Goal: Task Accomplishment & Management: Use online tool/utility

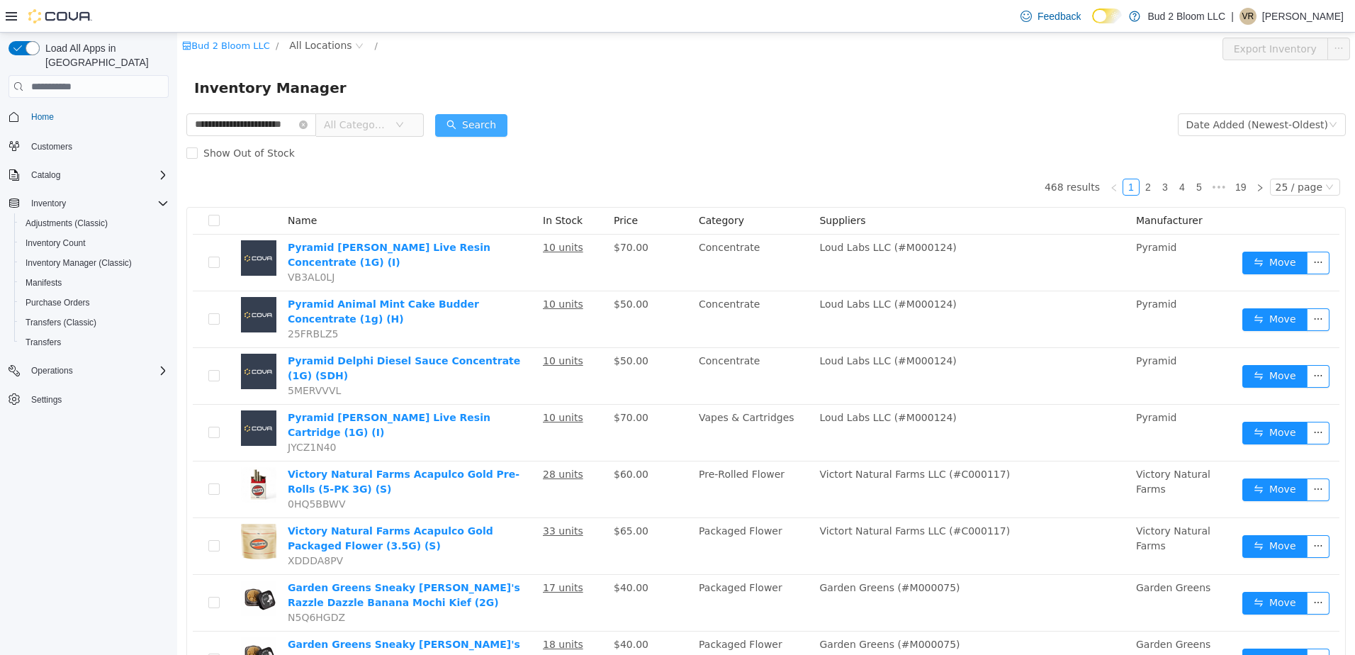
scroll to position [0, 16]
type input "**********"
click at [481, 125] on button "Search" at bounding box center [485, 125] width 72 height 23
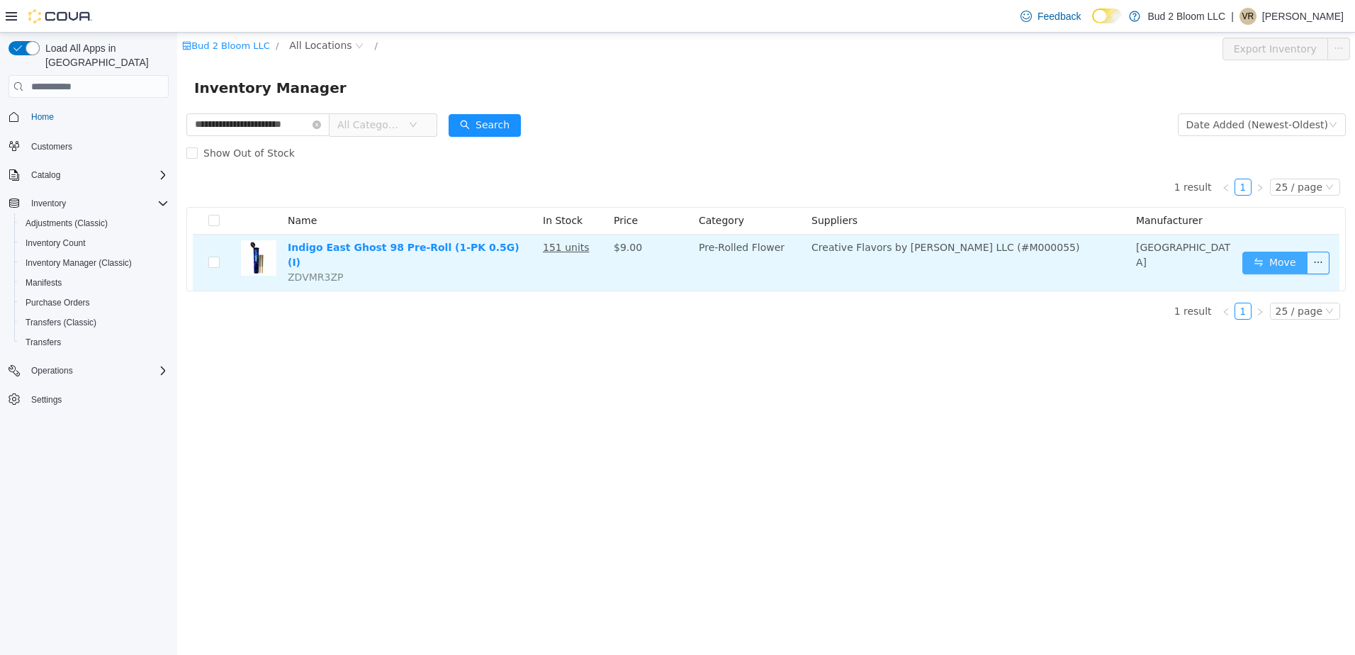
click at [1277, 252] on button "Move" at bounding box center [1275, 263] width 65 height 23
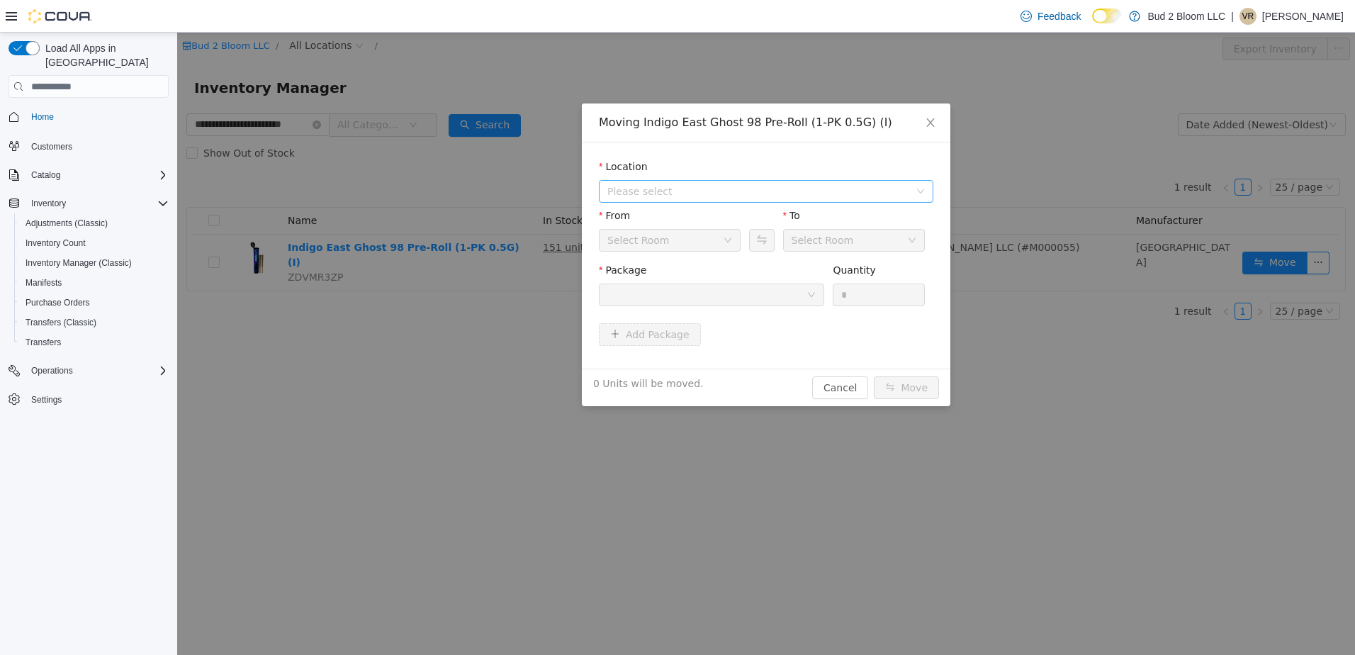
click at [668, 196] on span "Please select" at bounding box center [759, 191] width 302 height 14
click at [693, 241] on span "[STREET_ADDRESS]" at bounding box center [684, 242] width 99 height 11
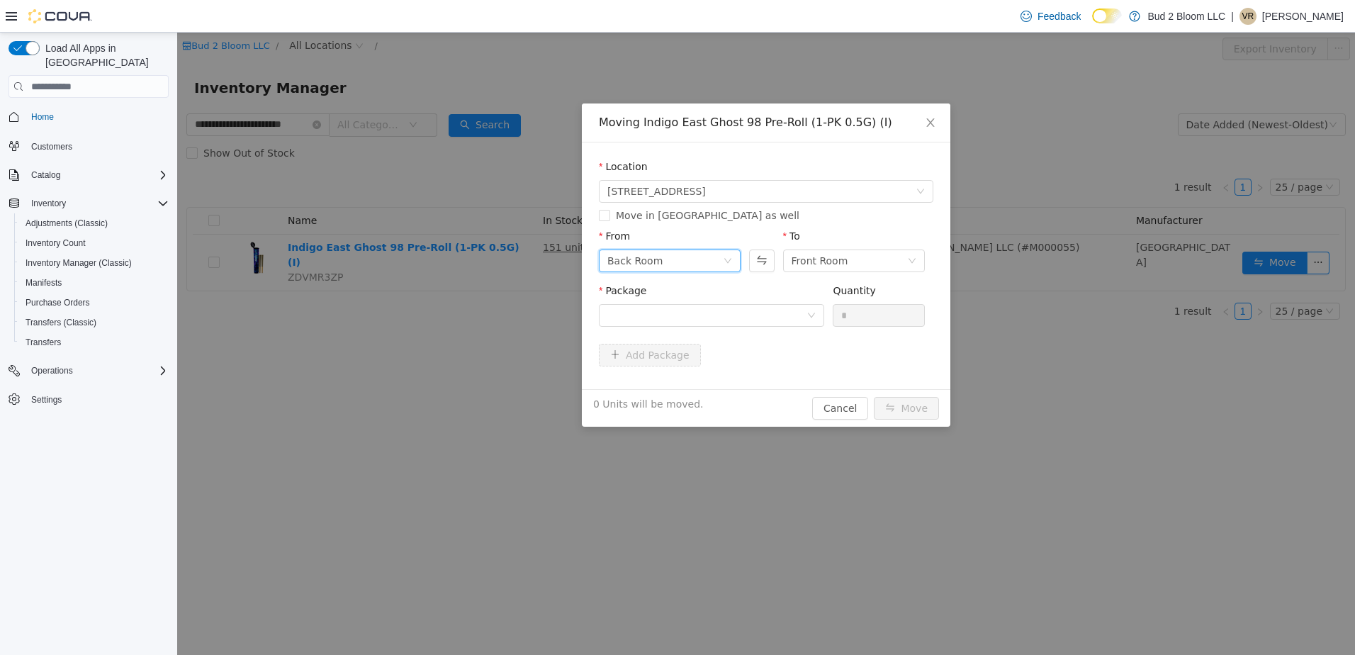
click at [674, 261] on div "Back Room" at bounding box center [666, 260] width 116 height 21
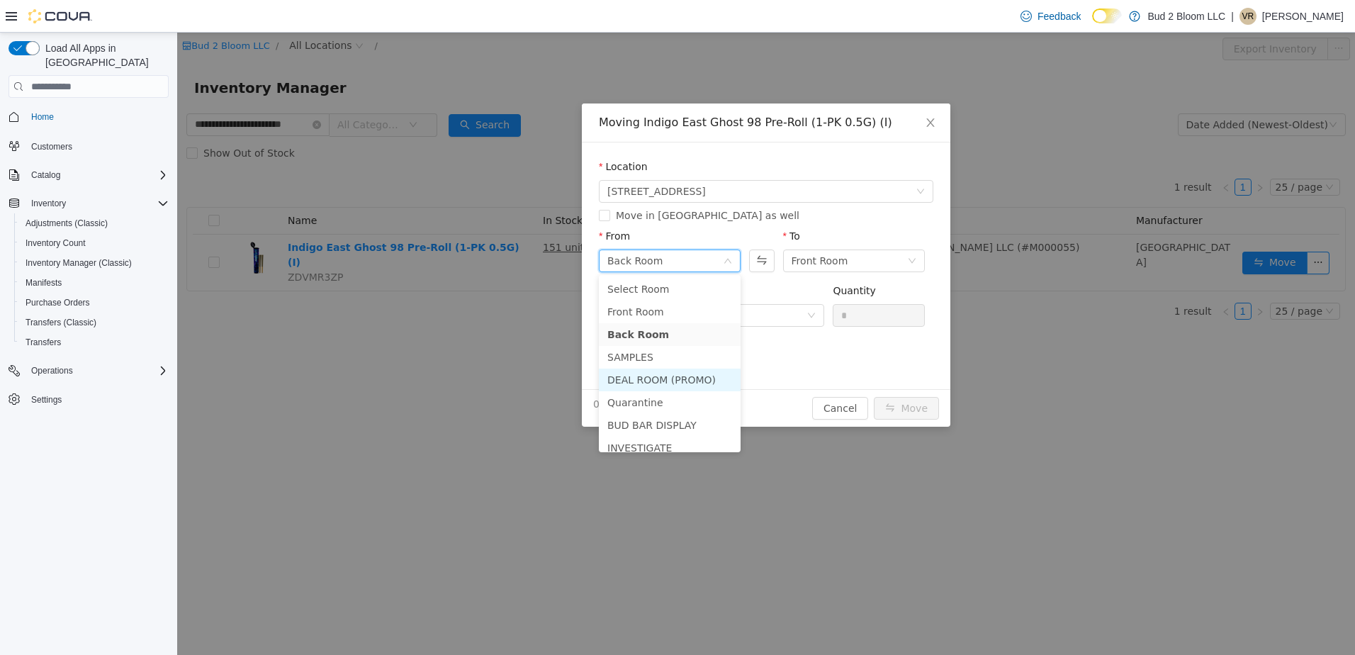
click at [663, 378] on li "DEAL ROOM (PROMO)" at bounding box center [670, 380] width 142 height 23
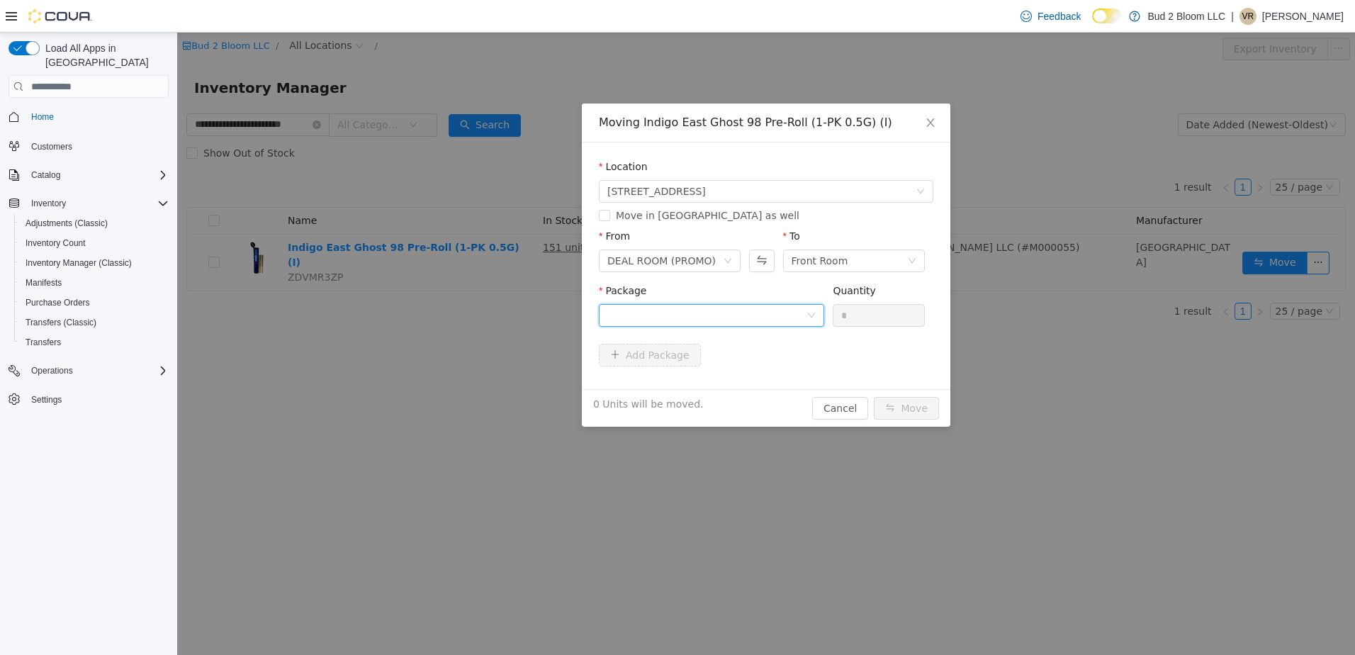
click at [795, 313] on div at bounding box center [707, 315] width 199 height 21
click at [743, 362] on li "1A41103000047E1000000461 Quantity : 24 Units" at bounding box center [711, 374] width 225 height 38
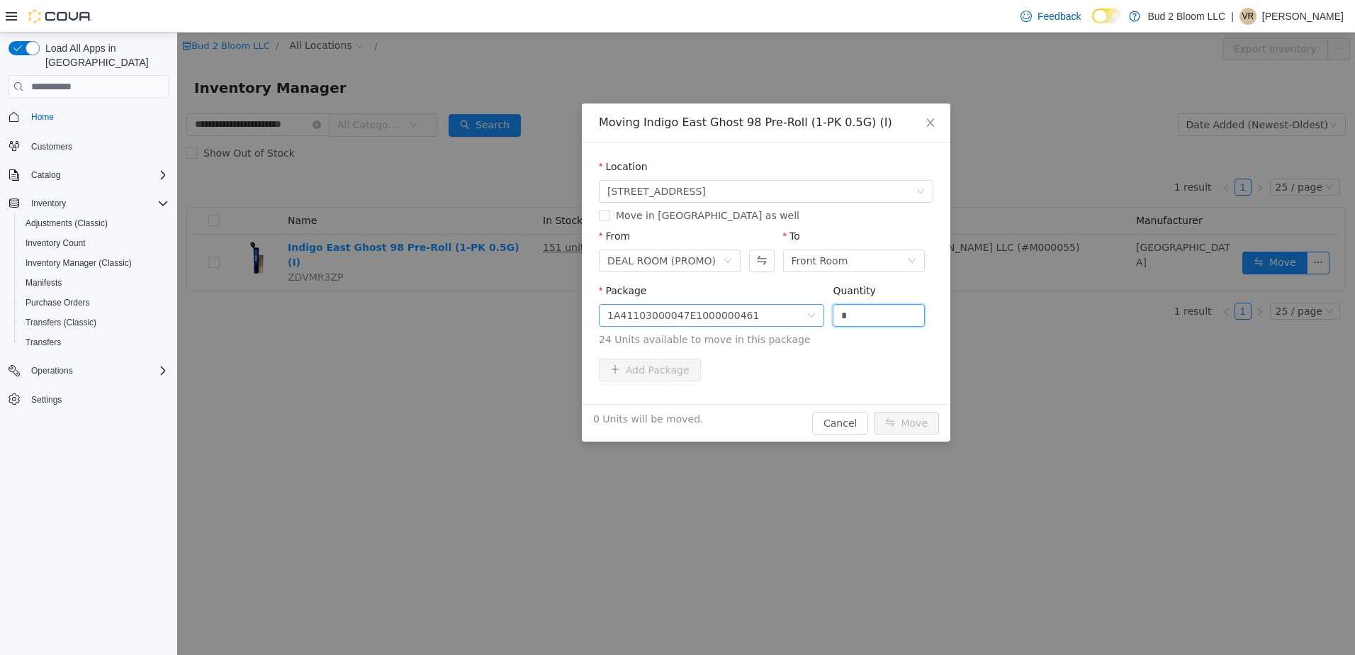
drag, startPoint x: 850, startPoint y: 307, endPoint x: 824, endPoint y: 307, distance: 26.2
click at [824, 307] on span "Package 1A41103000047E1000000461 Quantity * 24 Units available to move in this …" at bounding box center [766, 316] width 335 height 62
type input "*"
click at [874, 412] on button "Move" at bounding box center [906, 423] width 65 height 23
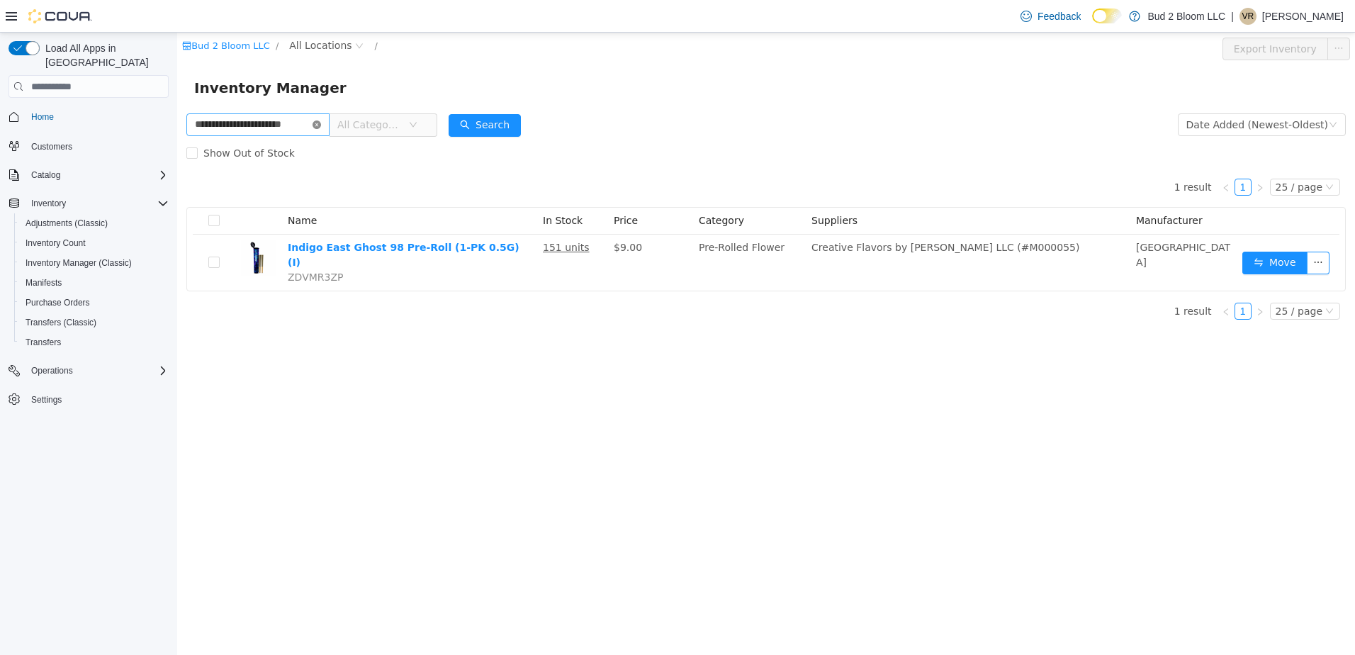
click at [319, 123] on icon "icon: close-circle" at bounding box center [317, 125] width 9 height 9
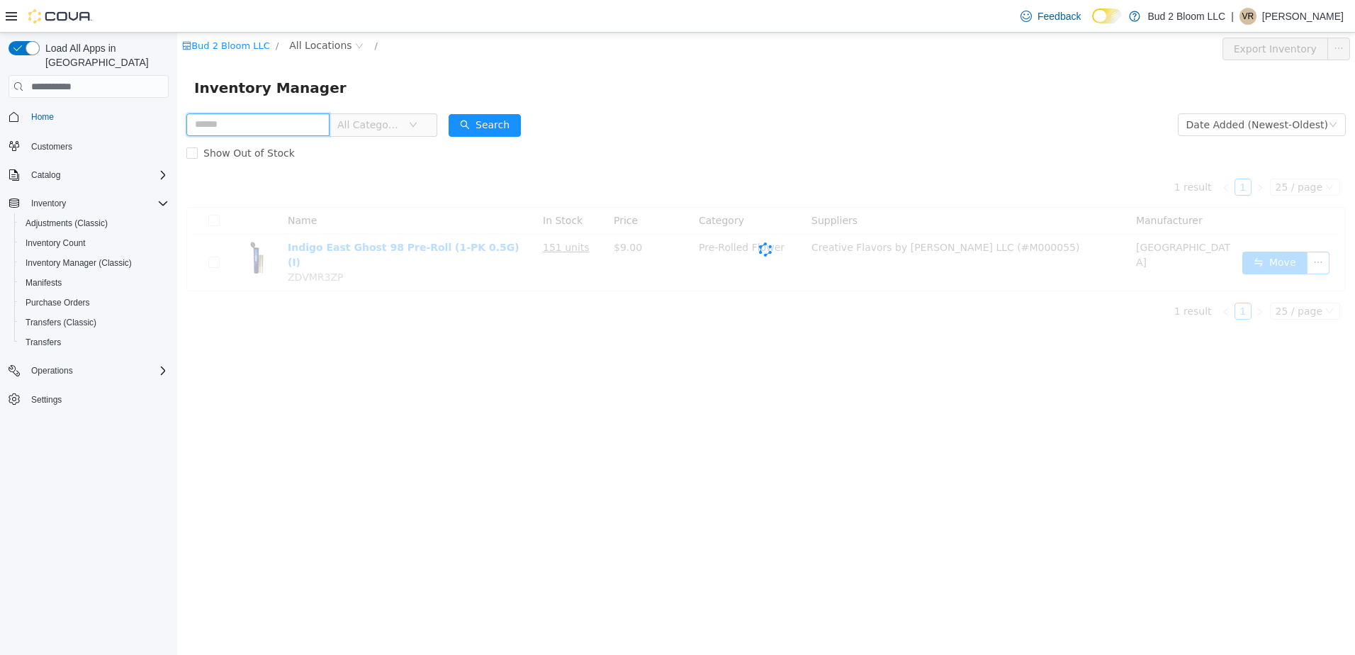
click at [255, 118] on input "text" at bounding box center [257, 124] width 143 height 23
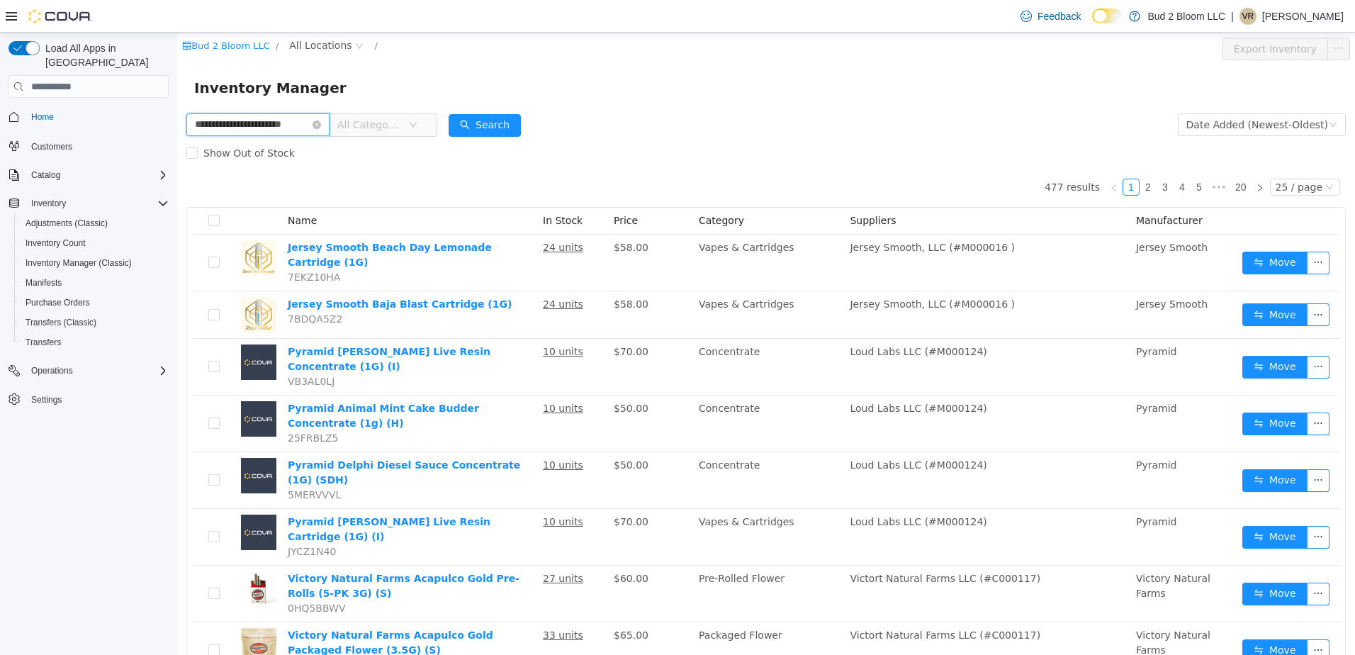
scroll to position [0, 20]
type input "**********"
click at [477, 132] on button "Search" at bounding box center [485, 125] width 72 height 23
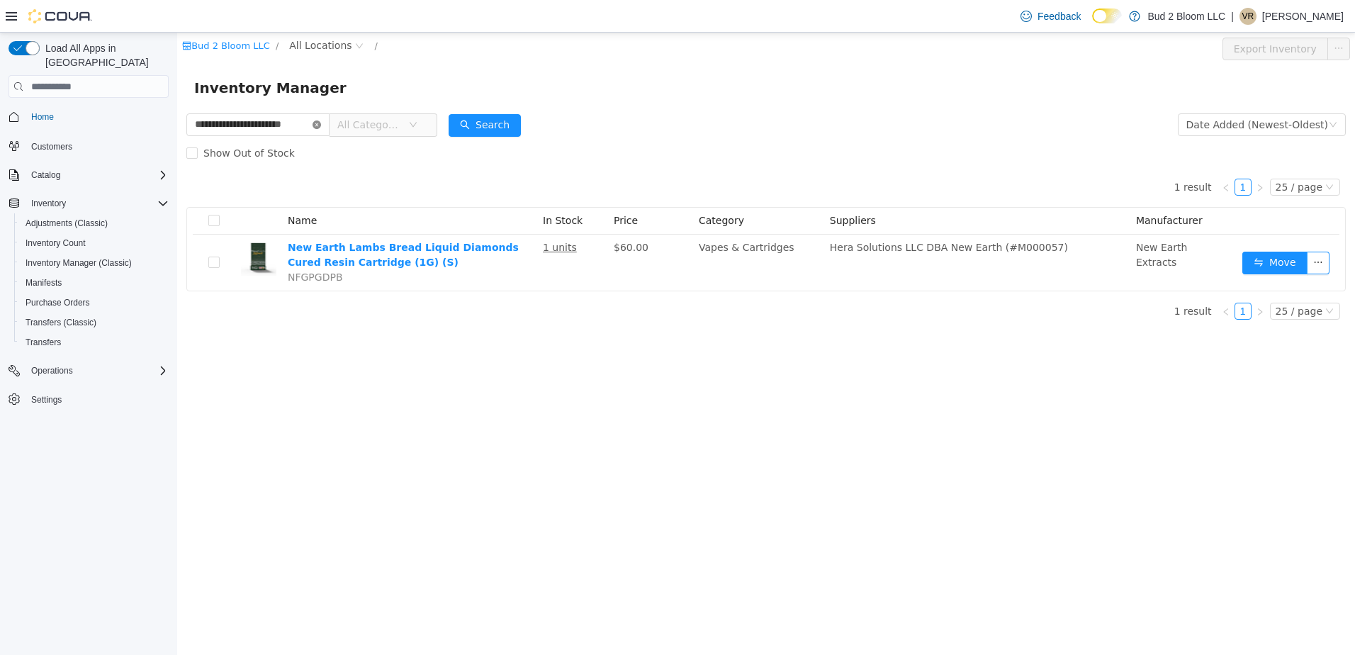
click at [315, 121] on icon "icon: close-circle" at bounding box center [317, 125] width 9 height 9
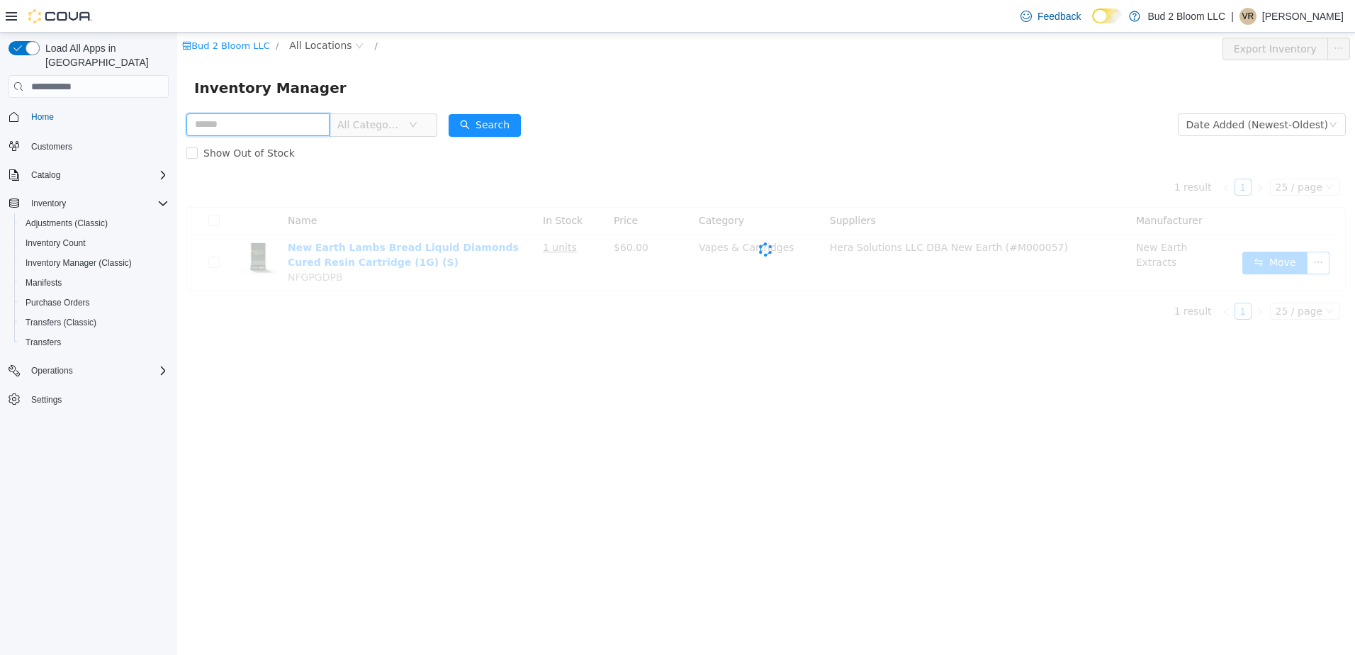
click at [272, 121] on input "text" at bounding box center [257, 124] width 143 height 23
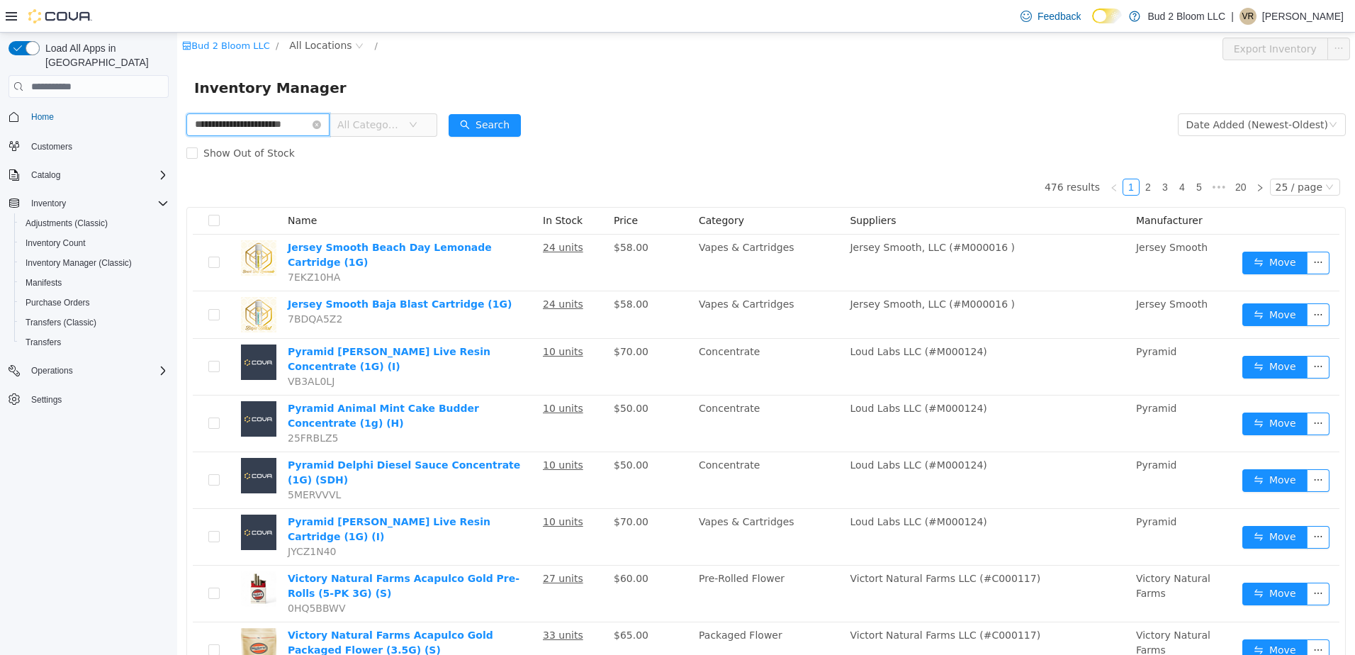
scroll to position [0, 17]
type input "**********"
drag, startPoint x: 471, startPoint y: 123, endPoint x: 501, endPoint y: 118, distance: 29.5
click at [479, 124] on button "Search" at bounding box center [485, 125] width 72 height 23
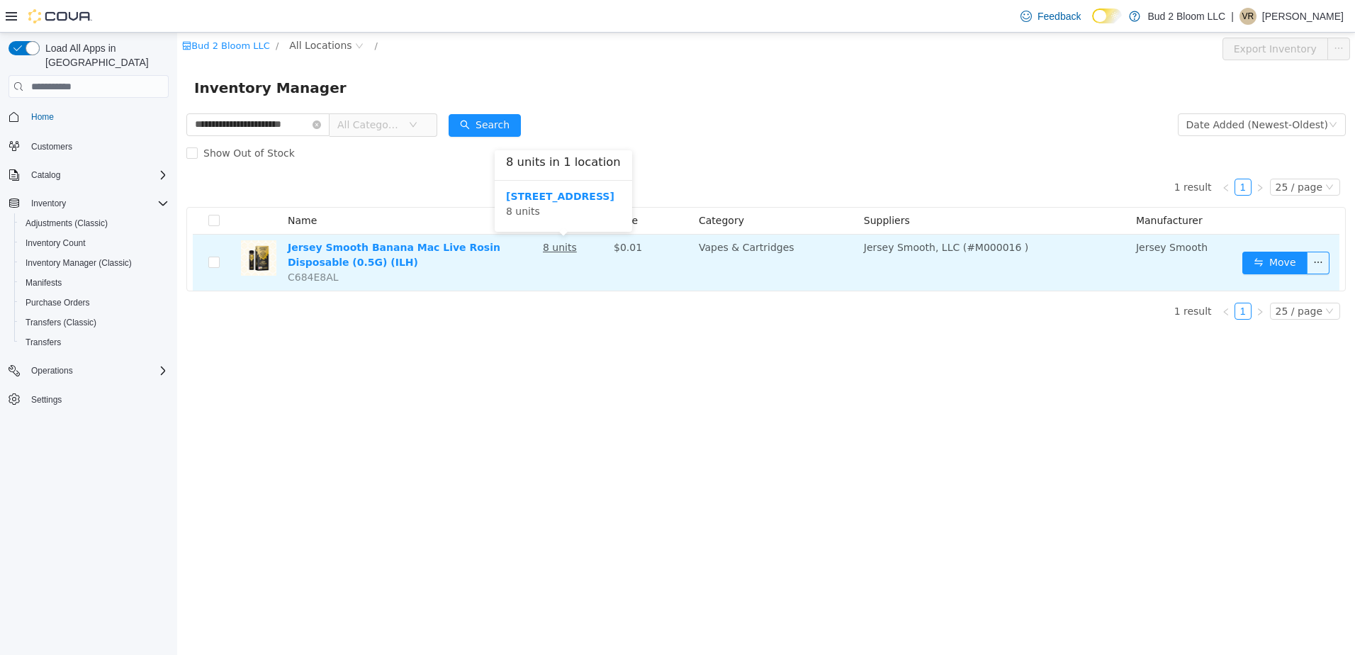
click at [552, 250] on u "8 units" at bounding box center [560, 247] width 34 height 11
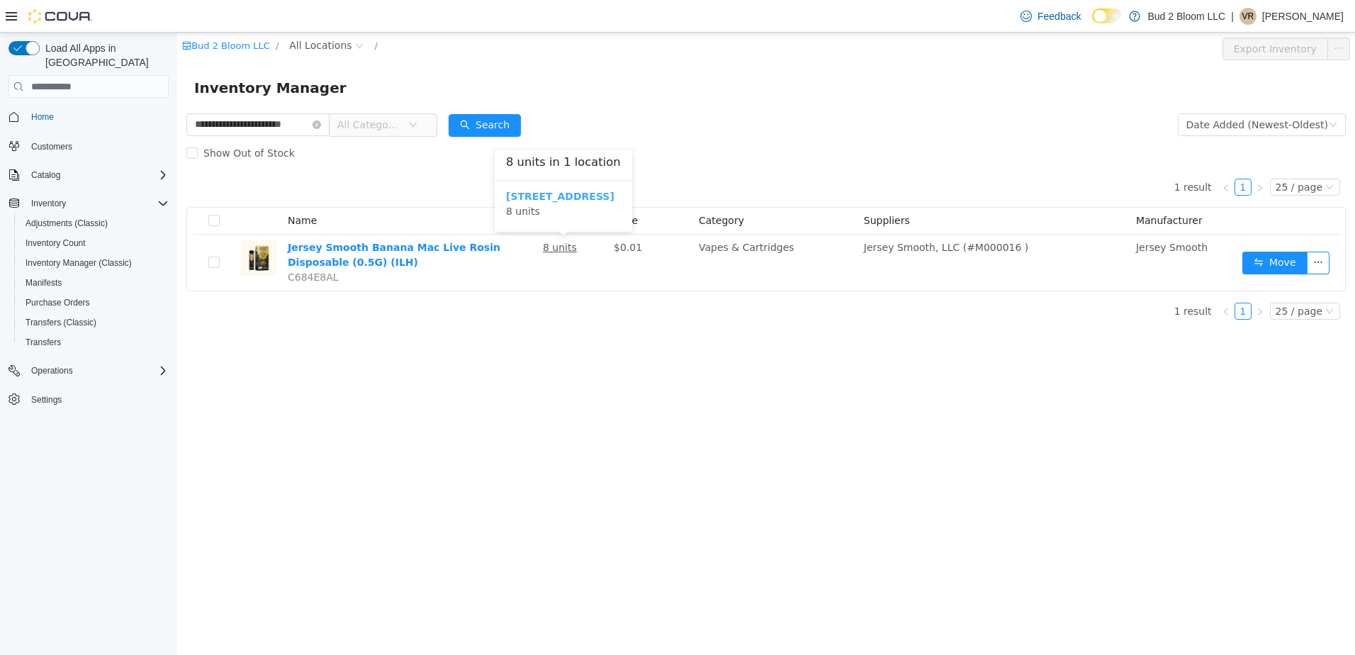
click at [537, 196] on b "[STREET_ADDRESS]" at bounding box center [560, 196] width 108 height 11
click at [307, 121] on icon "icon: close-circle" at bounding box center [302, 125] width 9 height 9
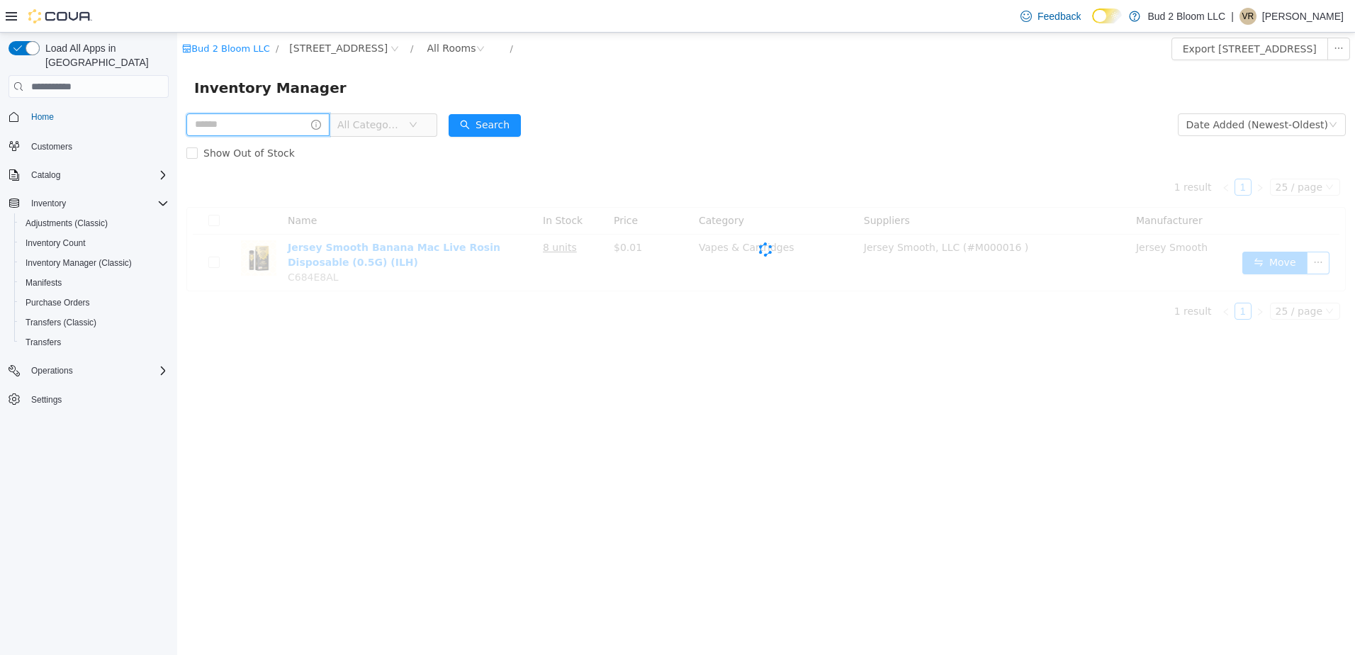
click at [297, 122] on input "text" at bounding box center [257, 124] width 143 height 23
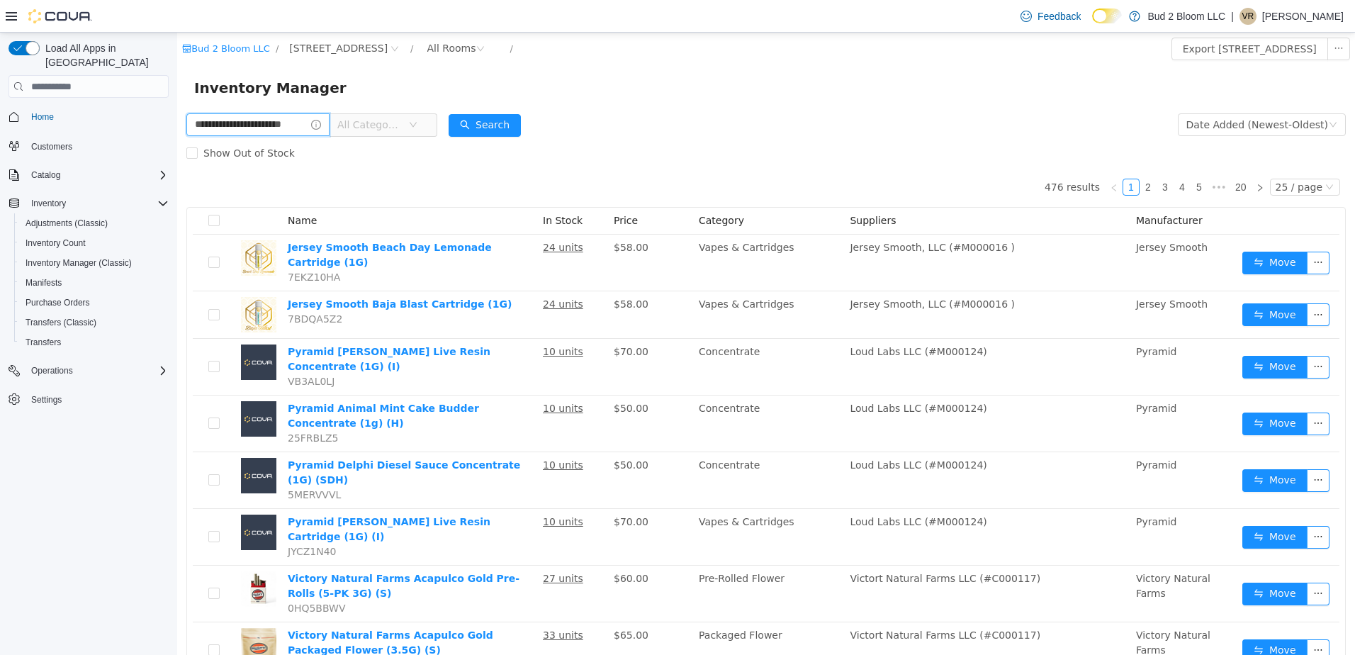
scroll to position [0, 17]
type input "**********"
click at [504, 125] on button "Search" at bounding box center [485, 125] width 72 height 23
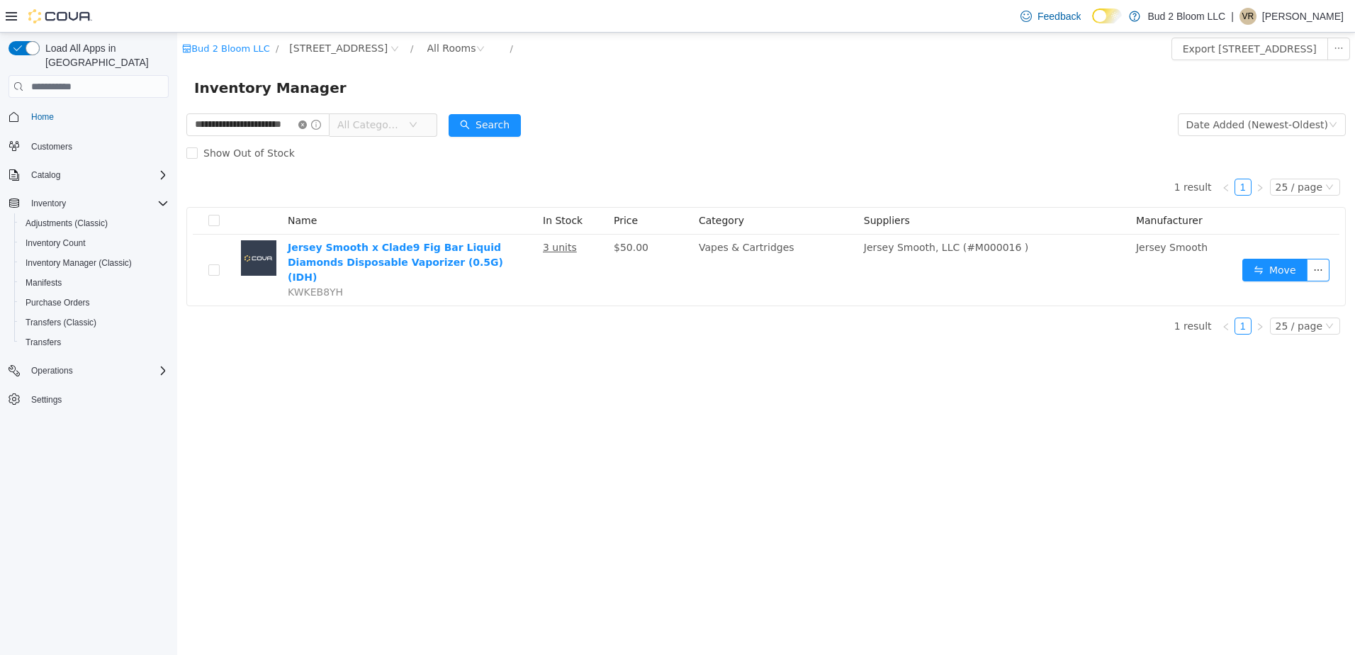
click at [307, 121] on icon "icon: close-circle" at bounding box center [302, 125] width 9 height 9
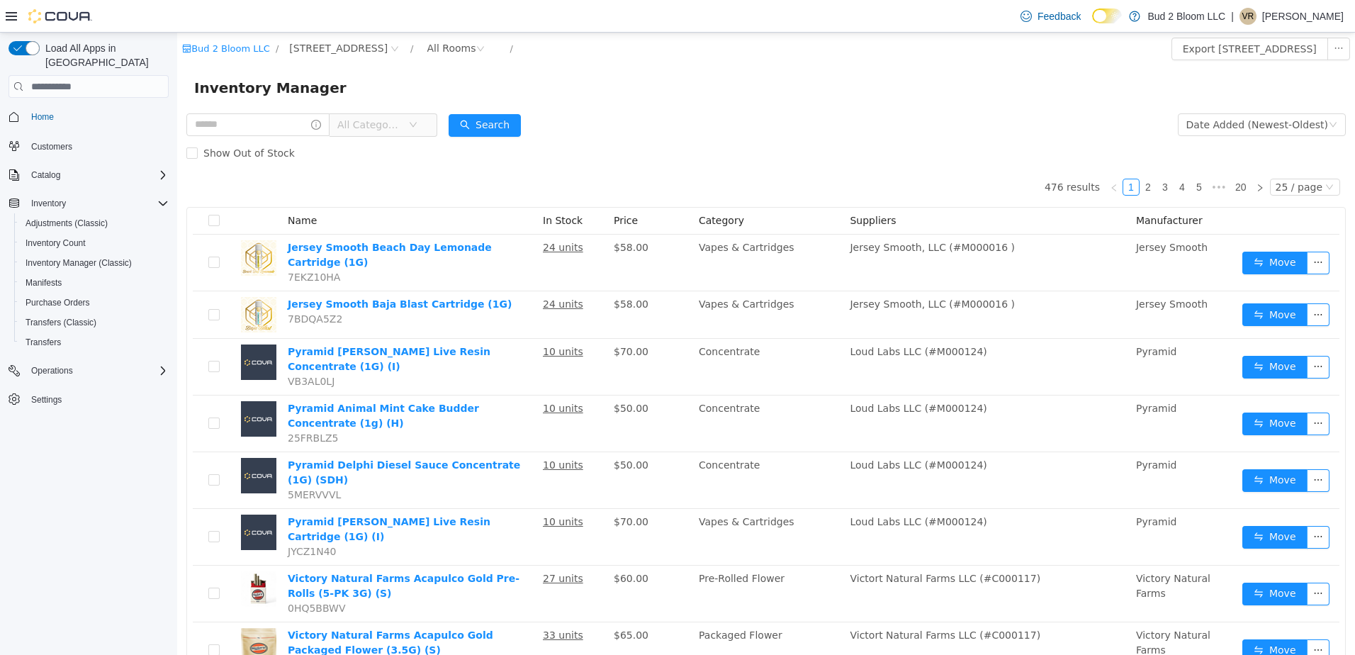
click at [256, 108] on div "Inventory Manager" at bounding box center [766, 87] width 1178 height 45
click at [256, 116] on input "text" at bounding box center [257, 124] width 143 height 23
type input "**********"
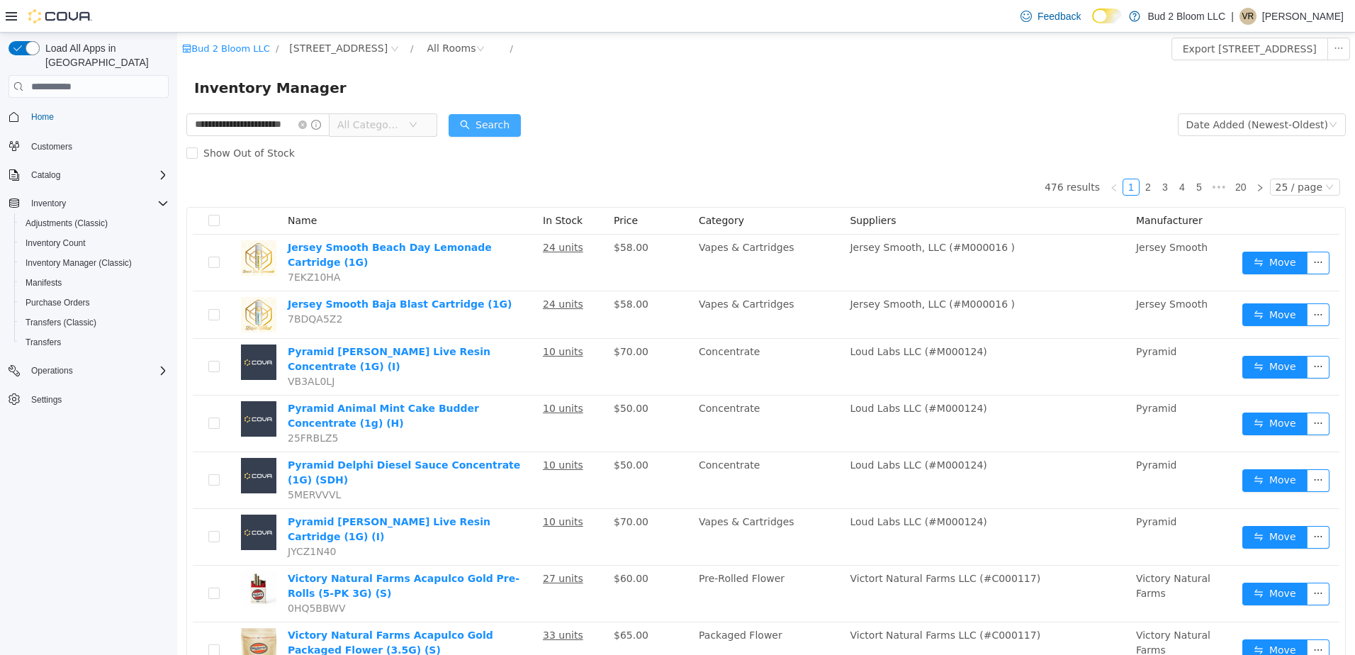
click at [498, 128] on button "Search" at bounding box center [485, 125] width 72 height 23
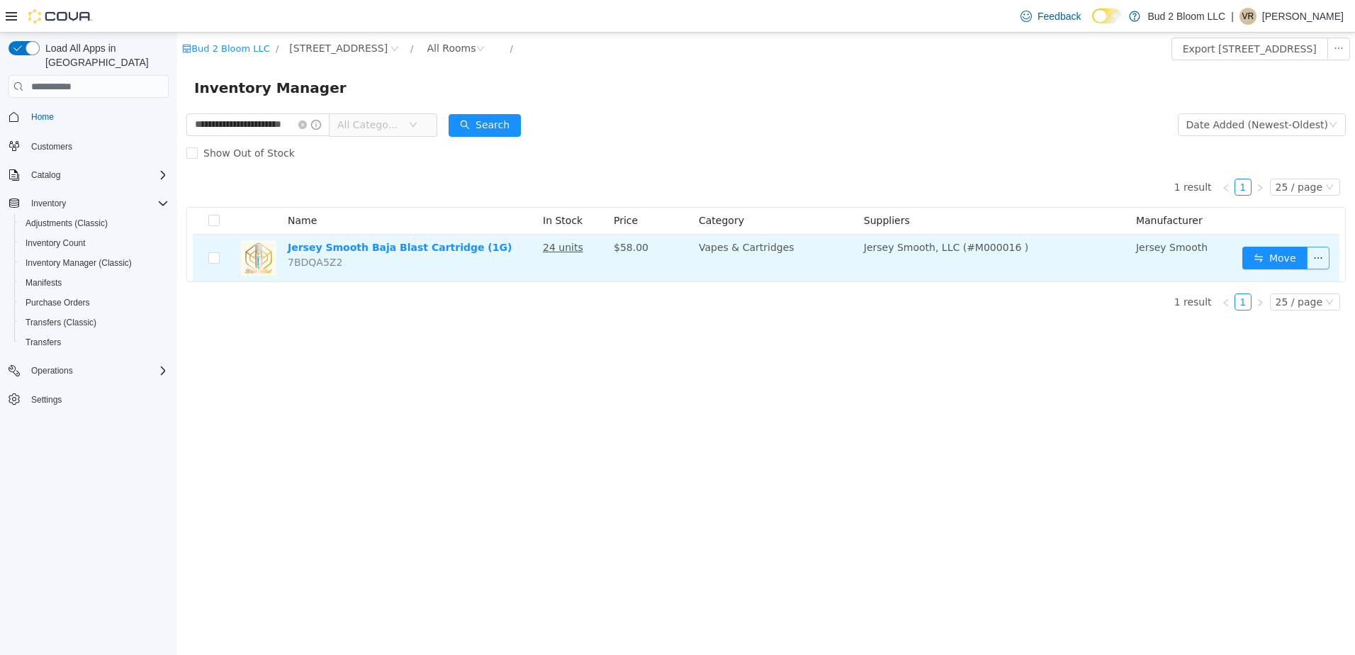
click at [1314, 257] on button "button" at bounding box center [1318, 258] width 23 height 23
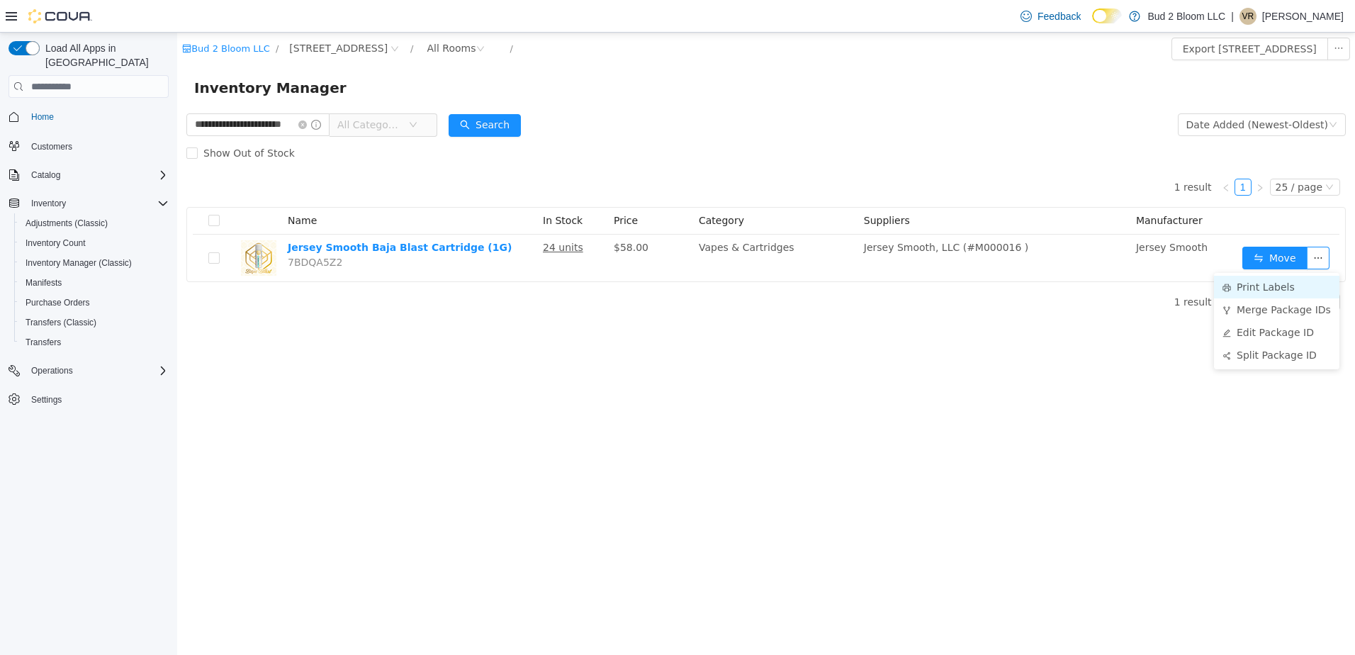
click at [1256, 285] on li "Print Labels" at bounding box center [1276, 287] width 125 height 23
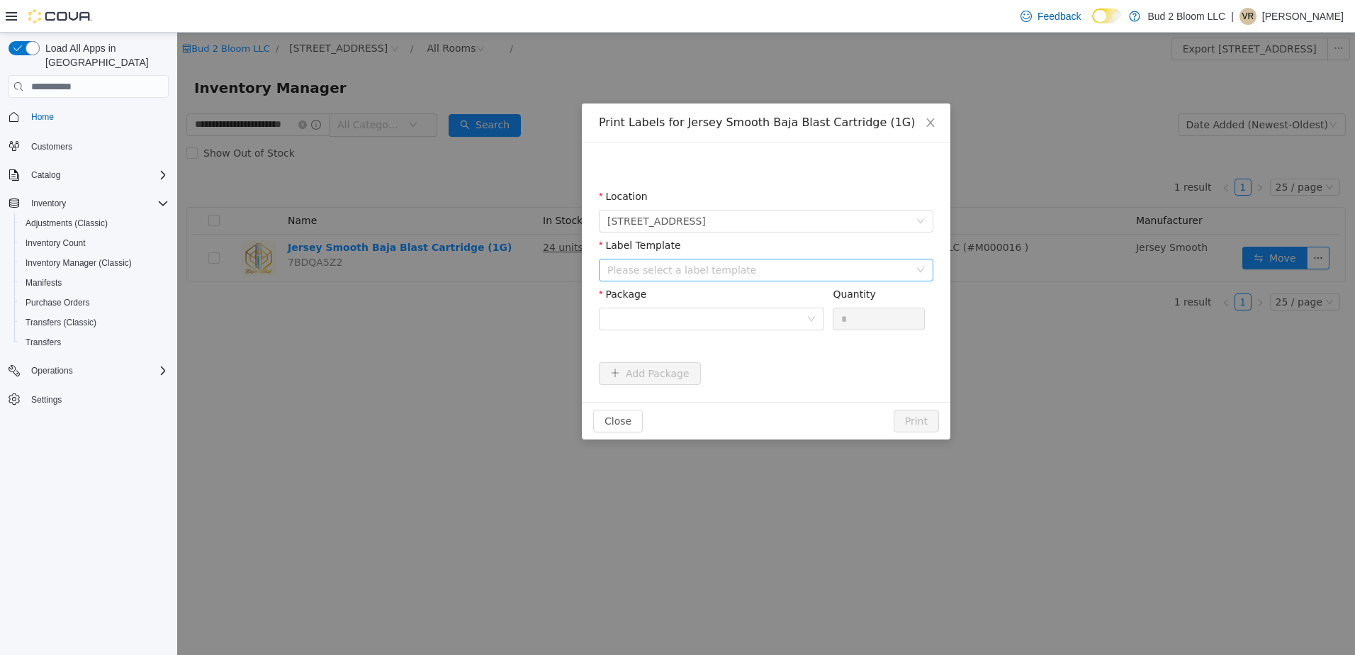
click at [666, 268] on div "Please select a label template" at bounding box center [759, 270] width 302 height 14
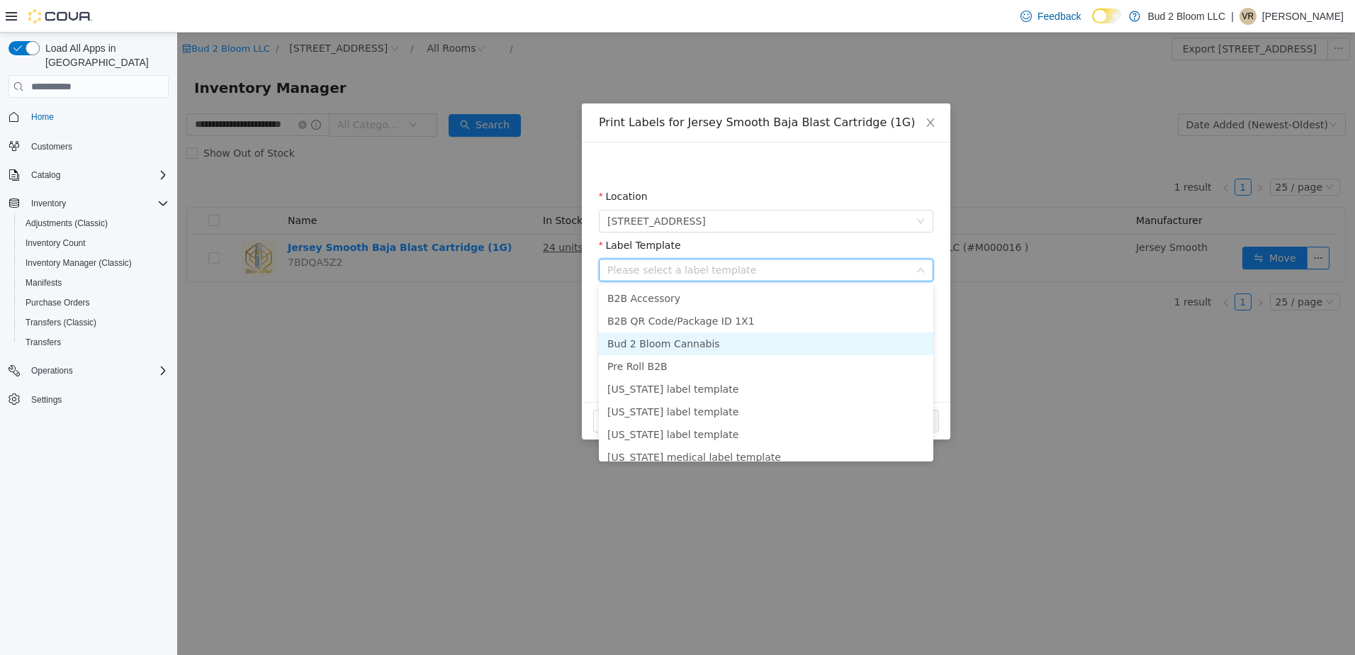
click at [678, 342] on li "Bud 2 Bloom Cannabis" at bounding box center [766, 343] width 335 height 23
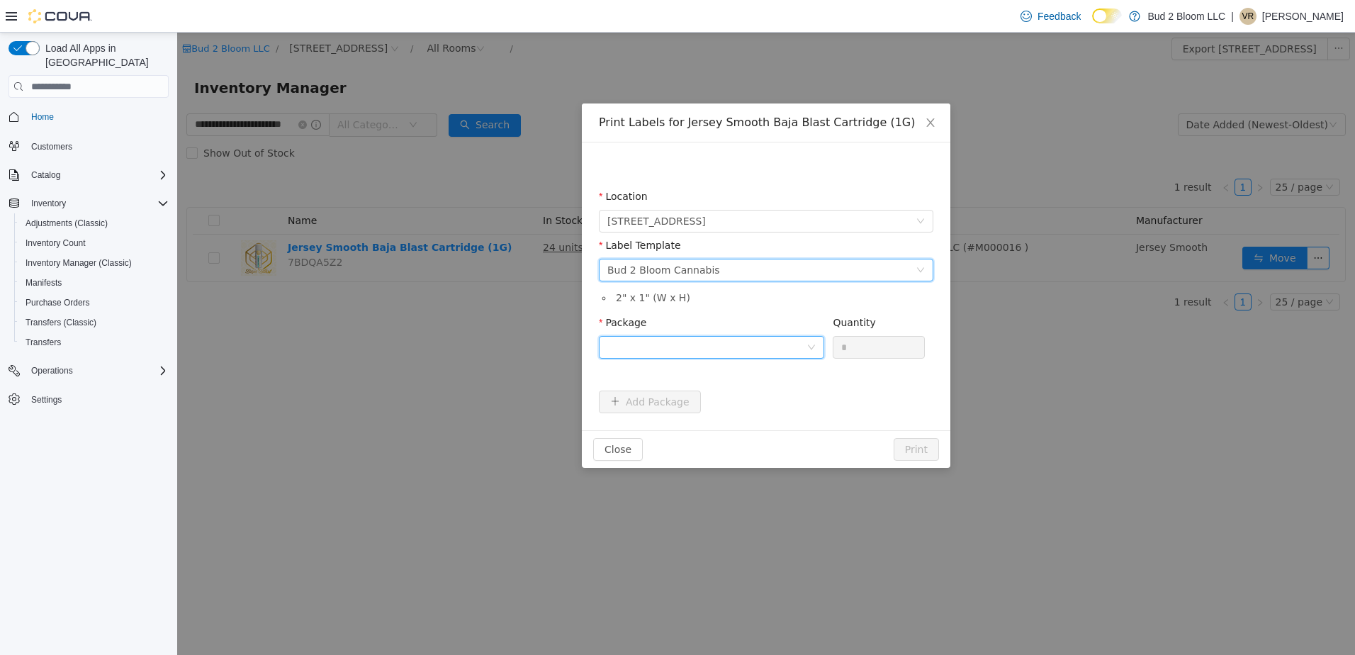
click at [675, 346] on div at bounding box center [707, 347] width 199 height 21
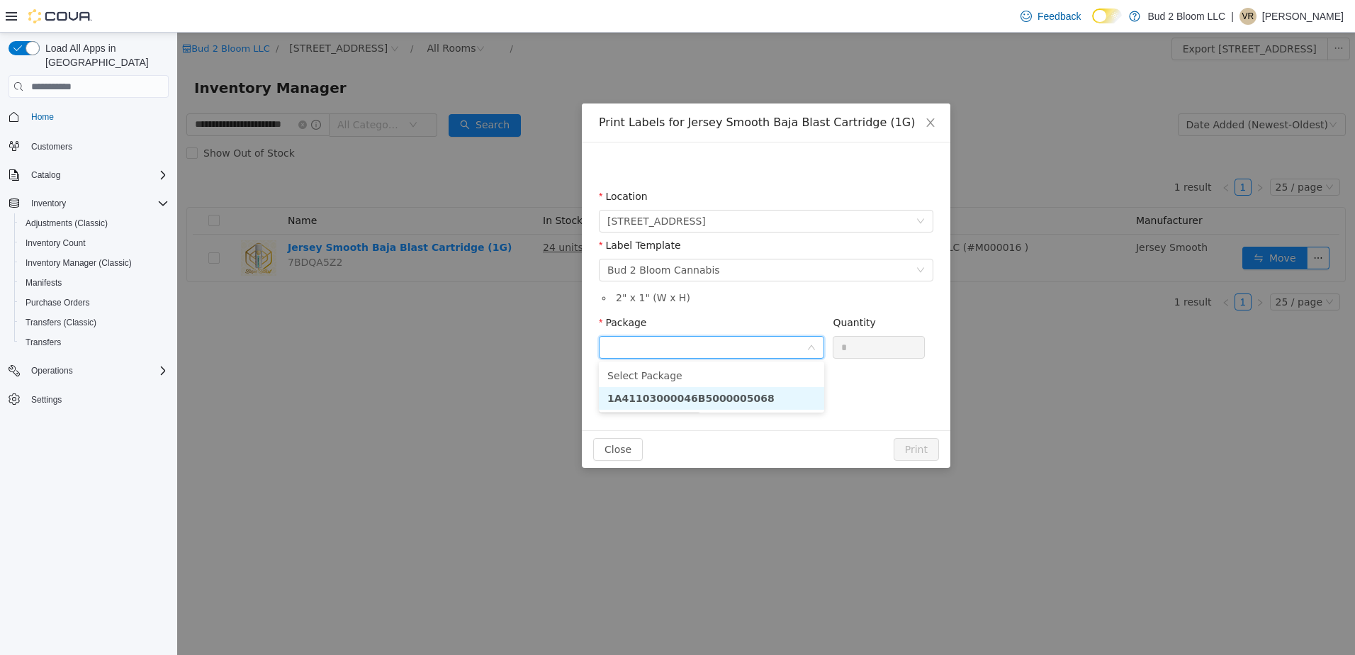
click at [696, 400] on strong "1A41103000046B5000005068" at bounding box center [691, 398] width 167 height 11
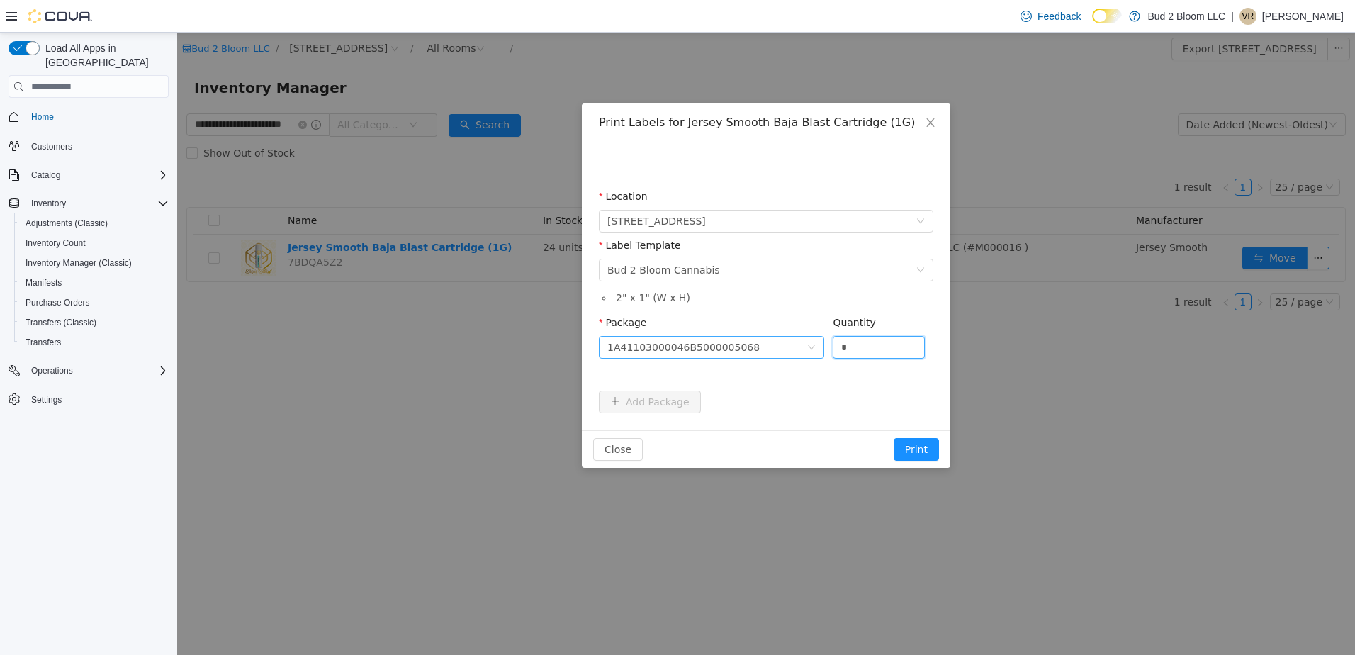
drag, startPoint x: 851, startPoint y: 345, endPoint x: 819, endPoint y: 345, distance: 31.9
click at [819, 328] on span "Package 1A41103000046B5000005068 Quantity *" at bounding box center [762, 322] width 326 height 11
type input "**"
click at [914, 443] on button "Print" at bounding box center [916, 449] width 45 height 23
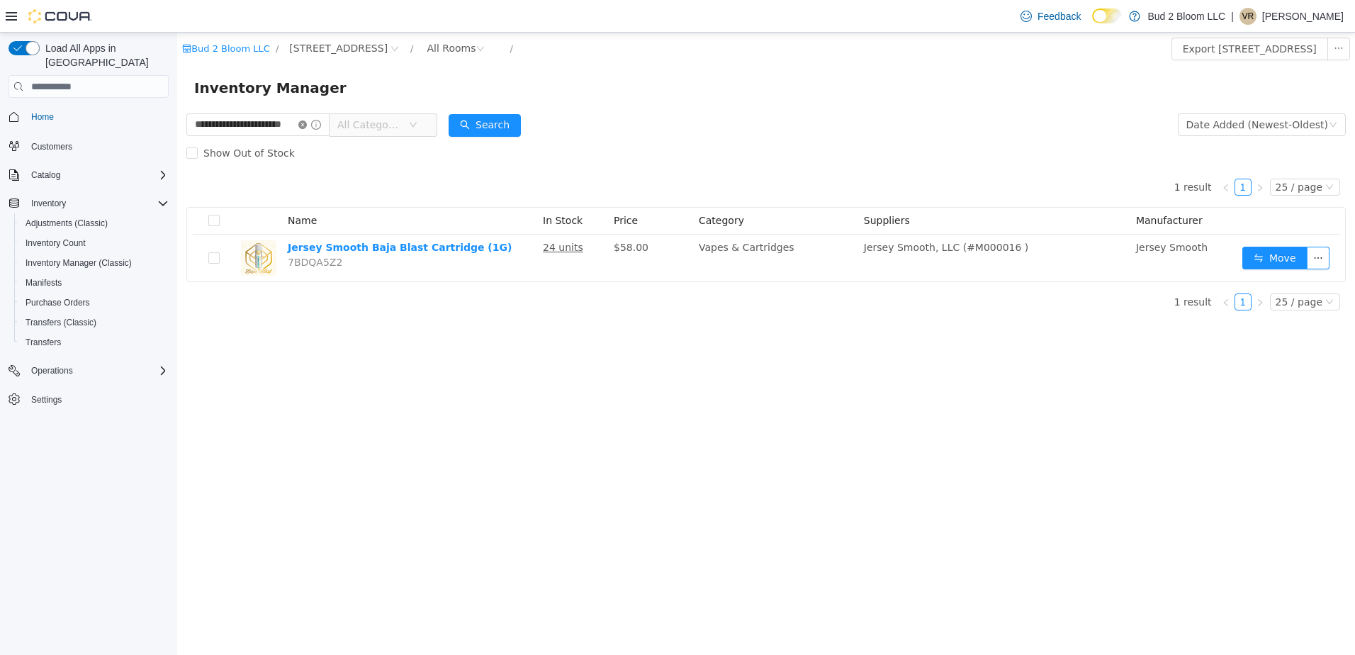
click at [307, 125] on icon "icon: close-circle" at bounding box center [302, 125] width 9 height 9
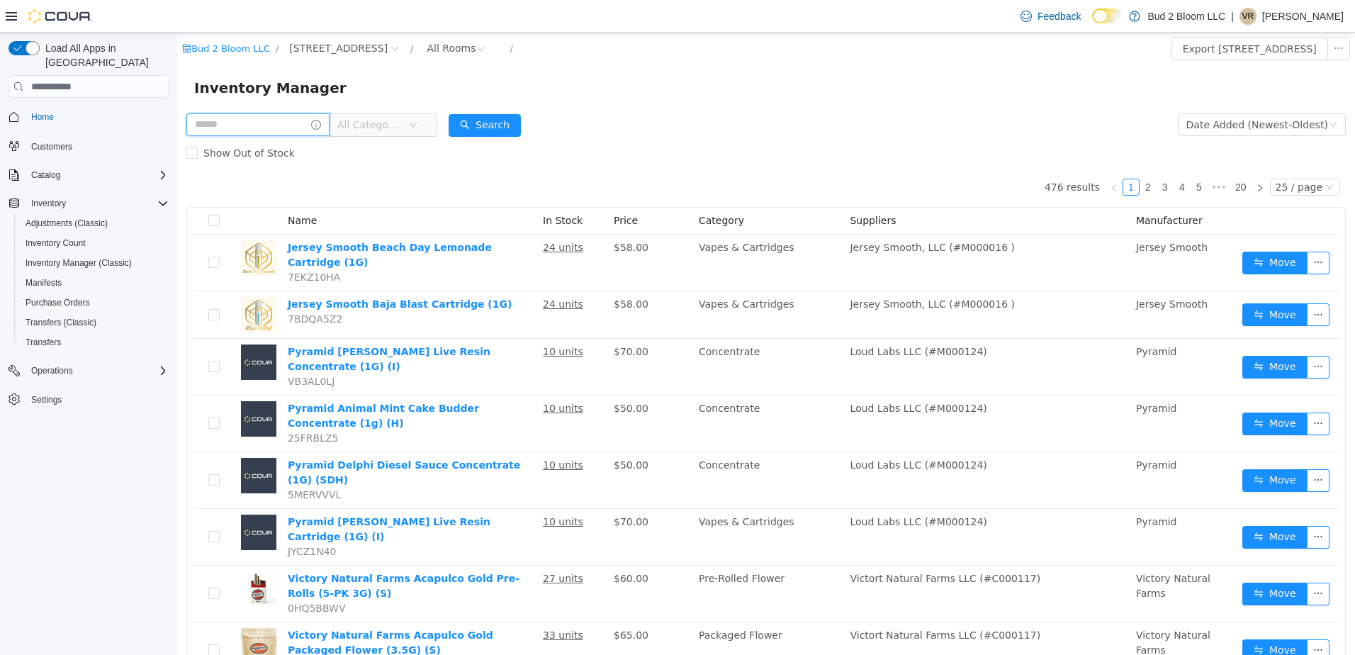
click at [286, 125] on input "text" at bounding box center [257, 124] width 143 height 23
type input "**********"
click at [492, 122] on button "Search" at bounding box center [485, 125] width 72 height 23
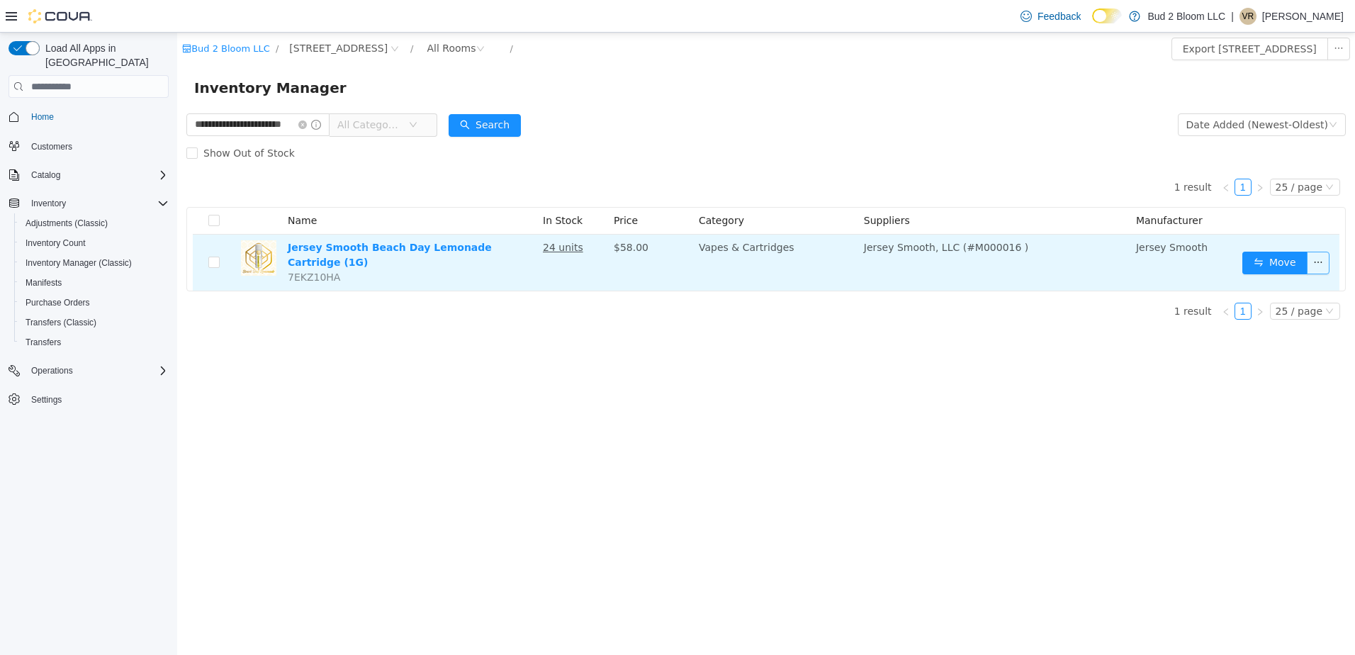
click at [1320, 258] on button "button" at bounding box center [1318, 263] width 23 height 23
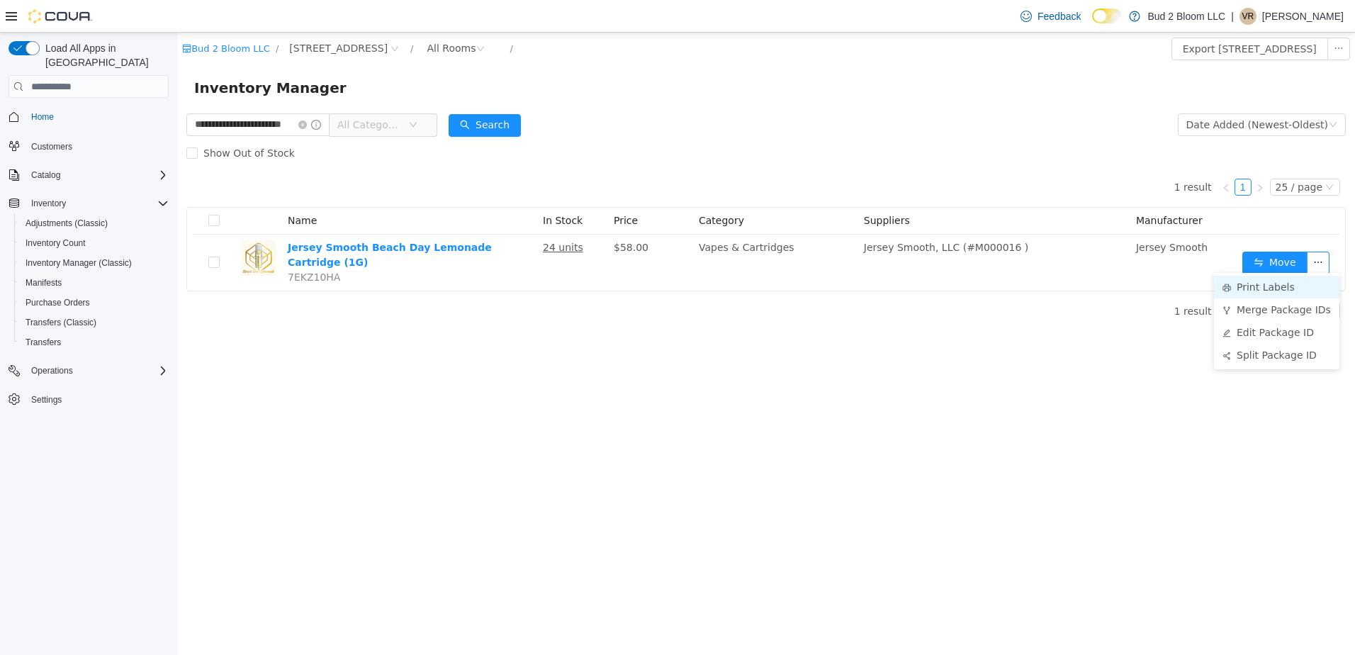
click at [1237, 288] on li "Print Labels" at bounding box center [1276, 287] width 125 height 23
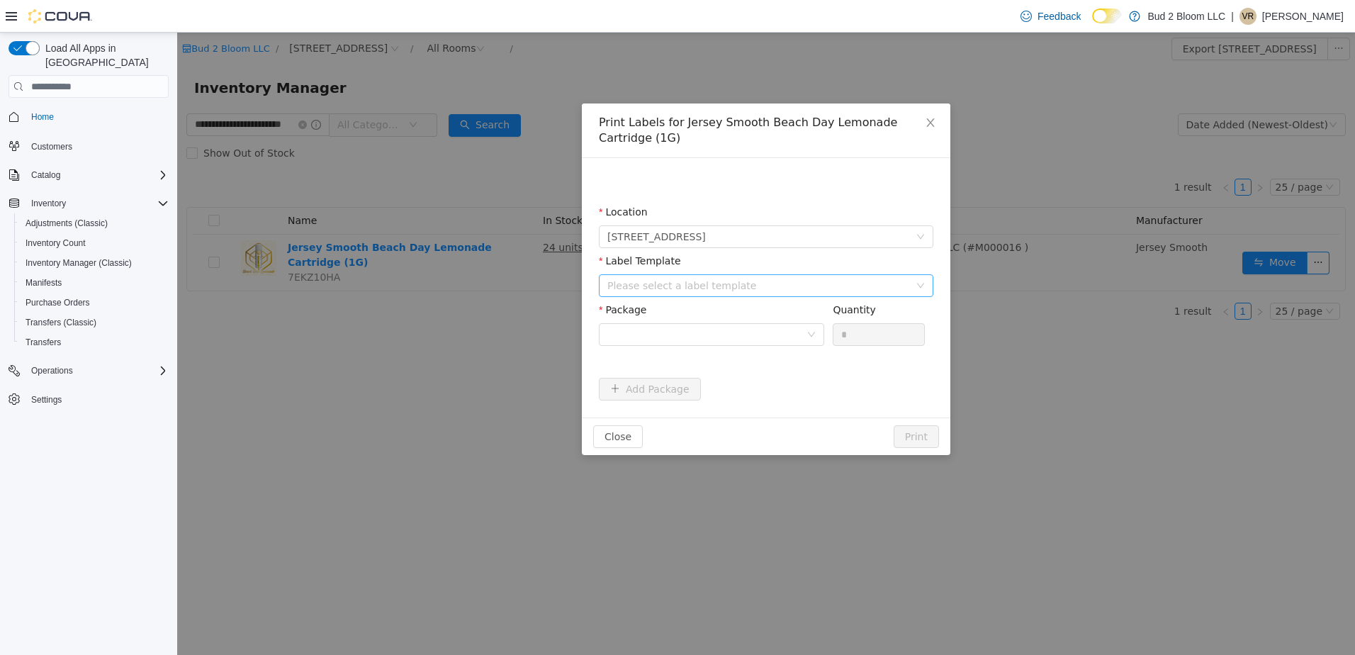
click at [649, 285] on div "Please select a label template" at bounding box center [759, 286] width 302 height 14
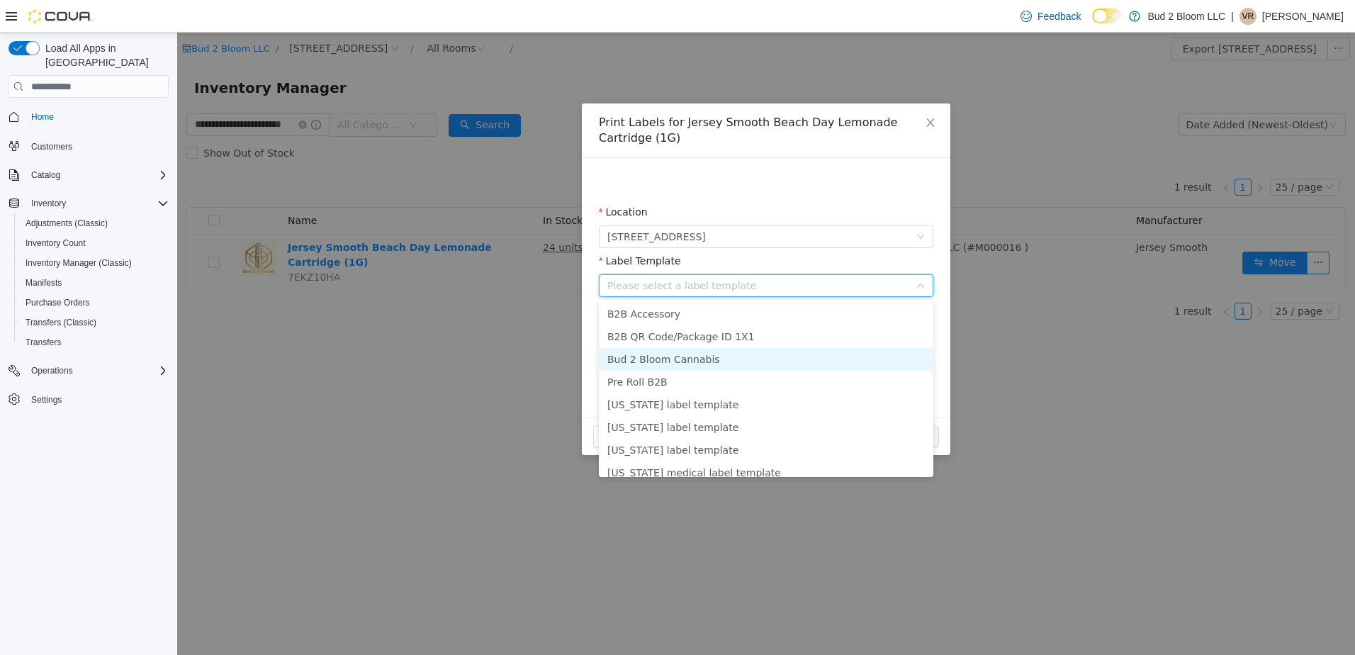
click at [661, 355] on li "Bud 2 Bloom Cannabis" at bounding box center [766, 359] width 335 height 23
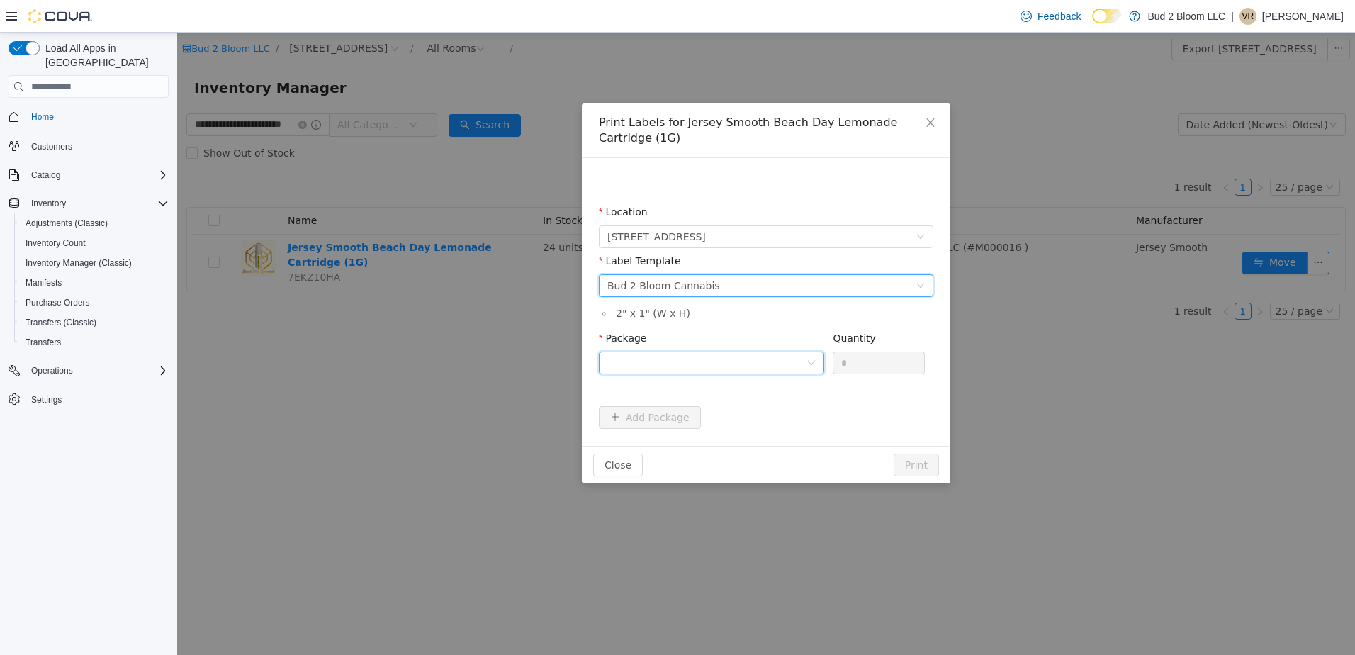
click at [695, 360] on div at bounding box center [707, 362] width 199 height 21
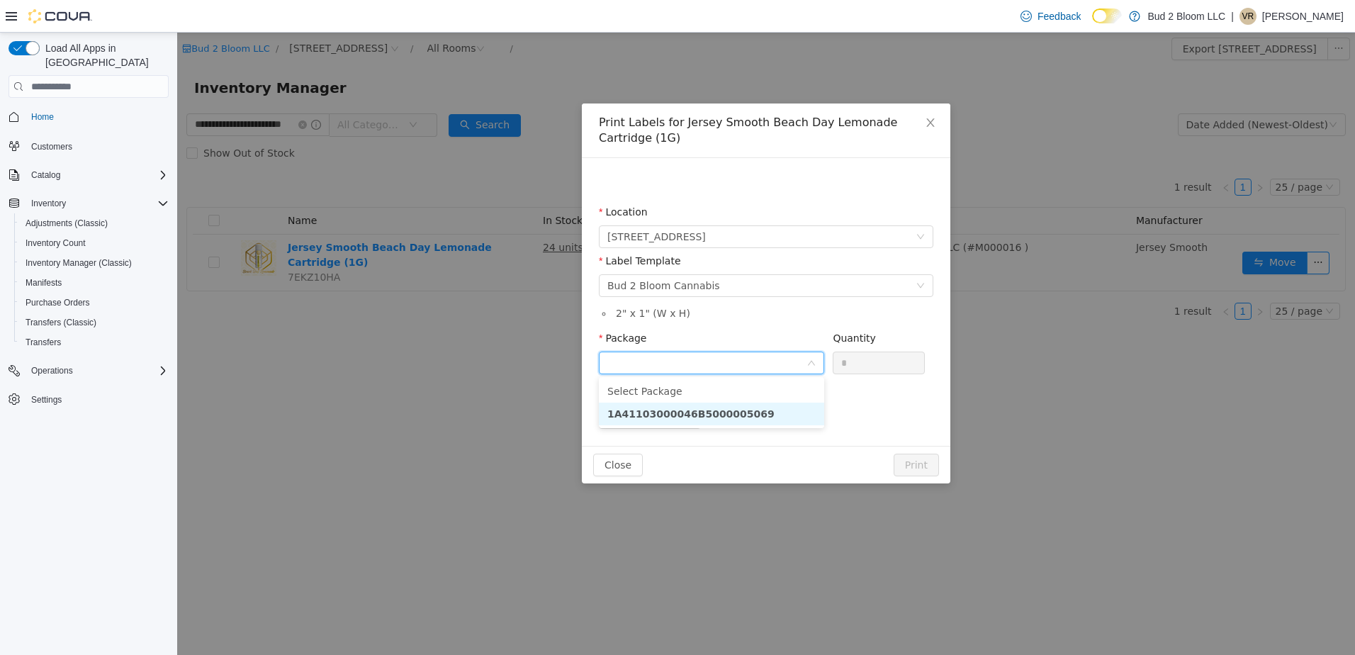
drag, startPoint x: 721, startPoint y: 413, endPoint x: 841, endPoint y: 397, distance: 120.9
click at [727, 413] on strong "1A41103000046B5000005069" at bounding box center [691, 413] width 167 height 11
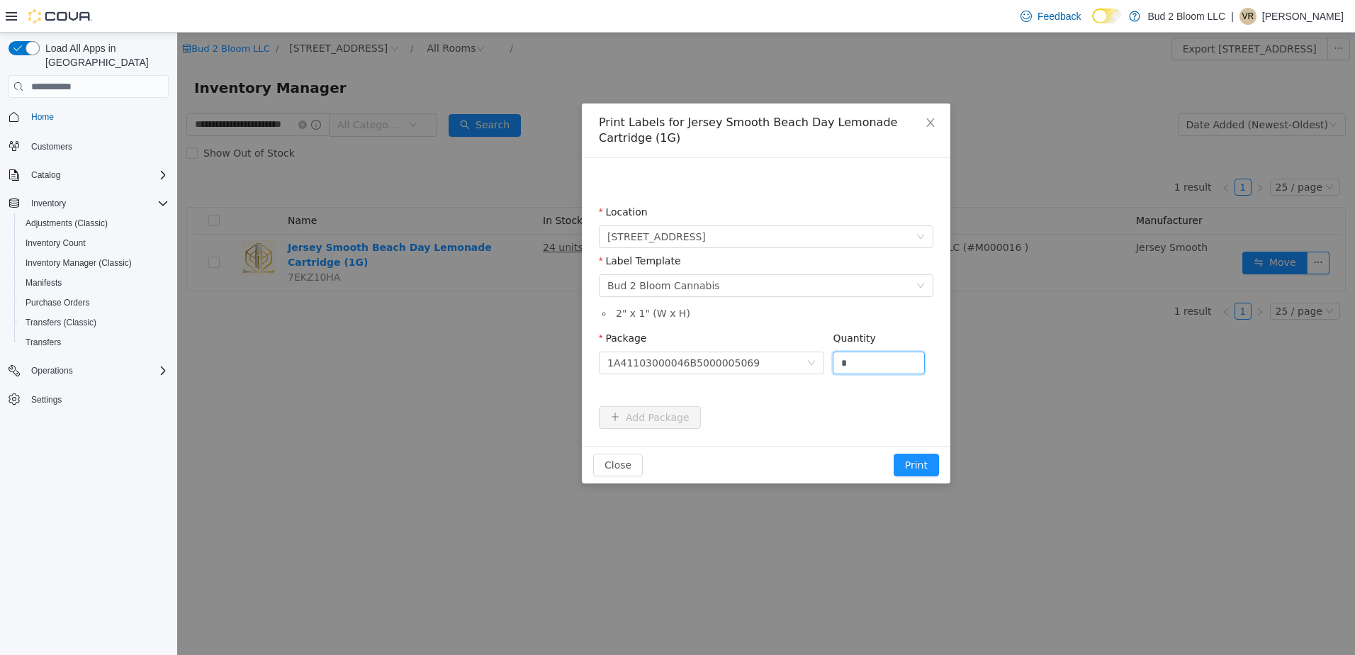
drag, startPoint x: 871, startPoint y: 365, endPoint x: 804, endPoint y: 350, distance: 68.3
click at [804, 344] on span "Package 1A41103000046B5000005069 Quantity *" at bounding box center [762, 337] width 326 height 11
type input "**"
click at [894, 454] on button "Print" at bounding box center [916, 465] width 45 height 23
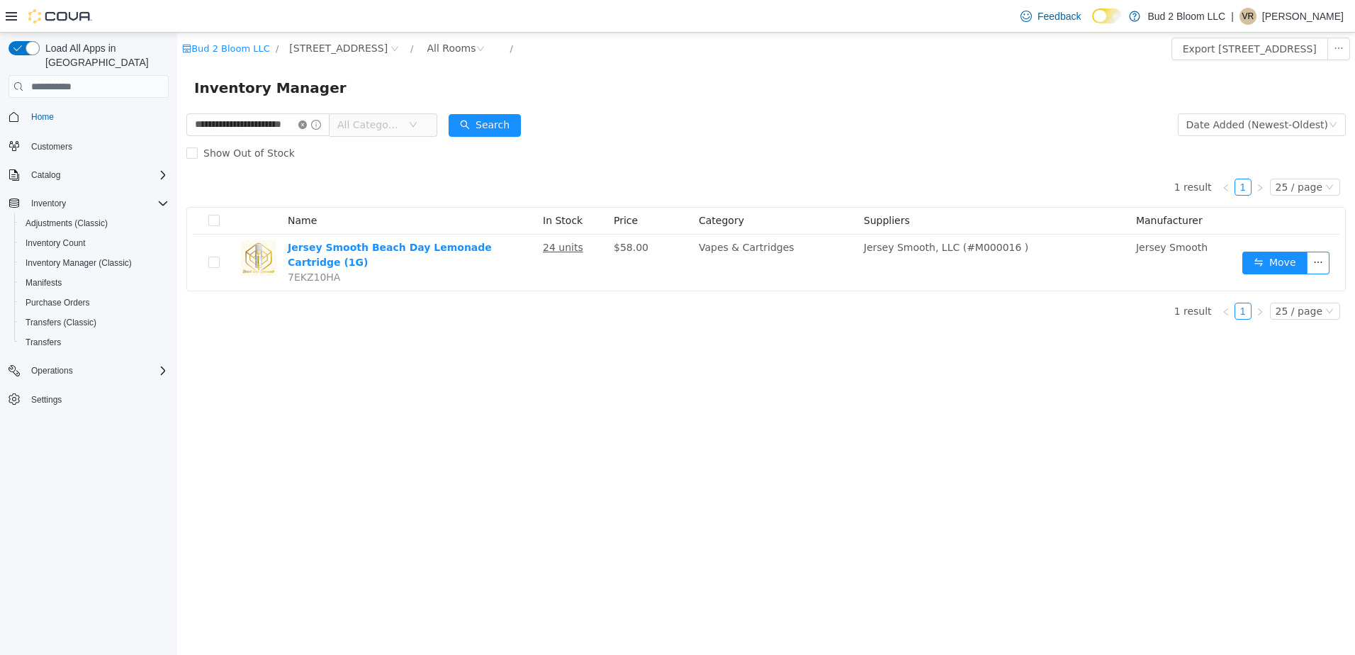
click at [307, 124] on icon "icon: close-circle" at bounding box center [302, 125] width 9 height 9
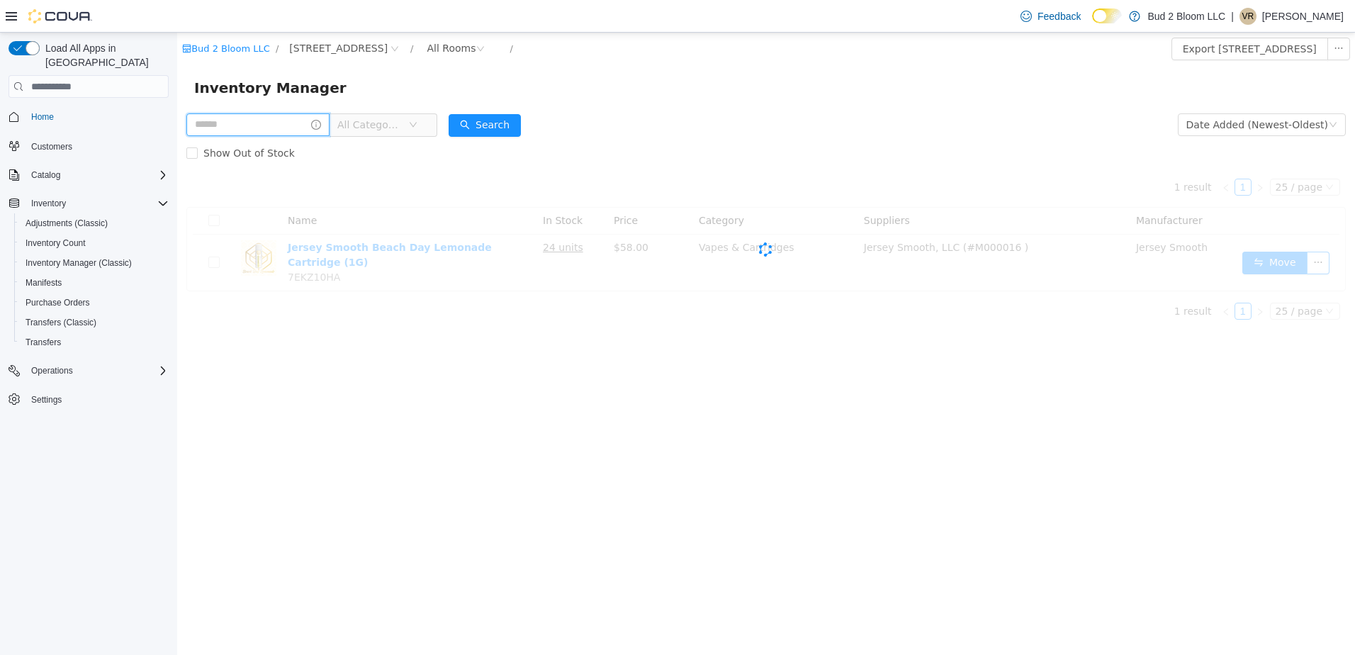
click at [284, 124] on input "text" at bounding box center [257, 124] width 143 height 23
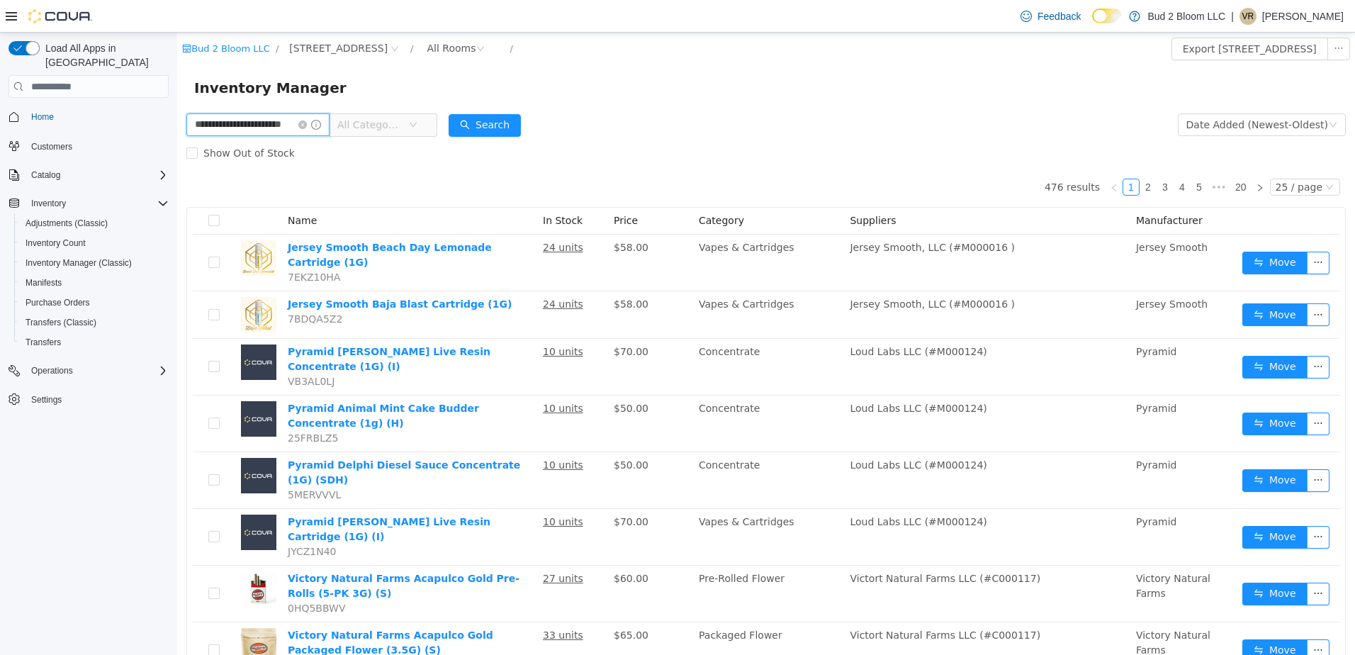
scroll to position [0, 17]
type input "**********"
click at [481, 124] on button "Search" at bounding box center [485, 125] width 72 height 23
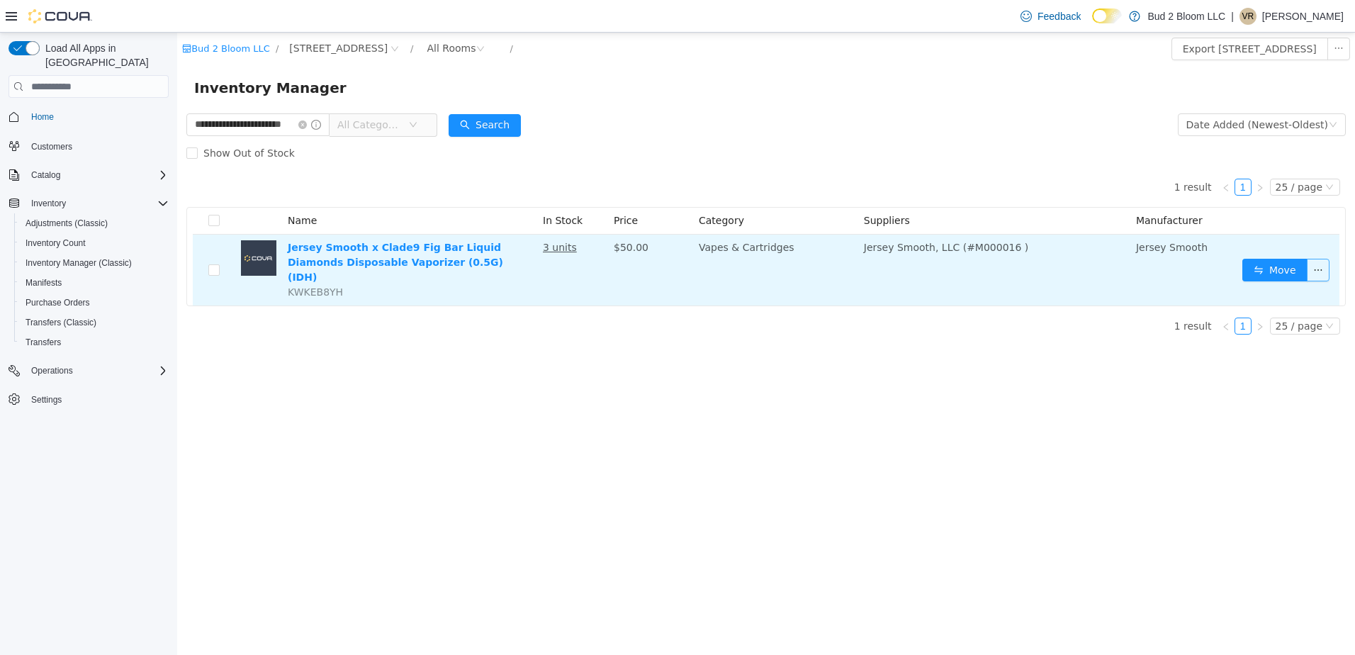
click at [1319, 263] on button "button" at bounding box center [1318, 270] width 23 height 23
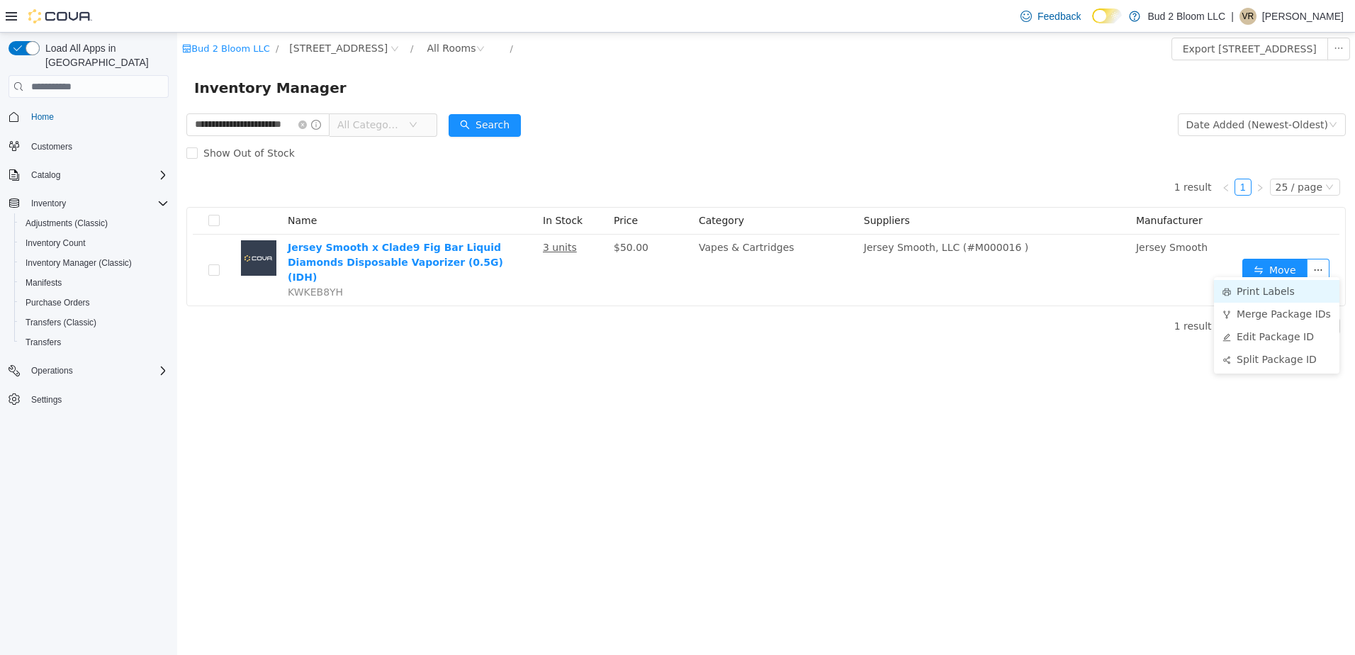
click at [1256, 294] on li "Print Labels" at bounding box center [1276, 291] width 125 height 23
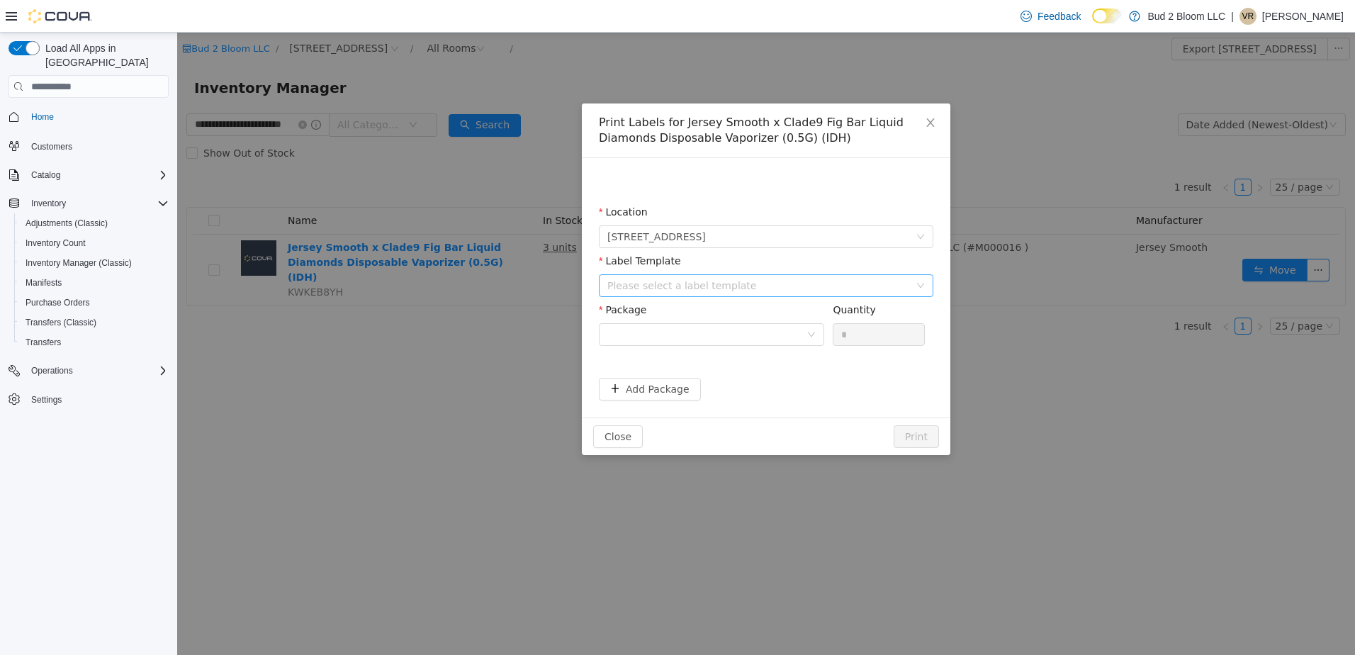
click at [685, 287] on div "Please select a label template" at bounding box center [759, 286] width 302 height 14
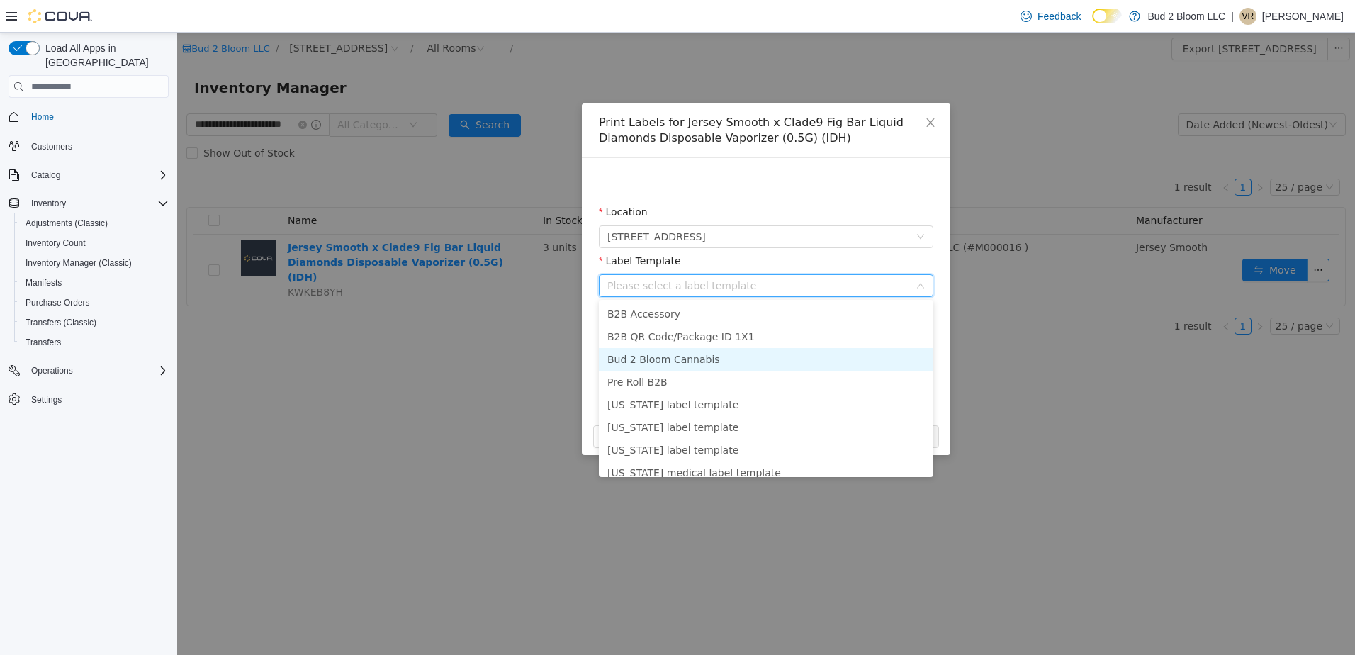
click at [681, 362] on li "Bud 2 Bloom Cannabis" at bounding box center [766, 359] width 335 height 23
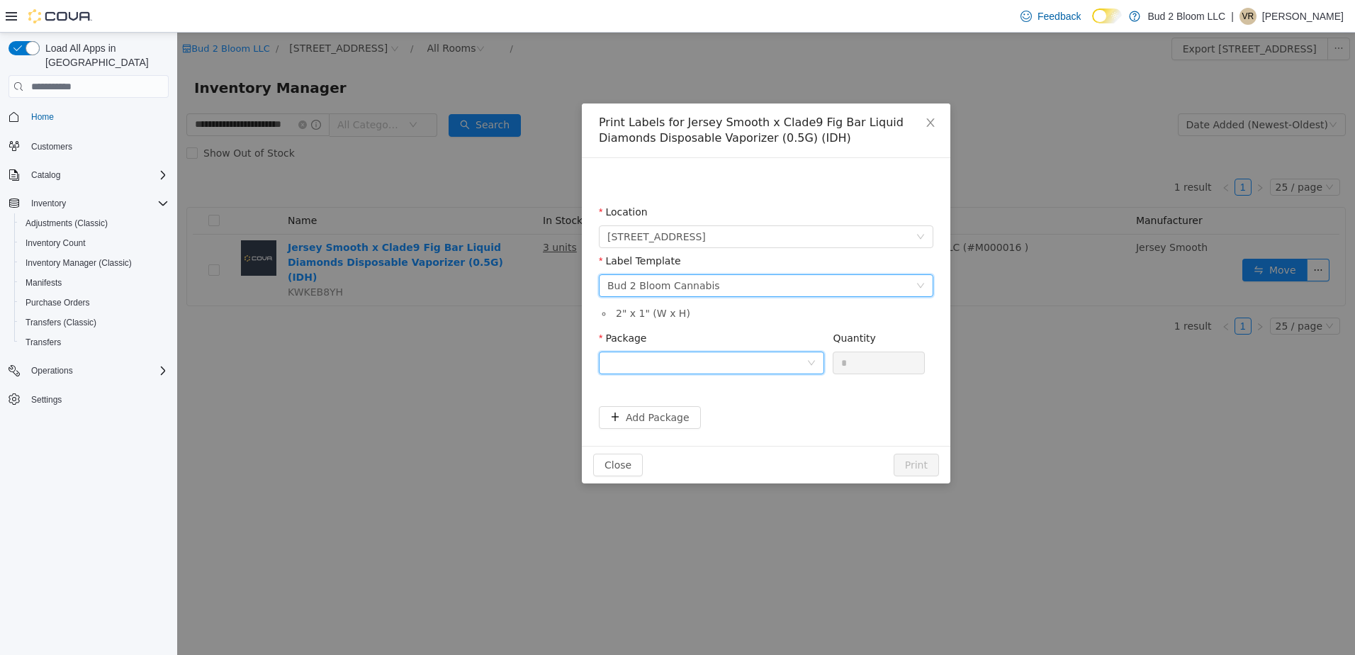
click at [683, 357] on div at bounding box center [707, 362] width 199 height 21
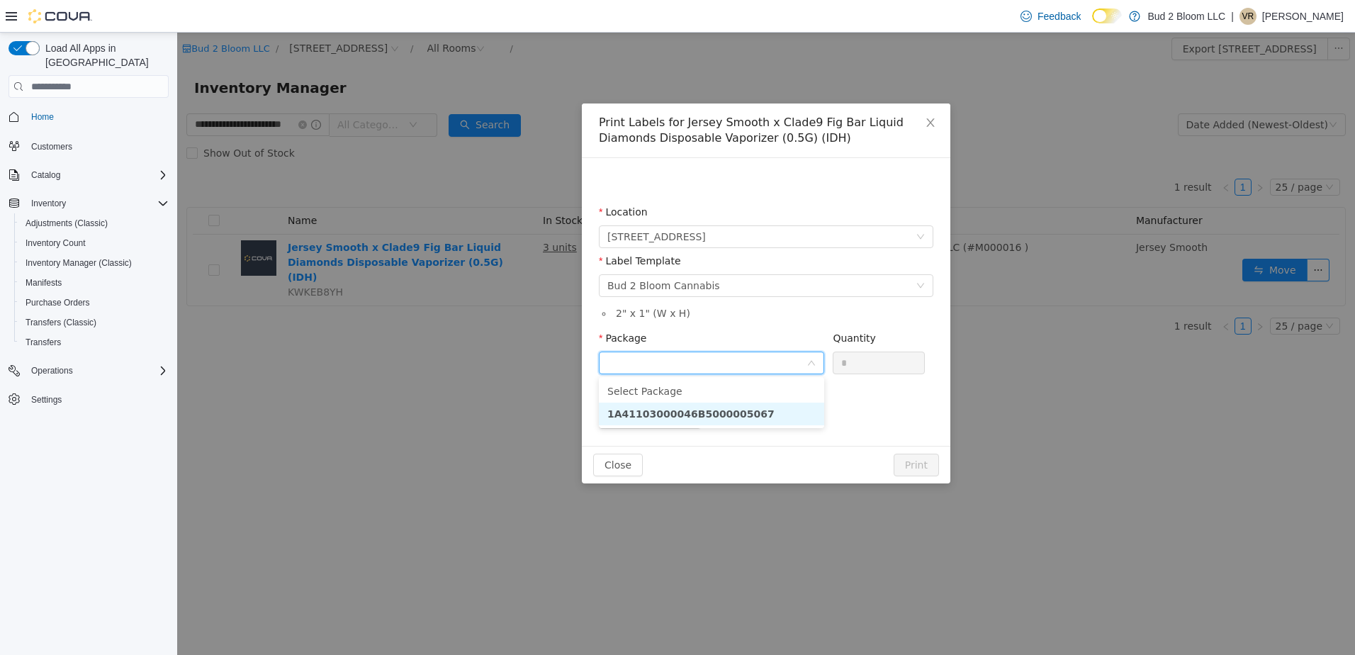
click at [710, 413] on strong "1A41103000046B5000005067" at bounding box center [691, 413] width 167 height 11
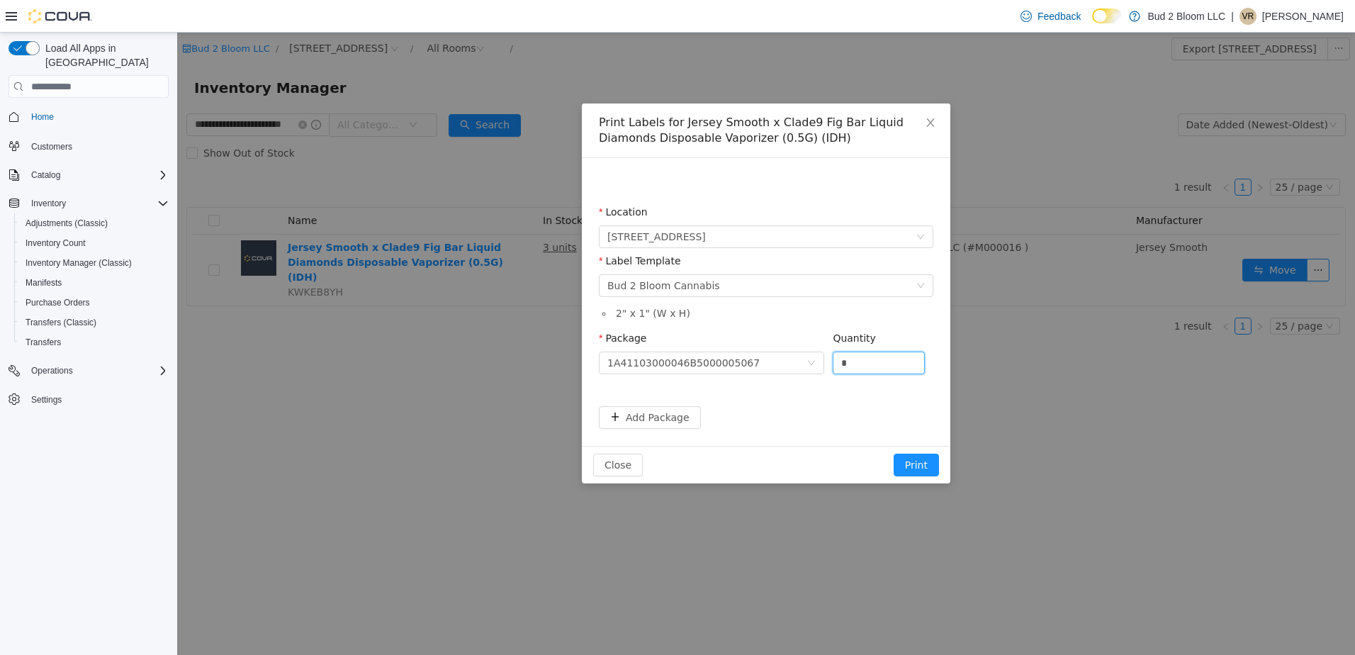
drag, startPoint x: 851, startPoint y: 365, endPoint x: 827, endPoint y: 362, distance: 24.4
click at [827, 362] on div "Package 1A41103000046B5000005067 Quantity *" at bounding box center [766, 355] width 335 height 49
type input "*"
click at [917, 466] on button "Print" at bounding box center [916, 465] width 45 height 23
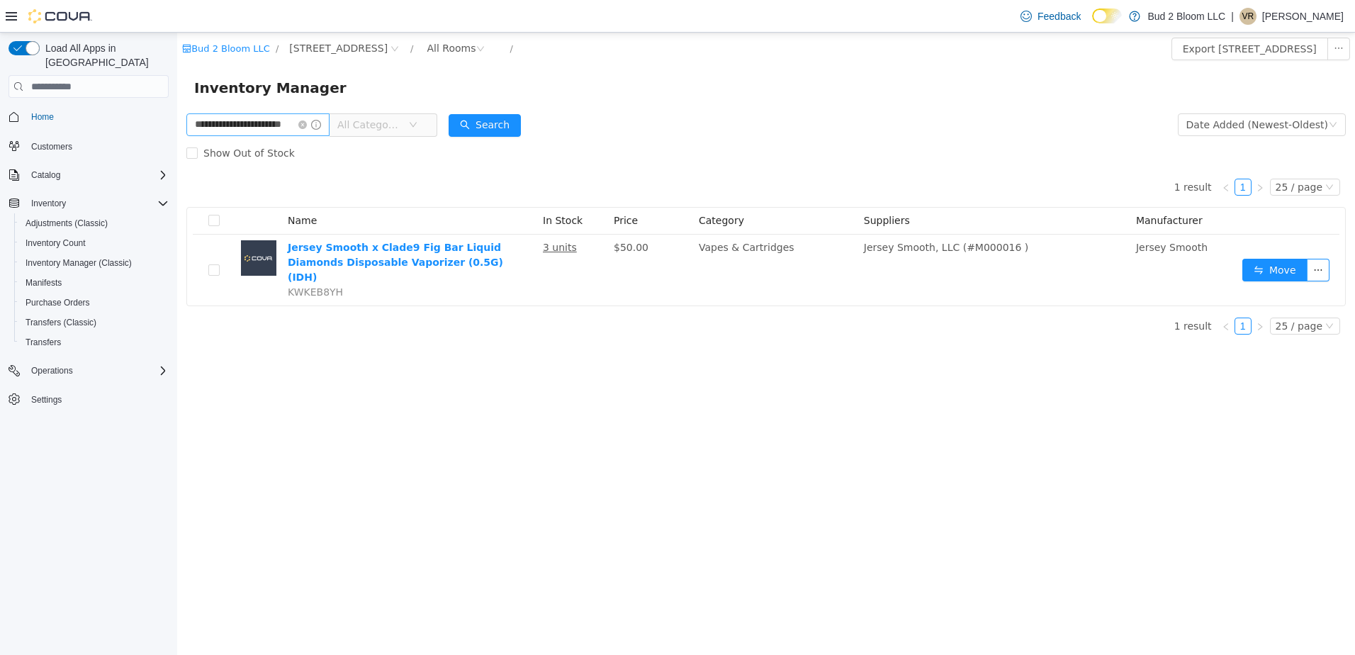
click at [307, 125] on icon "icon: close-circle" at bounding box center [302, 125] width 9 height 9
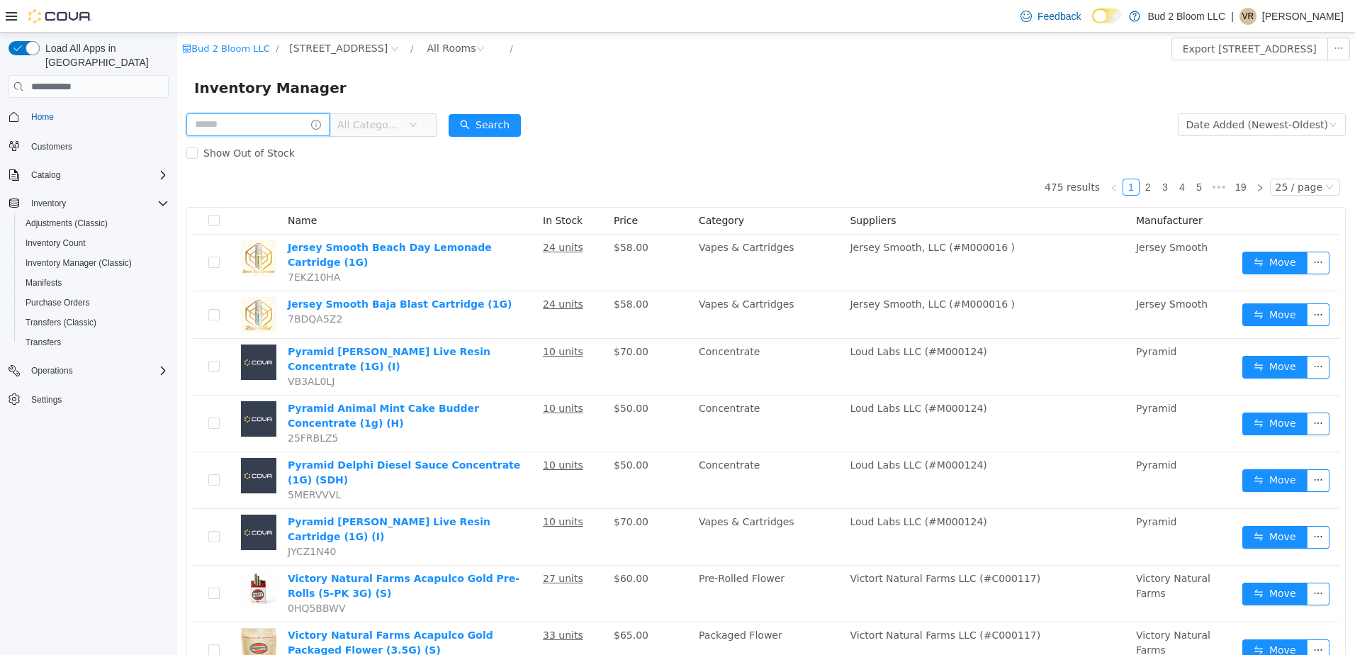
click at [277, 128] on input "text" at bounding box center [257, 124] width 143 height 23
type input "**********"
click at [504, 128] on button "Search" at bounding box center [485, 125] width 72 height 23
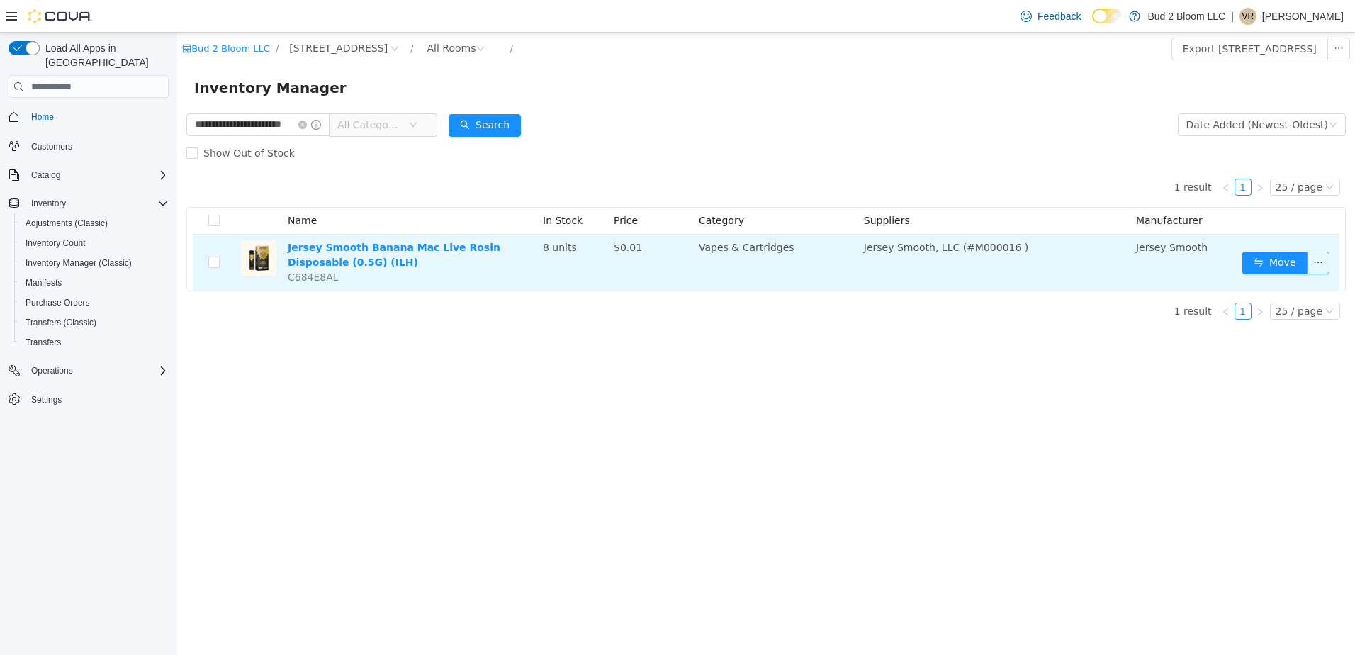
click at [1318, 266] on button "button" at bounding box center [1318, 263] width 23 height 23
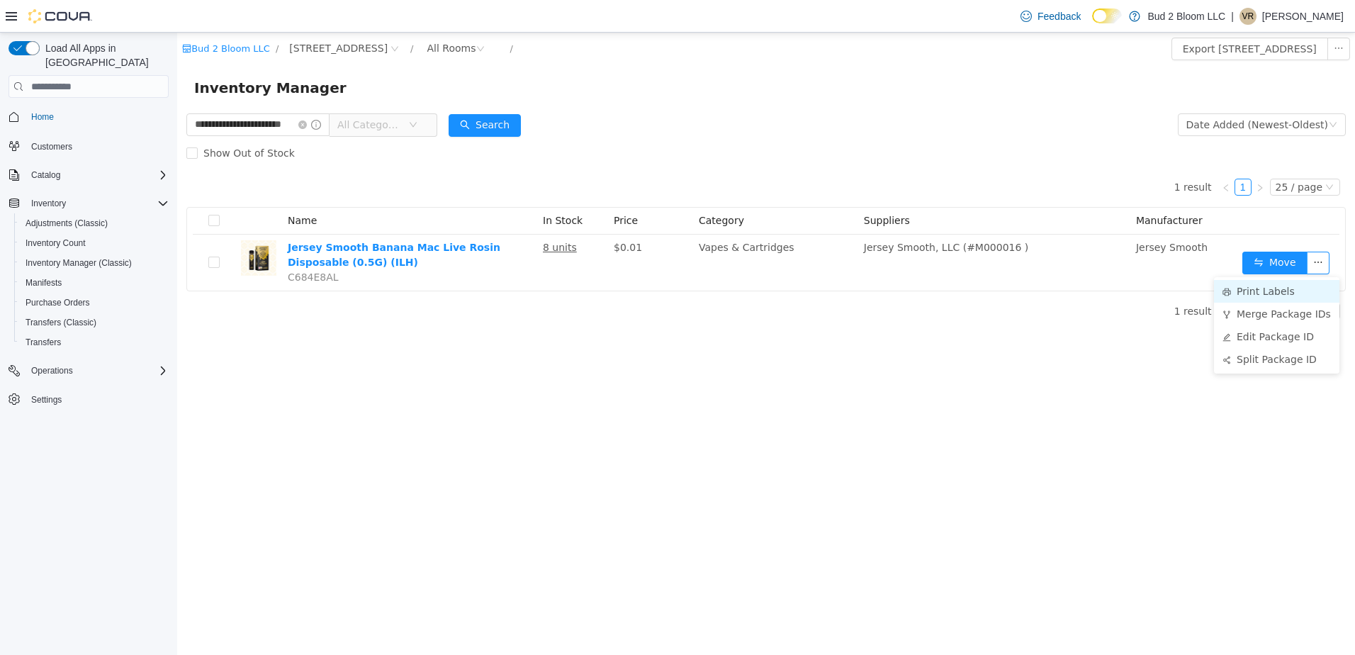
click at [1244, 287] on li "Print Labels" at bounding box center [1276, 291] width 125 height 23
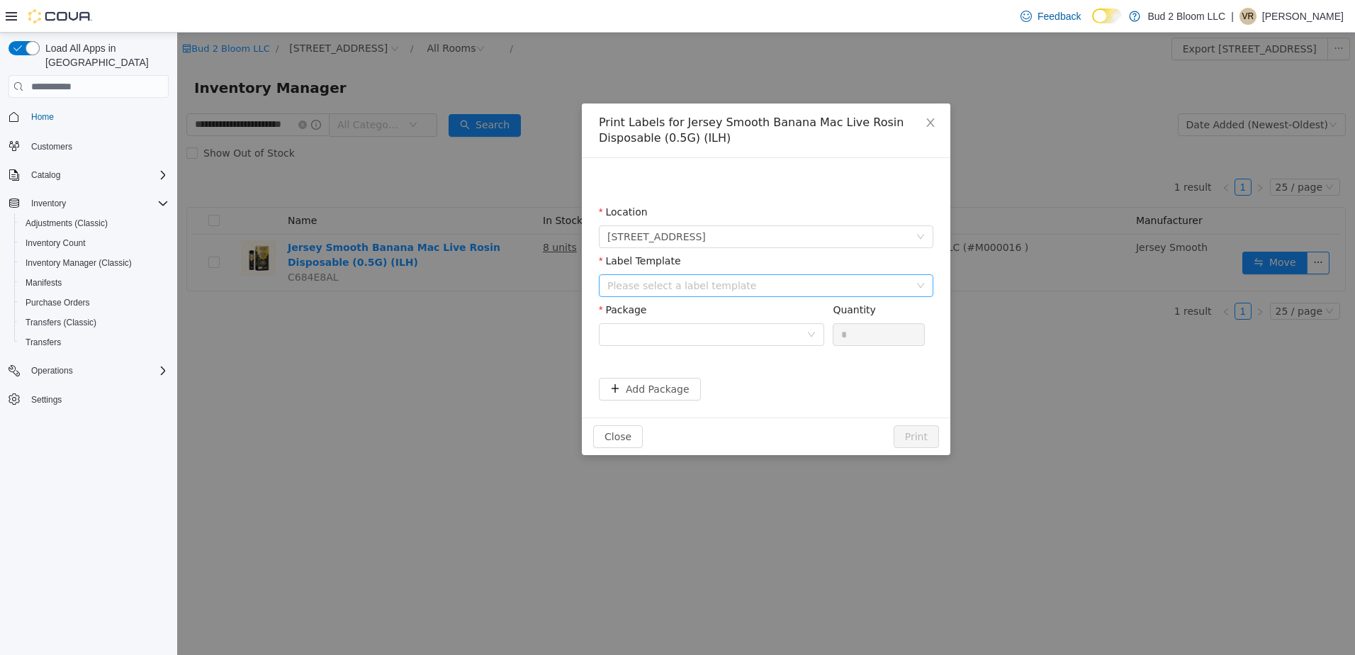
click at [786, 288] on div "Please select a label template" at bounding box center [759, 286] width 302 height 14
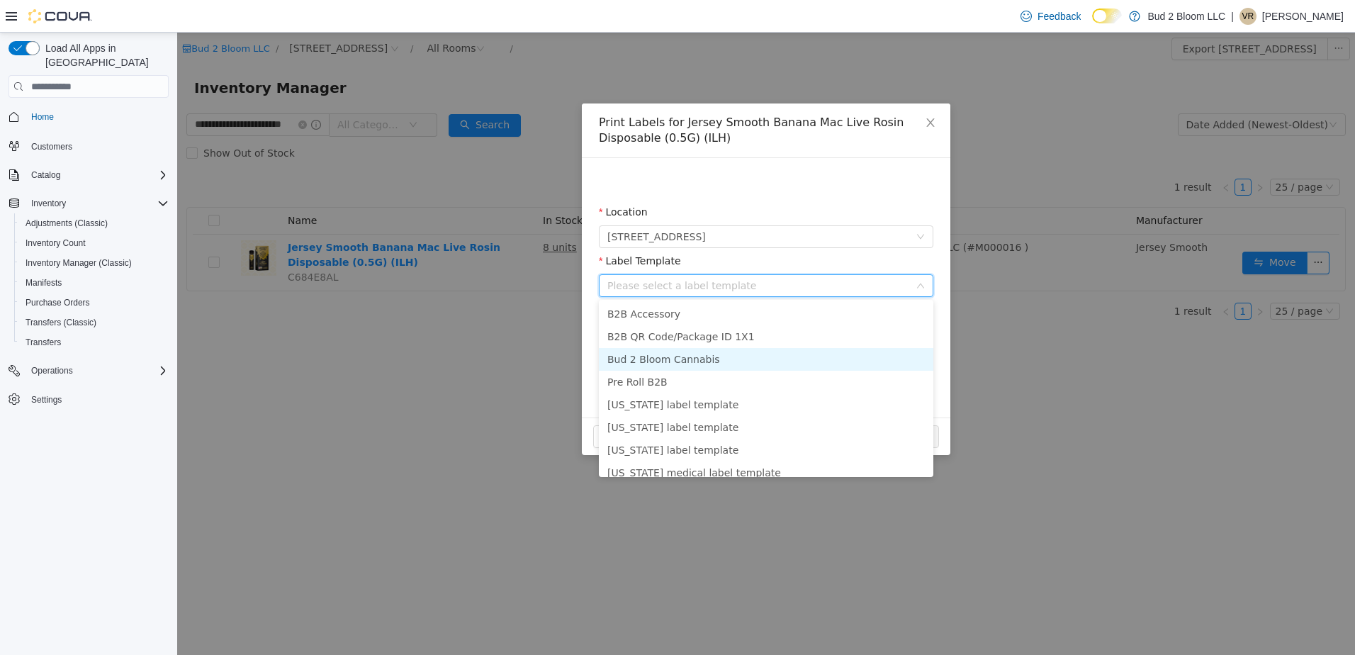
click at [711, 354] on li "Bud 2 Bloom Cannabis" at bounding box center [766, 359] width 335 height 23
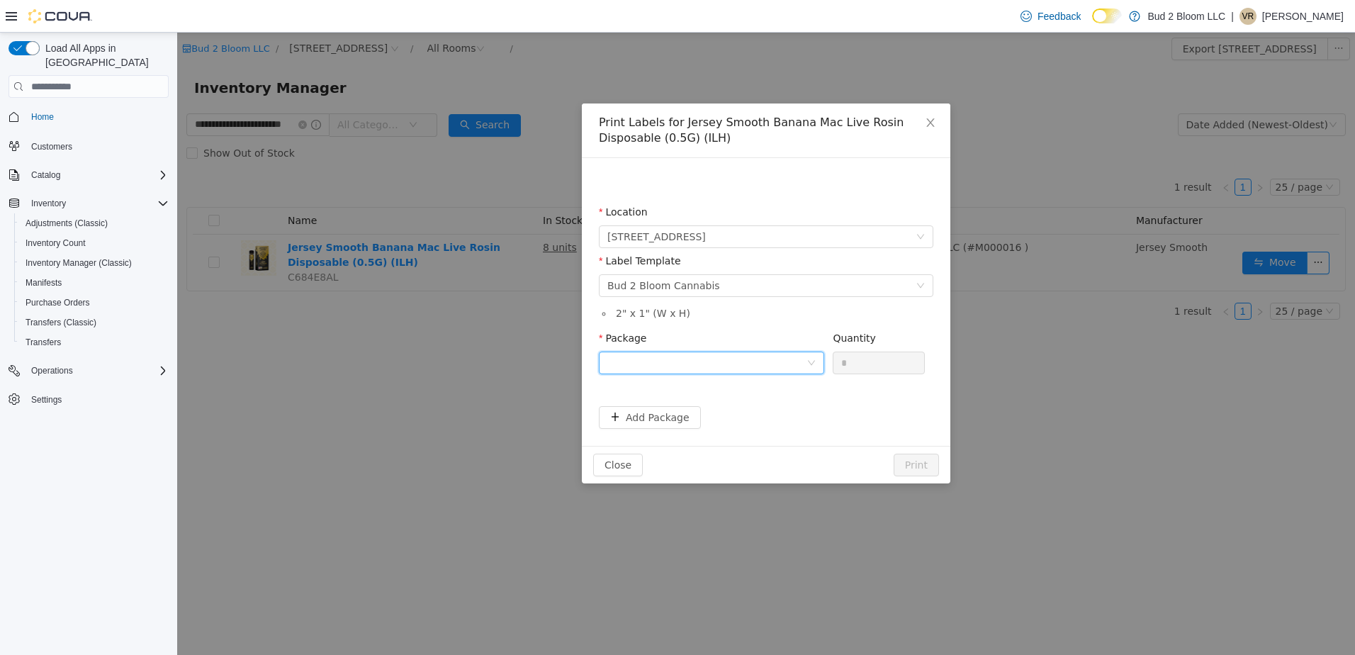
click at [717, 362] on div at bounding box center [707, 362] width 199 height 21
drag, startPoint x: 727, startPoint y: 411, endPoint x: 739, endPoint y: 408, distance: 11.9
click at [729, 410] on strong "1A41103000046B5000005117" at bounding box center [691, 413] width 167 height 11
drag, startPoint x: 864, startPoint y: 364, endPoint x: 836, endPoint y: 362, distance: 28.4
click at [836, 362] on input "*" at bounding box center [879, 362] width 91 height 21
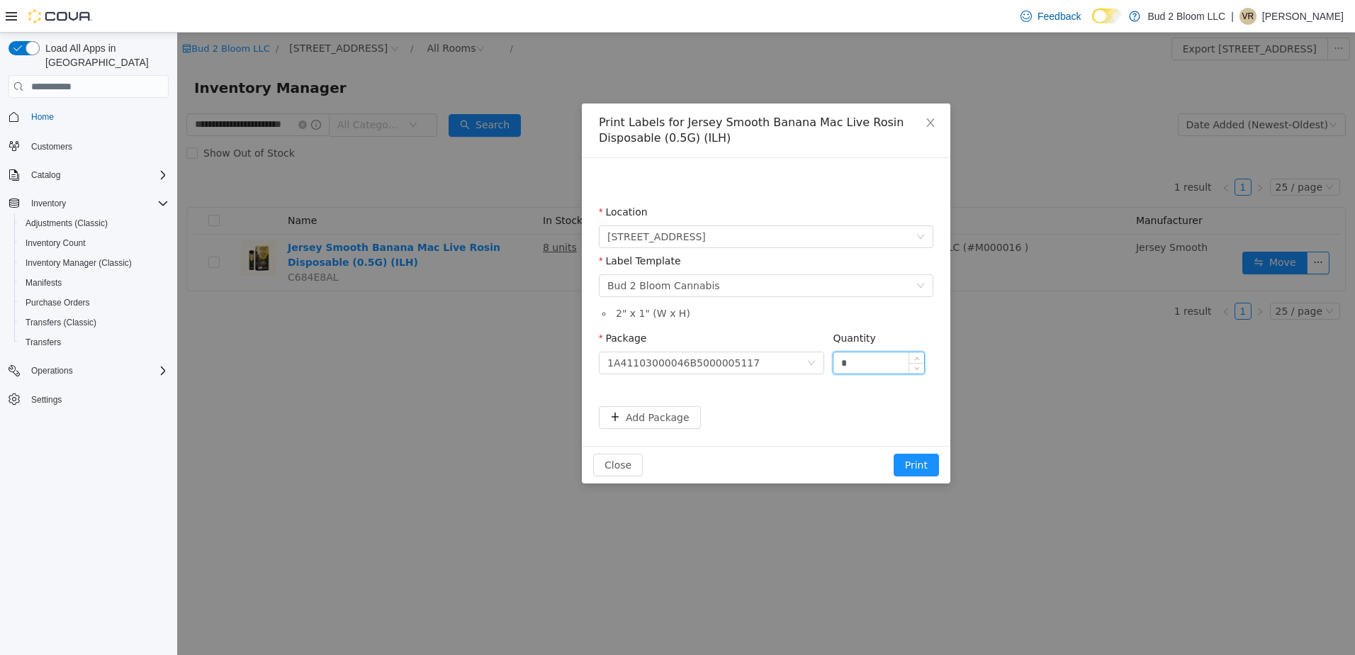
type input "*"
click at [894, 454] on button "Print" at bounding box center [916, 465] width 45 height 23
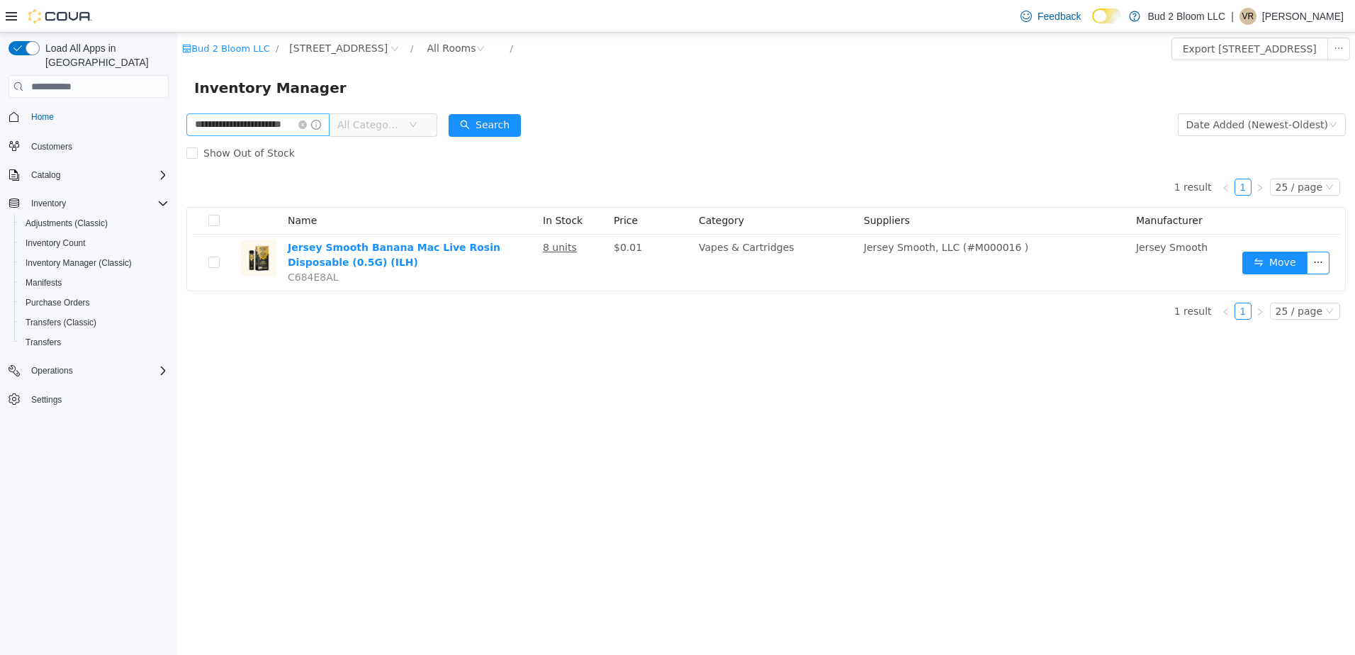
click at [307, 123] on icon "icon: close-circle" at bounding box center [302, 125] width 9 height 9
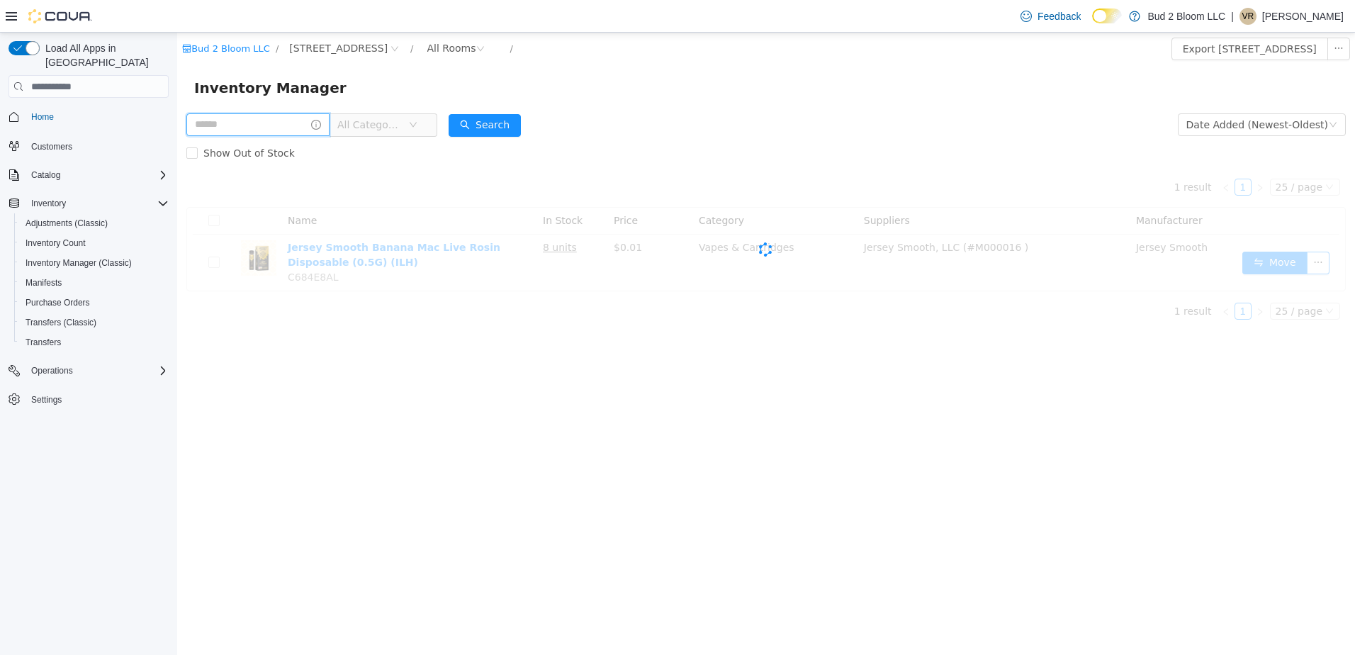
click at [279, 123] on input "text" at bounding box center [257, 124] width 143 height 23
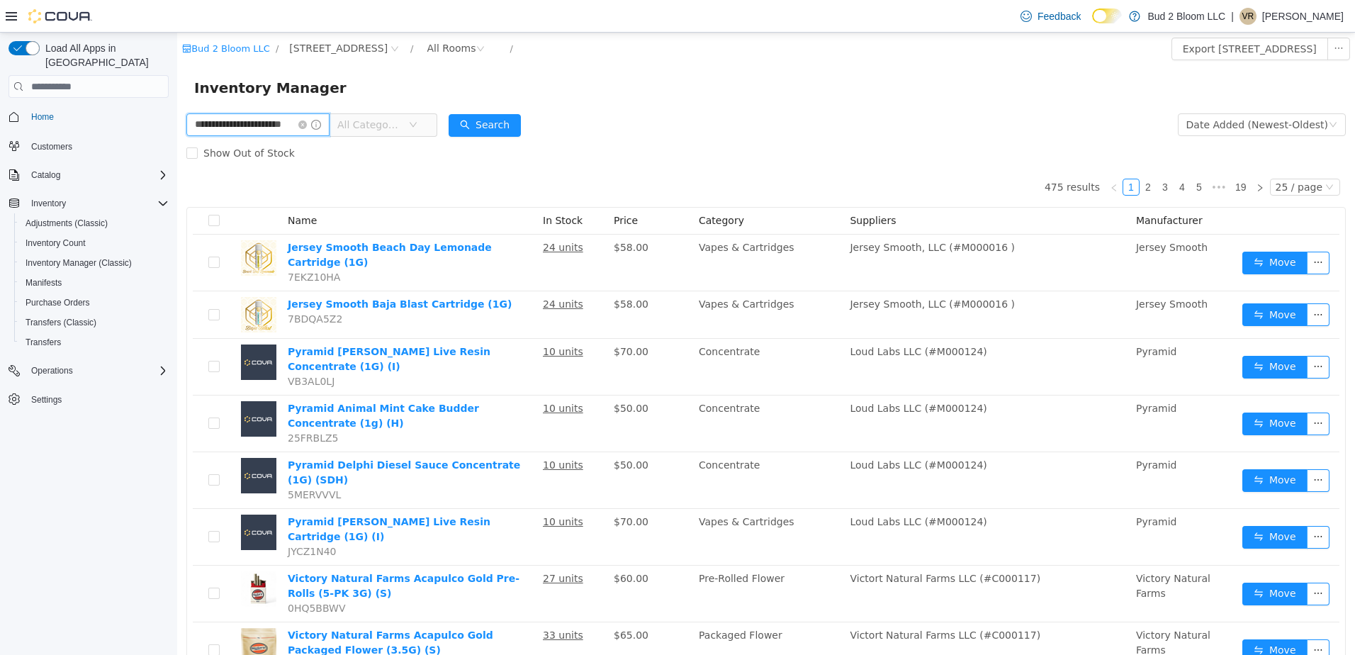
scroll to position [0, 17]
type input "**********"
click at [482, 126] on button "Search" at bounding box center [485, 125] width 72 height 23
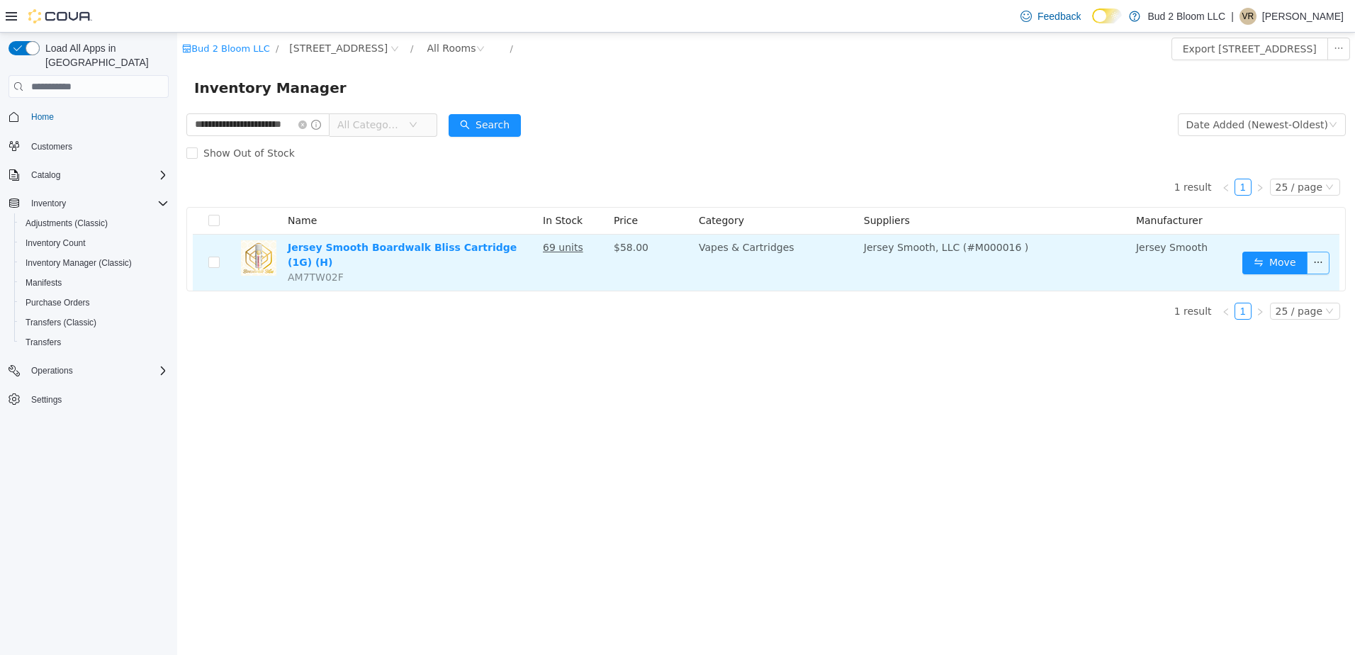
click at [1316, 258] on button "button" at bounding box center [1318, 263] width 23 height 23
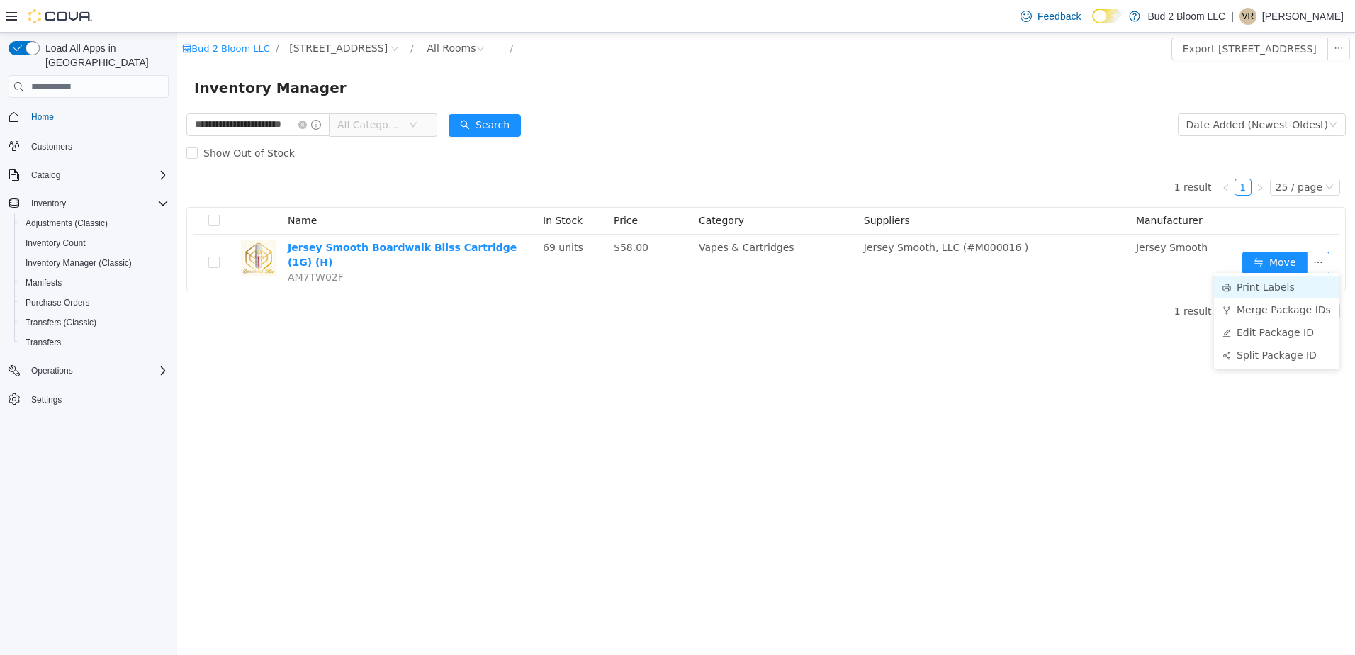
click at [1274, 293] on li "Print Labels" at bounding box center [1276, 287] width 125 height 23
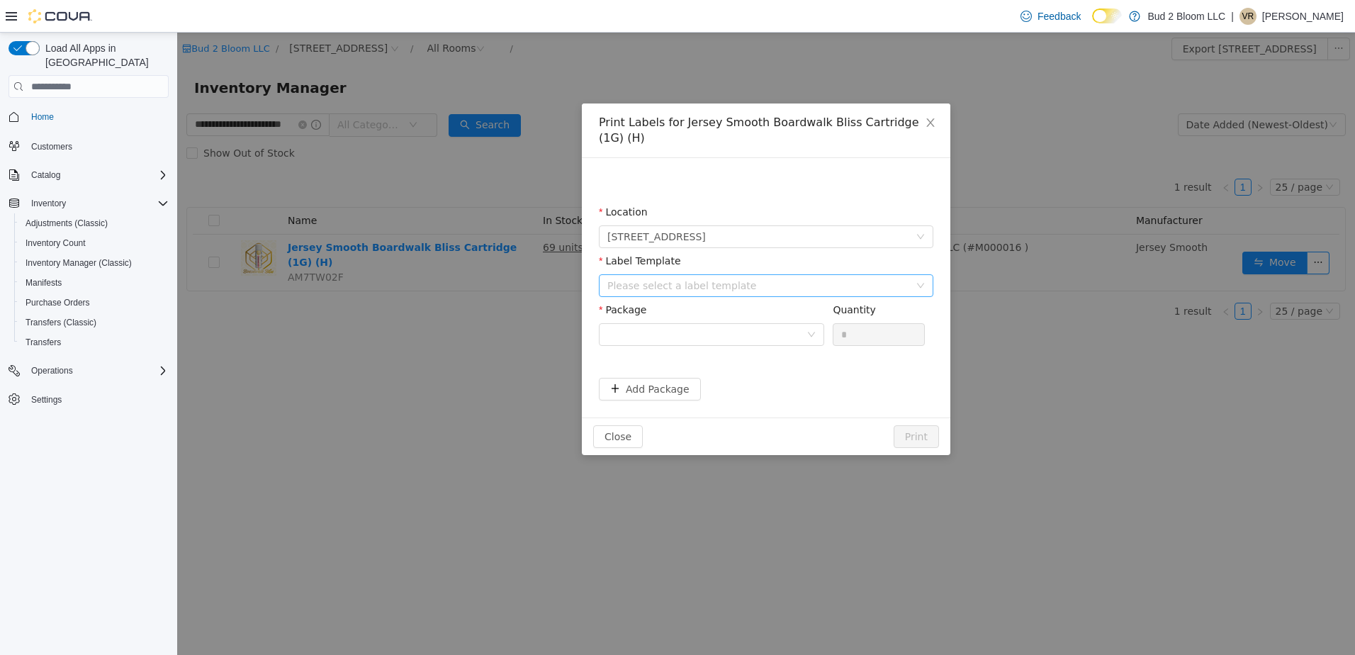
click at [675, 279] on div "Please select a label template" at bounding box center [759, 286] width 302 height 14
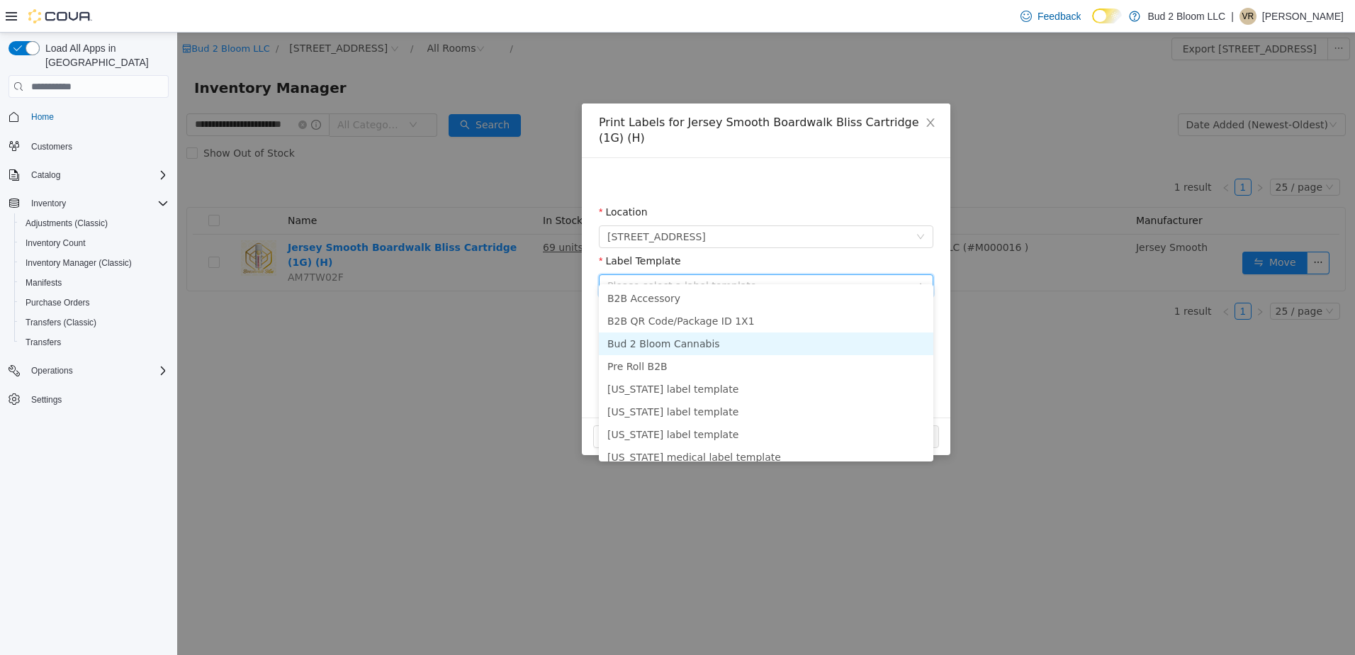
click at [694, 338] on li "Bud 2 Bloom Cannabis" at bounding box center [766, 343] width 335 height 23
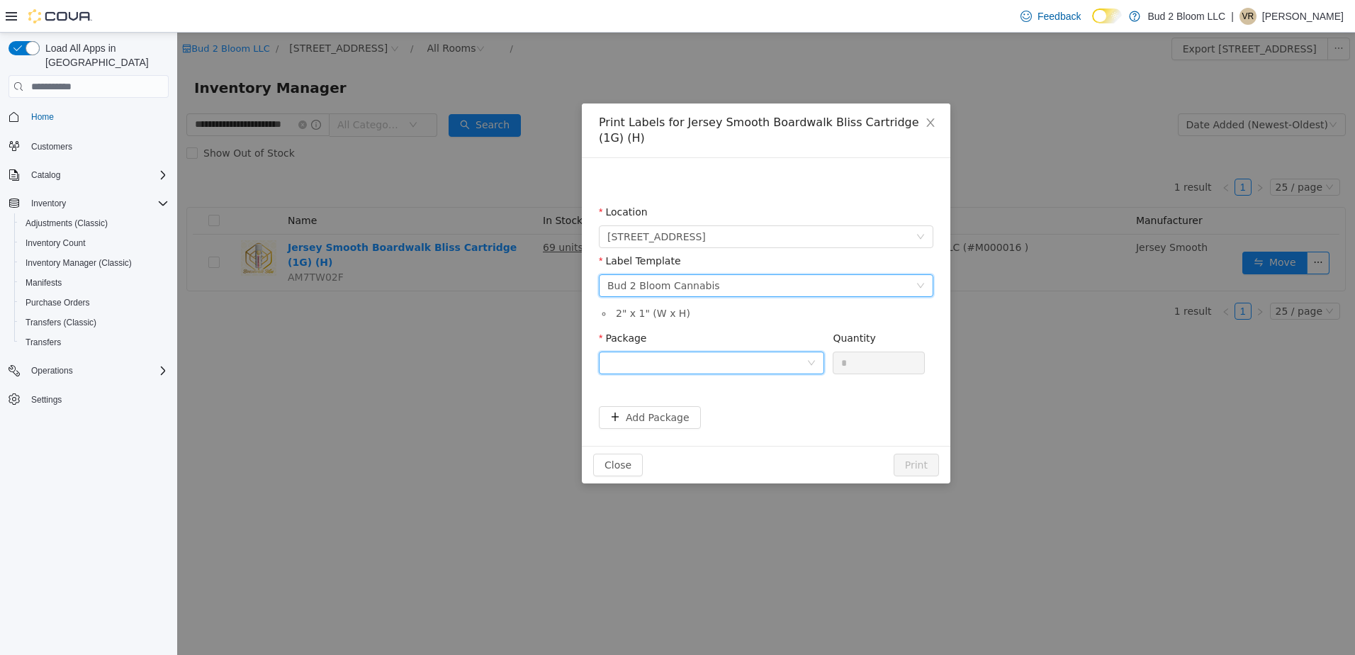
click at [693, 352] on div at bounding box center [707, 362] width 199 height 21
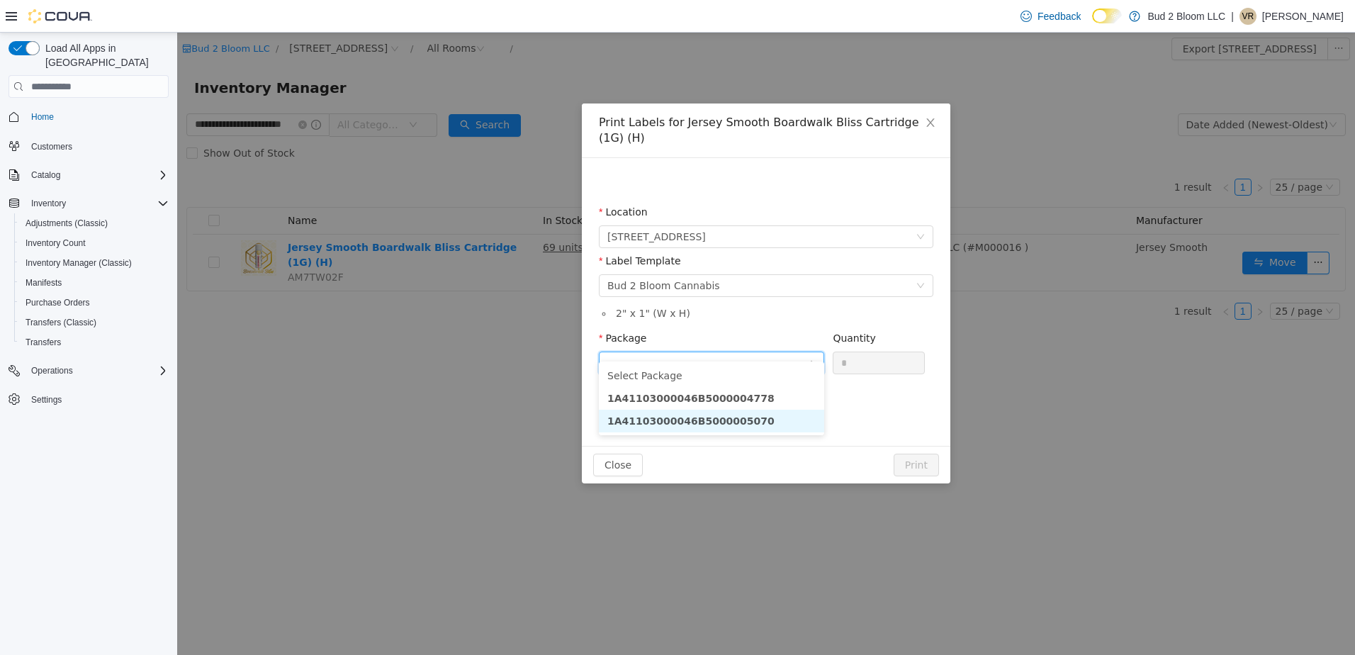
drag, startPoint x: 715, startPoint y: 423, endPoint x: 727, endPoint y: 421, distance: 12.2
click at [720, 423] on strong "1A41103000046B5000005070" at bounding box center [691, 420] width 167 height 11
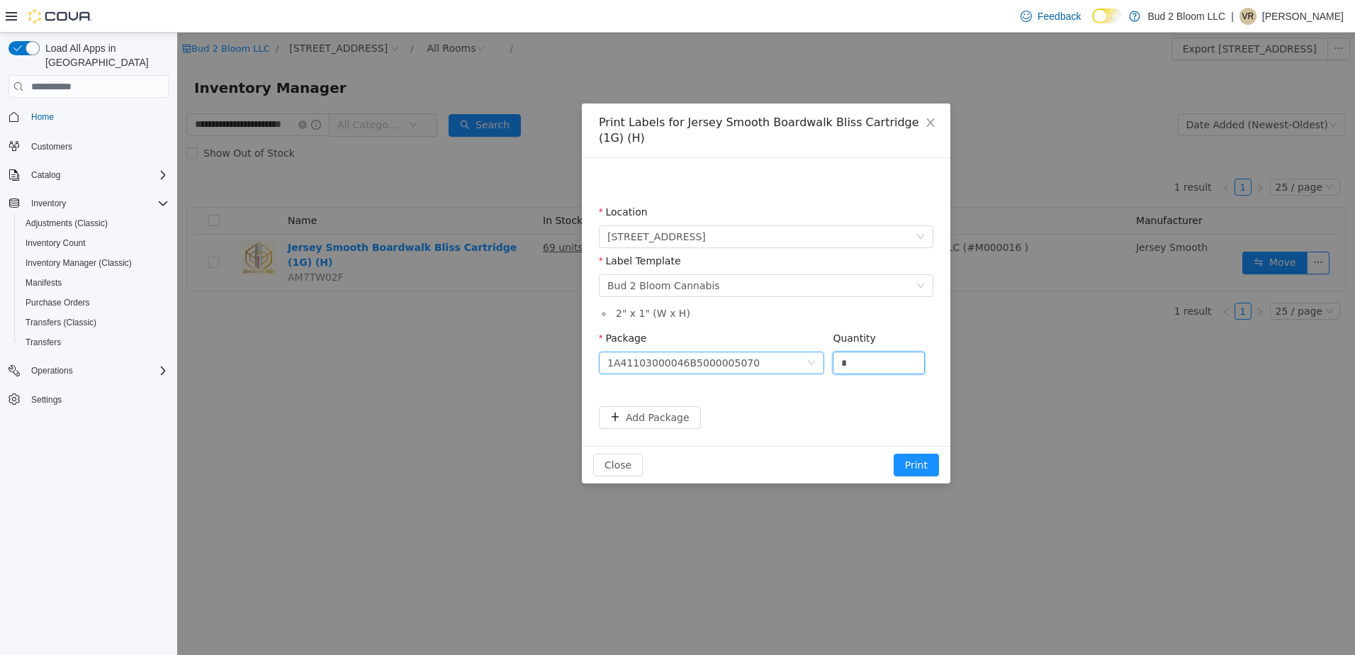
drag, startPoint x: 833, startPoint y: 344, endPoint x: 803, endPoint y: 338, distance: 30.3
click at [803, 338] on span "Package 1A41103000046B5000005070 Quantity *" at bounding box center [762, 337] width 326 height 11
type input "**"
click at [894, 454] on button "Print" at bounding box center [916, 465] width 45 height 23
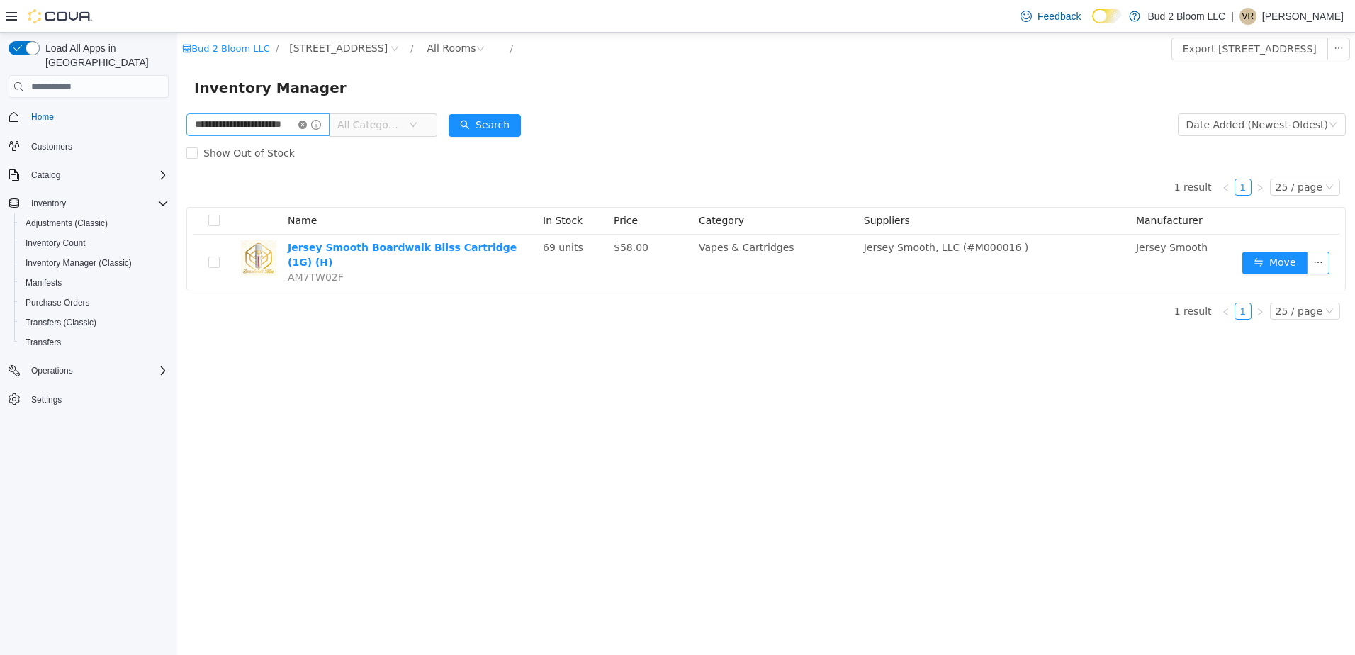
click at [307, 125] on icon "icon: close-circle" at bounding box center [302, 125] width 9 height 9
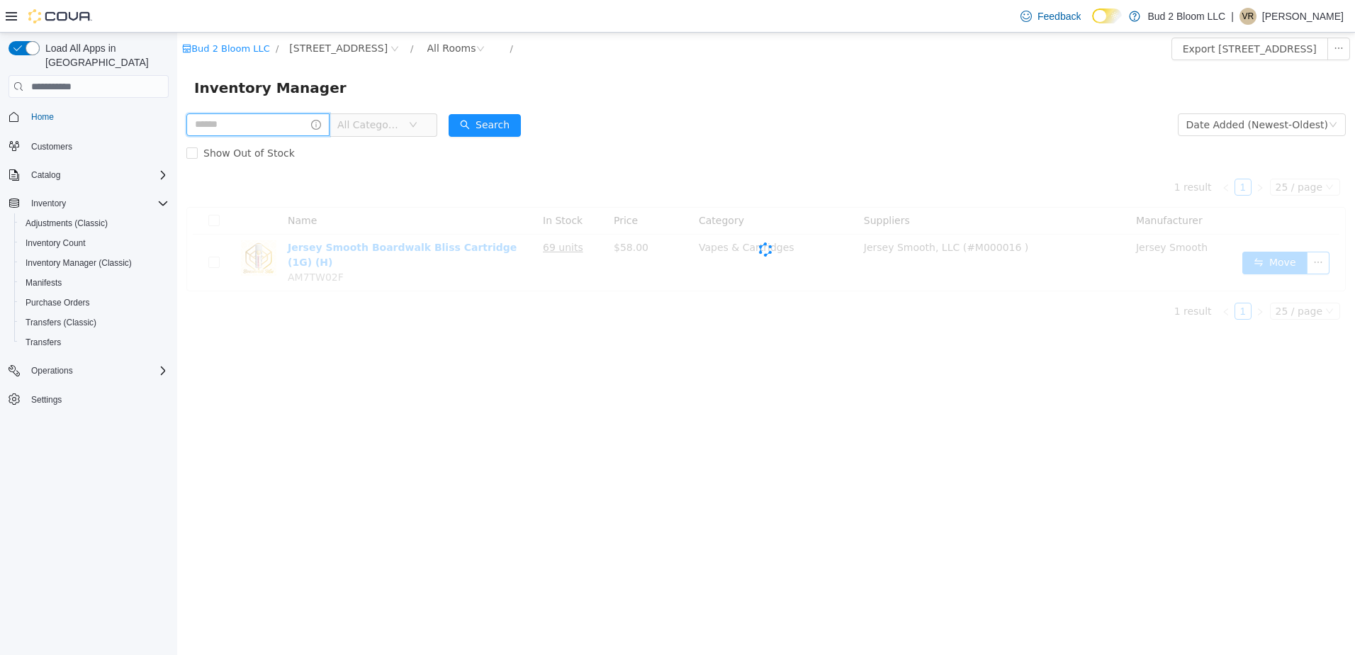
click at [294, 125] on input "text" at bounding box center [257, 124] width 143 height 23
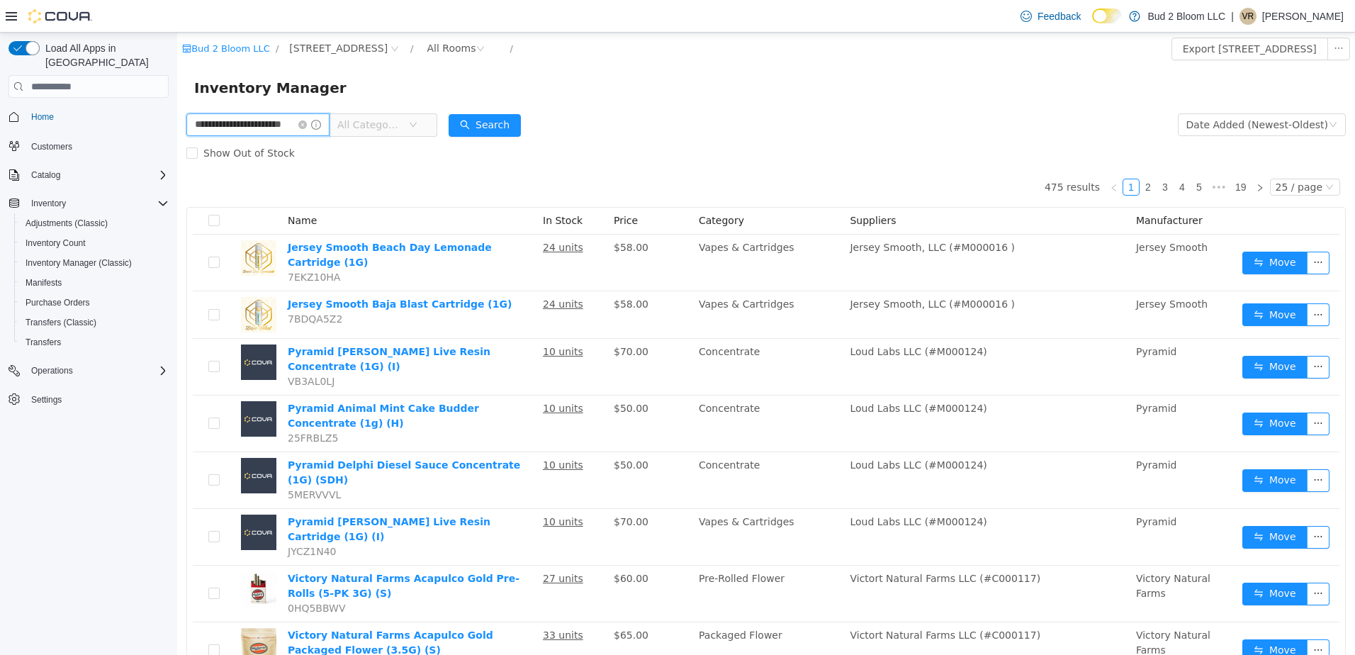
scroll to position [0, 17]
type input "**********"
click at [506, 128] on button "Search" at bounding box center [485, 125] width 72 height 23
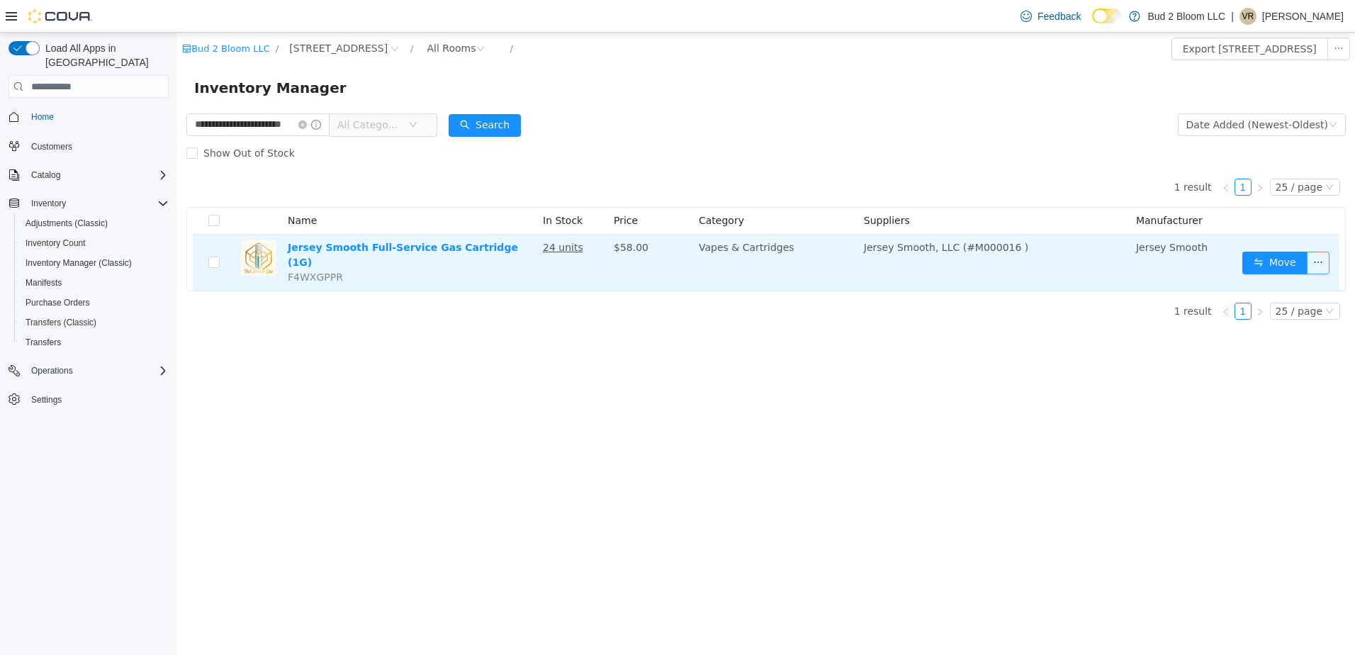
click at [1323, 257] on button "button" at bounding box center [1318, 263] width 23 height 23
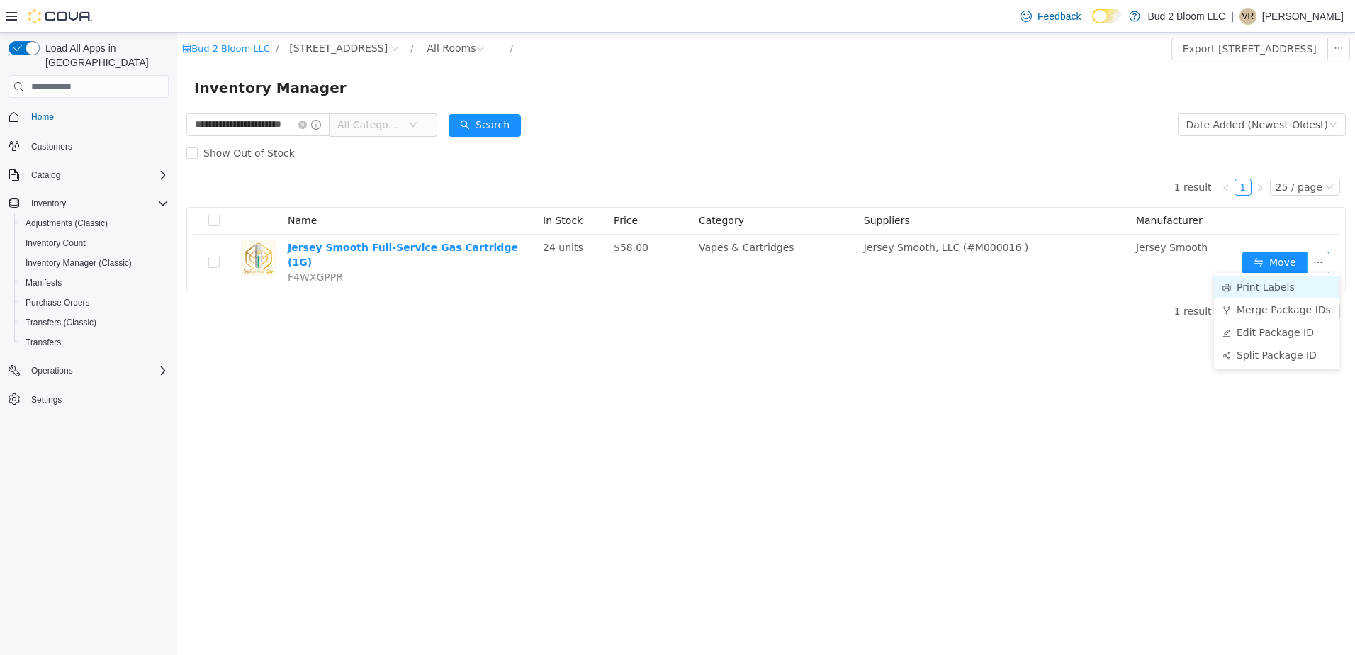
click at [1262, 286] on li "Print Labels" at bounding box center [1276, 287] width 125 height 23
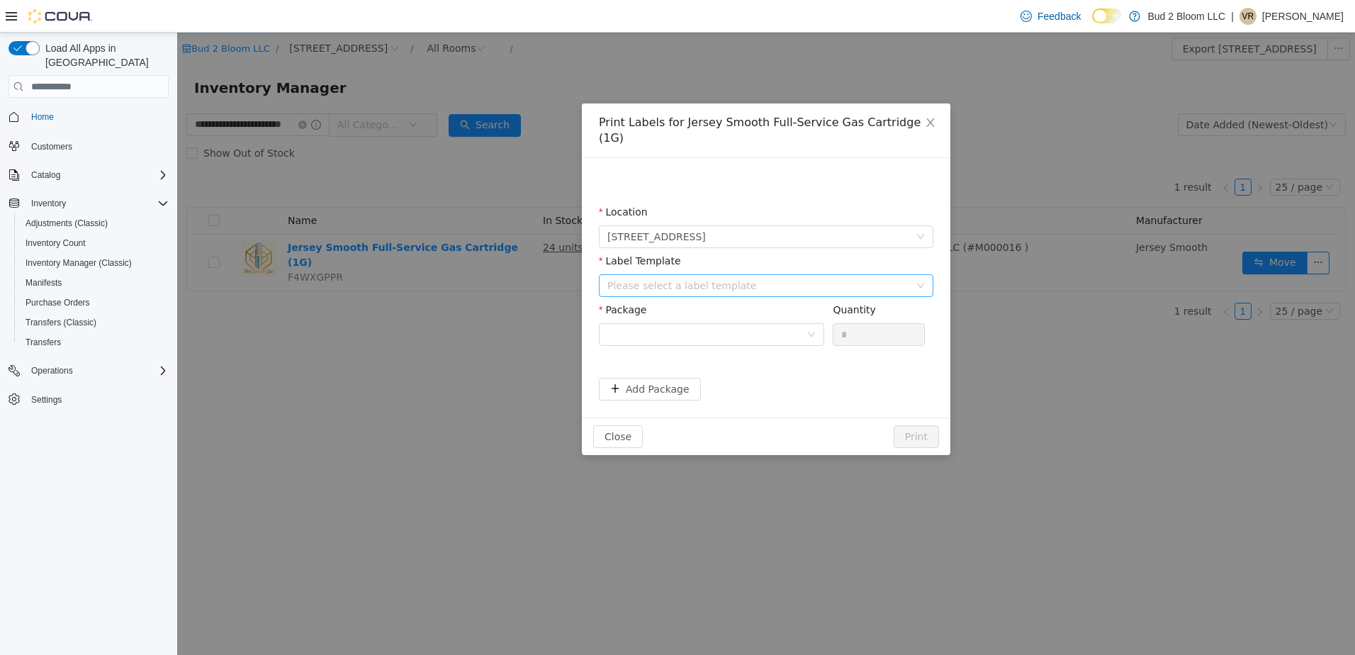
click at [663, 279] on div "Please select a label template" at bounding box center [759, 286] width 302 height 14
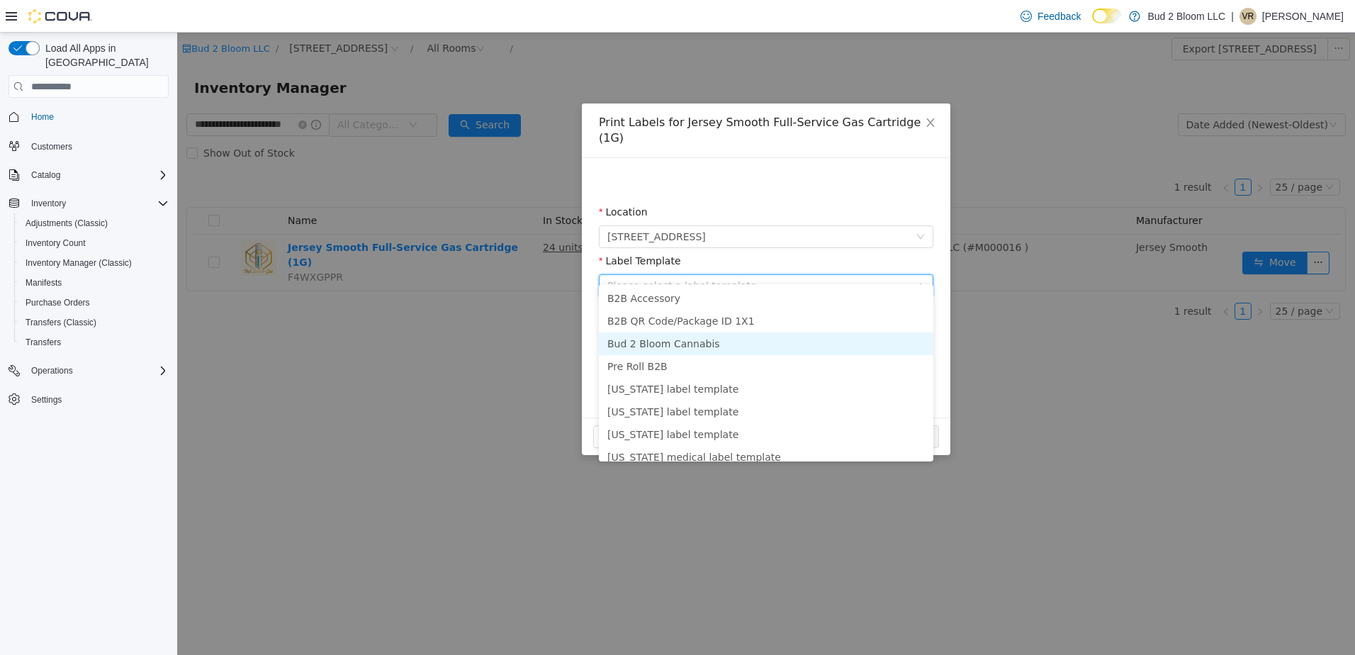
click at [669, 350] on li "Bud 2 Bloom Cannabis" at bounding box center [766, 343] width 335 height 23
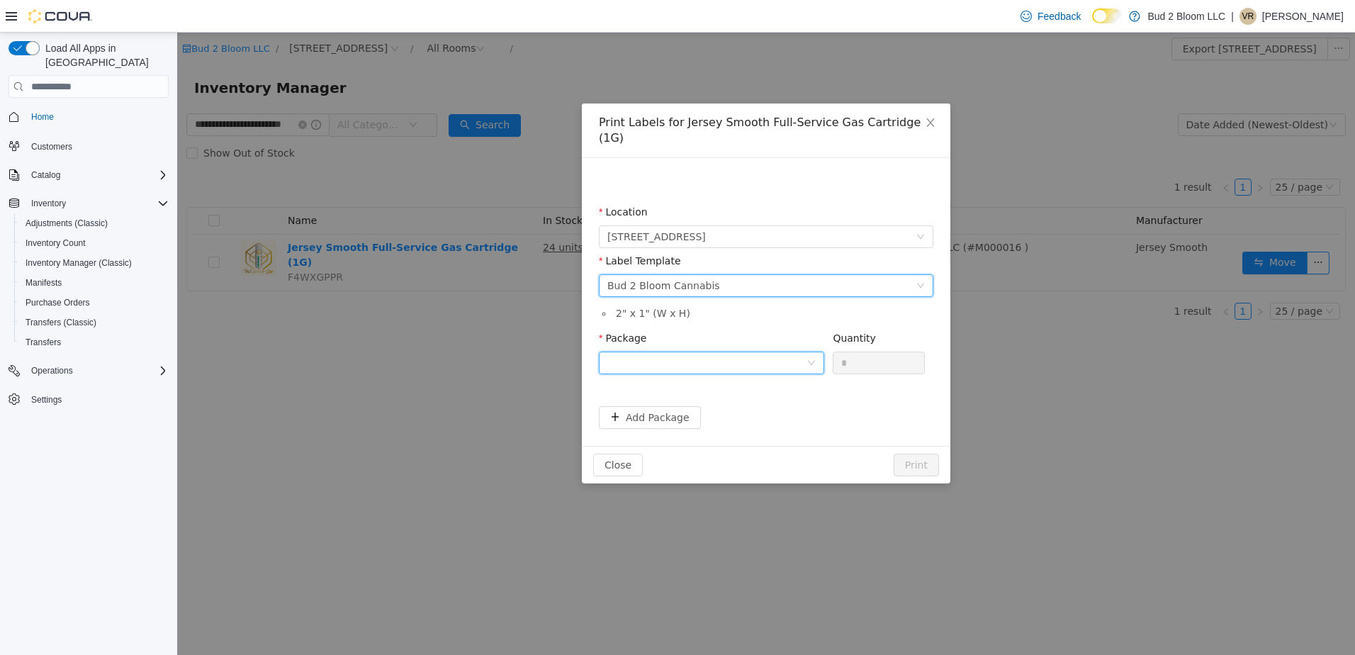
click at [669, 352] on div at bounding box center [707, 362] width 199 height 21
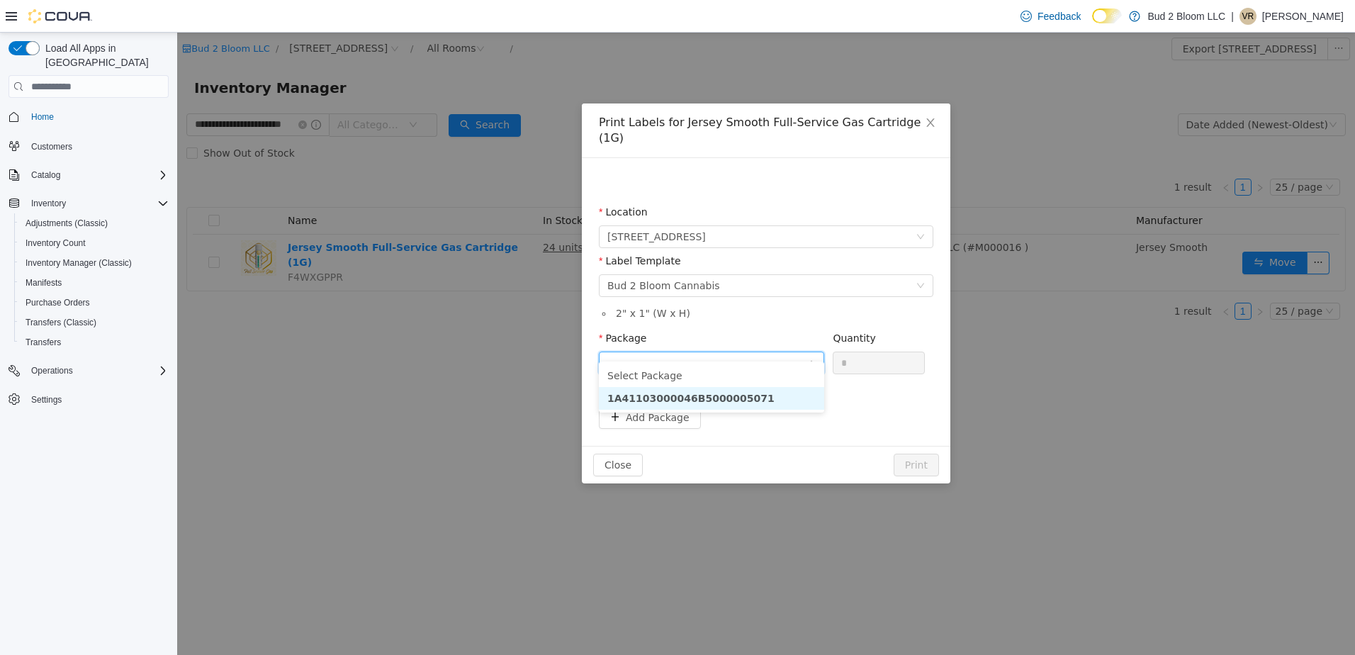
click at [720, 396] on strong "1A41103000046B5000005071" at bounding box center [691, 398] width 167 height 11
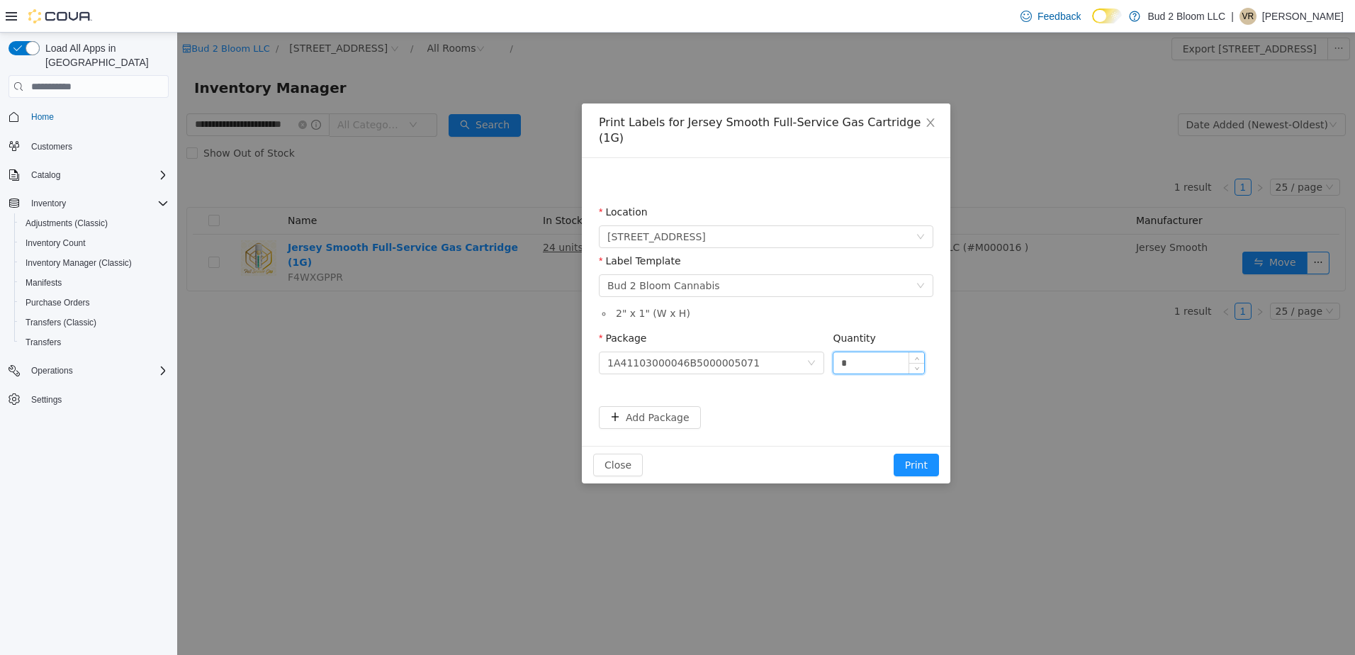
drag, startPoint x: 861, startPoint y: 354, endPoint x: 840, endPoint y: 353, distance: 21.3
click at [840, 353] on input "*" at bounding box center [879, 362] width 91 height 21
type input "**"
click at [894, 454] on button "Print" at bounding box center [916, 465] width 45 height 23
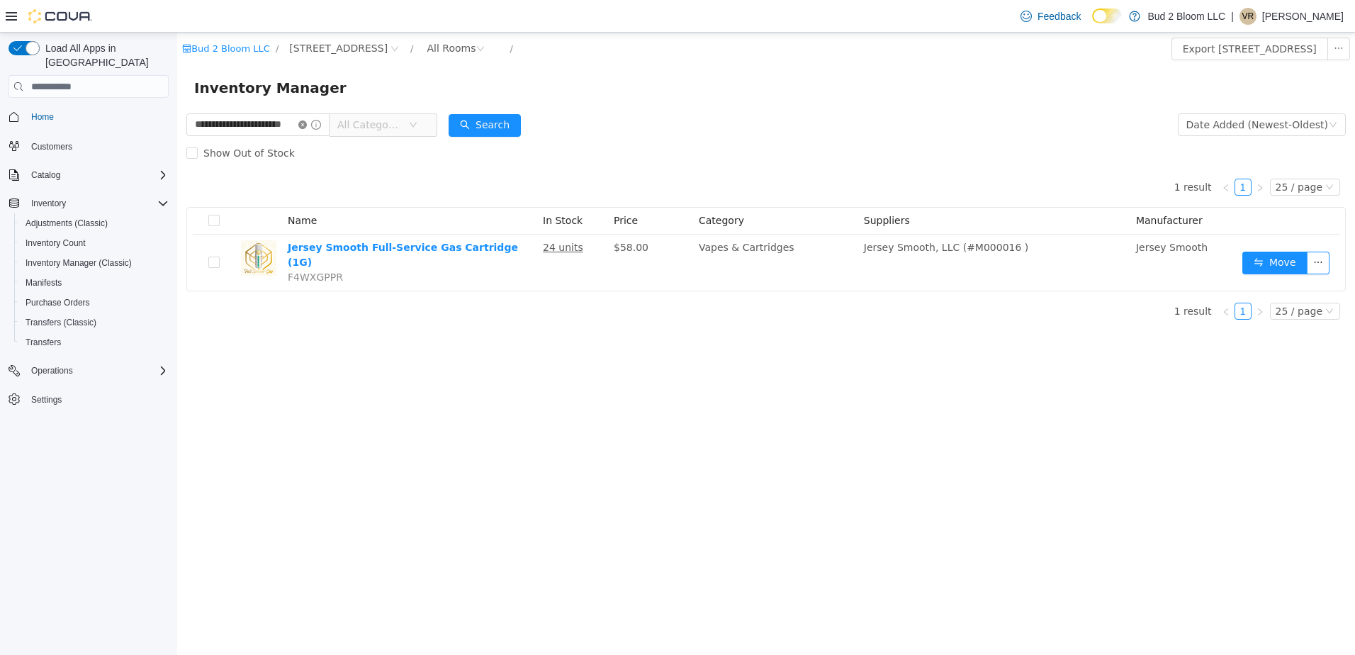
click at [307, 124] on icon "icon: close-circle" at bounding box center [302, 125] width 9 height 9
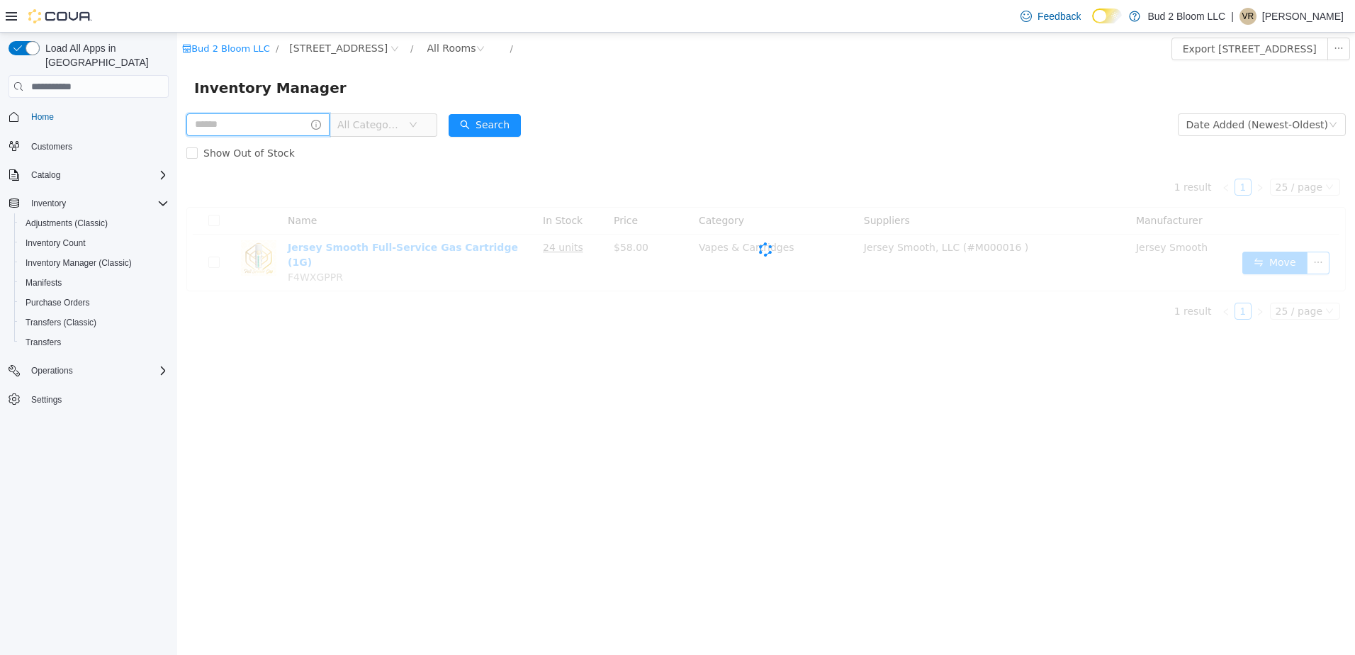
click at [293, 124] on input "text" at bounding box center [257, 124] width 143 height 23
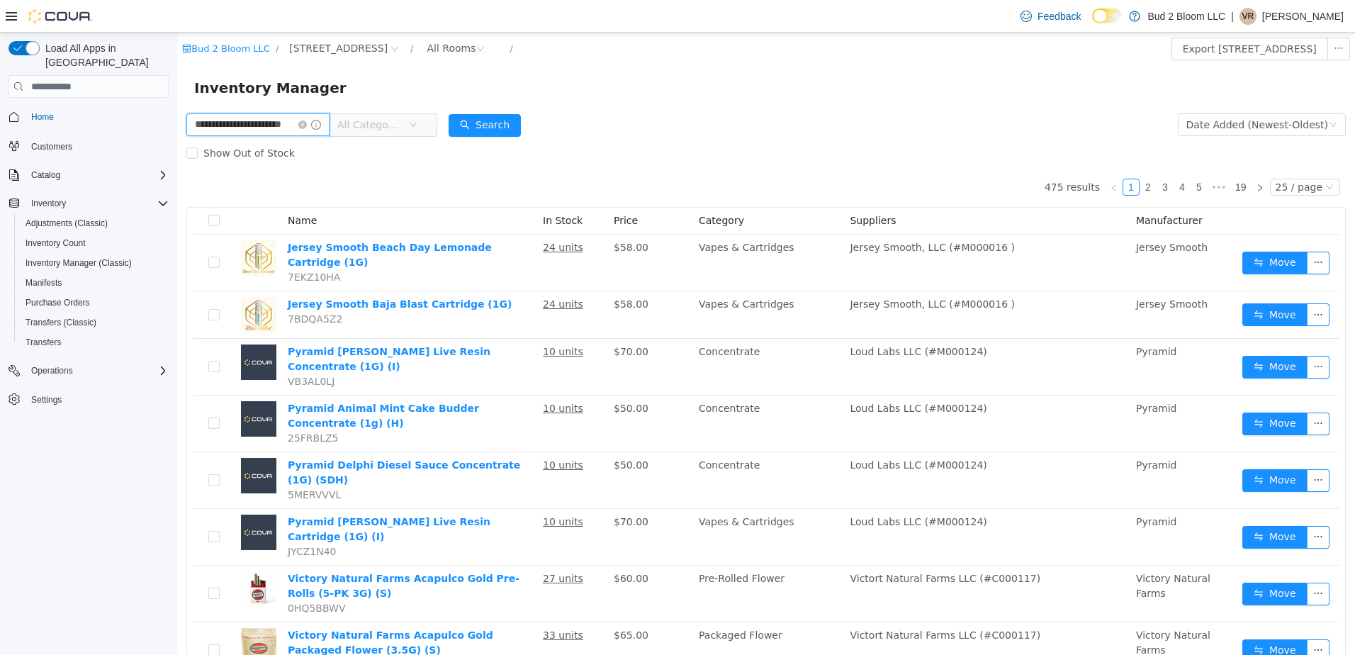
scroll to position [0, 17]
type input "**********"
click at [496, 128] on button "Search" at bounding box center [485, 125] width 72 height 23
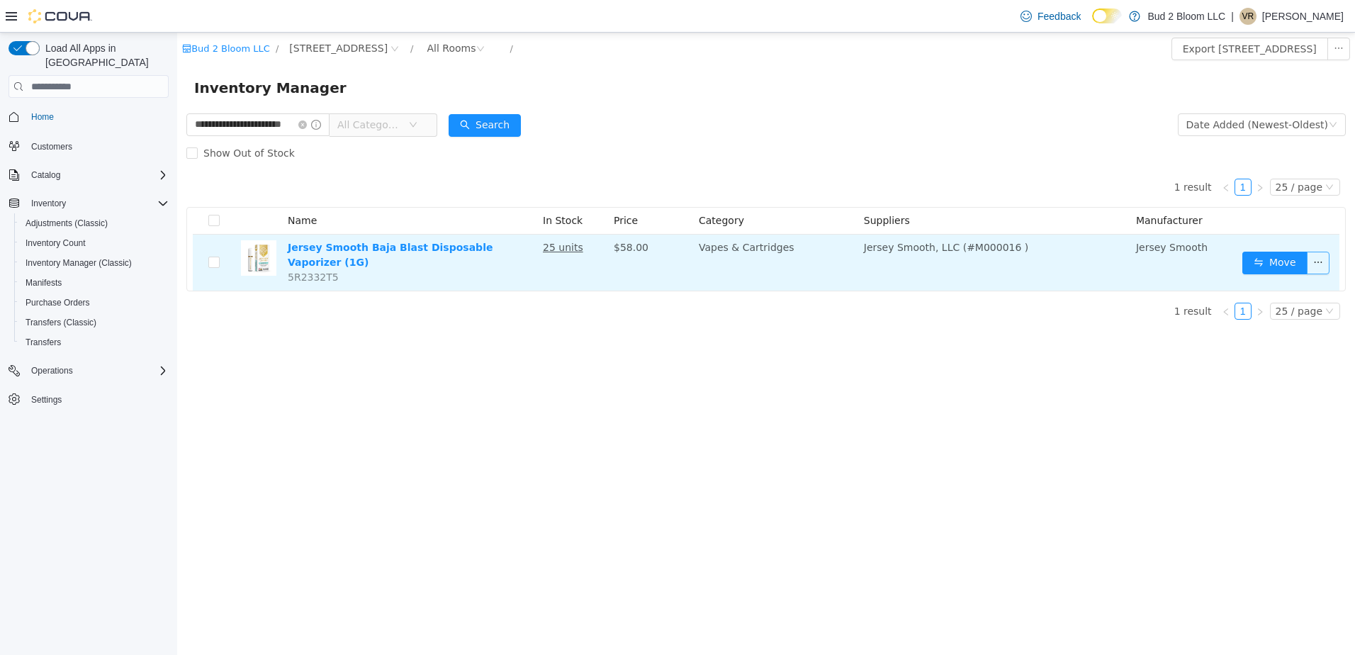
click at [1316, 254] on button "button" at bounding box center [1318, 263] width 23 height 23
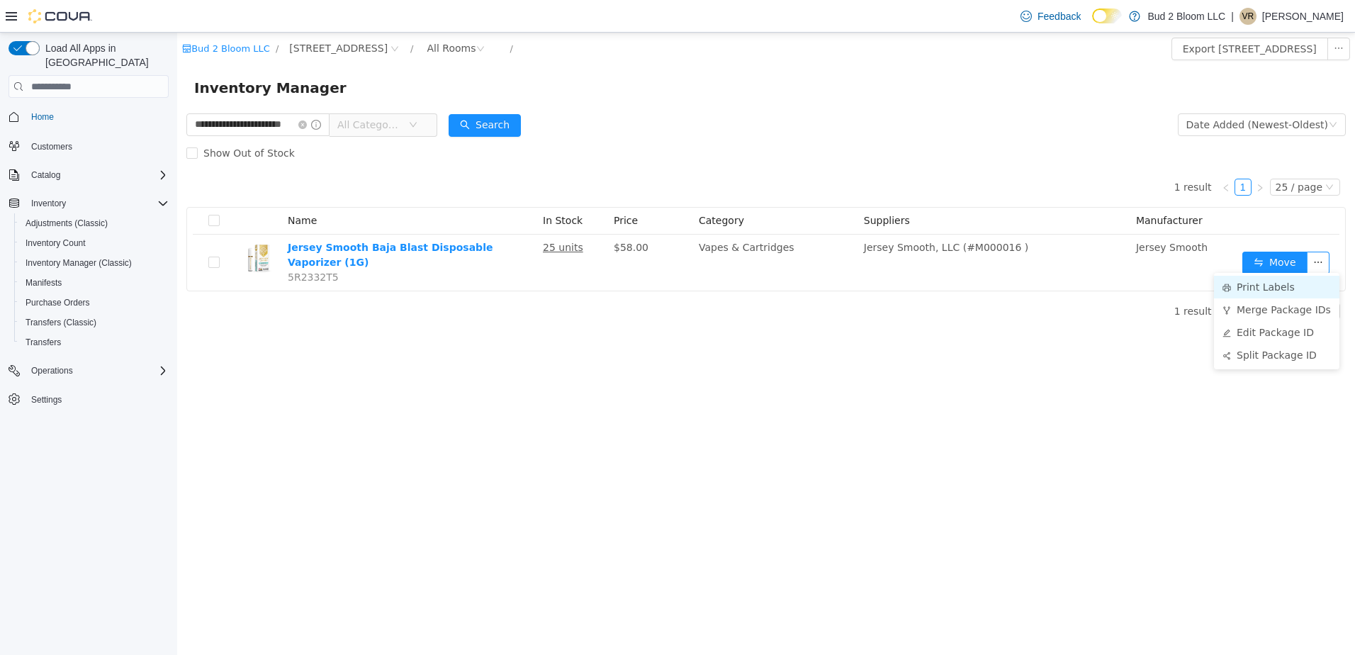
click at [1268, 292] on li "Print Labels" at bounding box center [1276, 287] width 125 height 23
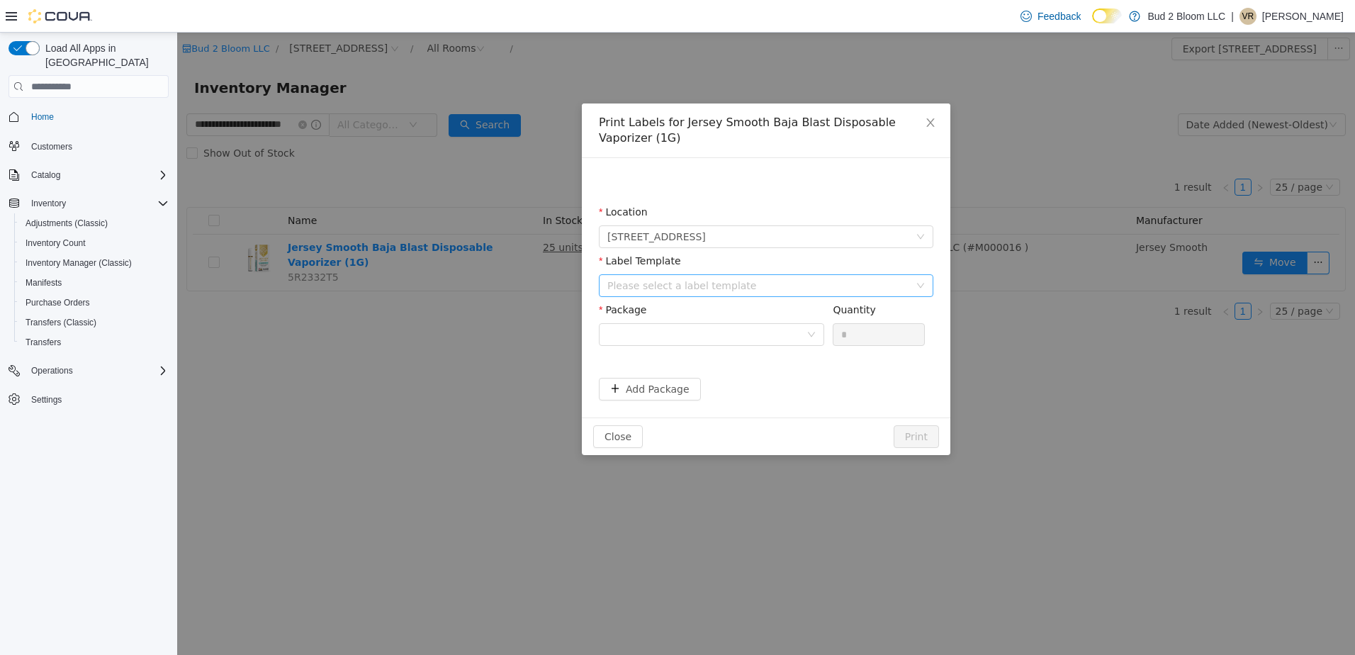
click at [679, 291] on div "Please select a label template" at bounding box center [759, 286] width 302 height 14
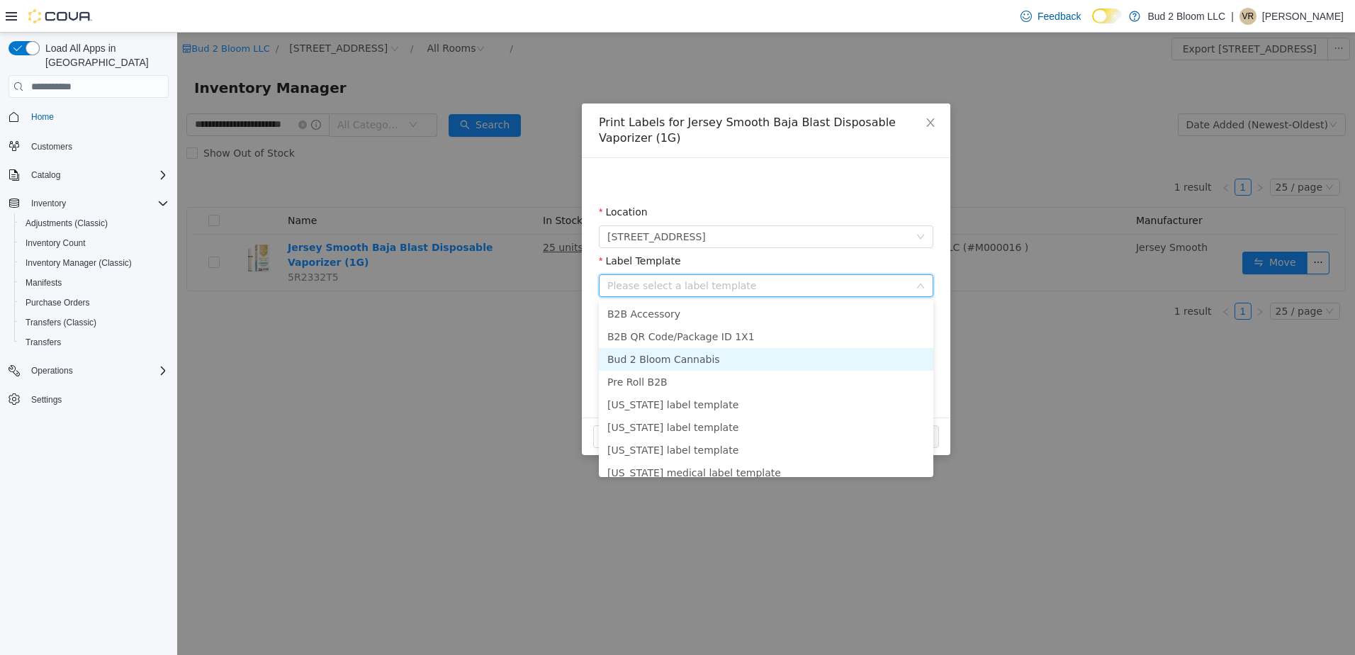
click at [679, 352] on li "Bud 2 Bloom Cannabis" at bounding box center [766, 359] width 335 height 23
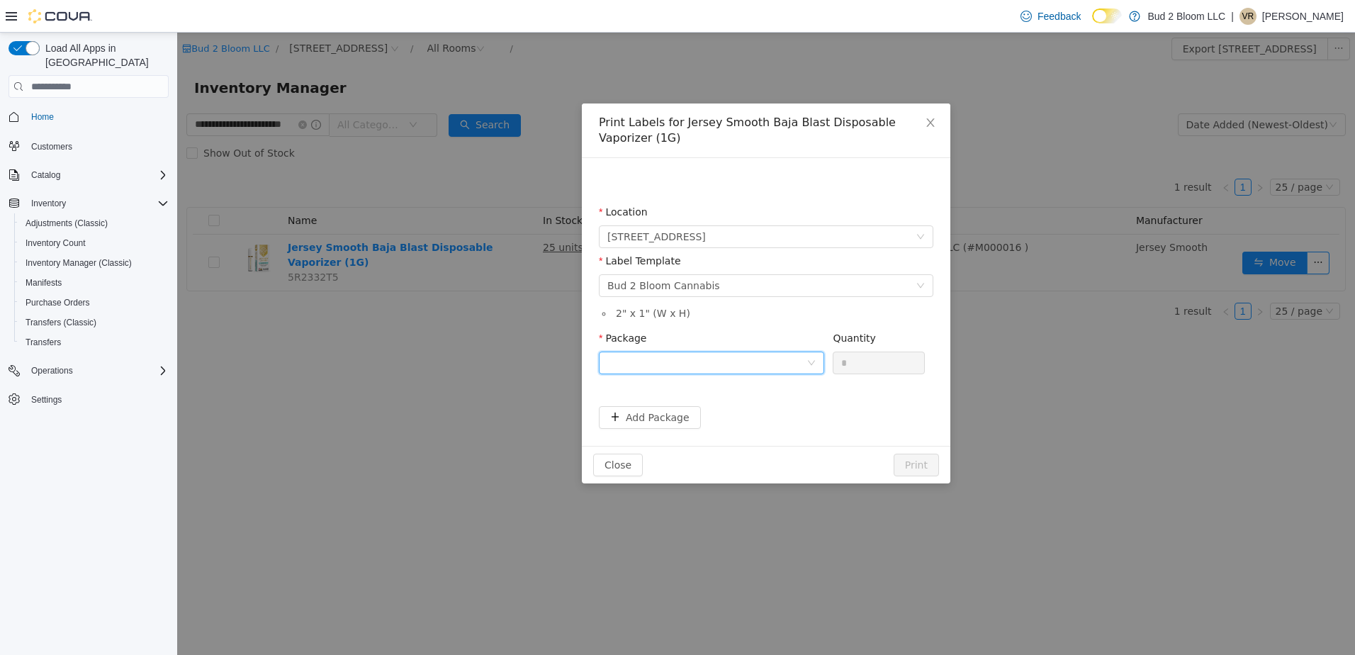
click at [671, 356] on div at bounding box center [707, 362] width 199 height 21
click at [717, 435] on strong "1A41103000046B5000005061" at bounding box center [691, 436] width 167 height 11
drag, startPoint x: 868, startPoint y: 364, endPoint x: 820, endPoint y: 361, distance: 48.3
click at [820, 344] on span "Package 1A41103000046B5000005061 Quantity *" at bounding box center [762, 337] width 326 height 11
type input "**"
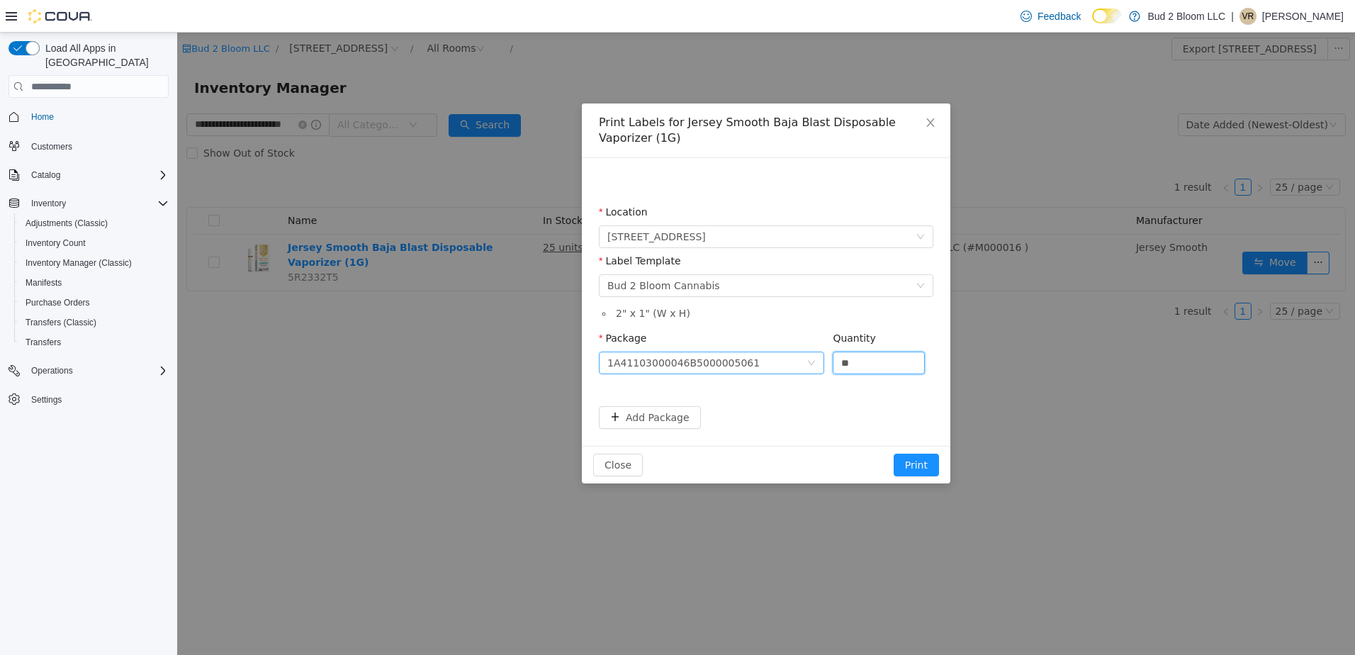
click at [894, 454] on button "Print" at bounding box center [916, 465] width 45 height 23
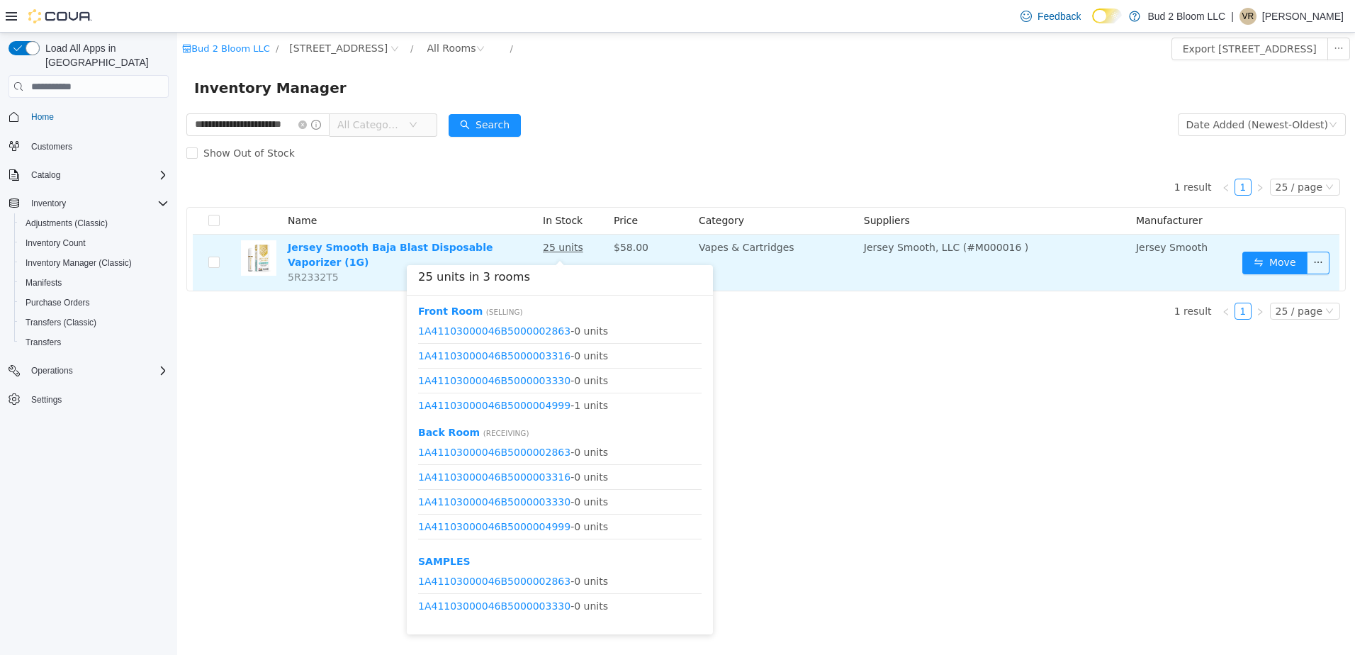
click at [571, 250] on u "25 units" at bounding box center [563, 247] width 40 height 11
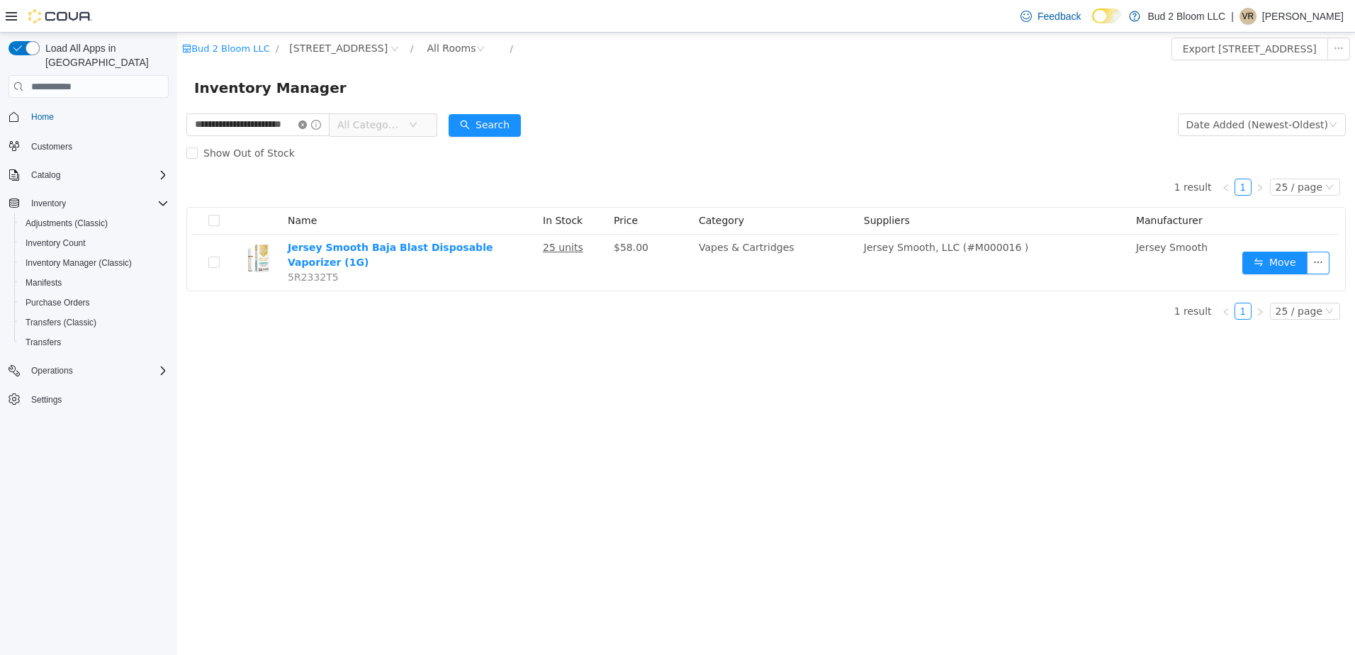
click at [307, 123] on icon "icon: close-circle" at bounding box center [302, 125] width 9 height 9
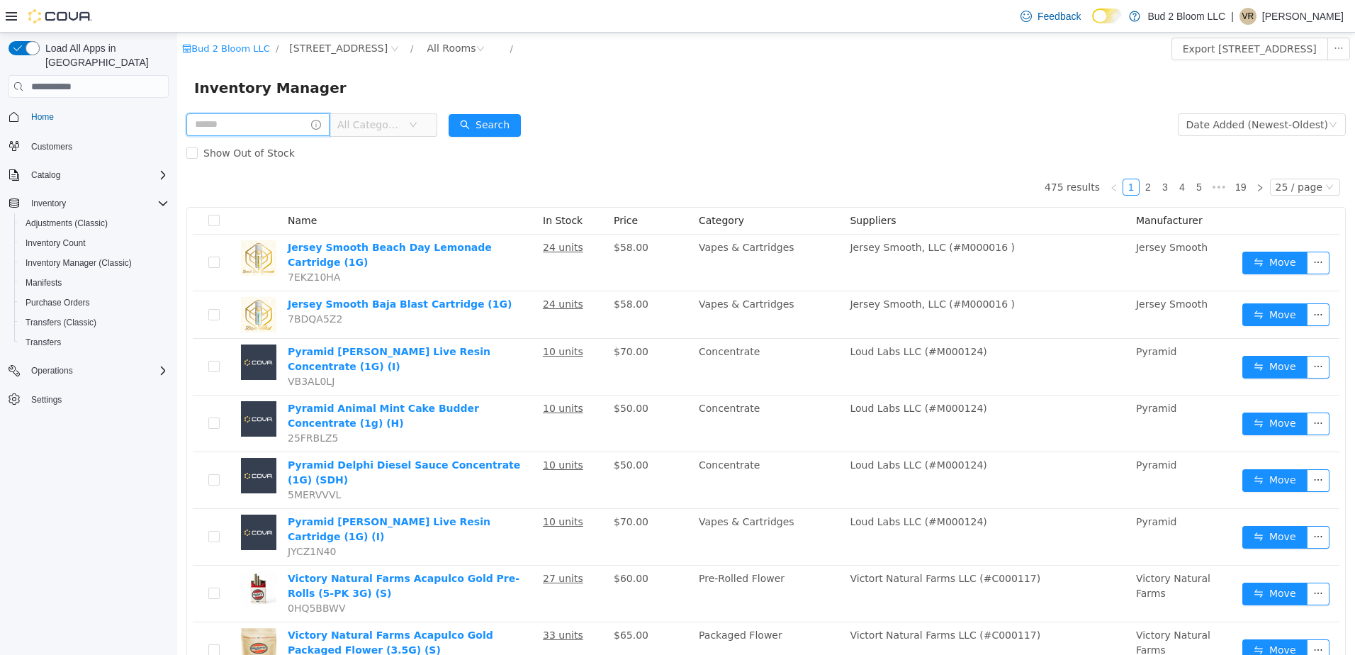
click at [298, 124] on input "text" at bounding box center [257, 124] width 143 height 23
type input "**********"
click at [489, 124] on button "Search" at bounding box center [485, 125] width 72 height 23
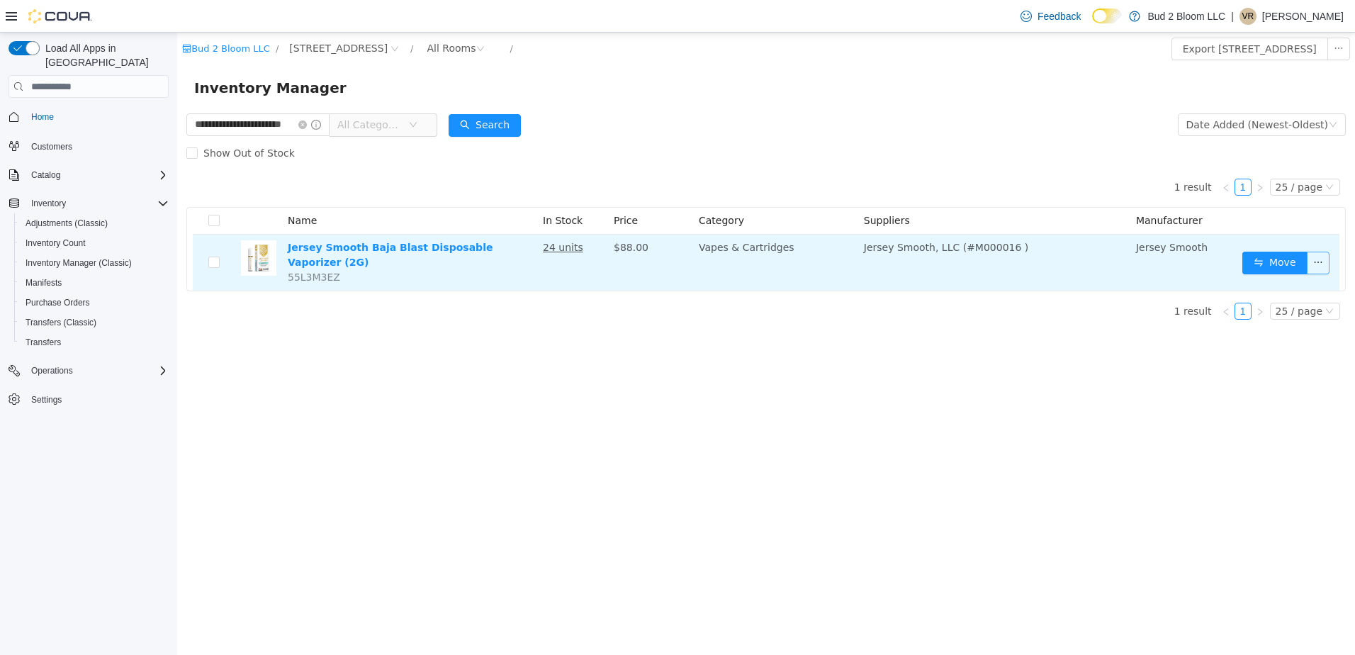
click at [1324, 259] on button "button" at bounding box center [1318, 263] width 23 height 23
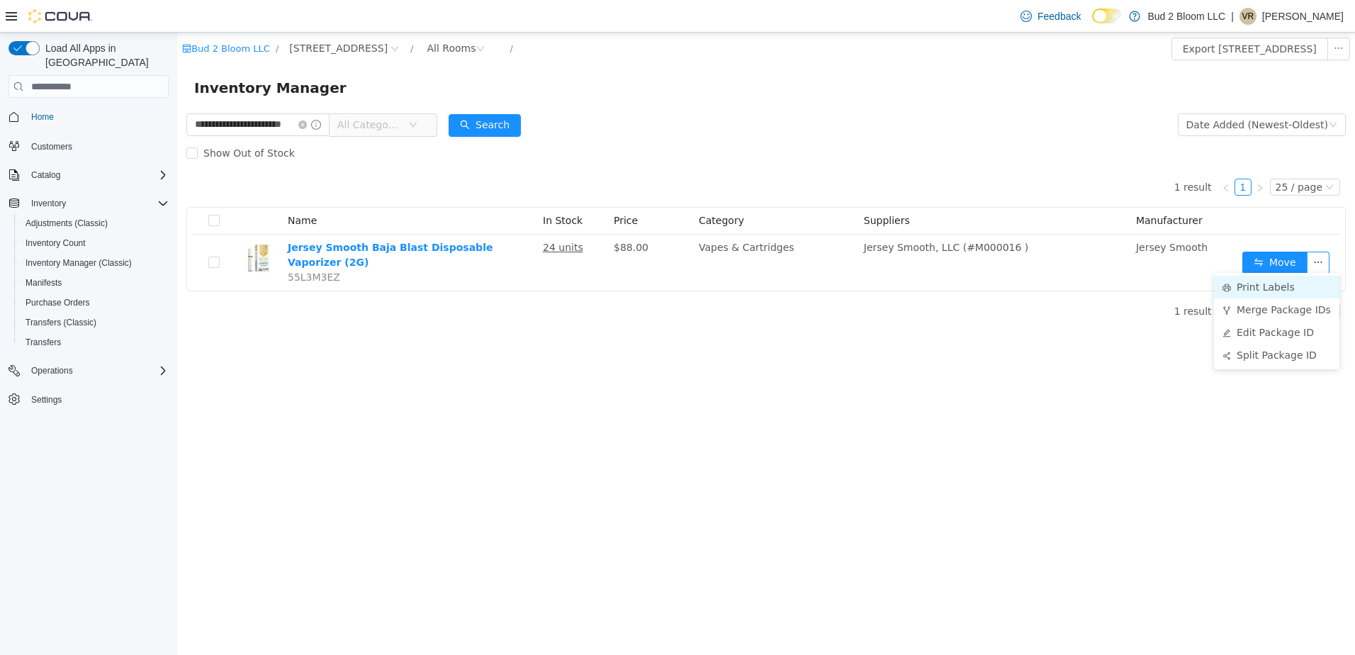
click at [1252, 286] on li "Print Labels" at bounding box center [1276, 287] width 125 height 23
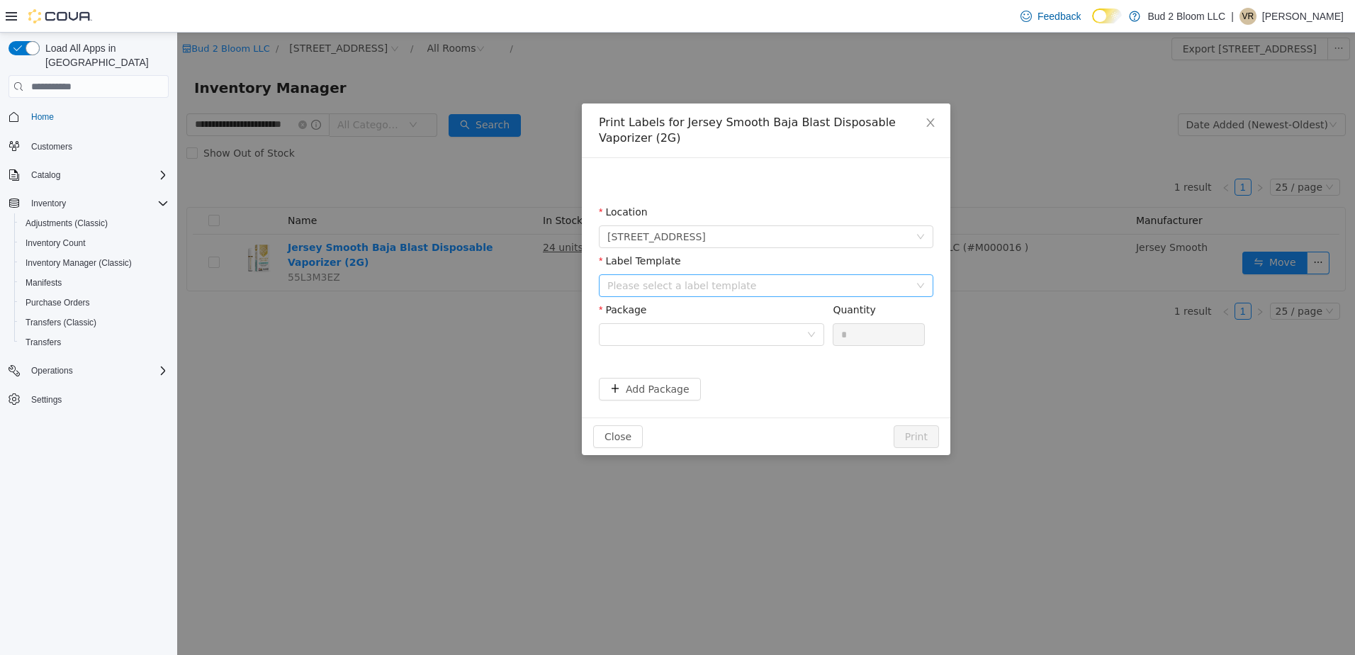
click at [668, 286] on div "Please select a label template" at bounding box center [759, 286] width 302 height 14
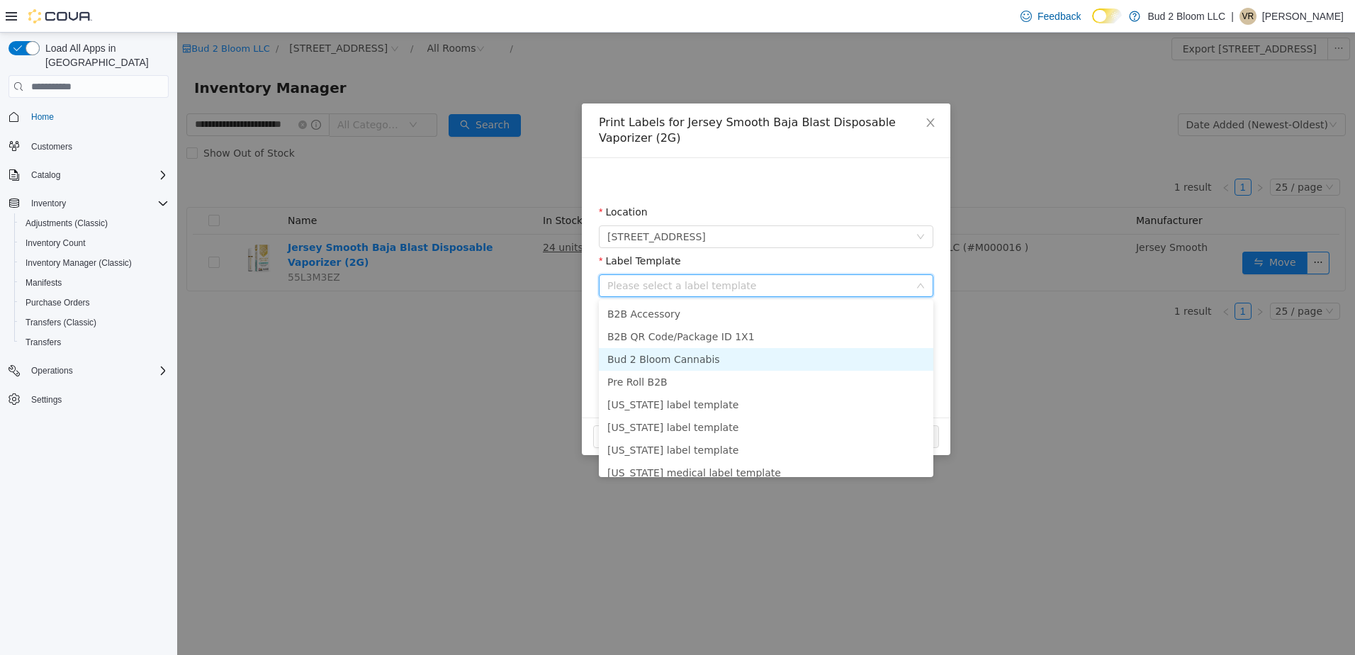
click at [676, 357] on li "Bud 2 Bloom Cannabis" at bounding box center [766, 359] width 335 height 23
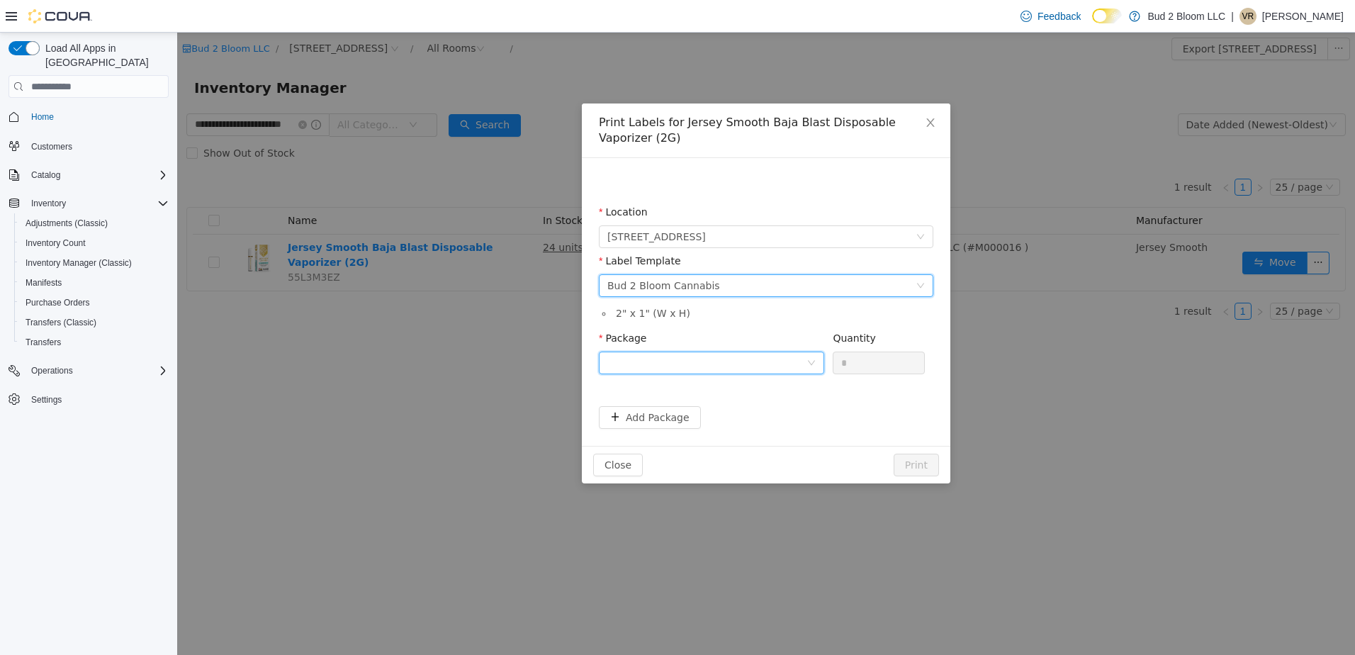
click at [676, 357] on div at bounding box center [707, 362] width 199 height 21
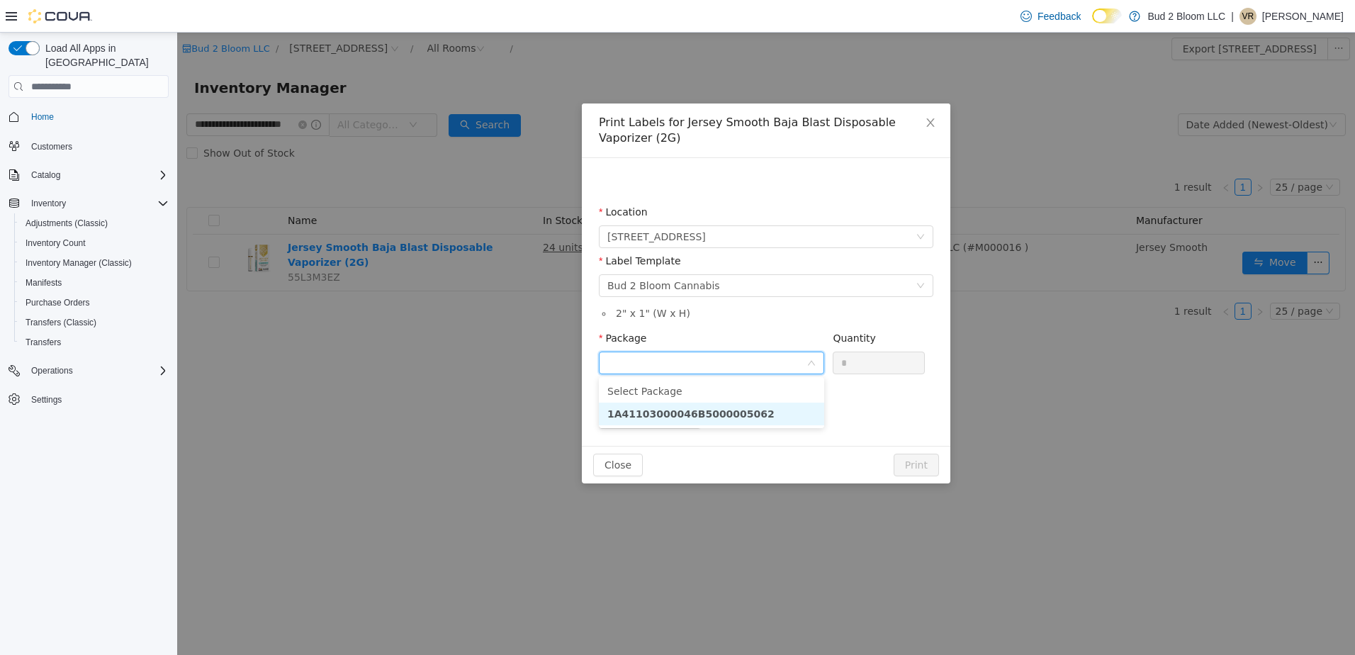
click at [723, 408] on strong "1A41103000046B5000005062" at bounding box center [691, 413] width 167 height 11
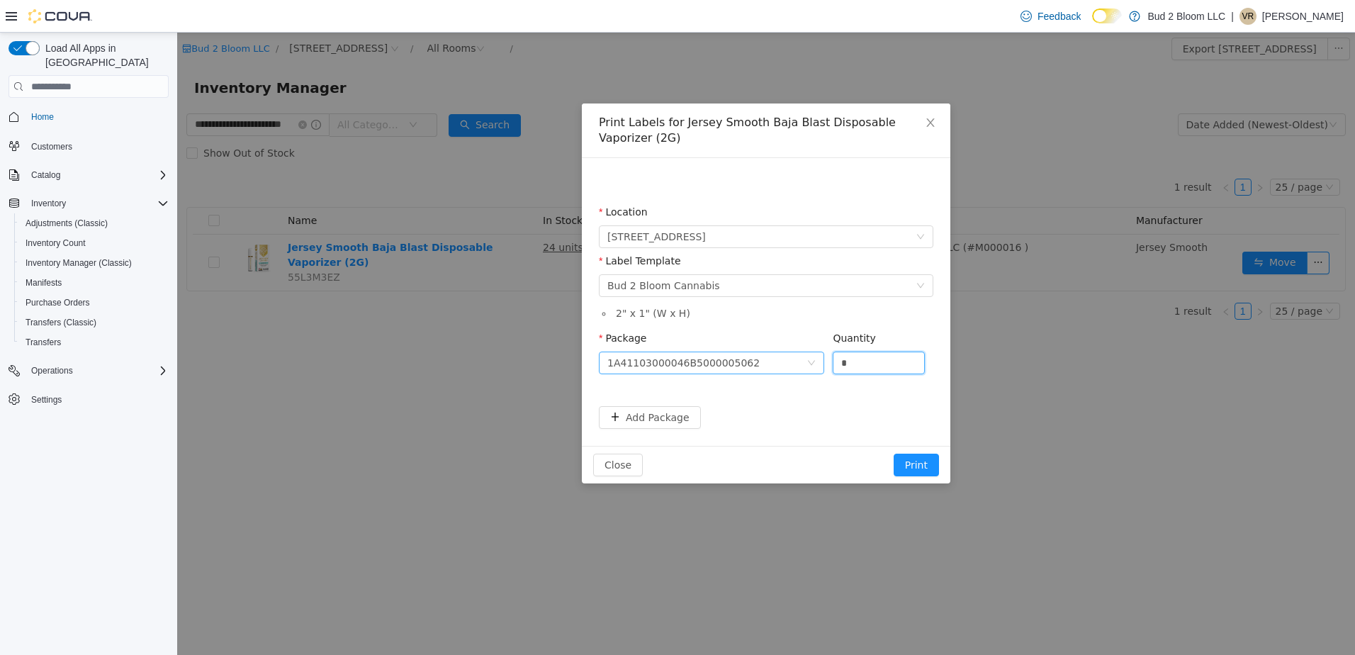
drag, startPoint x: 871, startPoint y: 361, endPoint x: 816, endPoint y: 359, distance: 54.6
click at [816, 344] on span "Package 1A41103000046B5000005062 Quantity *" at bounding box center [762, 337] width 326 height 11
type input "**"
click at [894, 454] on button "Print" at bounding box center [916, 465] width 45 height 23
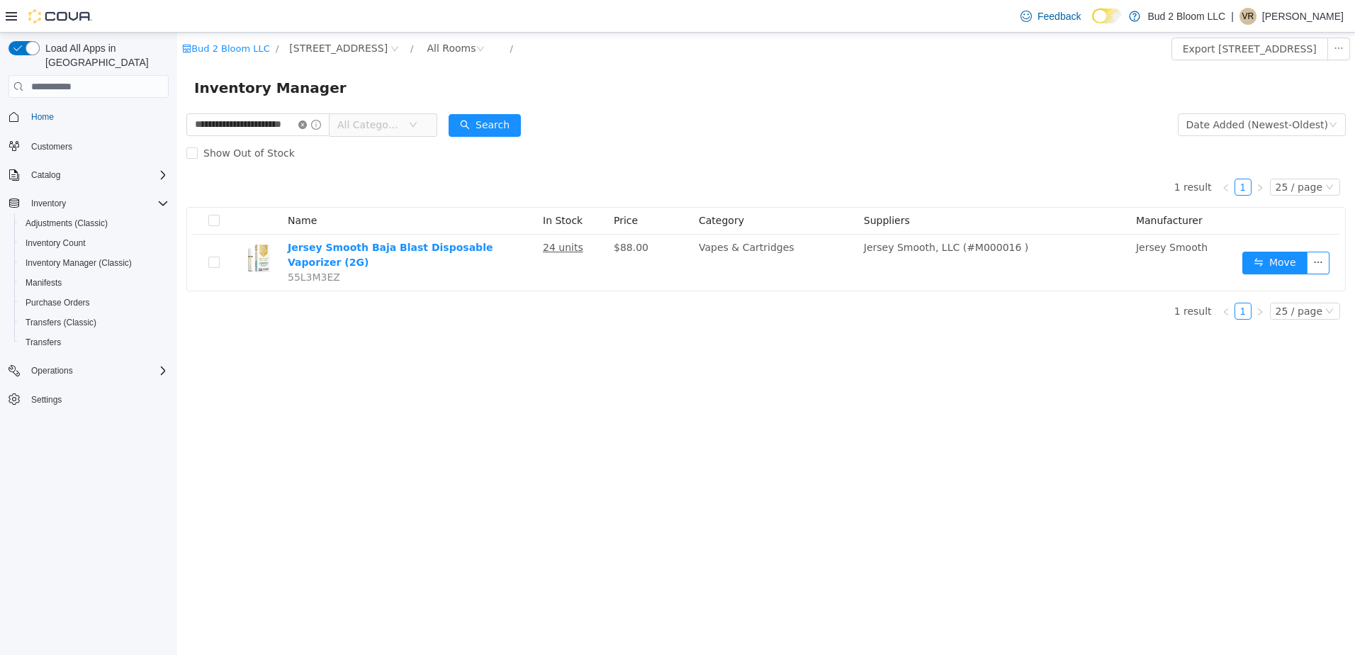
click at [307, 123] on icon "icon: close-circle" at bounding box center [302, 125] width 9 height 9
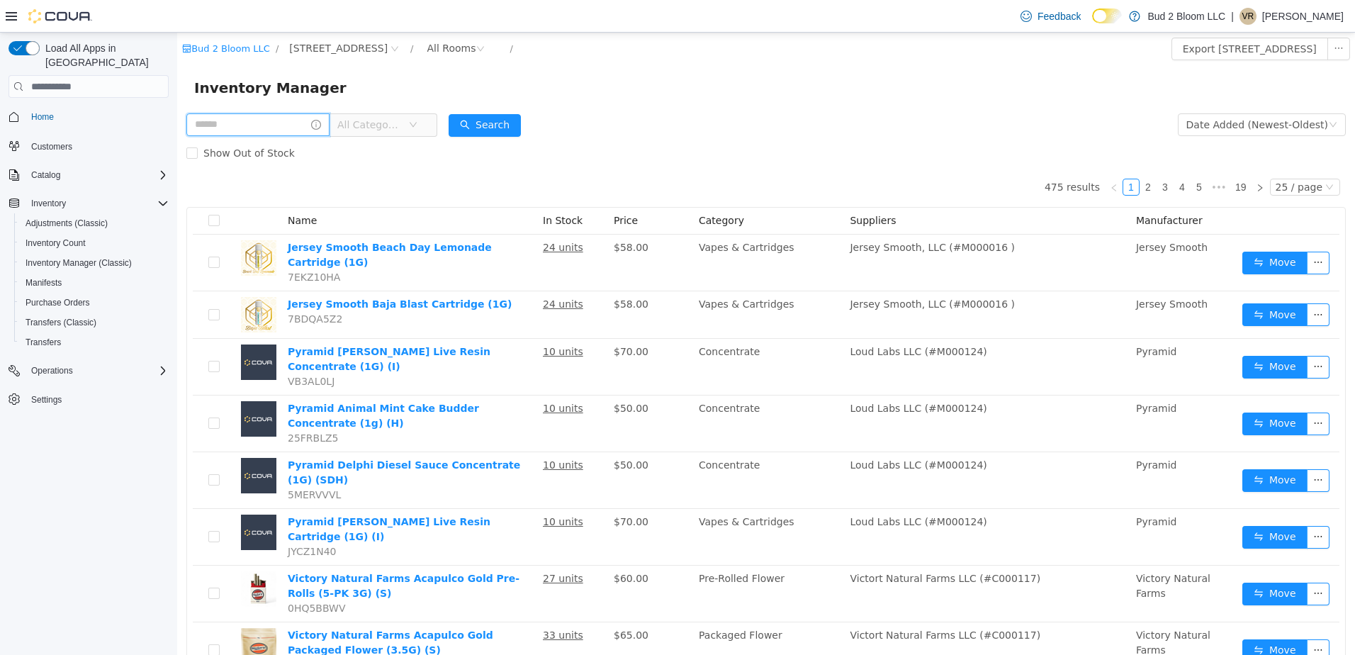
click at [291, 128] on input "text" at bounding box center [257, 124] width 143 height 23
type input "**********"
click at [502, 128] on button "Search" at bounding box center [485, 125] width 72 height 23
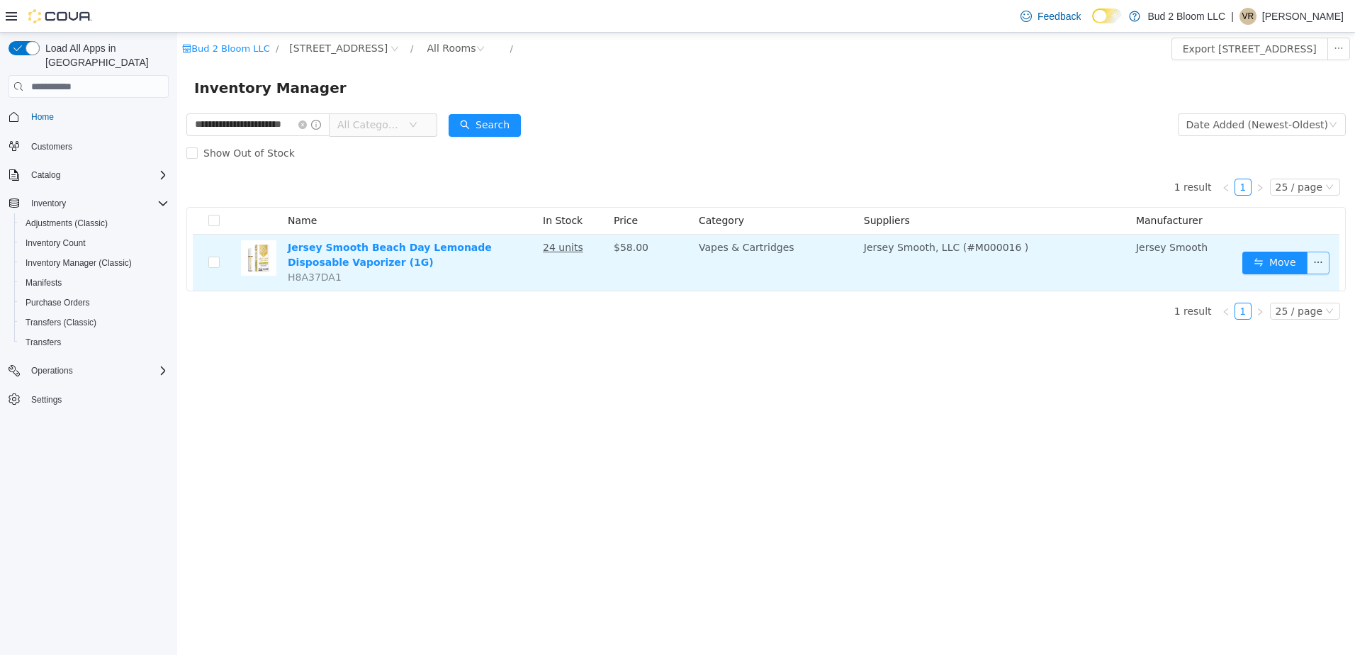
click at [1316, 259] on button "button" at bounding box center [1318, 263] width 23 height 23
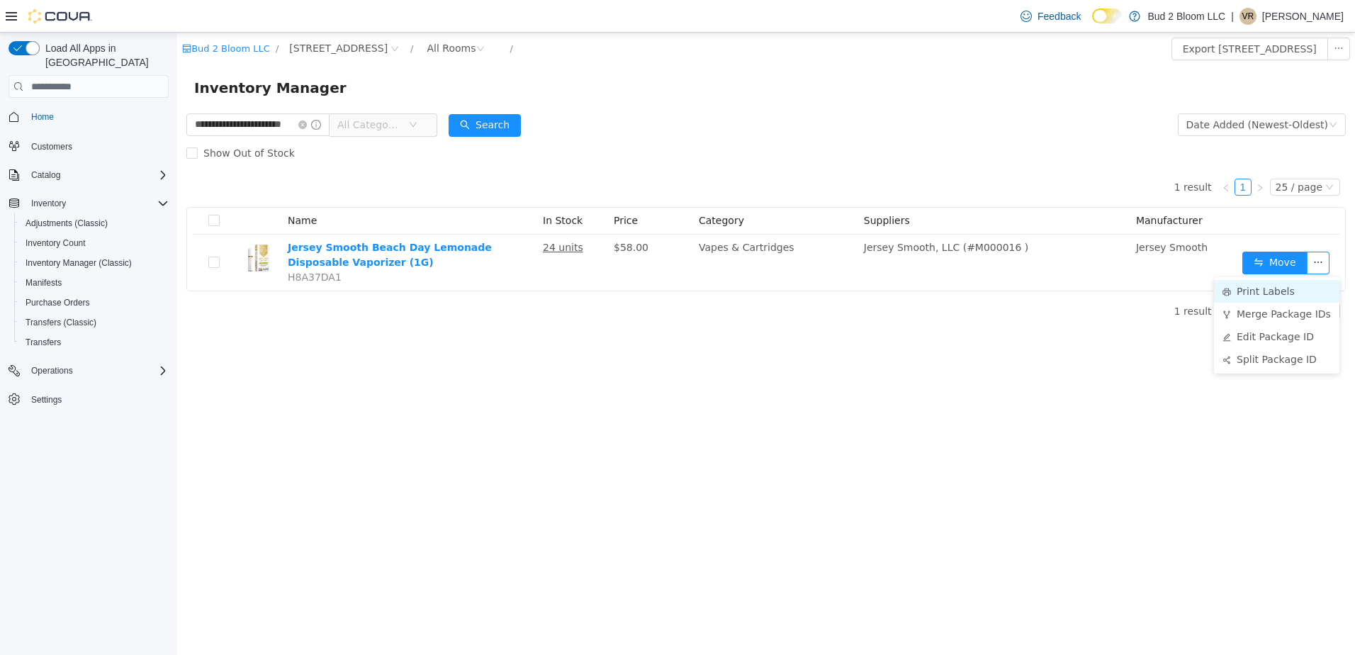
click at [1263, 293] on li "Print Labels" at bounding box center [1276, 291] width 125 height 23
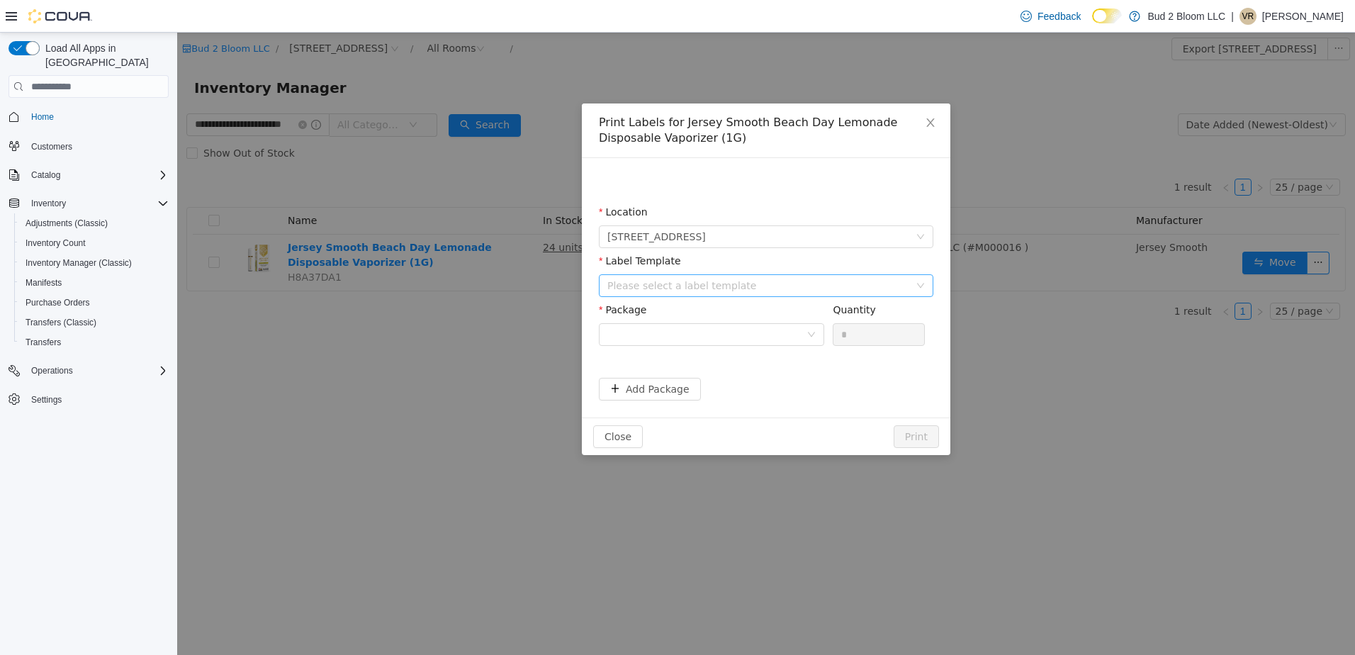
click at [645, 281] on div "Please select a label template" at bounding box center [759, 286] width 302 height 14
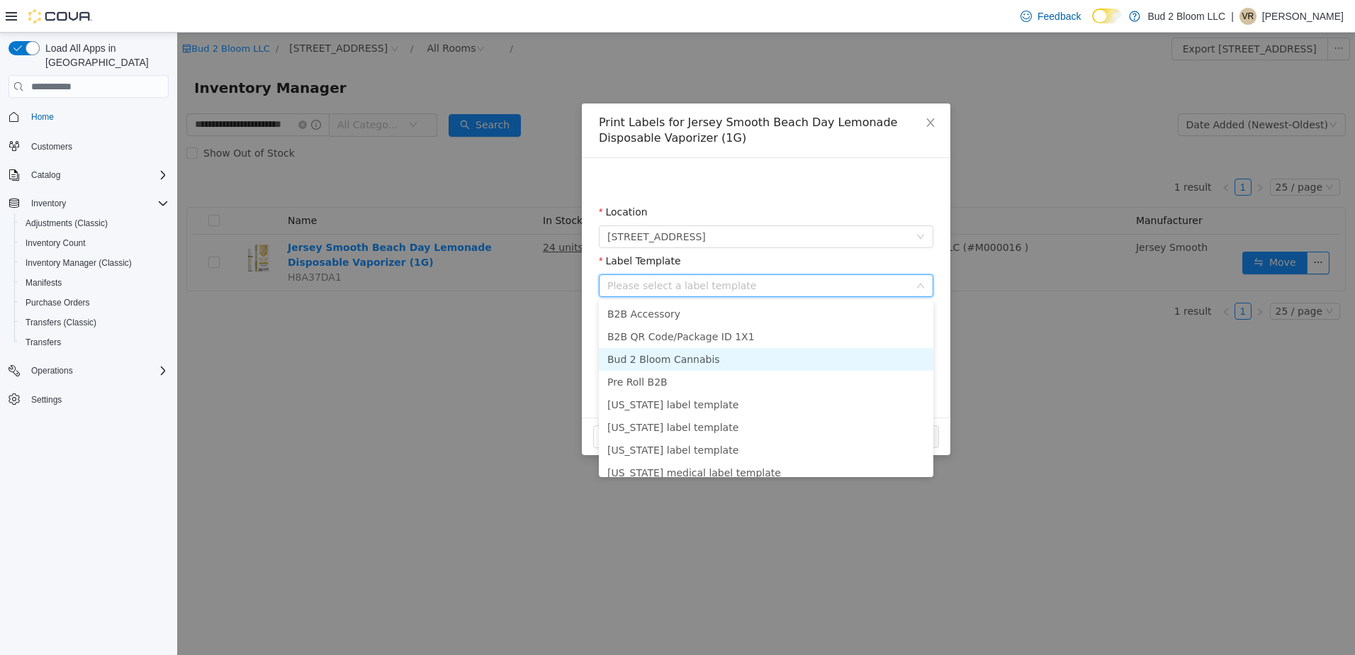
click at [681, 358] on li "Bud 2 Bloom Cannabis" at bounding box center [766, 359] width 335 height 23
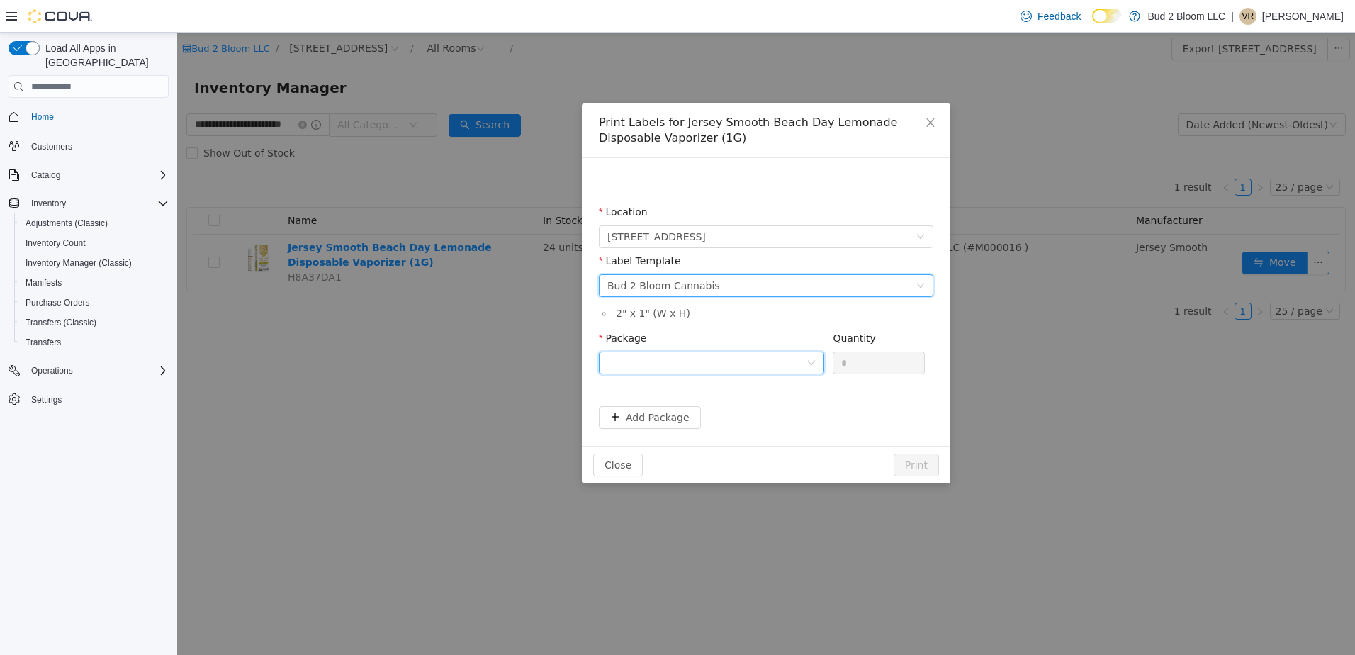
click at [688, 361] on div at bounding box center [707, 362] width 199 height 21
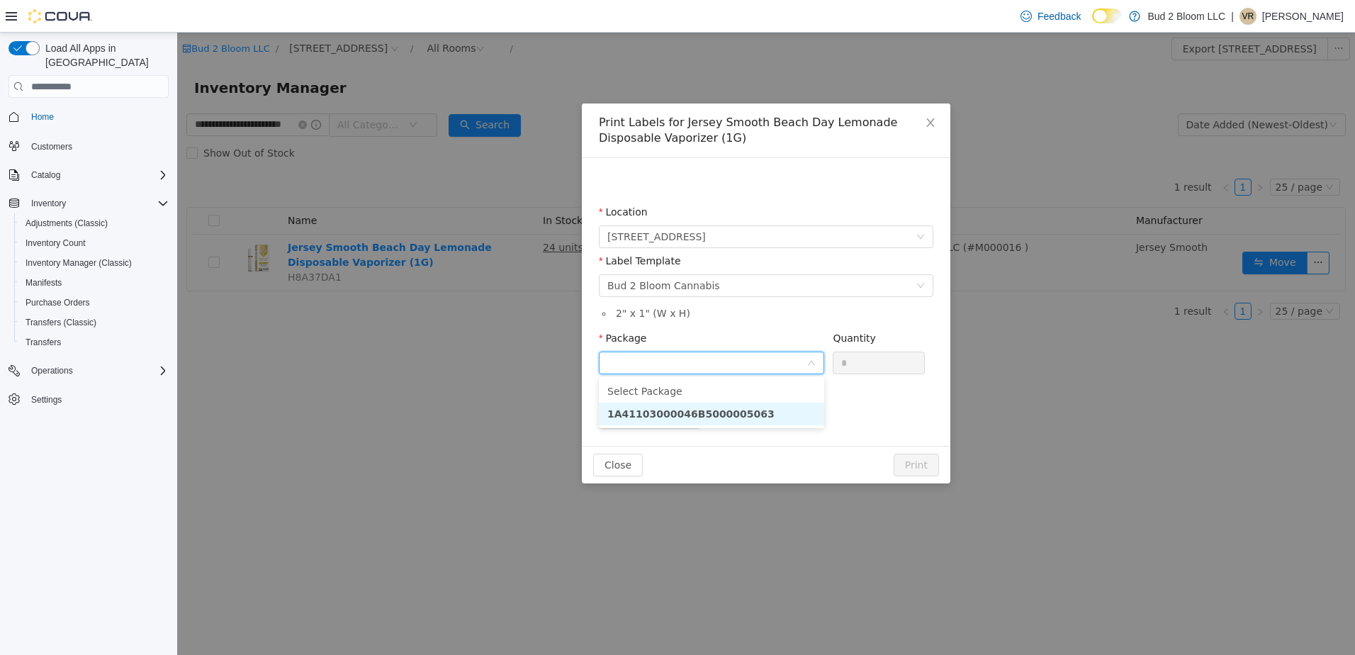
click at [679, 415] on strong "1A41103000046B5000005063" at bounding box center [691, 413] width 167 height 11
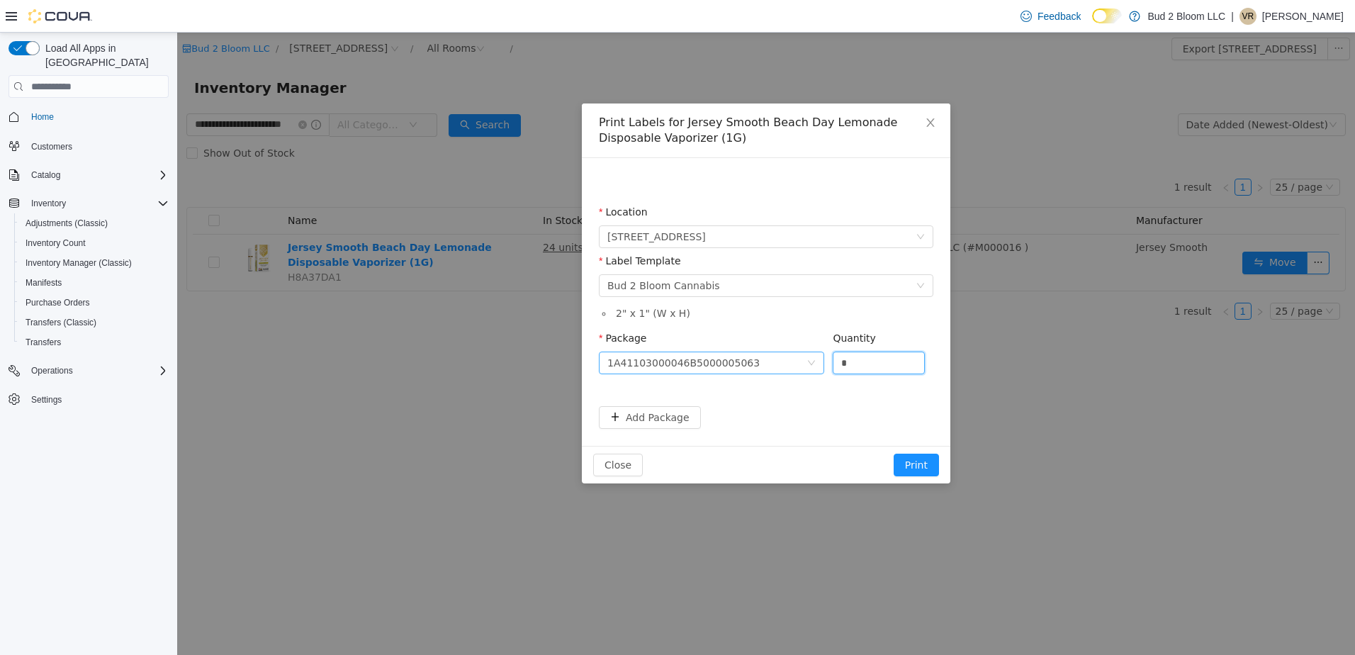
drag, startPoint x: 864, startPoint y: 366, endPoint x: 810, endPoint y: 359, distance: 55.0
click at [810, 344] on span "Package 1A41103000046B5000005063 Quantity *" at bounding box center [762, 337] width 326 height 11
type input "**"
click at [894, 454] on button "Print" at bounding box center [916, 465] width 45 height 23
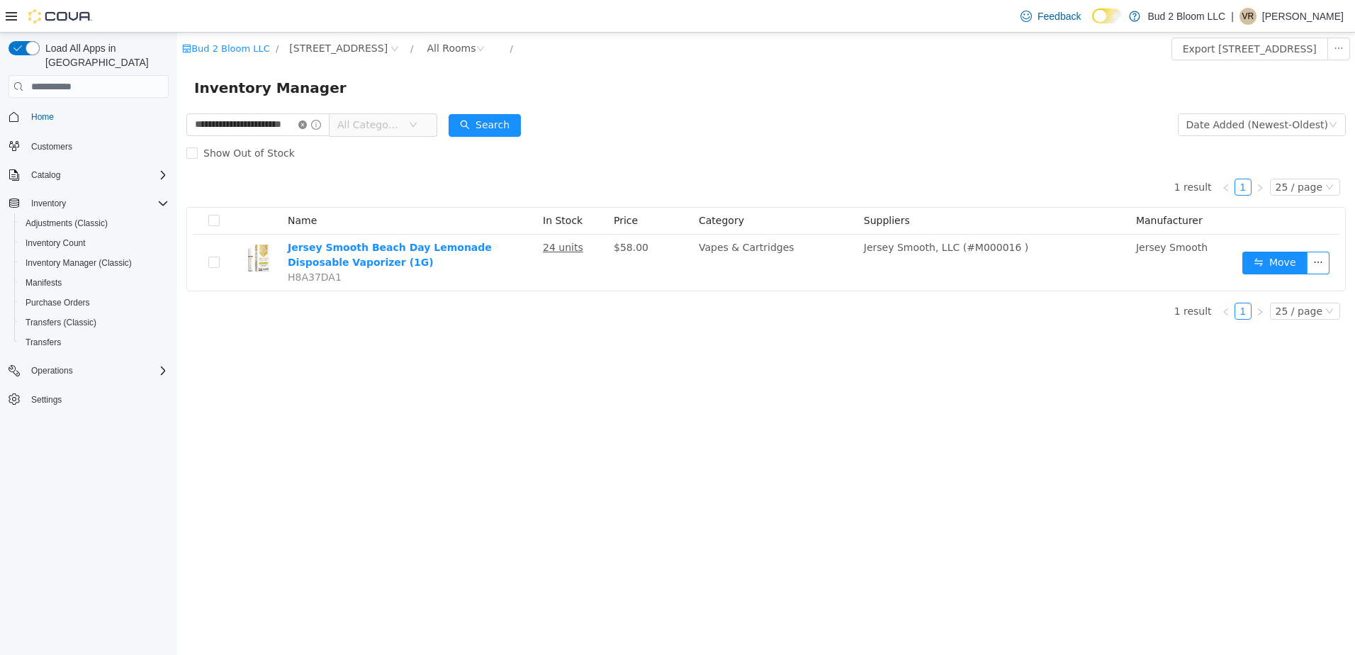
click at [307, 125] on icon "icon: close-circle" at bounding box center [302, 125] width 9 height 9
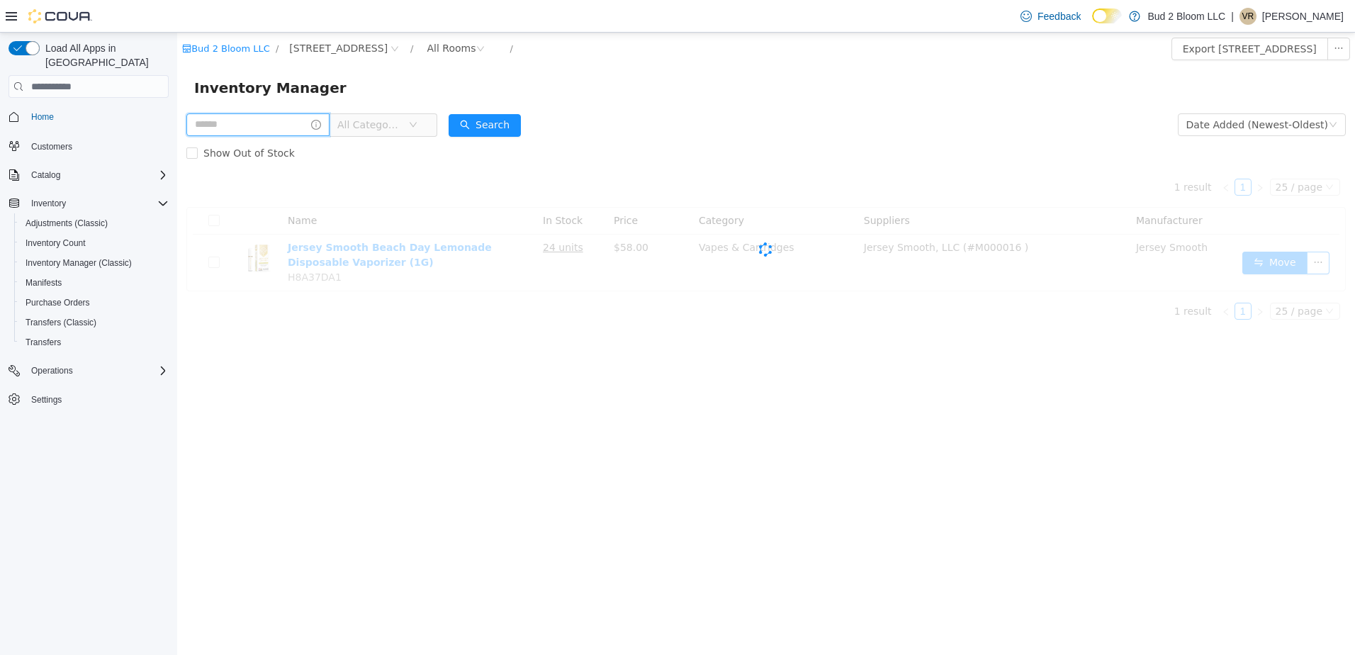
click at [289, 123] on input "text" at bounding box center [257, 124] width 143 height 23
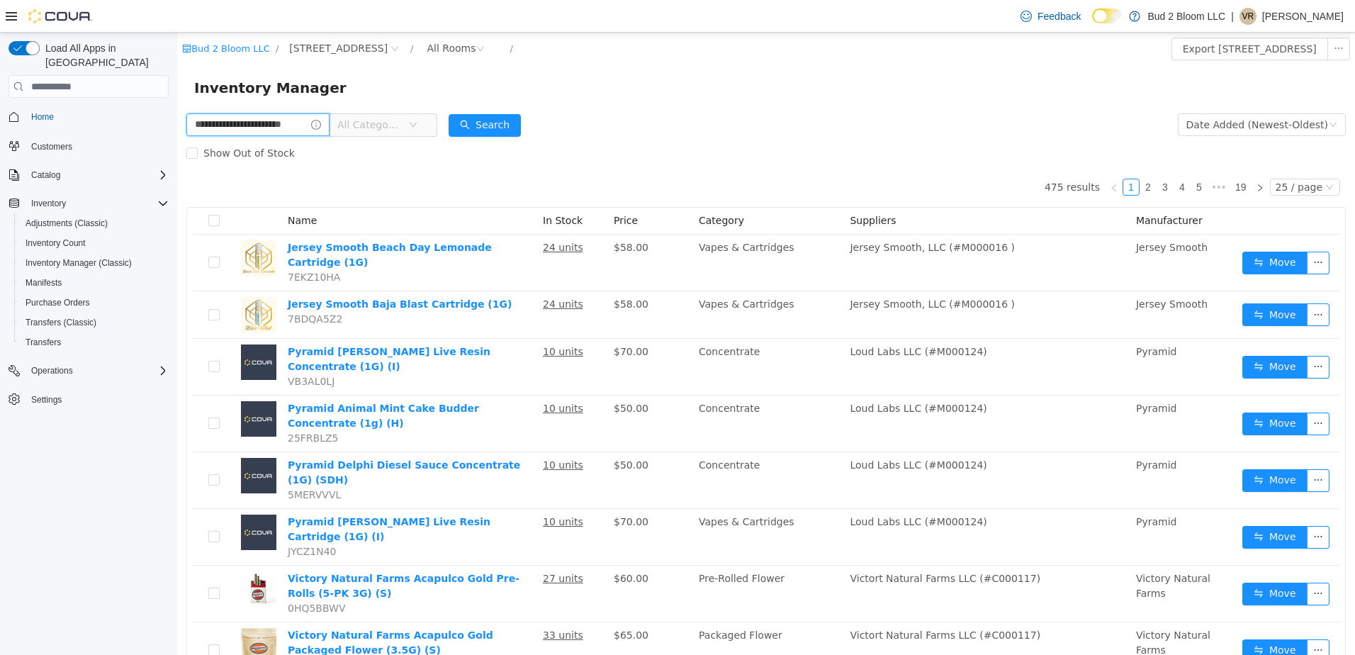
scroll to position [0, 17]
type input "**********"
click at [483, 123] on button "Search" at bounding box center [485, 125] width 72 height 23
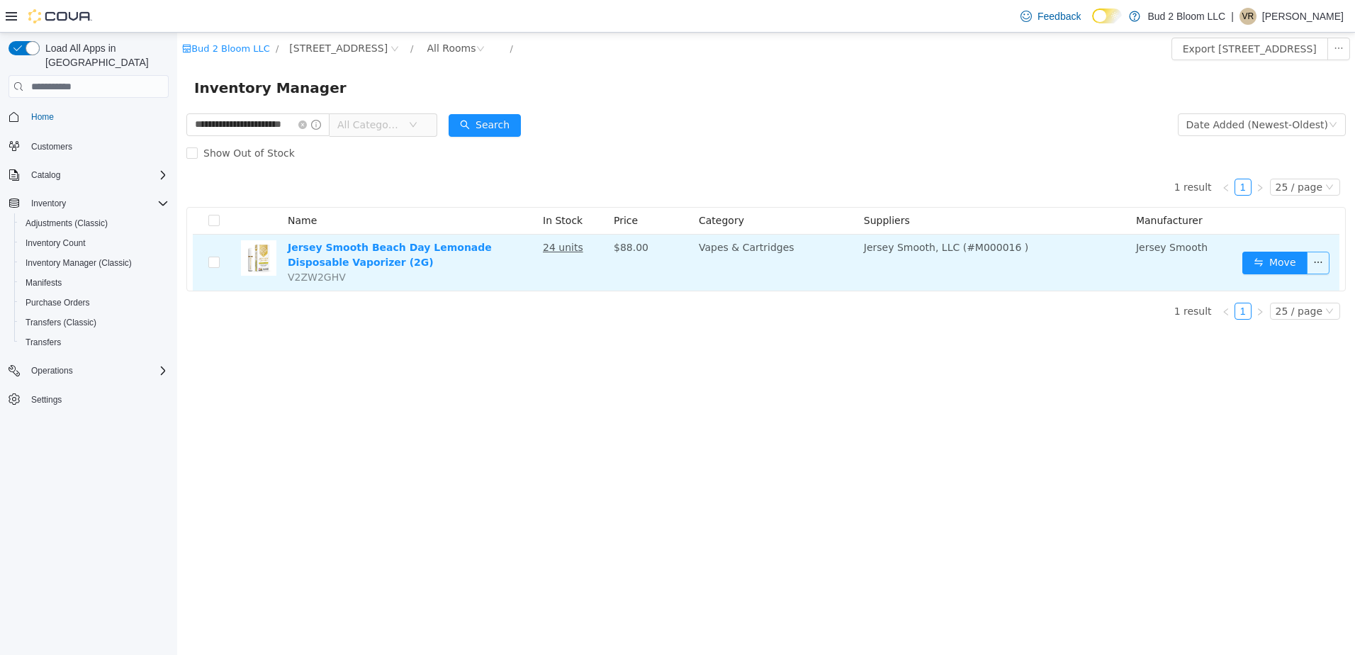
click at [1324, 259] on button "button" at bounding box center [1318, 263] width 23 height 23
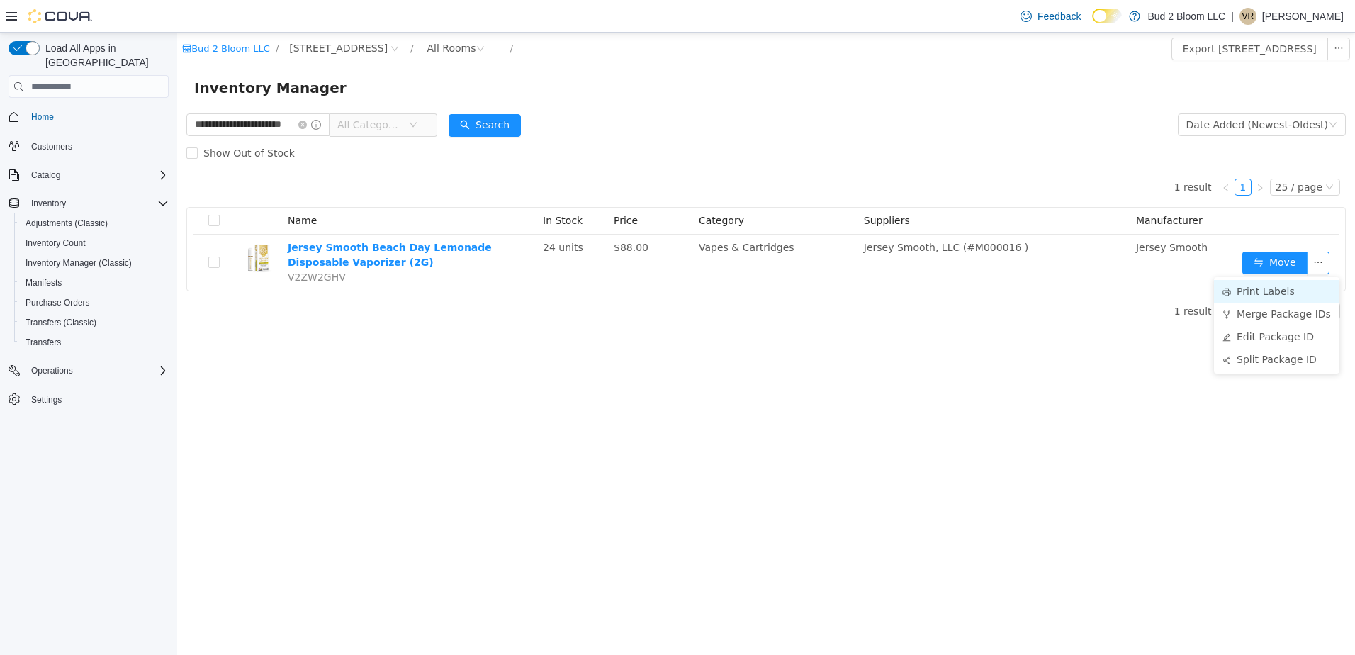
click at [1254, 286] on li "Print Labels" at bounding box center [1276, 291] width 125 height 23
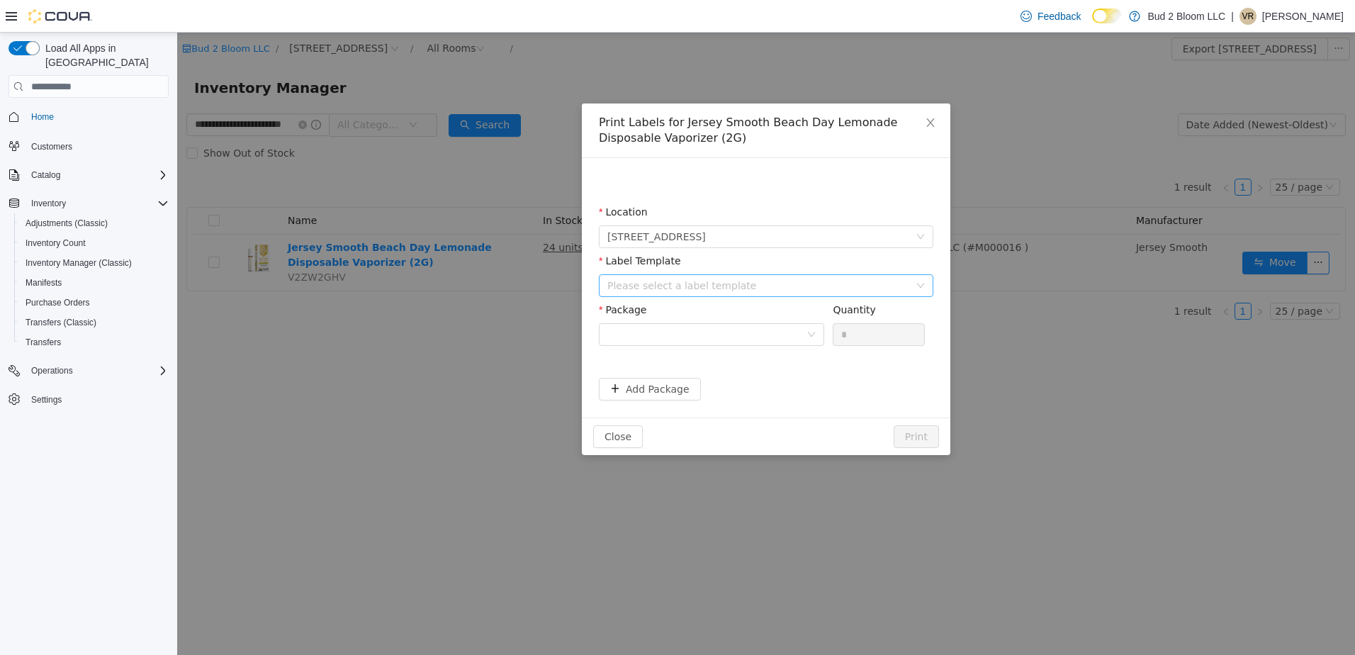
click at [700, 289] on div "Please select a label template" at bounding box center [759, 286] width 302 height 14
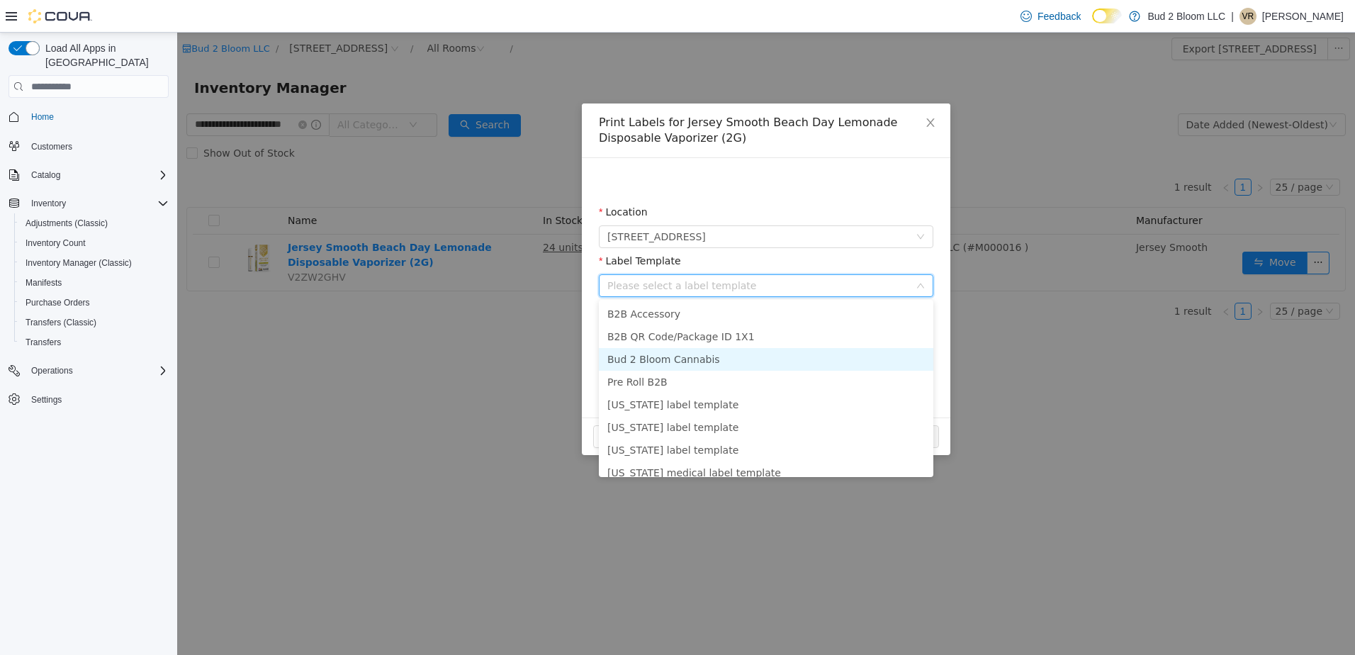
click at [688, 355] on li "Bud 2 Bloom Cannabis" at bounding box center [766, 359] width 335 height 23
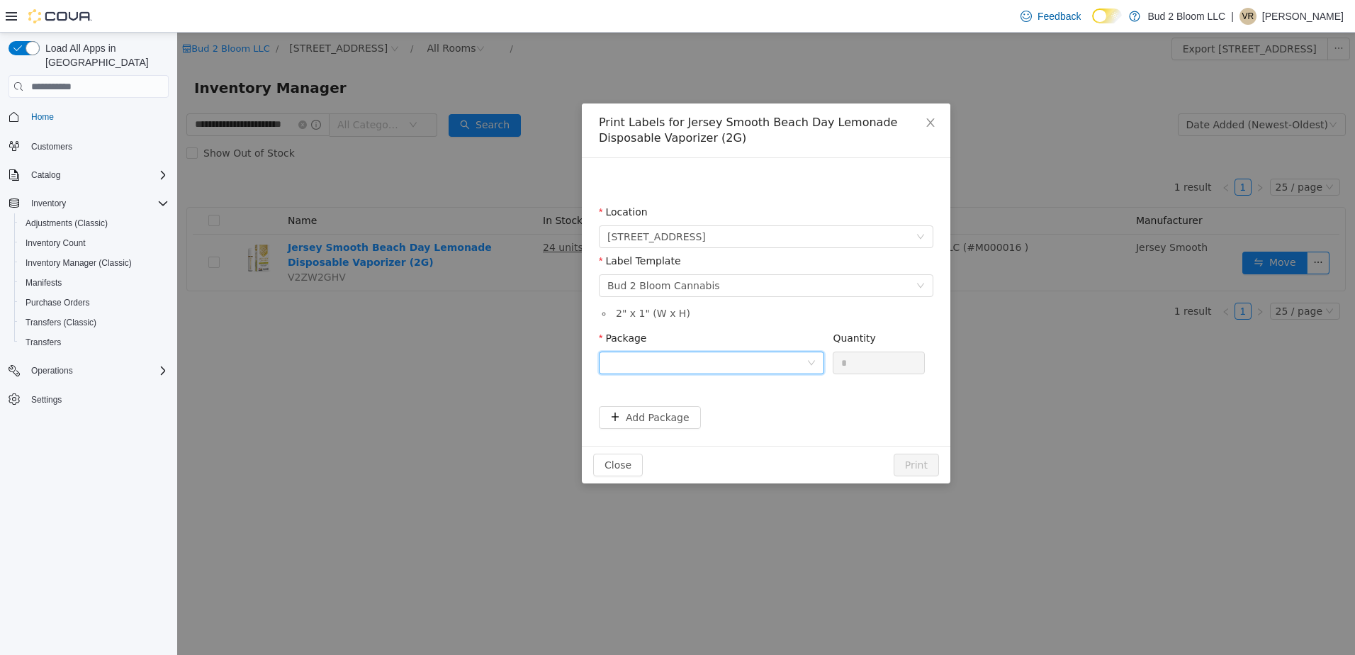
click at [688, 355] on div at bounding box center [707, 362] width 199 height 21
click at [705, 420] on strong "1A41103000046B5000005064" at bounding box center [691, 413] width 167 height 11
drag, startPoint x: 858, startPoint y: 363, endPoint x: 815, endPoint y: 359, distance: 42.7
click at [815, 344] on span "Package 1A41103000046B5000005064 Quantity *" at bounding box center [762, 337] width 326 height 11
type input "**"
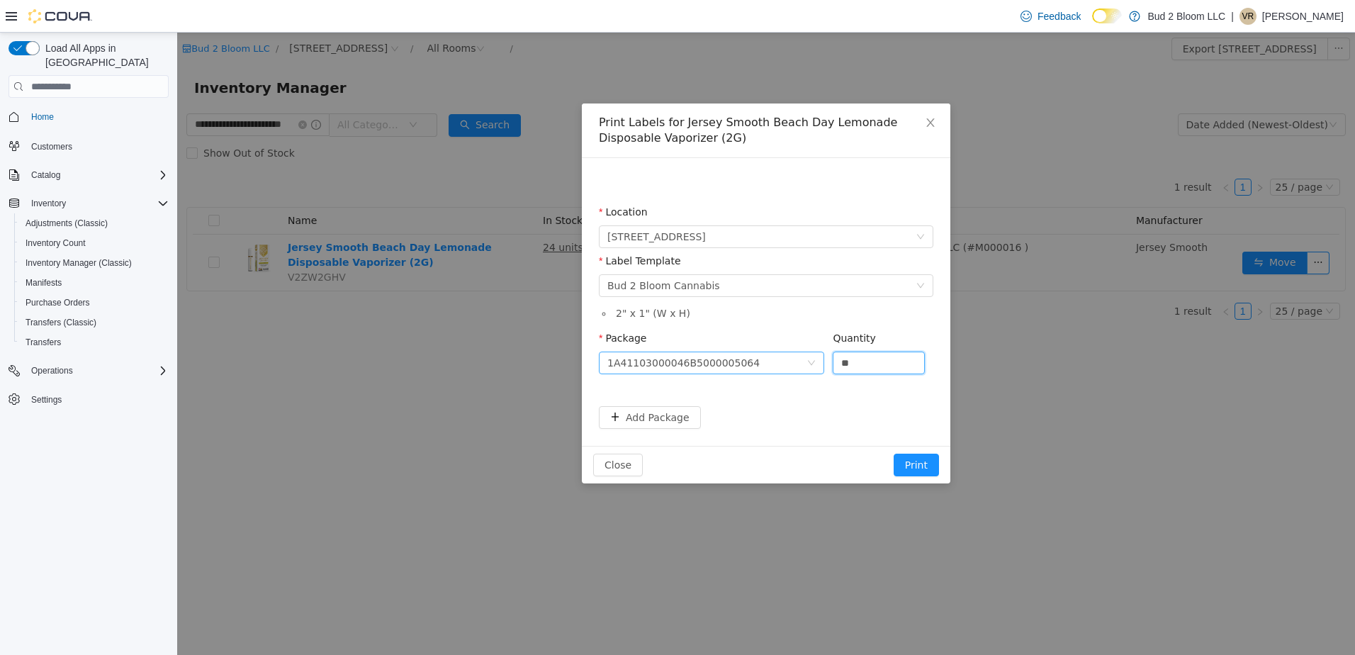
click at [894, 454] on button "Print" at bounding box center [916, 465] width 45 height 23
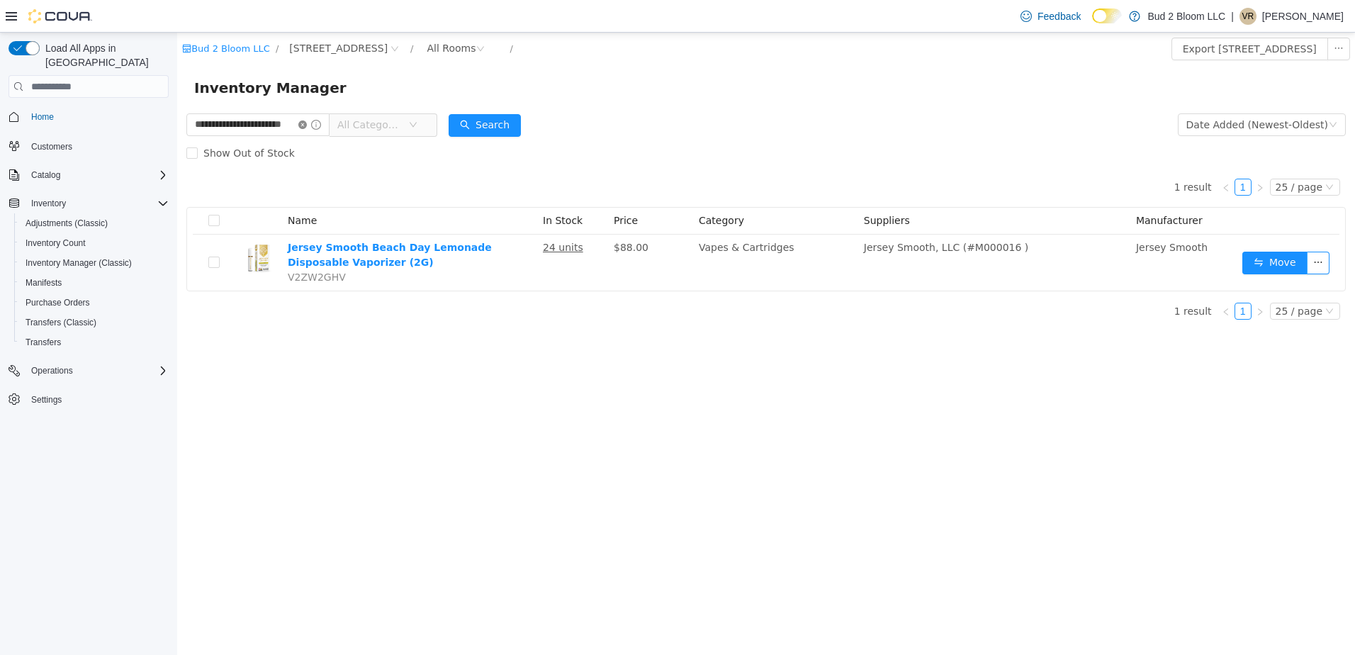
click at [307, 122] on icon "icon: close-circle" at bounding box center [302, 125] width 9 height 9
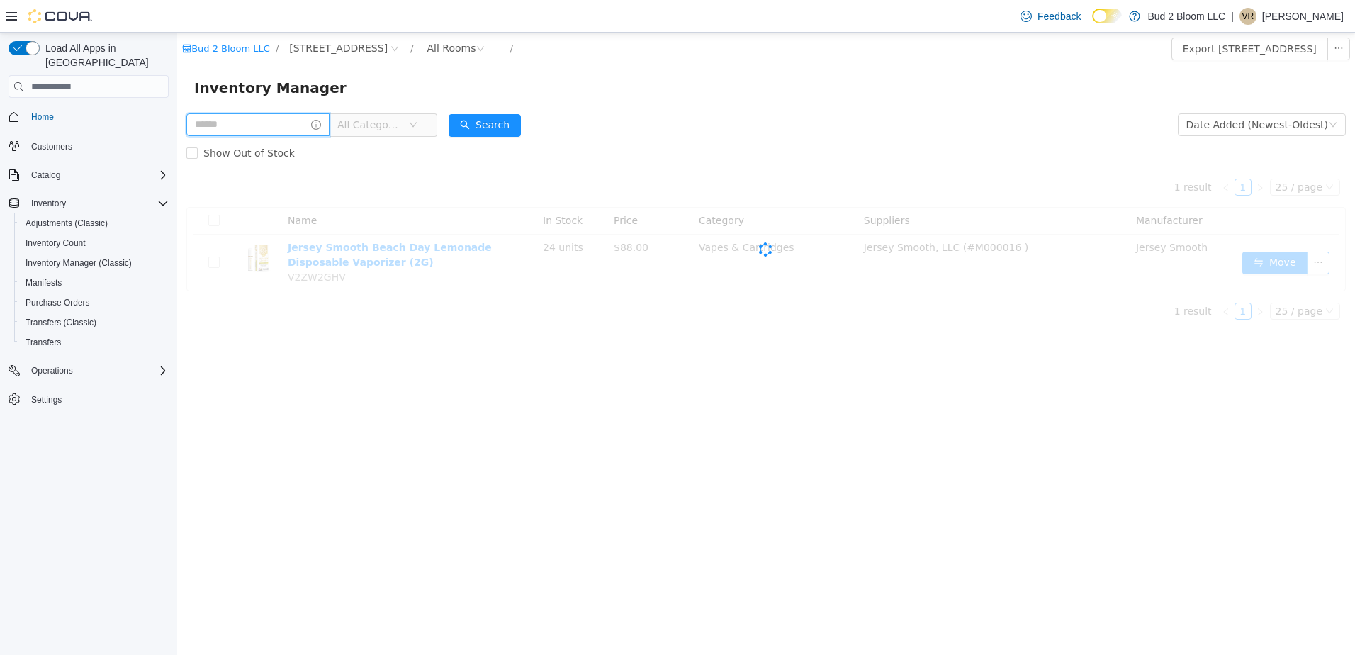
click at [287, 123] on input "text" at bounding box center [257, 124] width 143 height 23
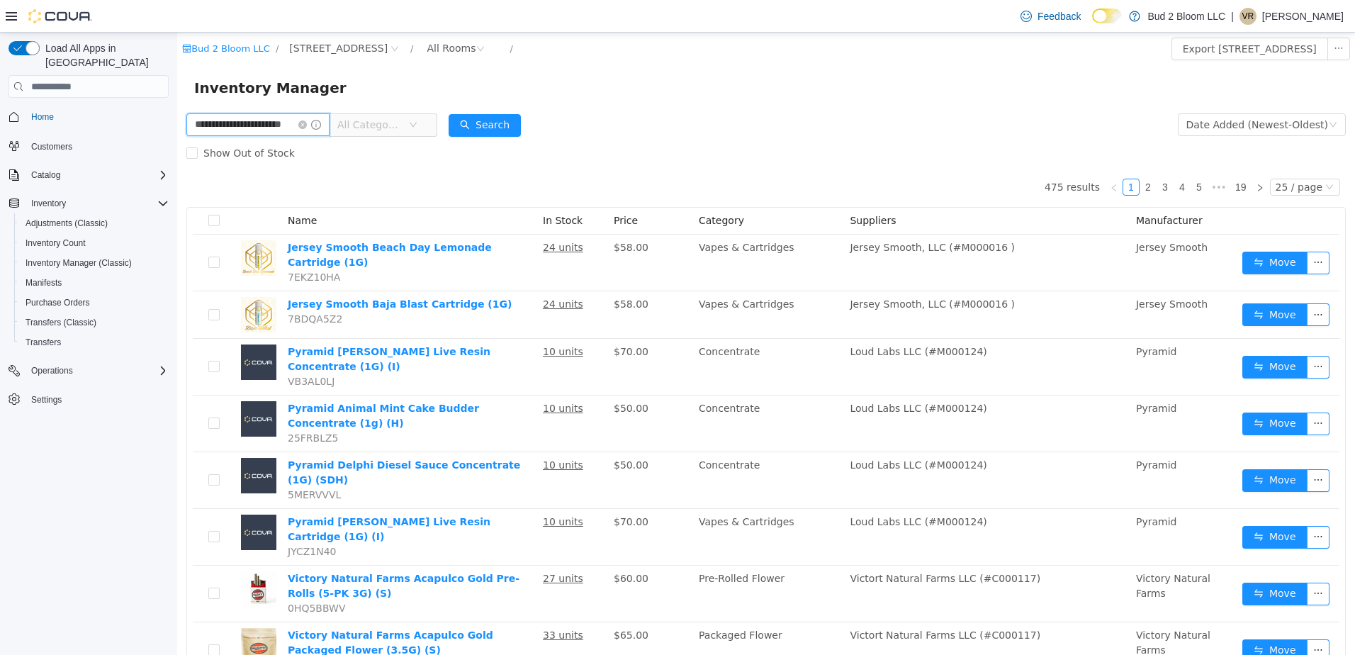
scroll to position [0, 17]
type input "**********"
click at [492, 121] on button "Search" at bounding box center [485, 125] width 72 height 23
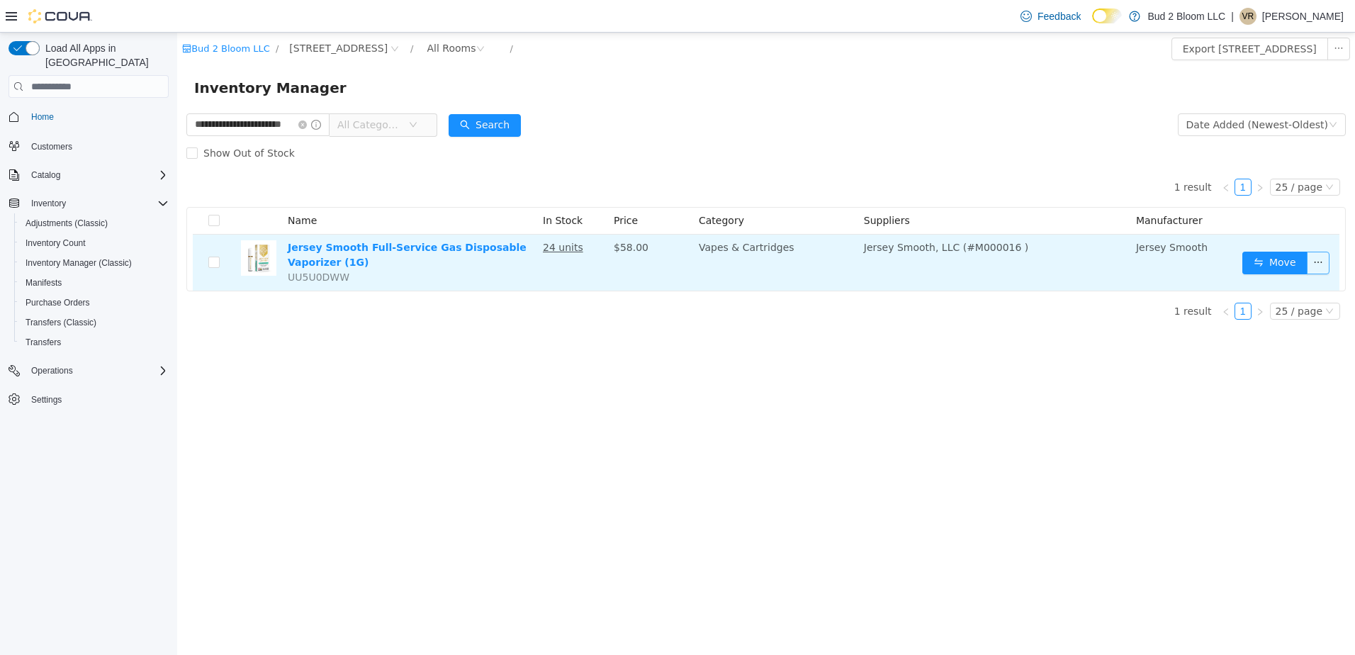
click at [1321, 265] on button "button" at bounding box center [1318, 263] width 23 height 23
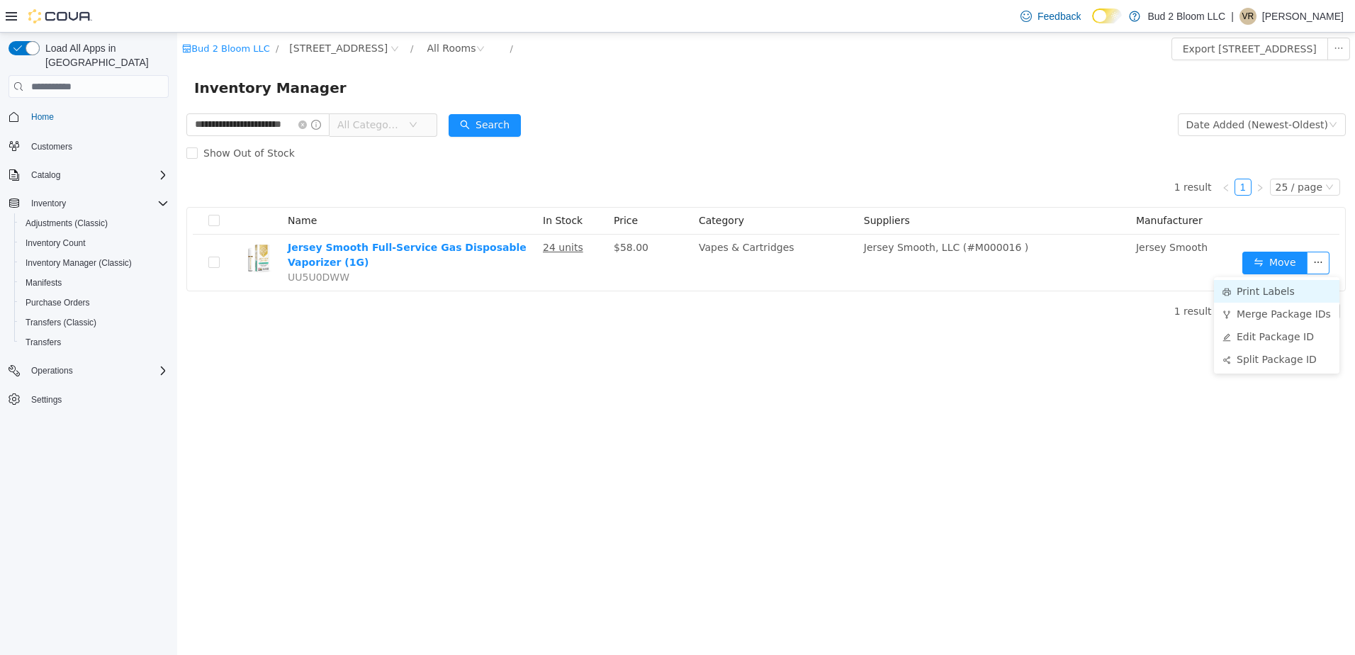
click at [1258, 287] on li "Print Labels" at bounding box center [1276, 291] width 125 height 23
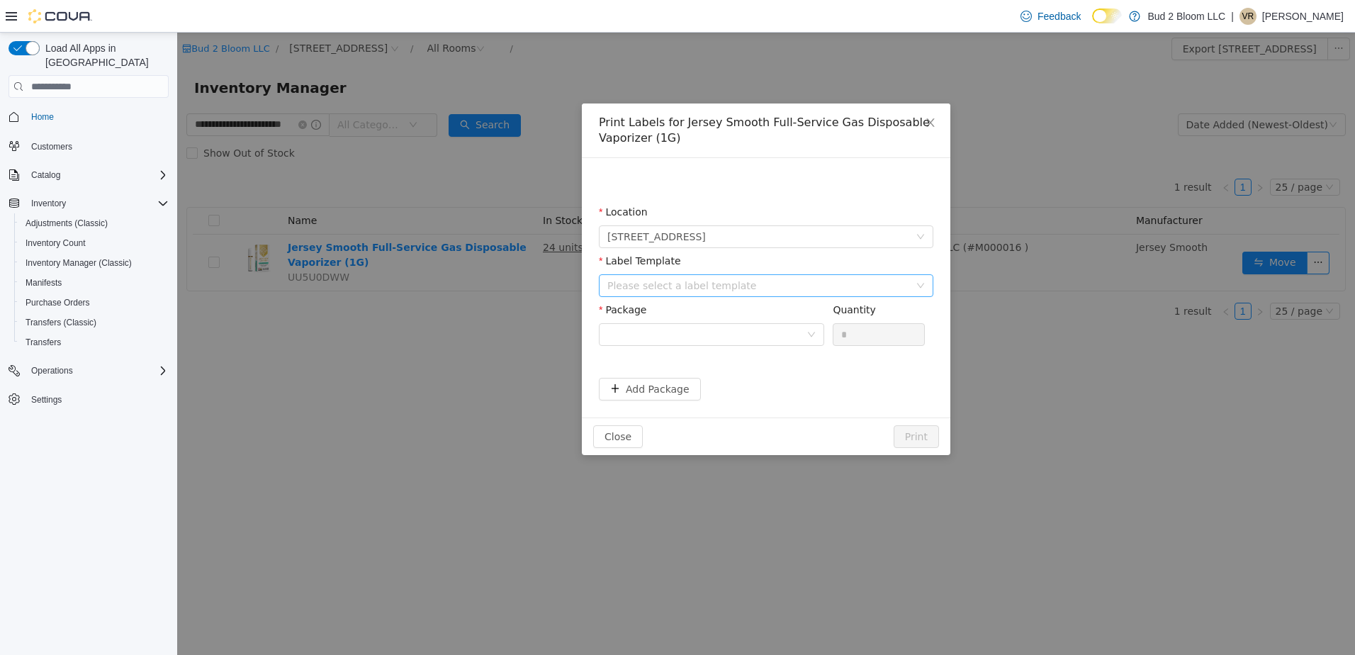
click at [695, 291] on div "Please select a label template" at bounding box center [759, 286] width 302 height 14
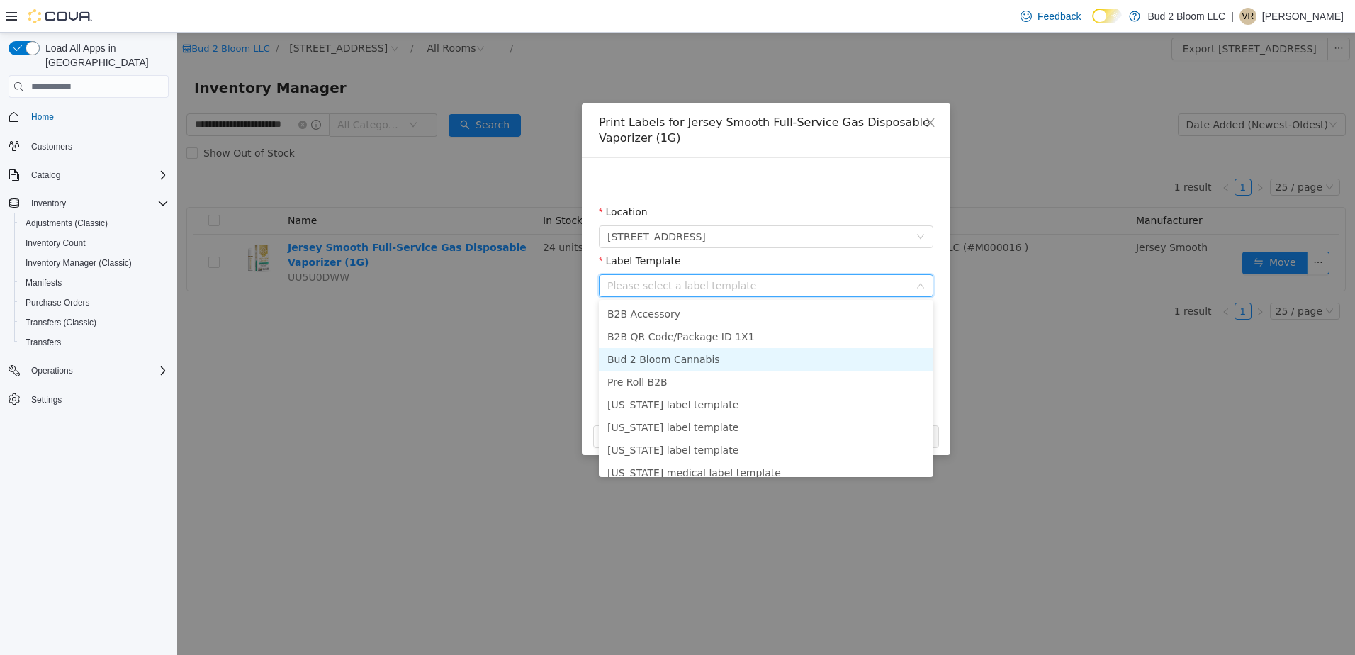
click at [679, 359] on li "Bud 2 Bloom Cannabis" at bounding box center [766, 359] width 335 height 23
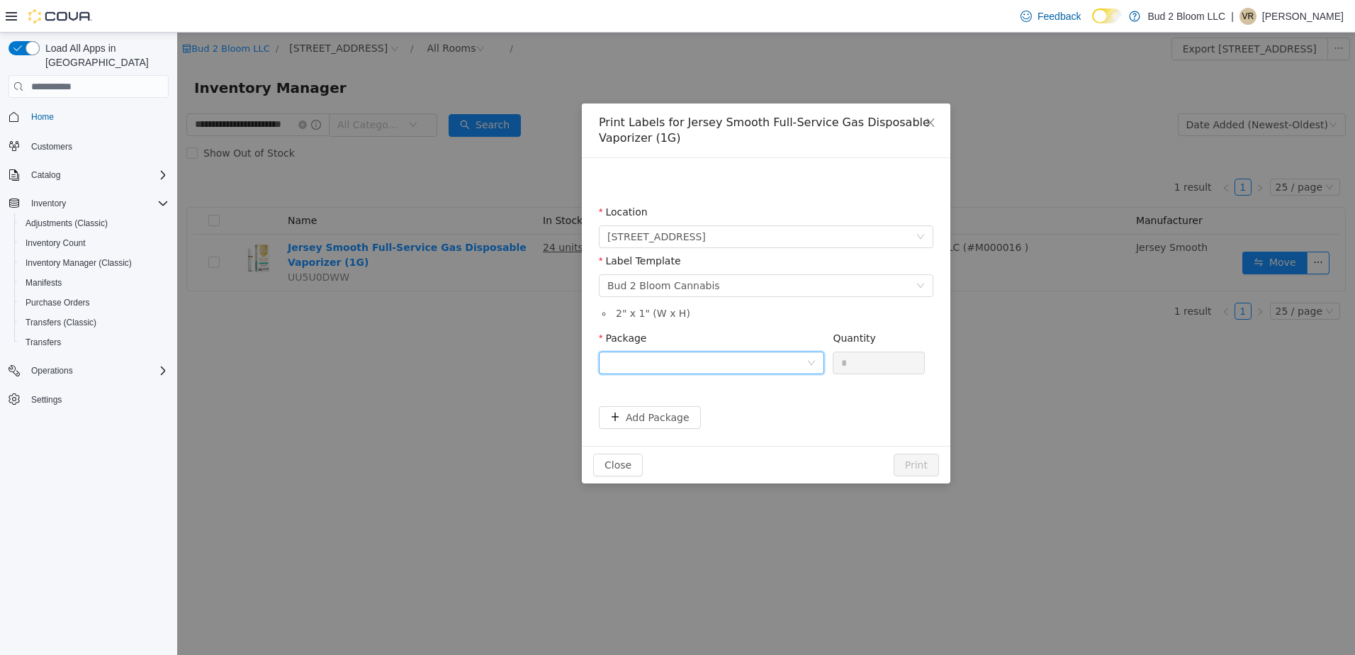
click at [679, 358] on div at bounding box center [707, 362] width 199 height 21
click at [720, 414] on strong "1A41103000046B5000005065" at bounding box center [691, 413] width 167 height 11
drag, startPoint x: 851, startPoint y: 367, endPoint x: 830, endPoint y: 364, distance: 21.4
click at [830, 364] on div "Package 1A41103000046B5000005065 Quantity *" at bounding box center [766, 355] width 335 height 49
type input "**"
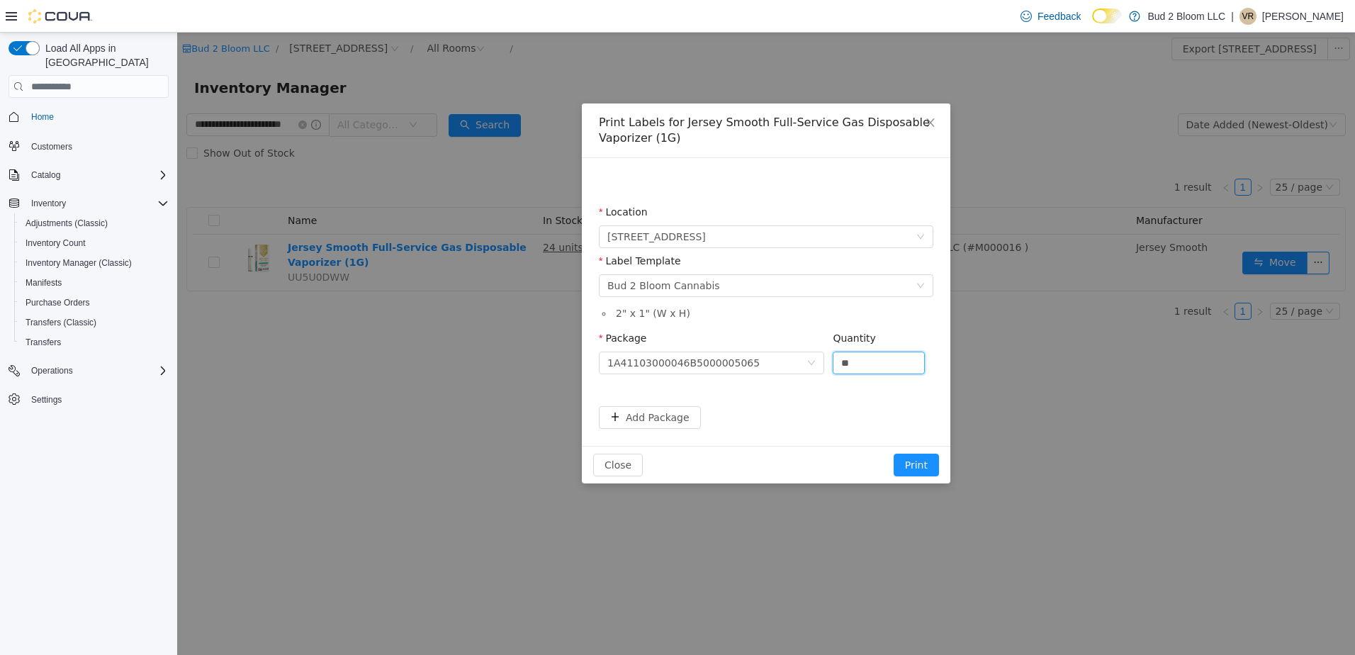
click at [894, 454] on button "Print" at bounding box center [916, 465] width 45 height 23
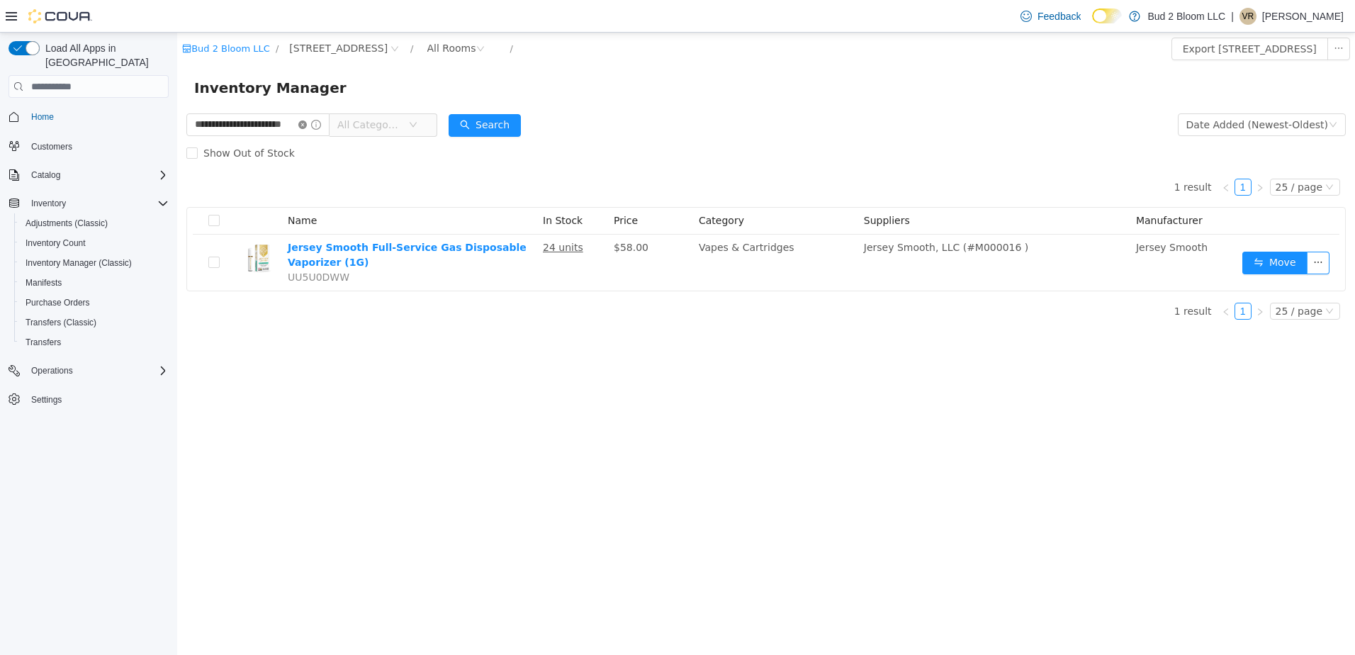
click at [307, 123] on icon "icon: close-circle" at bounding box center [302, 125] width 9 height 9
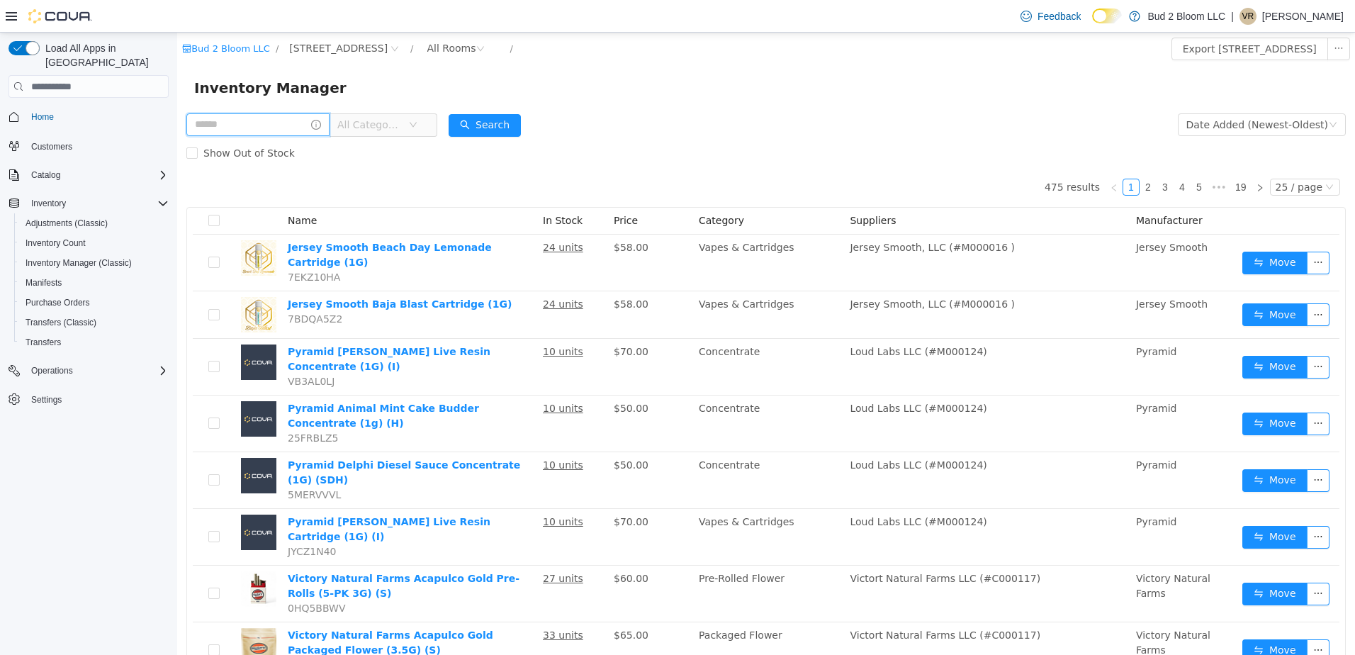
click at [283, 129] on input "text" at bounding box center [257, 124] width 143 height 23
type input "**********"
click at [486, 124] on button "Search" at bounding box center [485, 125] width 72 height 23
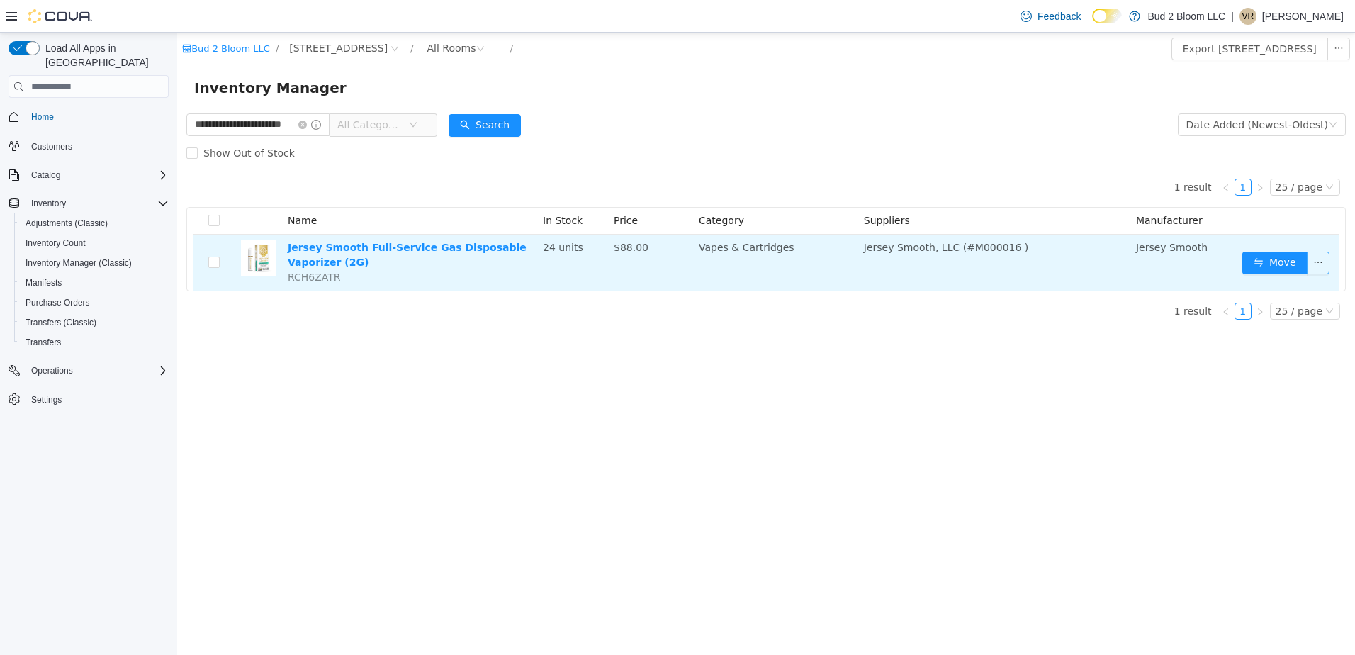
click at [1321, 258] on button "button" at bounding box center [1318, 263] width 23 height 23
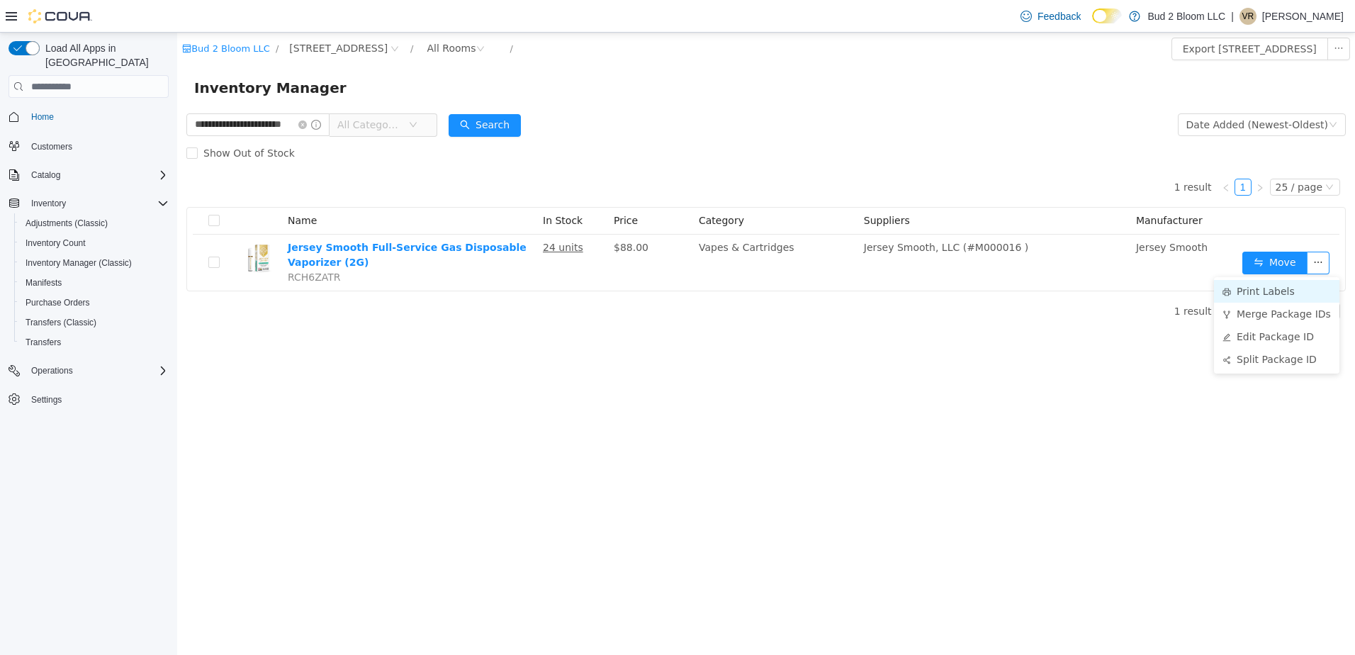
click at [1274, 292] on li "Print Labels" at bounding box center [1276, 291] width 125 height 23
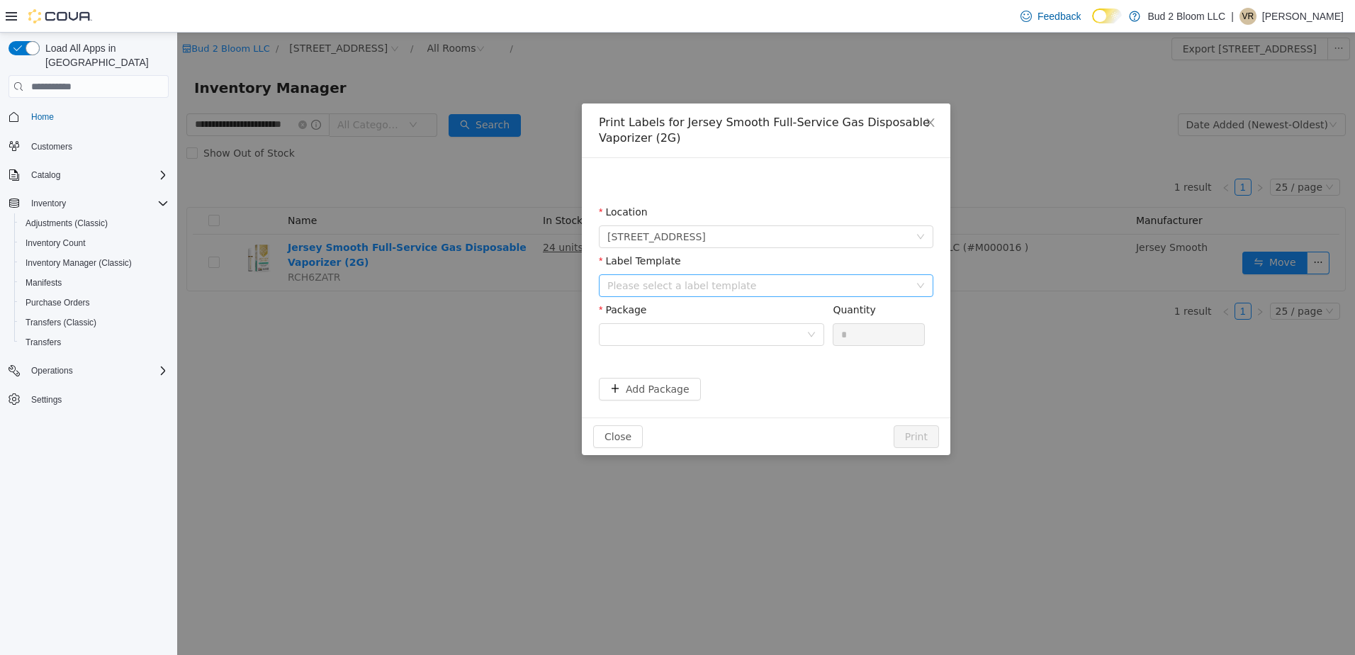
click at [679, 286] on div "Please select a label template" at bounding box center [759, 286] width 302 height 14
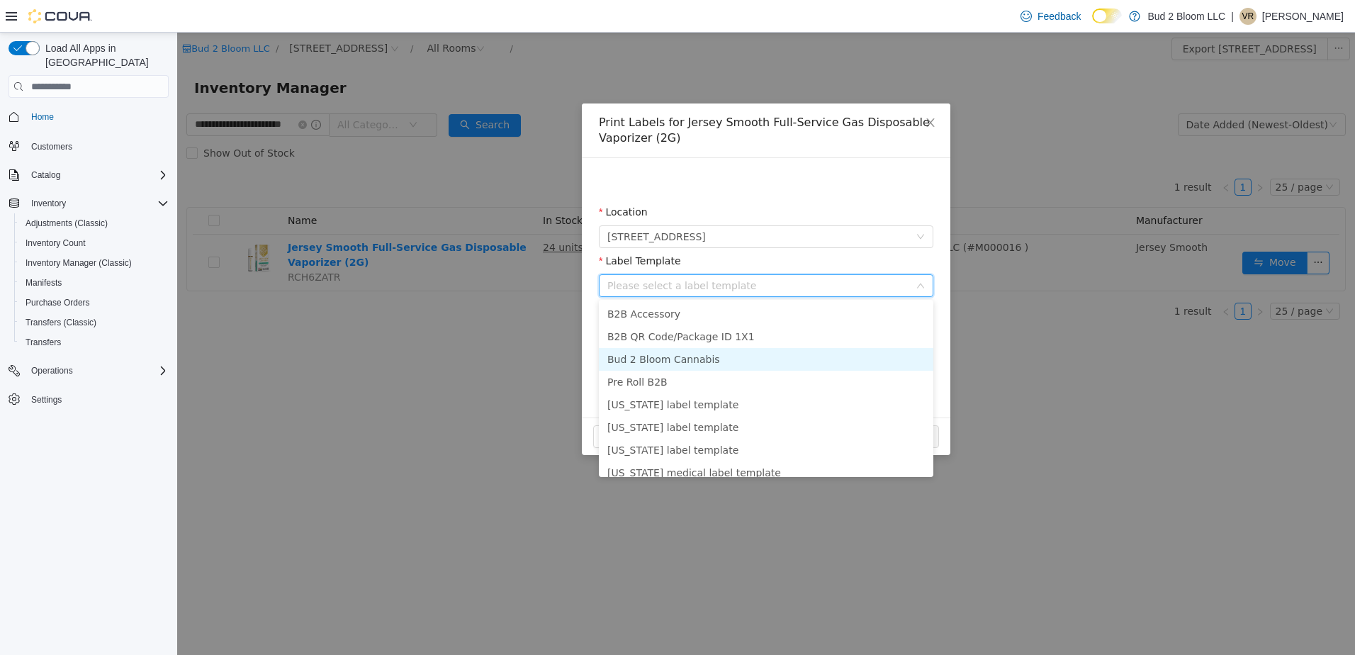
click at [678, 359] on li "Bud 2 Bloom Cannabis" at bounding box center [766, 359] width 335 height 23
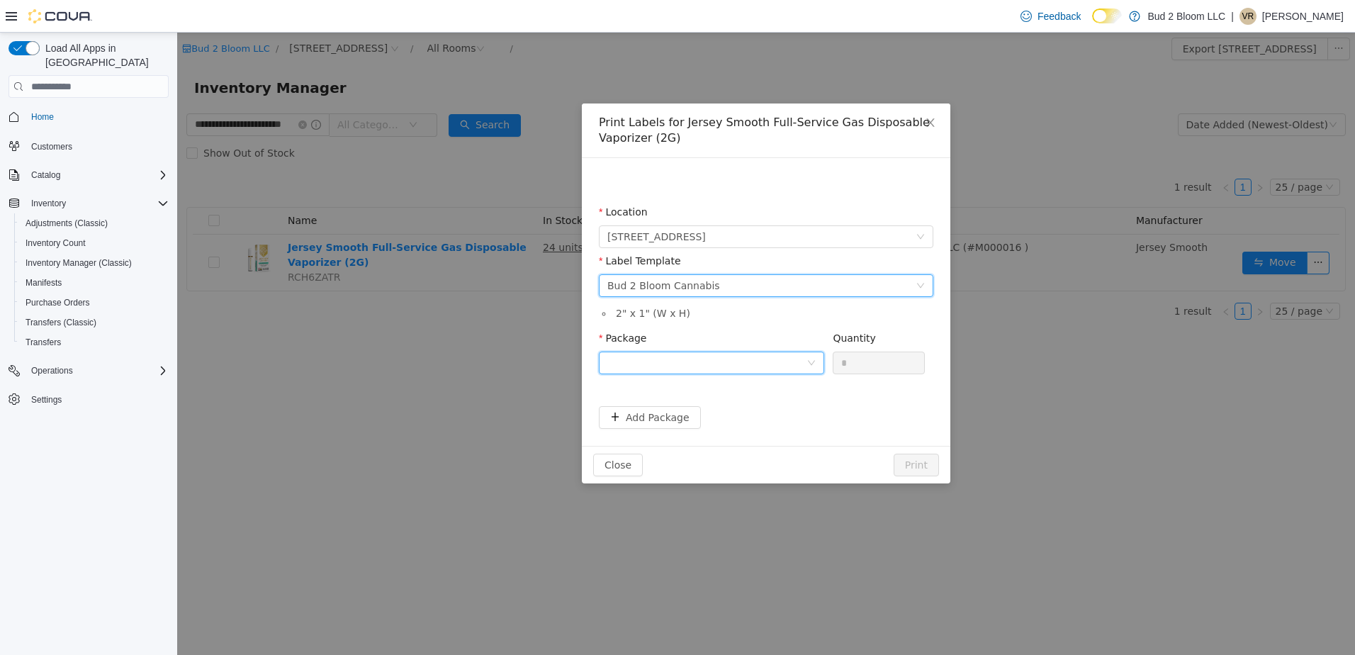
click at [693, 364] on div at bounding box center [707, 362] width 199 height 21
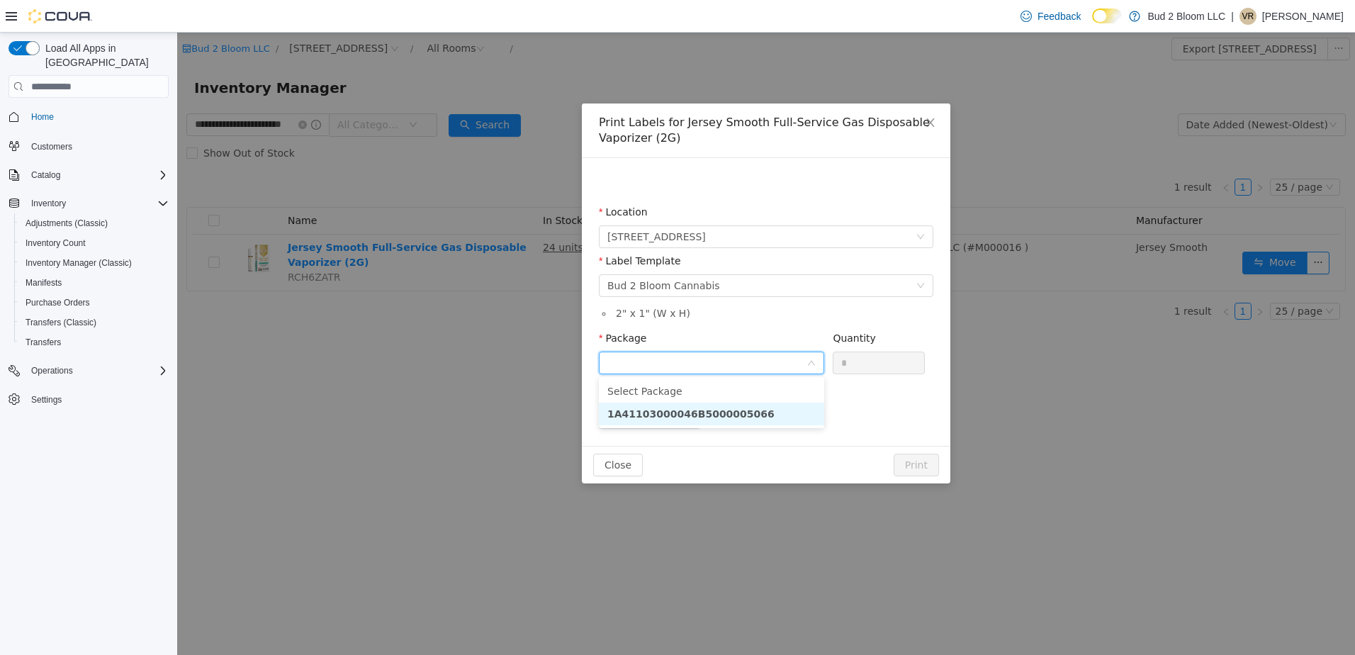
click at [731, 416] on strong "1A41103000046B5000005066" at bounding box center [691, 413] width 167 height 11
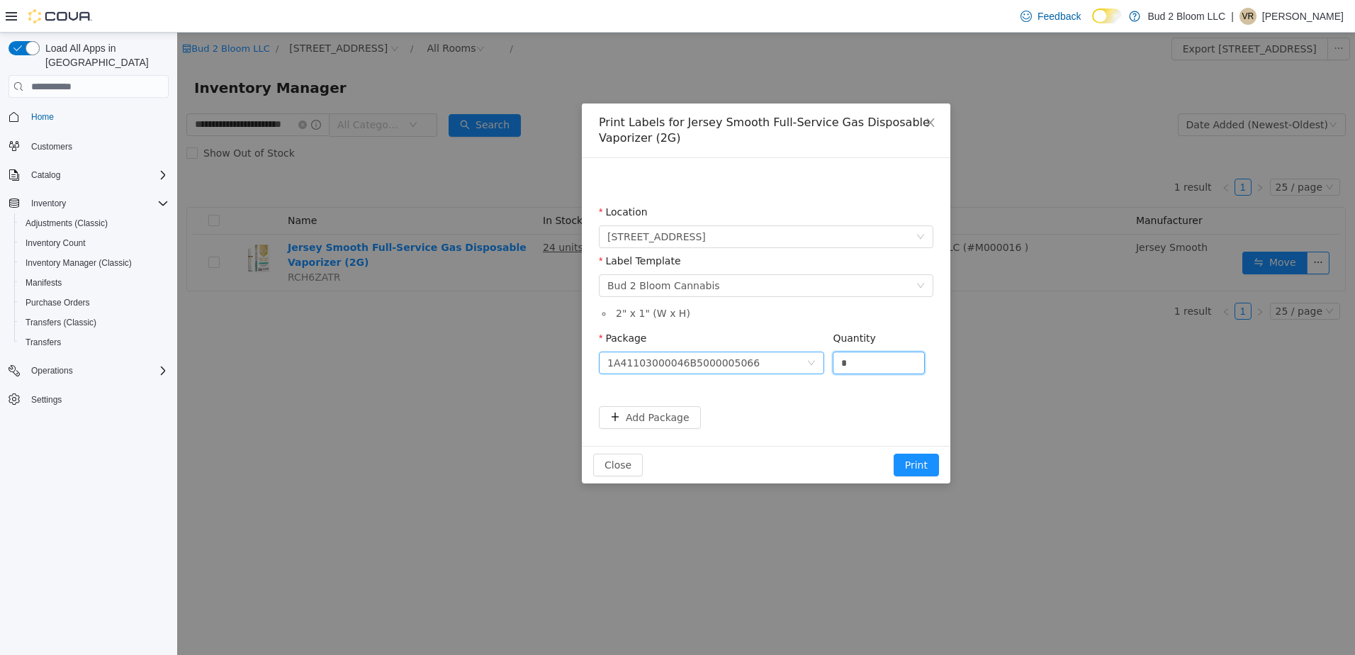
drag, startPoint x: 863, startPoint y: 365, endPoint x: 815, endPoint y: 356, distance: 49.8
click at [815, 344] on span "Package 1A41103000046B5000005066 Quantity *" at bounding box center [762, 337] width 326 height 11
type input "**"
click at [894, 454] on button "Print" at bounding box center [916, 465] width 45 height 23
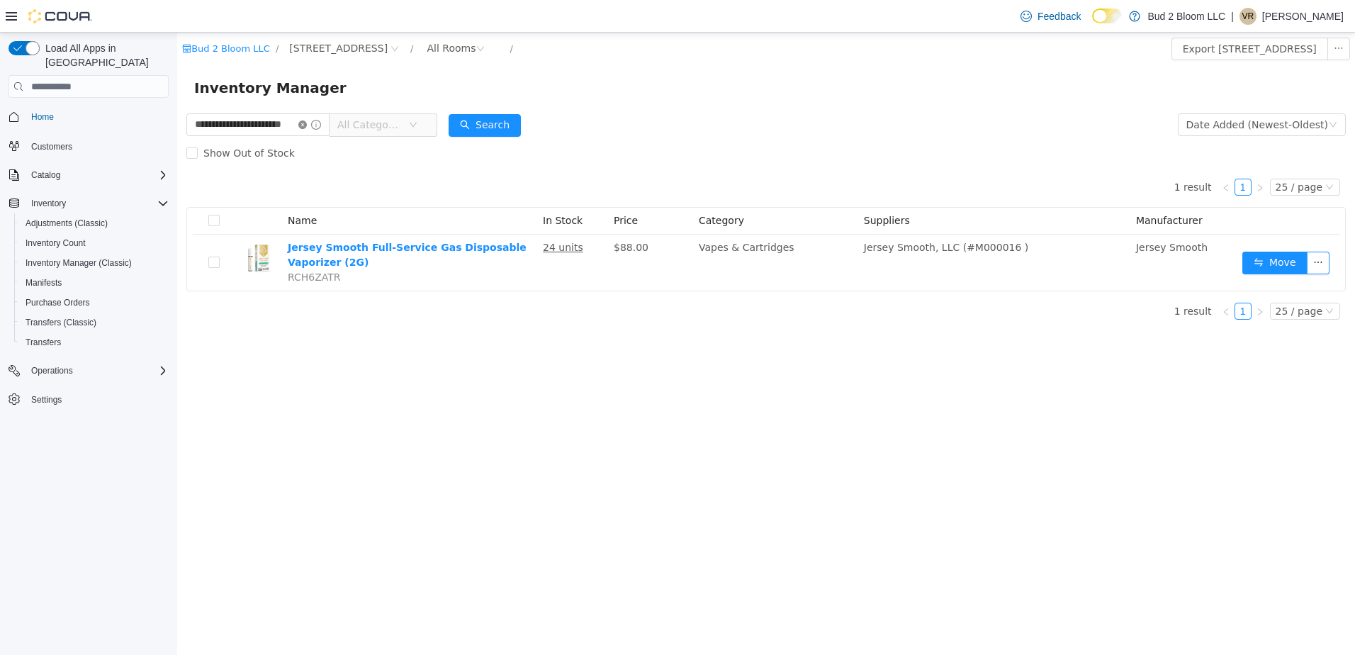
click at [307, 122] on icon "icon: close-circle" at bounding box center [302, 125] width 9 height 9
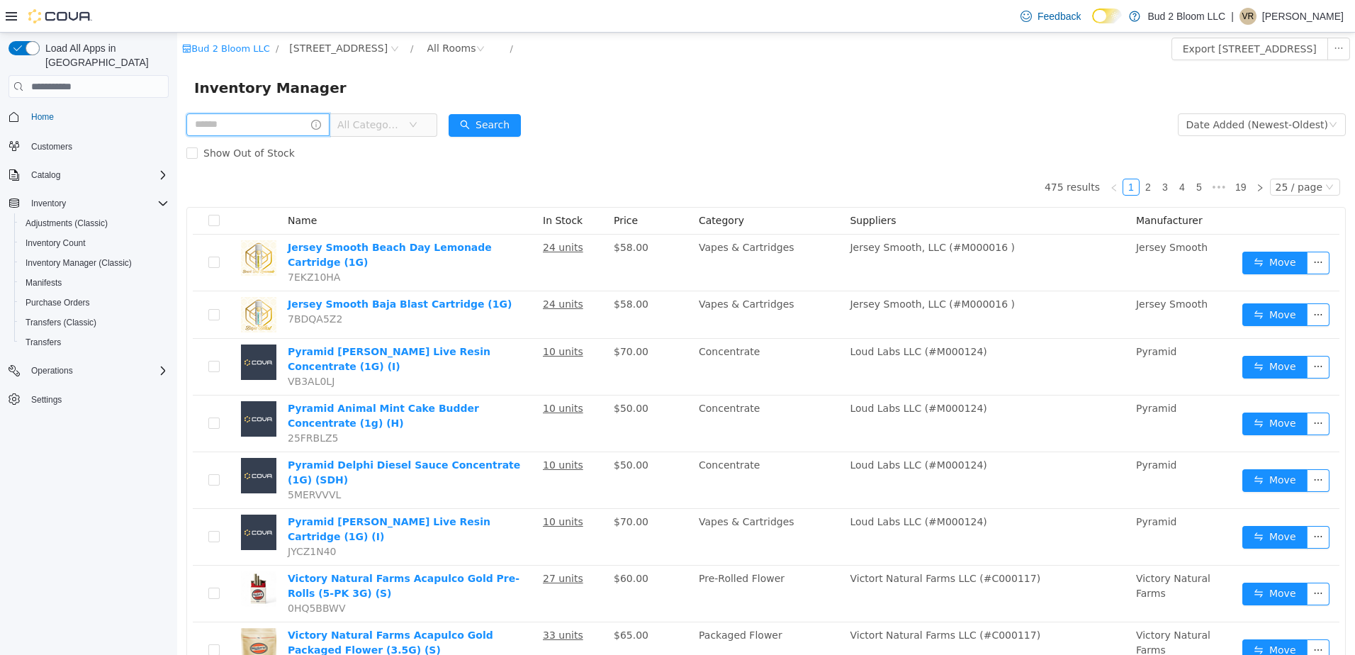
click at [280, 122] on input "text" at bounding box center [257, 124] width 143 height 23
type input "**********"
click at [509, 124] on button "Search" at bounding box center [485, 125] width 72 height 23
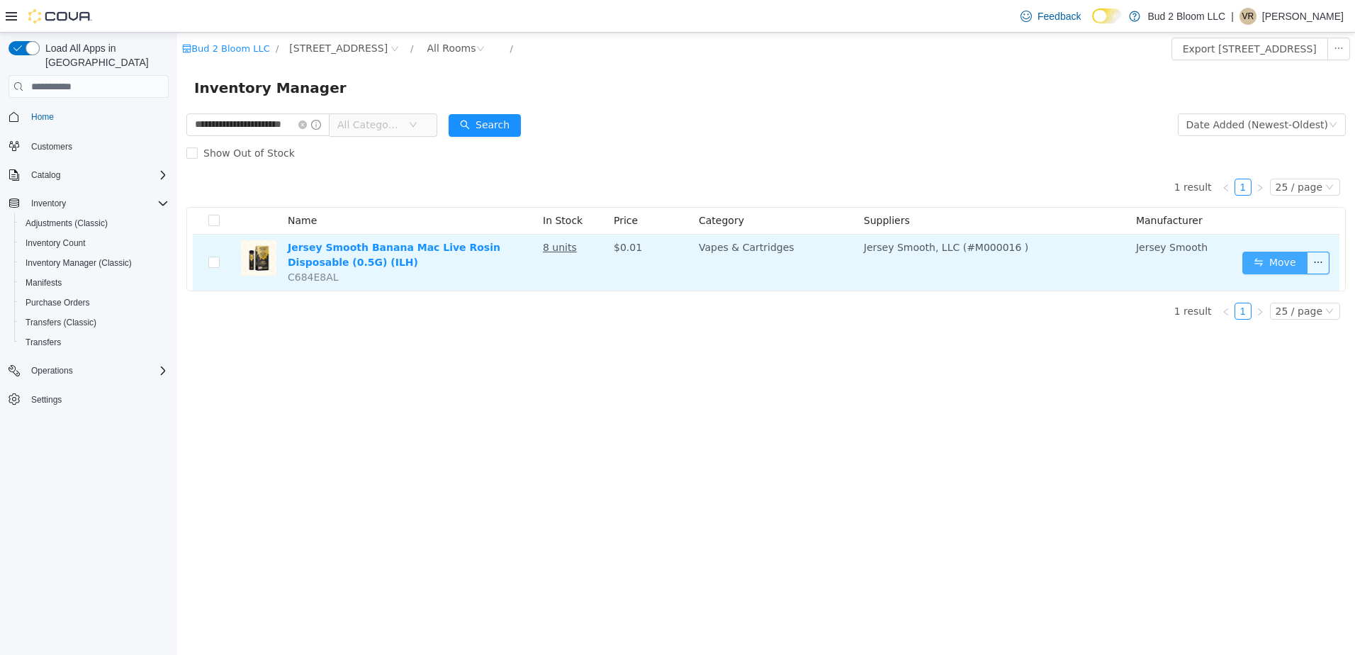
click at [1279, 264] on button "Move" at bounding box center [1275, 263] width 65 height 23
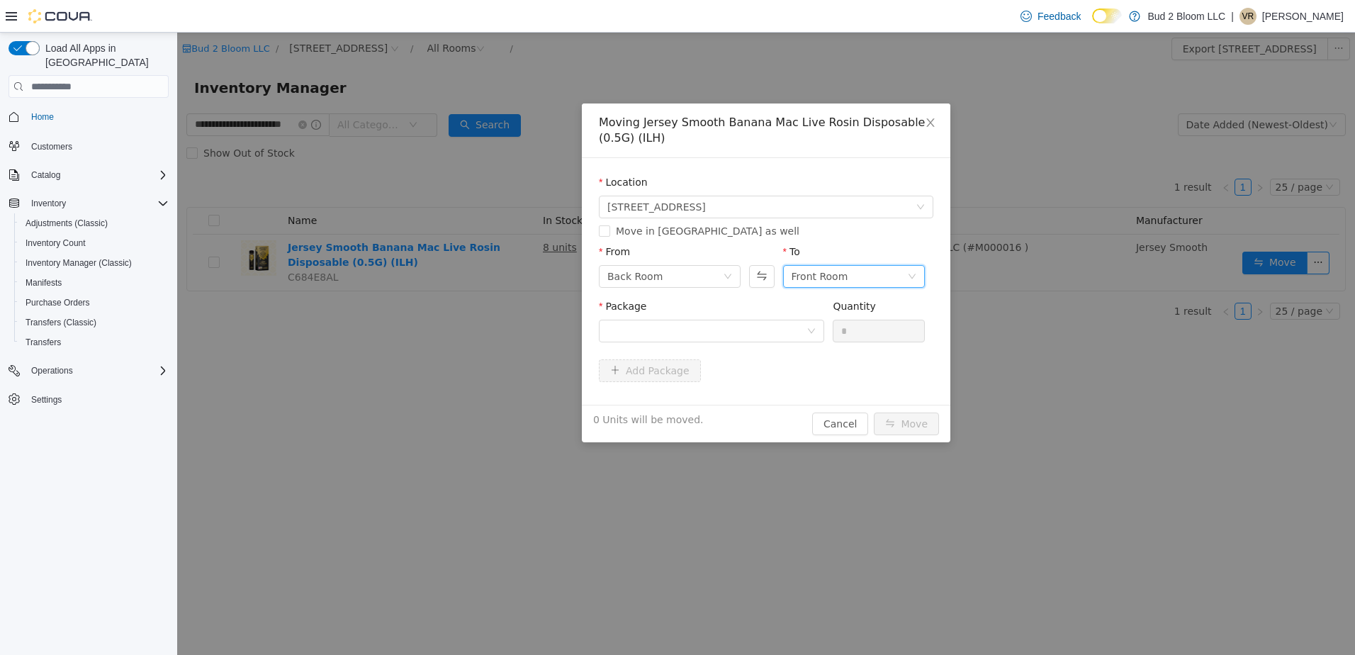
click at [878, 279] on div "Front Room" at bounding box center [850, 276] width 116 height 21
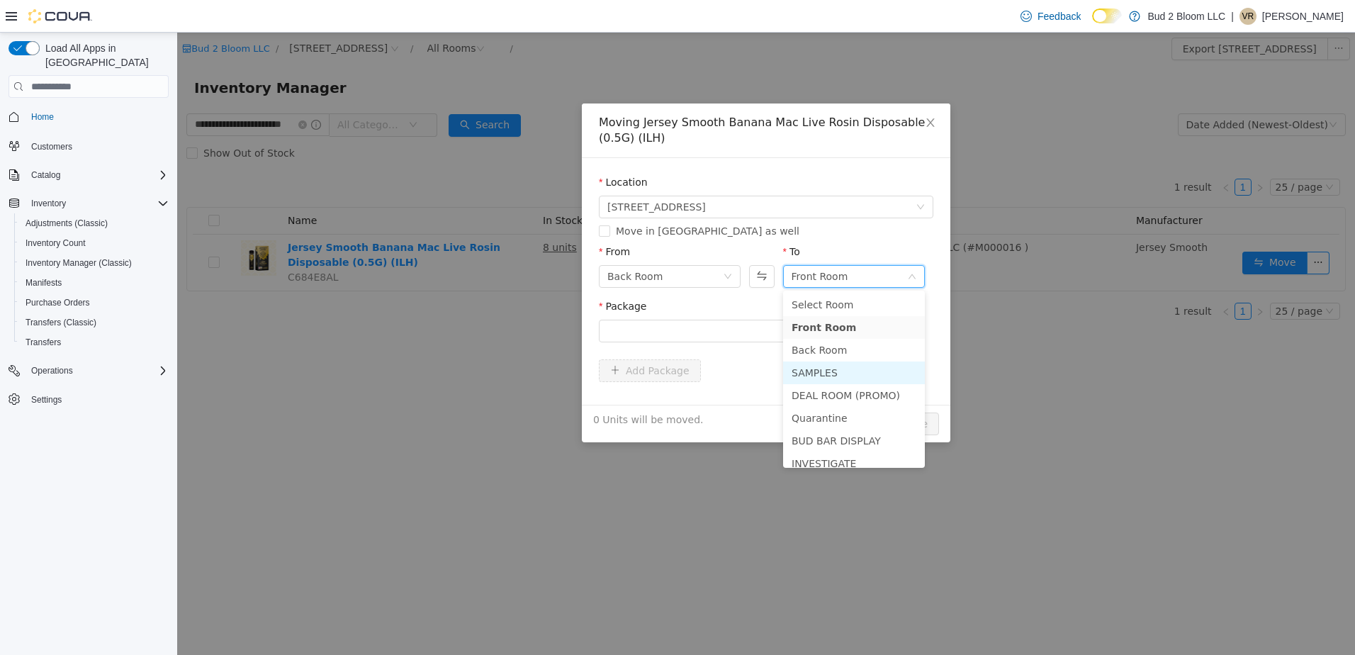
click at [814, 376] on li "SAMPLES" at bounding box center [854, 373] width 142 height 23
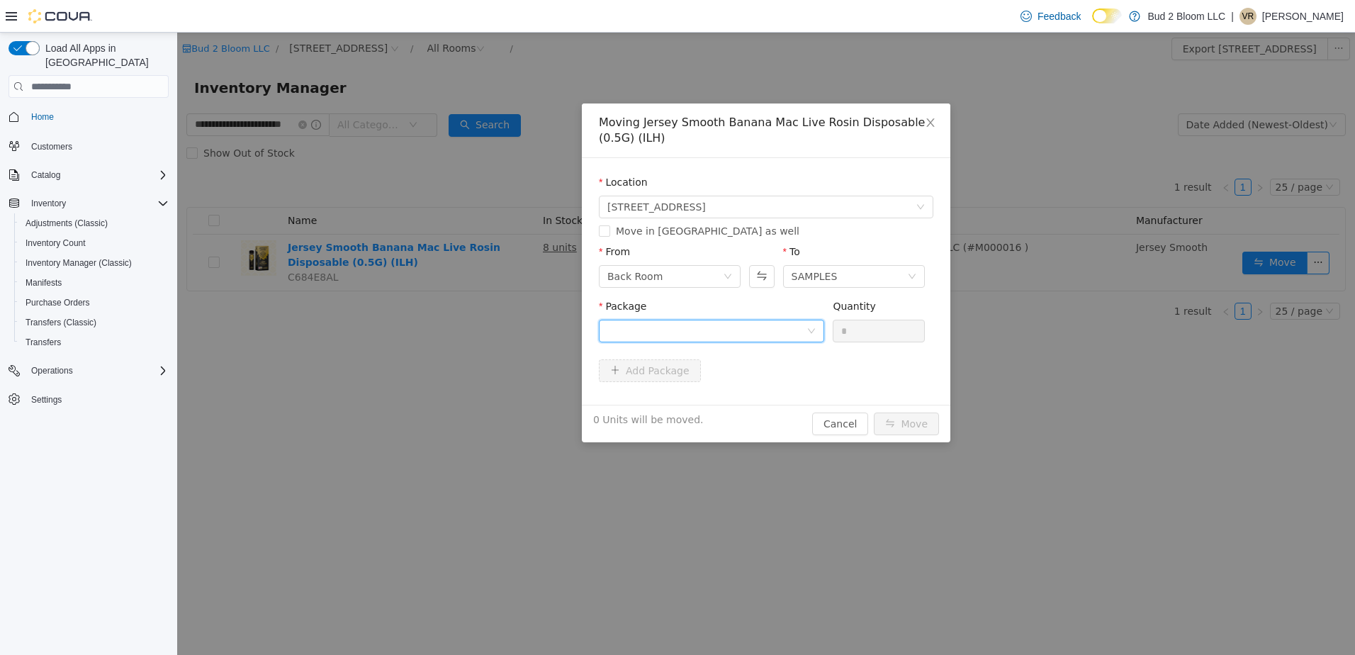
click at [705, 331] on div at bounding box center [707, 330] width 199 height 21
click at [736, 382] on strong "1A41103000046B5000005117" at bounding box center [691, 381] width 167 height 11
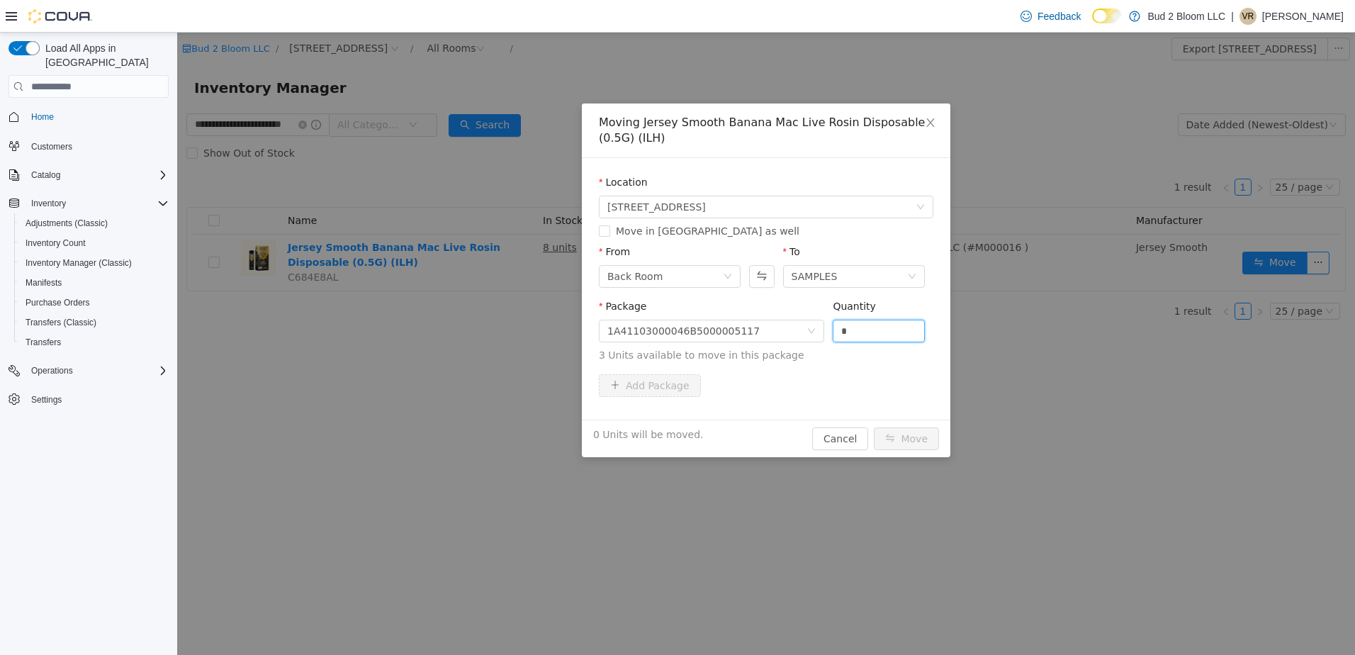
drag, startPoint x: 891, startPoint y: 325, endPoint x: 826, endPoint y: 322, distance: 65.3
click at [826, 322] on div "Package 1A41103000046B5000005117 Quantity * 3 Units available to move in this p…" at bounding box center [766, 331] width 335 height 64
type input "*"
click at [874, 427] on button "Move" at bounding box center [906, 438] width 65 height 23
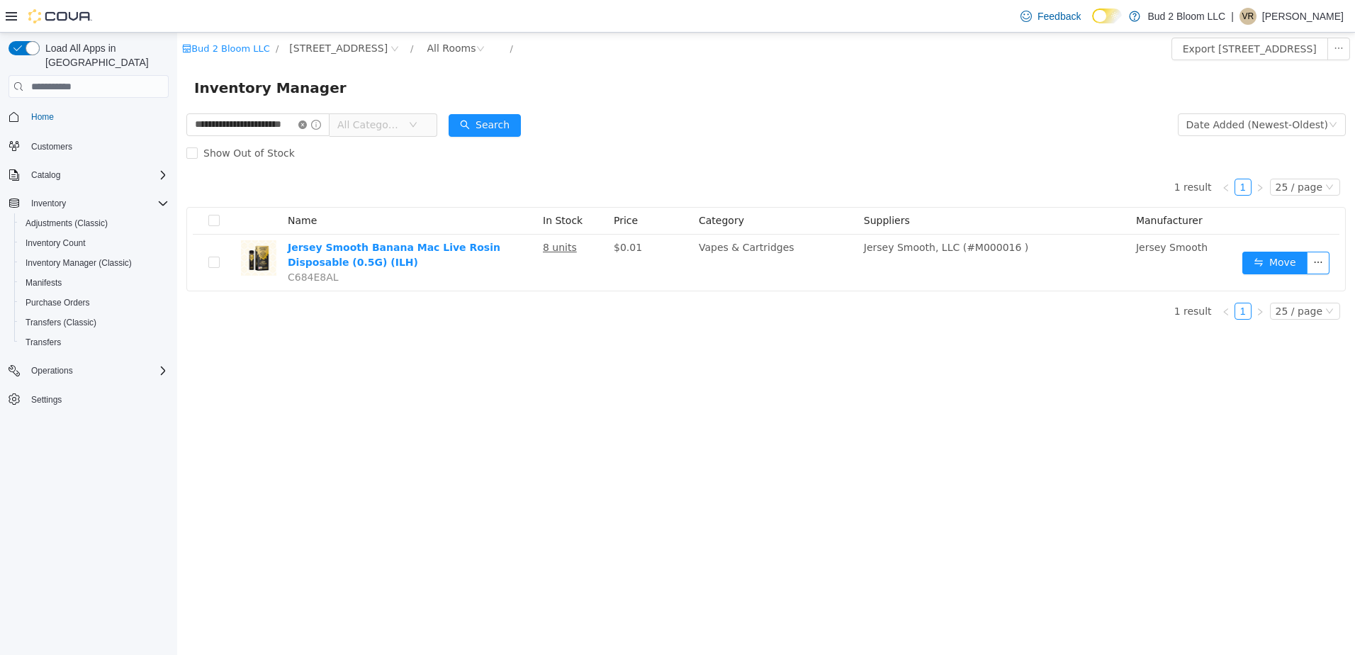
click at [307, 125] on icon "icon: close-circle" at bounding box center [302, 125] width 9 height 9
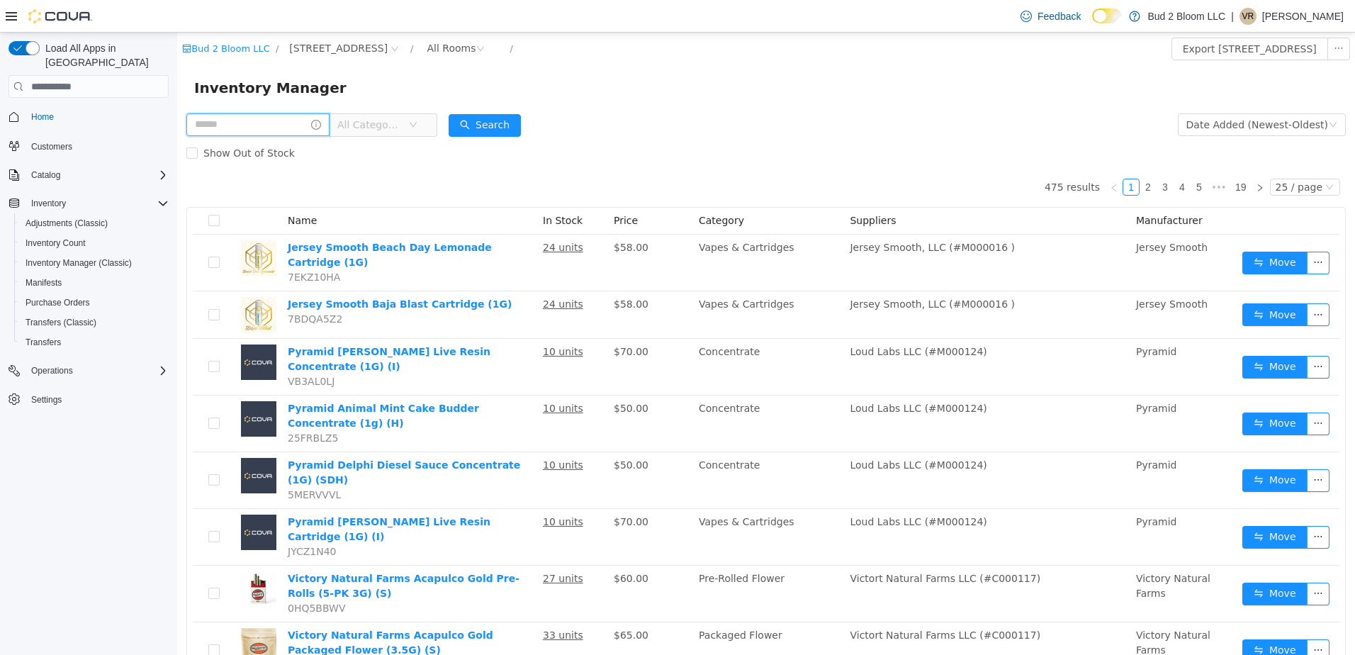
click at [282, 131] on input "text" at bounding box center [257, 124] width 143 height 23
type input "**********"
drag, startPoint x: 456, startPoint y: 124, endPoint x: 540, endPoint y: 142, distance: 86.4
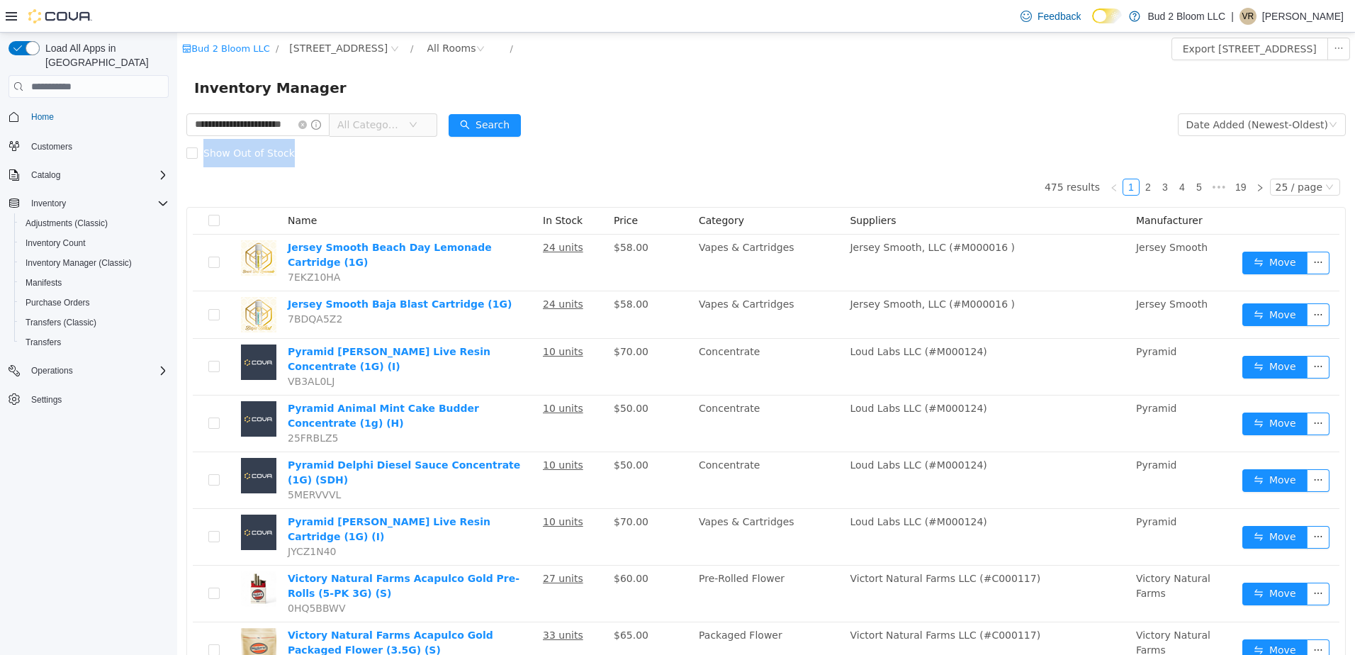
click at [540, 142] on form "**********" at bounding box center [766, 139] width 1160 height 57
drag, startPoint x: 540, startPoint y: 142, endPoint x: 515, endPoint y: 128, distance: 29.5
click at [515, 128] on button "Search" at bounding box center [485, 125] width 72 height 23
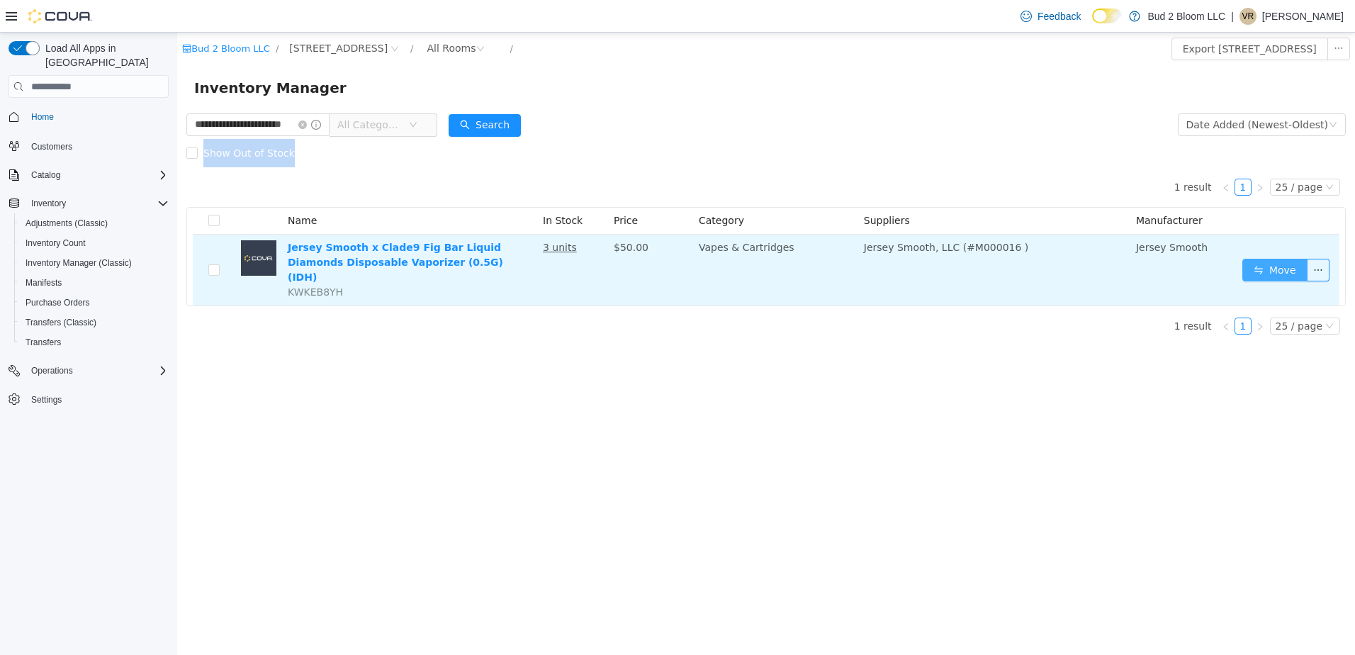
click at [1292, 268] on button "Move" at bounding box center [1275, 270] width 65 height 23
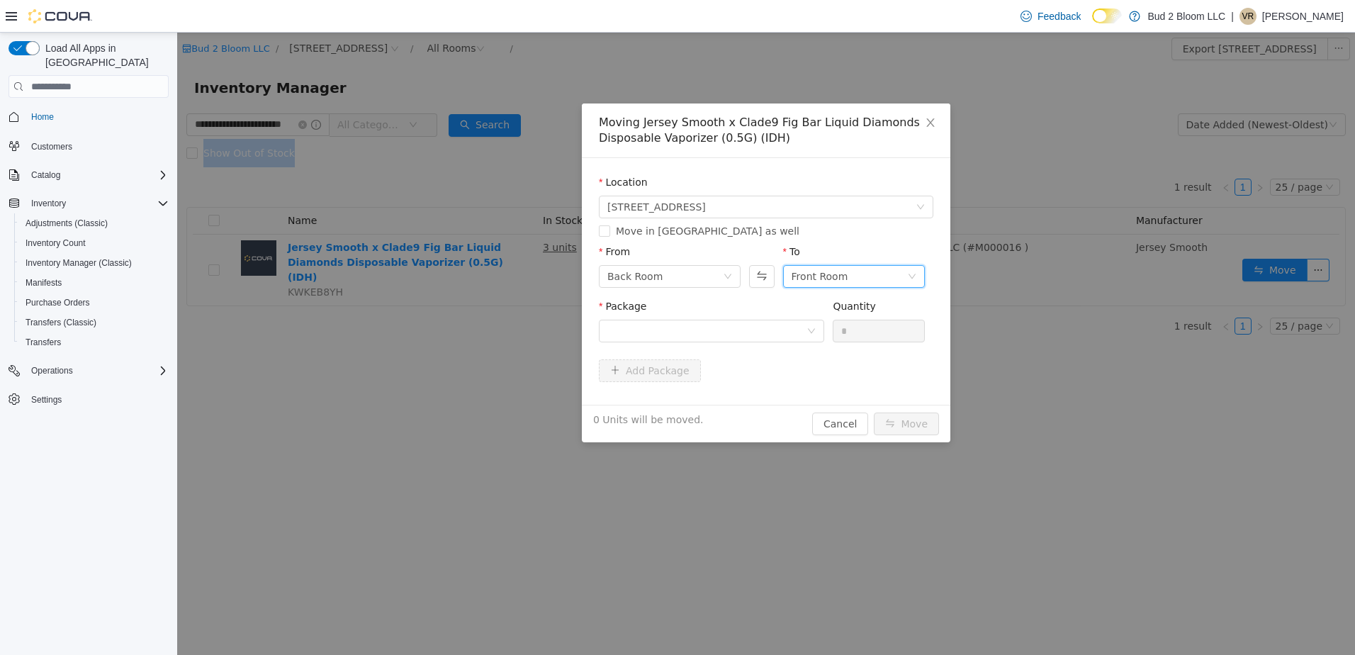
click at [820, 278] on div "Front Room" at bounding box center [820, 276] width 57 height 21
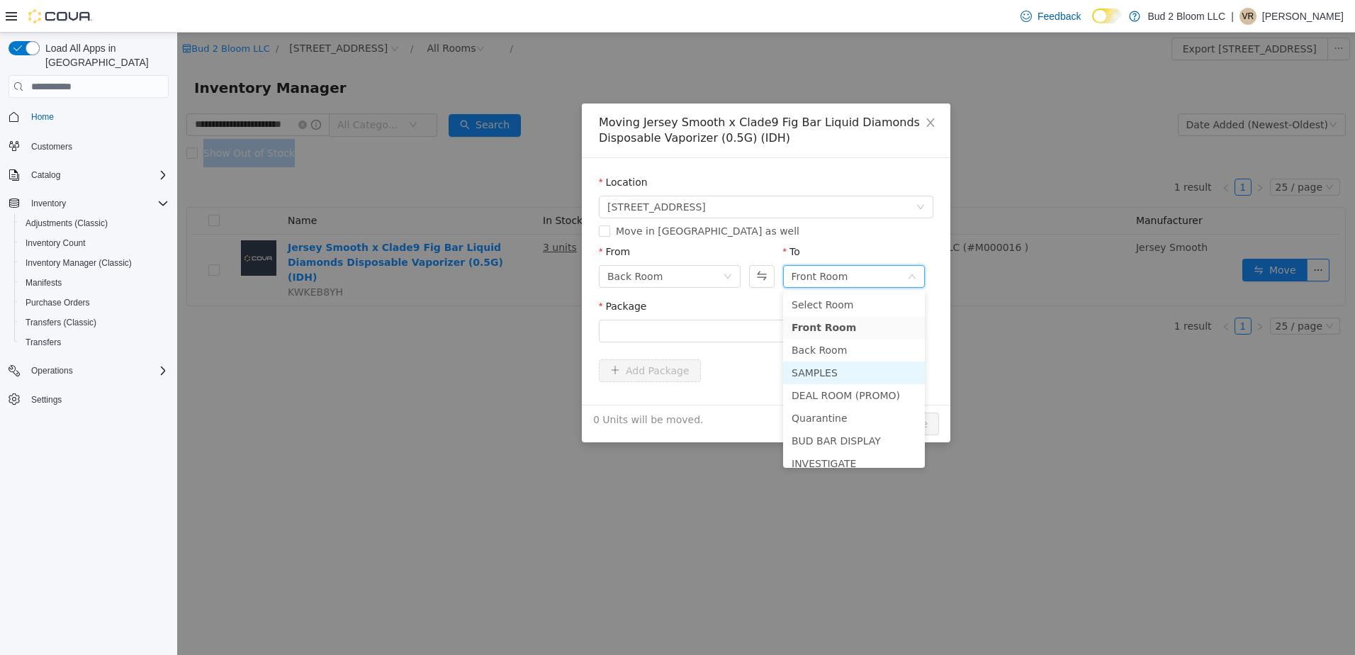
click at [824, 370] on li "SAMPLES" at bounding box center [854, 373] width 142 height 23
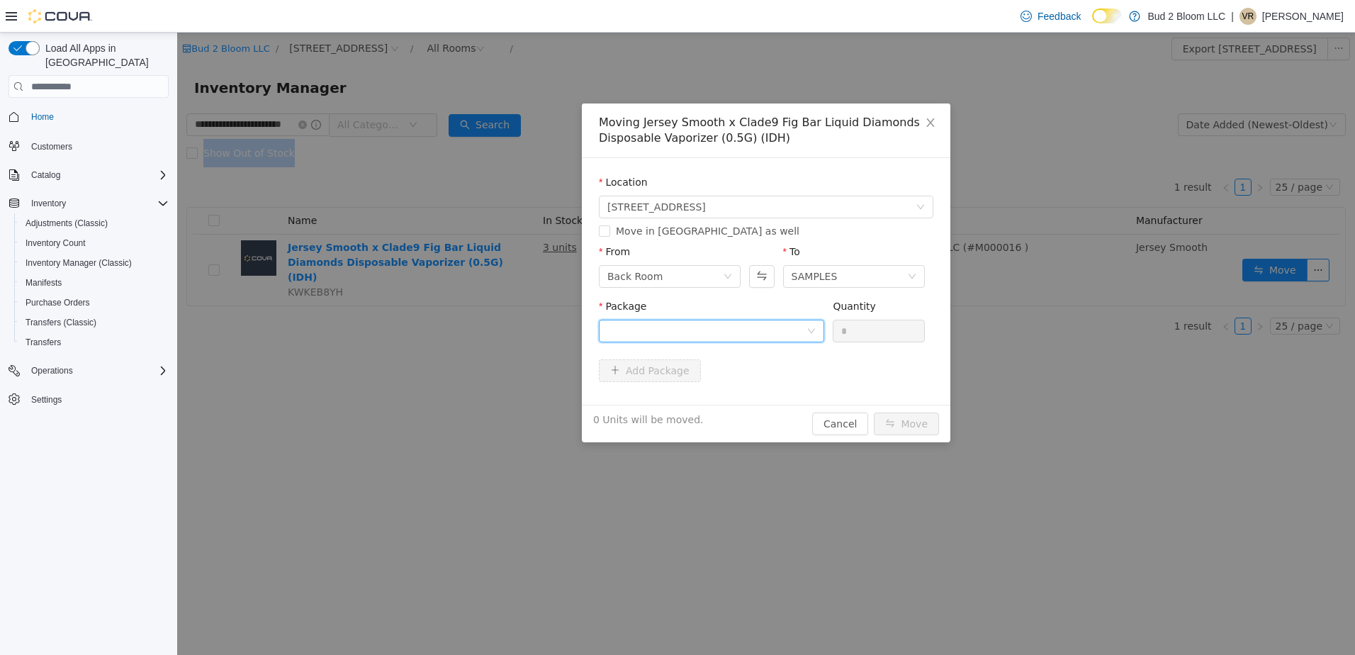
click at [730, 338] on div at bounding box center [707, 330] width 199 height 21
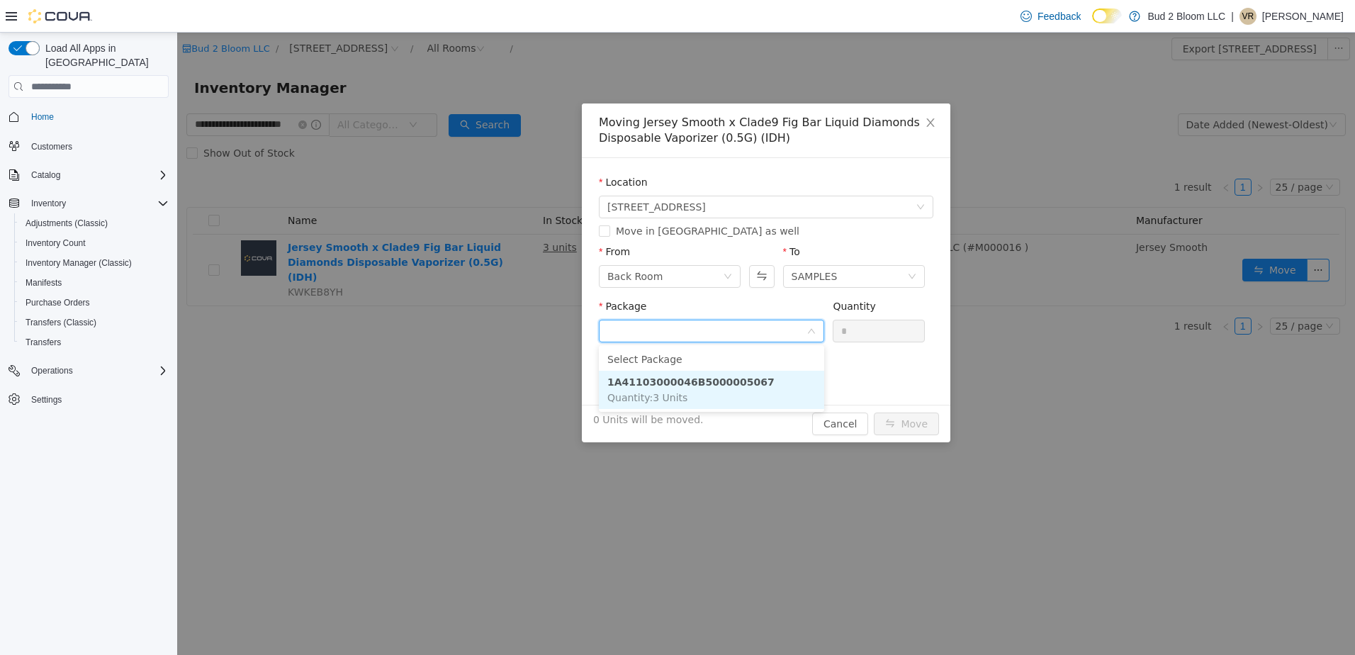
drag, startPoint x: 734, startPoint y: 379, endPoint x: 815, endPoint y: 353, distance: 85.0
click at [741, 378] on strong "1A41103000046B5000005067" at bounding box center [691, 381] width 167 height 11
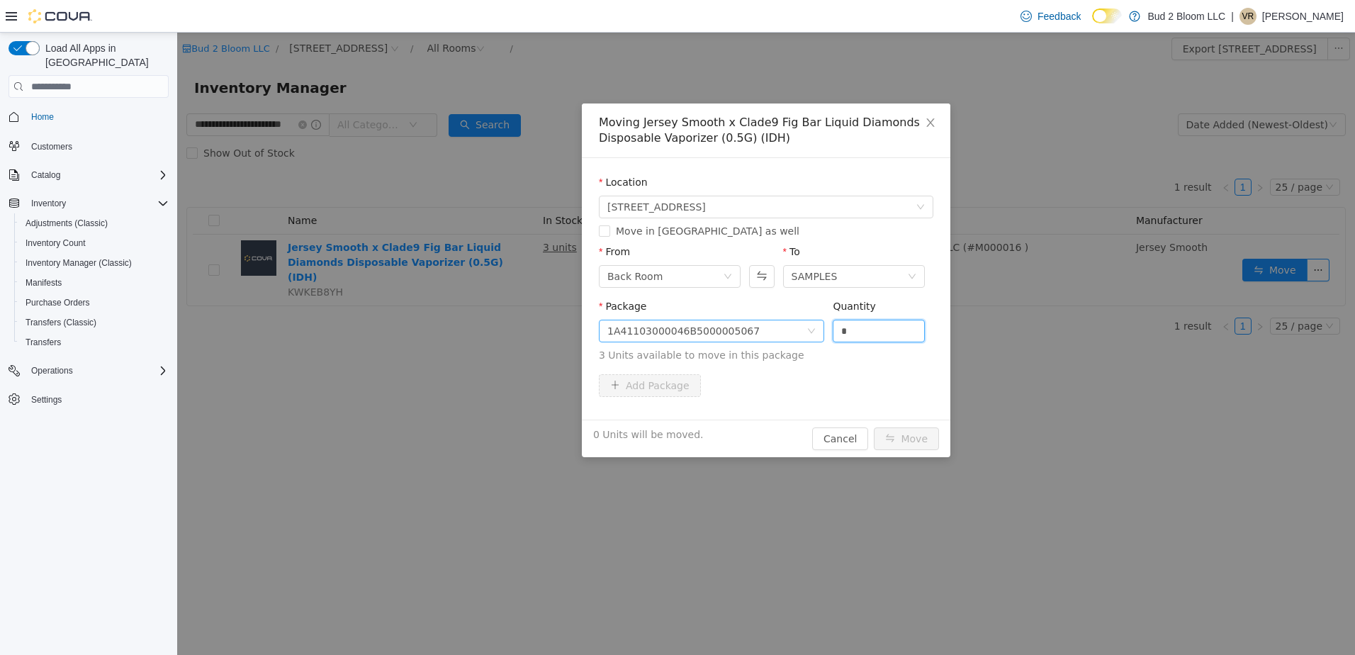
drag, startPoint x: 859, startPoint y: 340, endPoint x: 791, endPoint y: 328, distance: 69.2
click at [791, 328] on span "Package 1A41103000046B5000005067 Quantity * 3 Units available to move in this p…" at bounding box center [766, 332] width 335 height 62
type input "*"
click at [874, 427] on button "Move" at bounding box center [906, 438] width 65 height 23
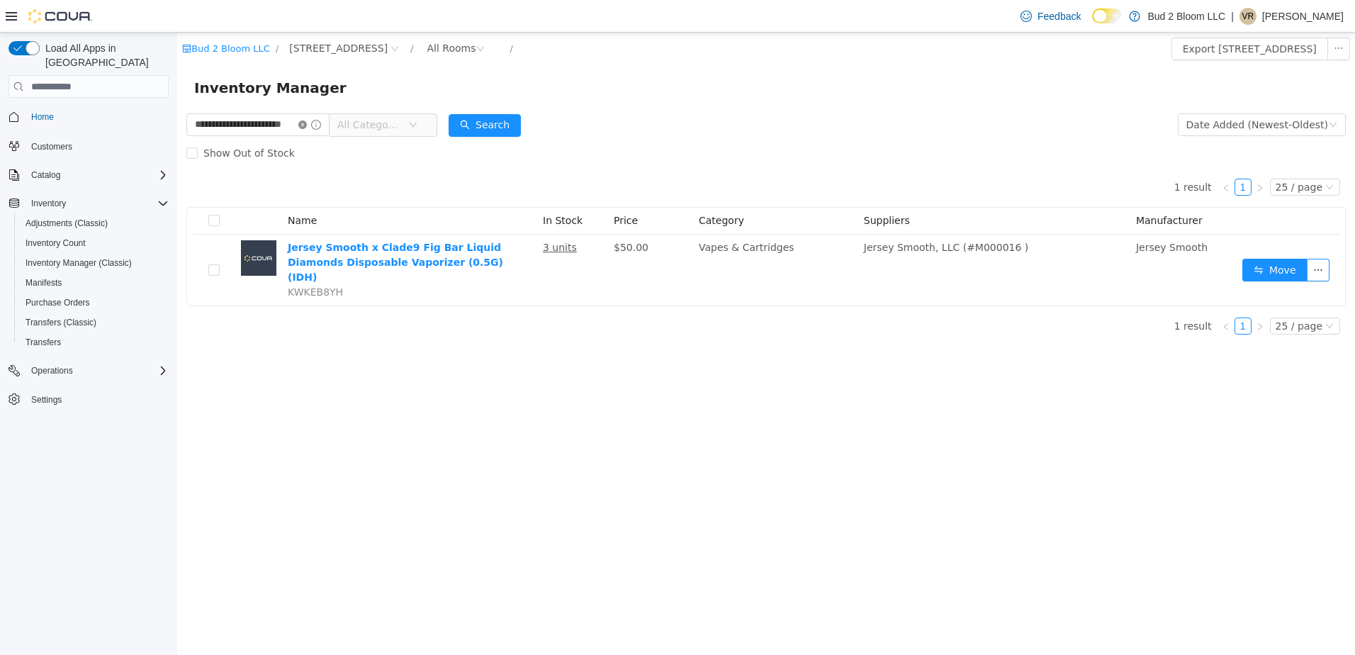
click at [307, 123] on icon "icon: close-circle" at bounding box center [302, 125] width 9 height 9
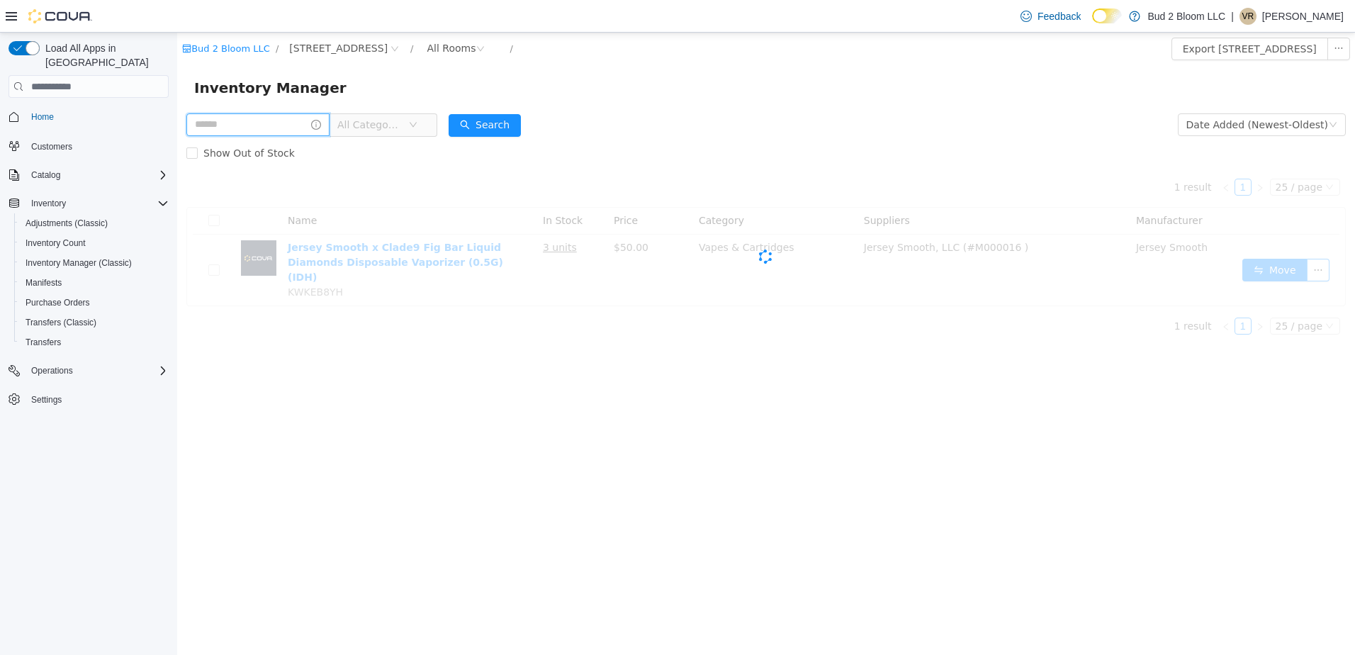
click at [253, 124] on input "text" at bounding box center [257, 124] width 143 height 23
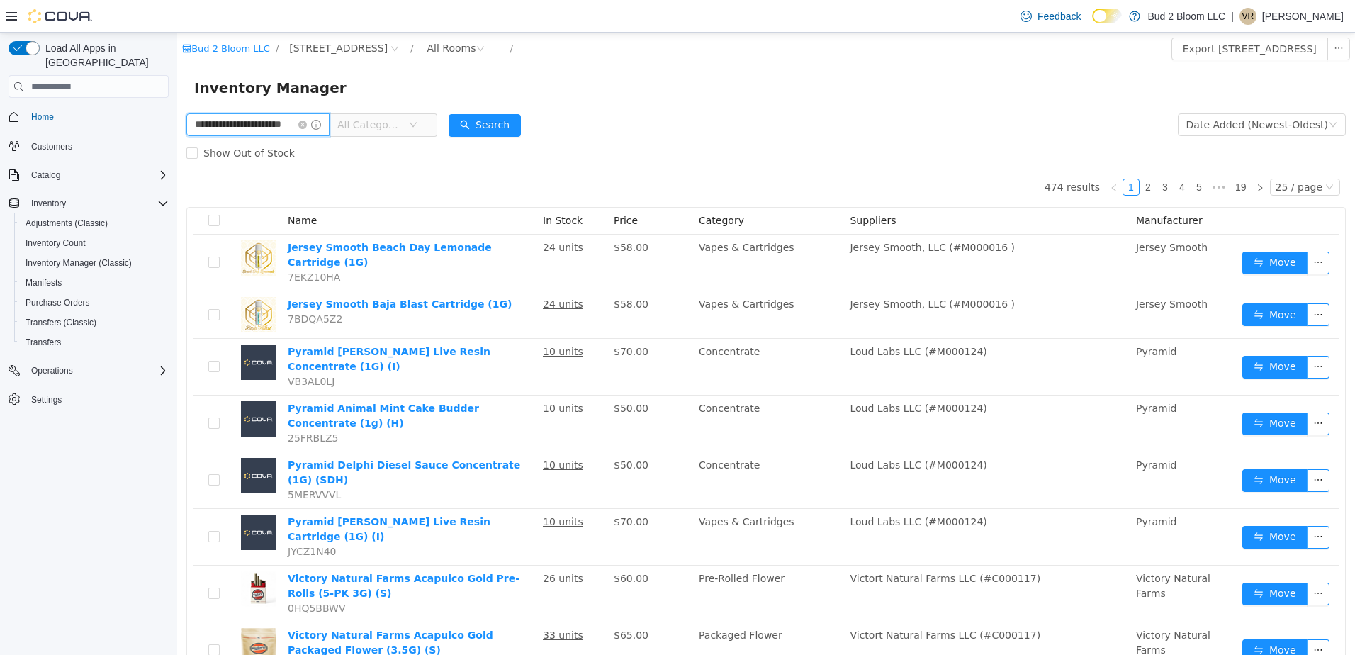
scroll to position [0, 17]
type input "**********"
click at [504, 126] on button "Search" at bounding box center [485, 125] width 72 height 23
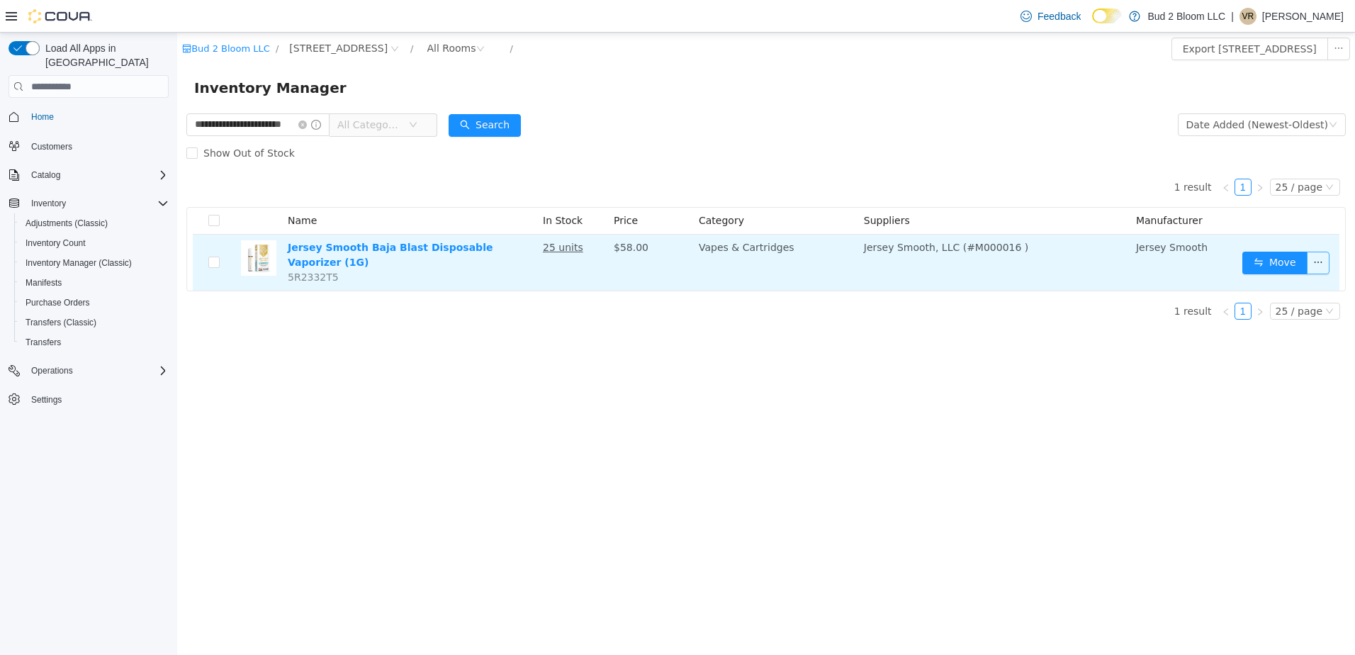
click at [1321, 261] on button "button" at bounding box center [1318, 263] width 23 height 23
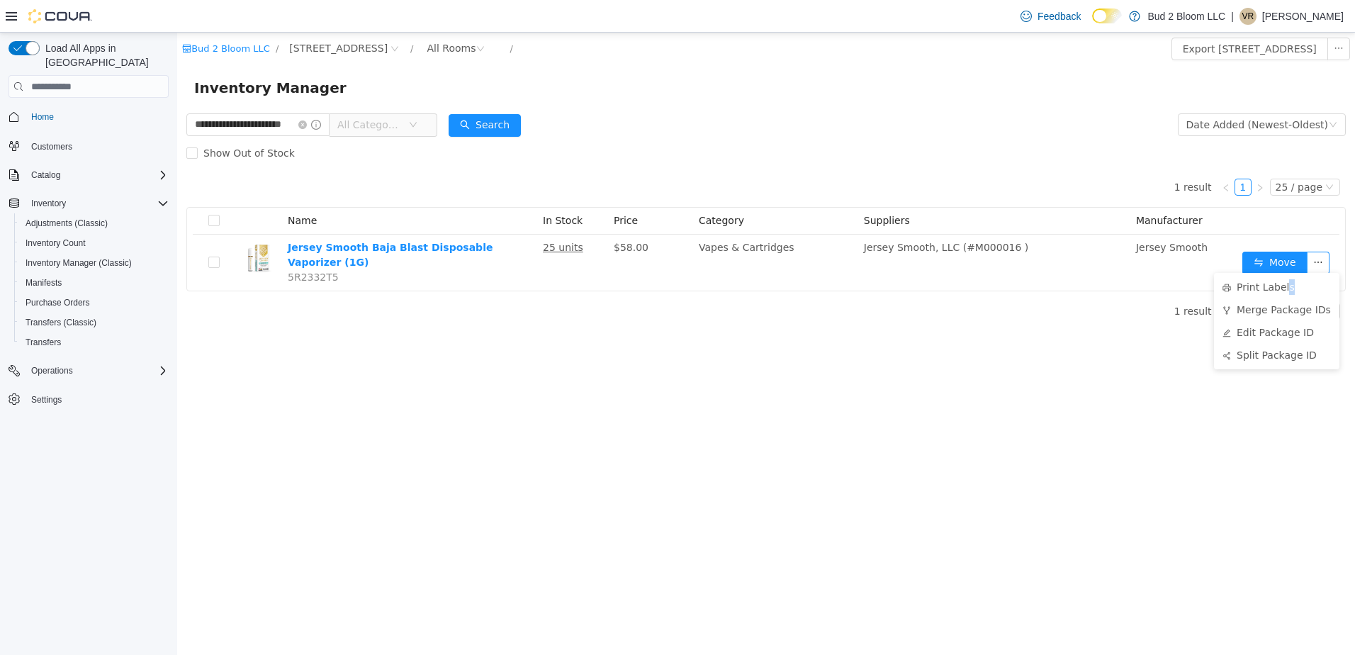
drag, startPoint x: 1282, startPoint y: 287, endPoint x: 1290, endPoint y: 274, distance: 15.0
click at [1290, 274] on ul "Print Labels Merge Package IDs Edit Package ID Split Package ID" at bounding box center [1276, 321] width 125 height 96
drag, startPoint x: 1290, startPoint y: 274, endPoint x: 1255, endPoint y: 289, distance: 38.4
click at [1255, 289] on li "Print Labels" at bounding box center [1276, 287] width 125 height 23
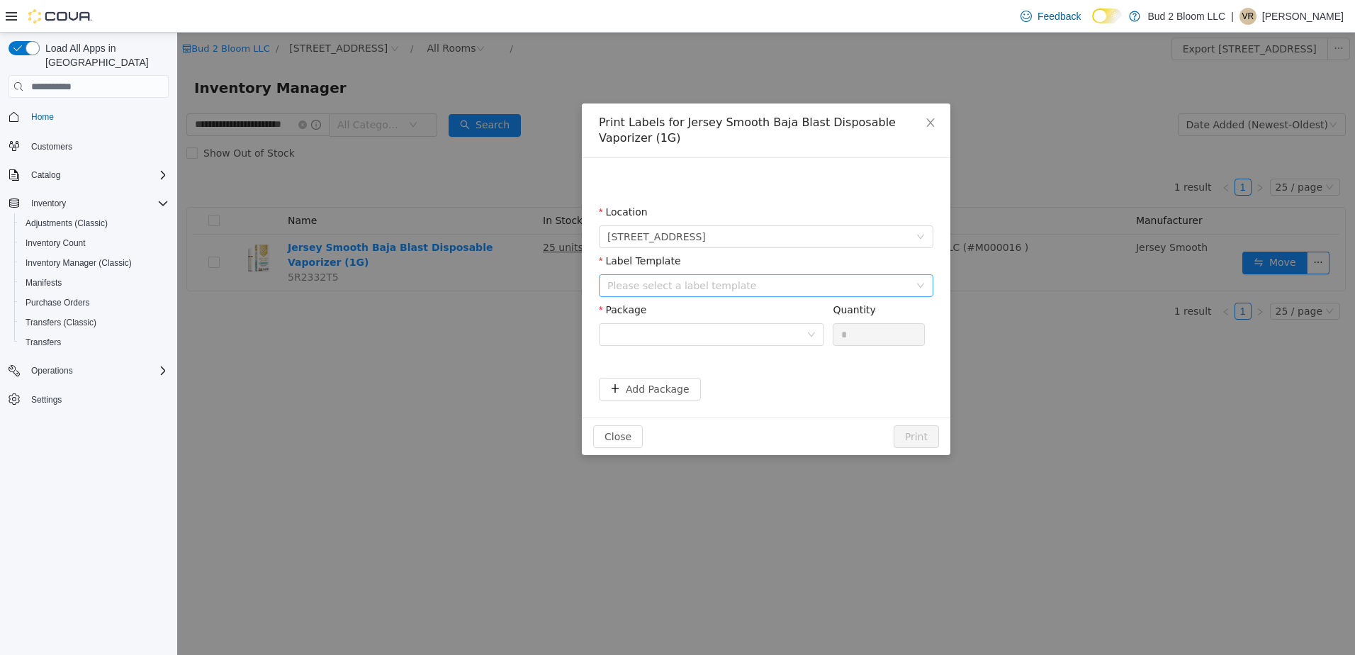
click at [742, 286] on div "Please select a label template" at bounding box center [759, 286] width 302 height 14
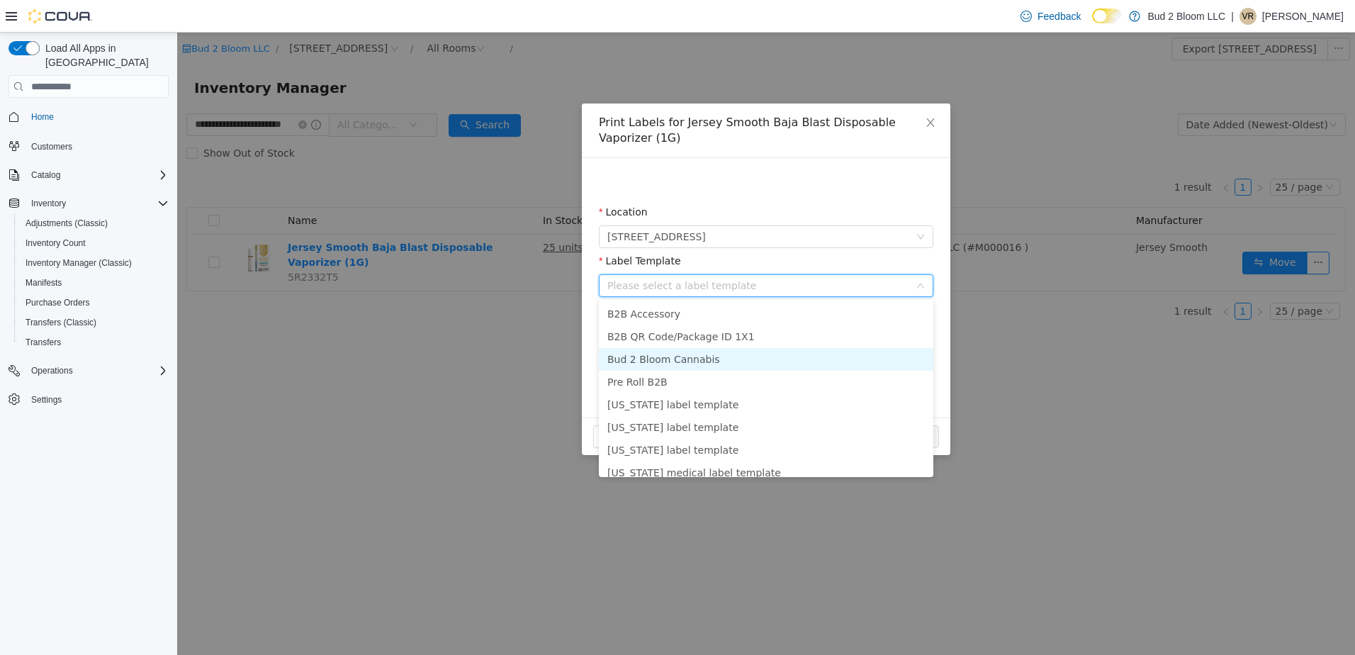
click at [688, 359] on li "Bud 2 Bloom Cannabis" at bounding box center [766, 359] width 335 height 23
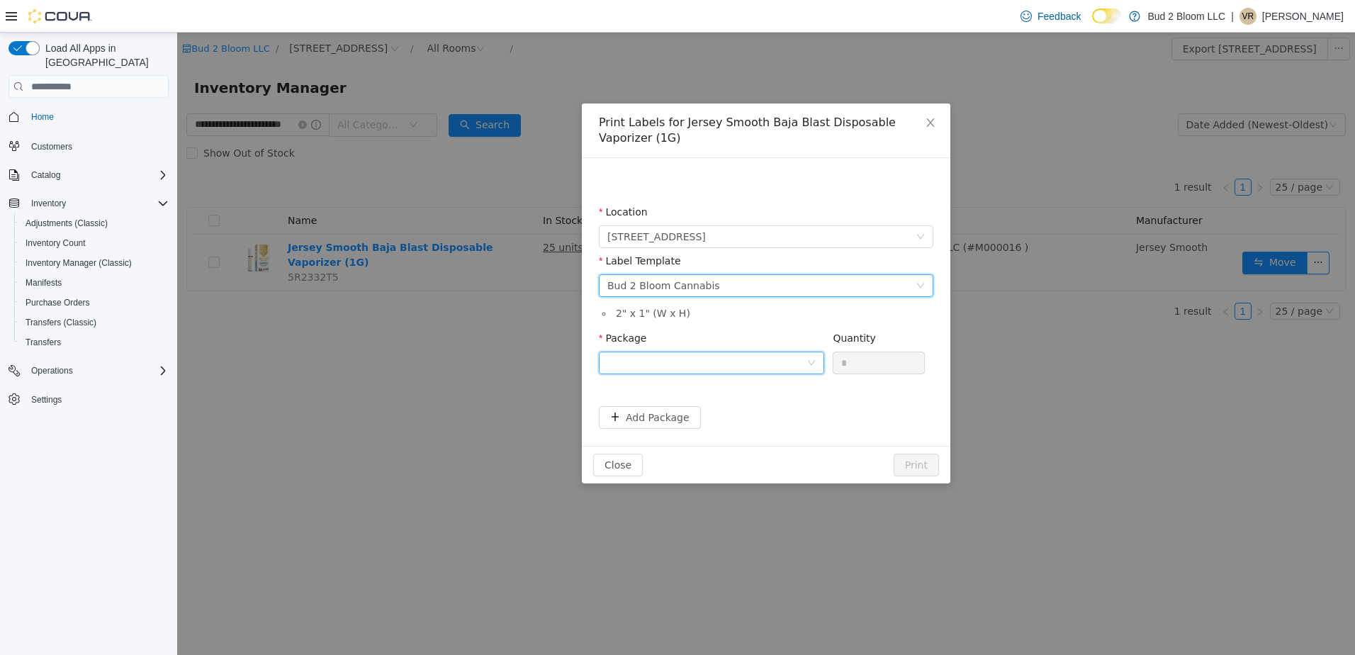
click at [686, 360] on div at bounding box center [707, 362] width 199 height 21
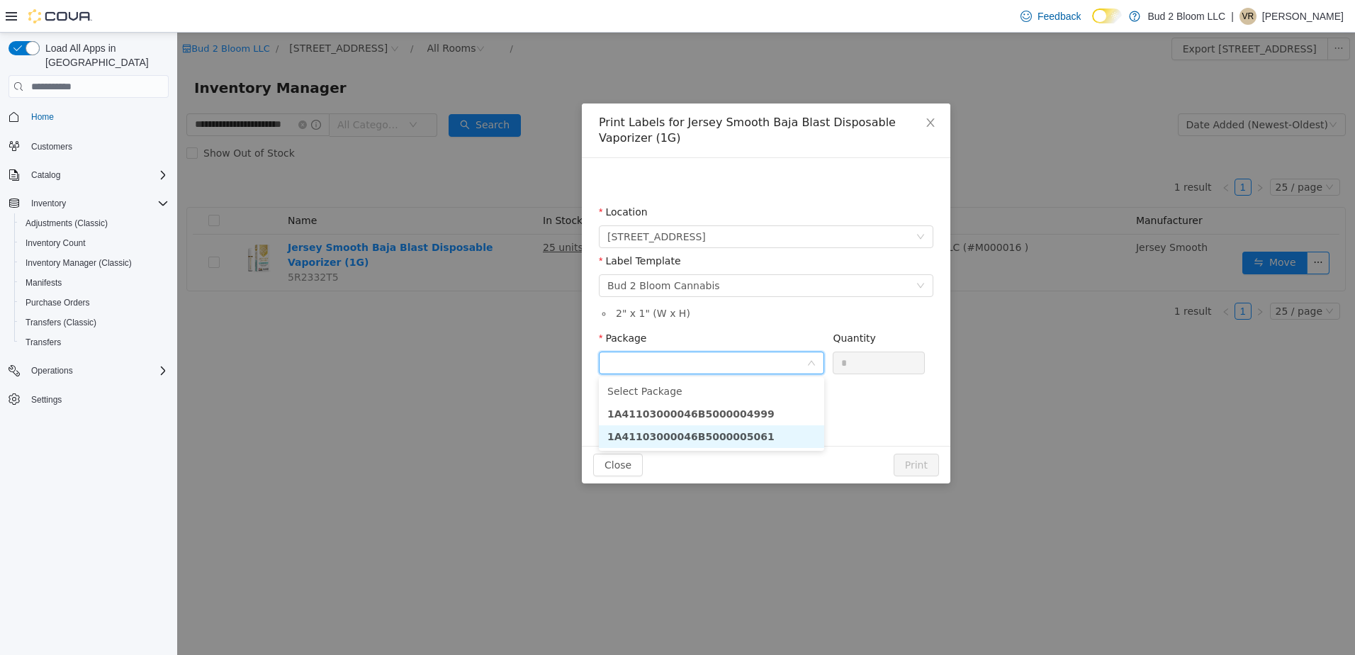
drag, startPoint x: 734, startPoint y: 440, endPoint x: 749, endPoint y: 437, distance: 15.2
click at [734, 440] on strong "1A41103000046B5000005061" at bounding box center [691, 436] width 167 height 11
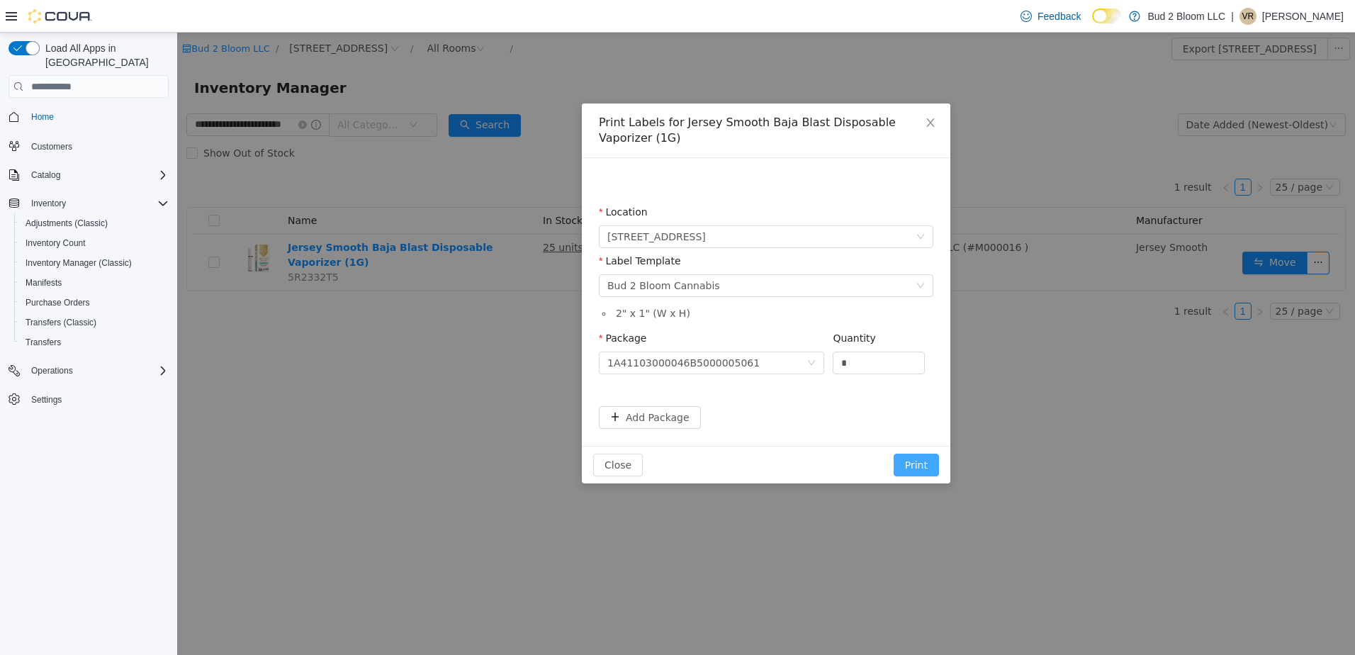
click at [918, 465] on button "Print" at bounding box center [916, 465] width 45 height 23
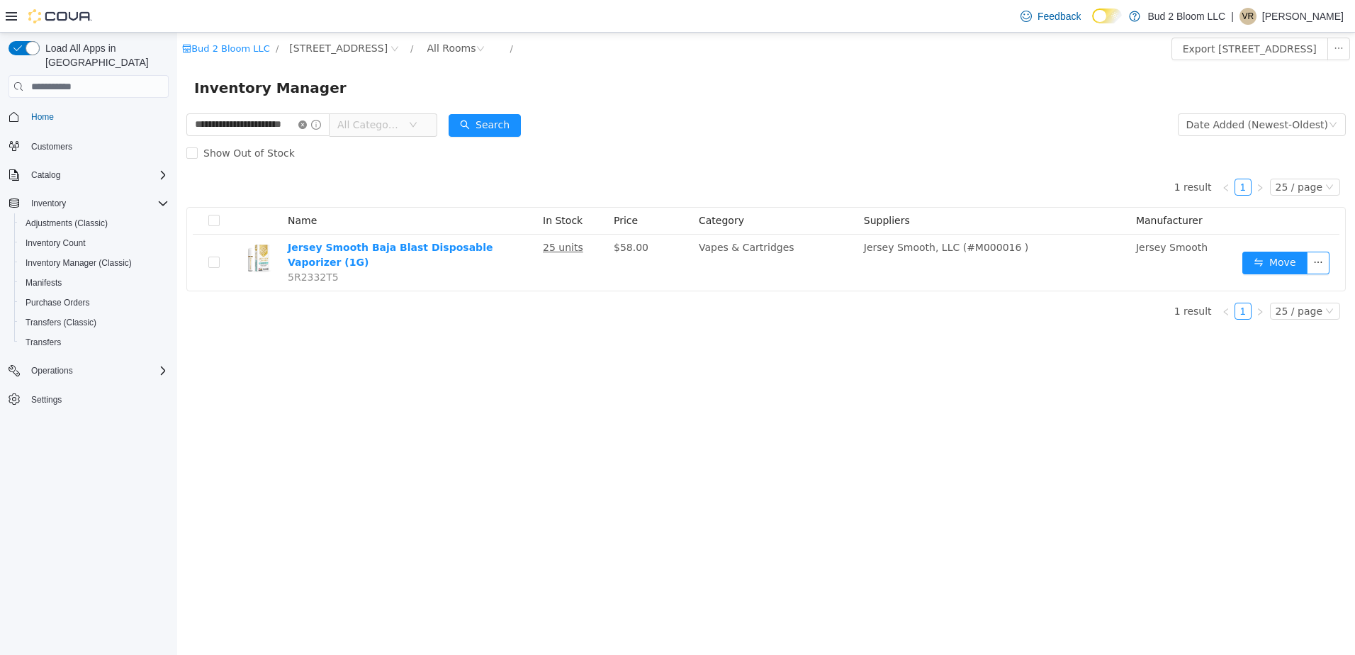
click at [307, 123] on icon "icon: close-circle" at bounding box center [302, 125] width 9 height 9
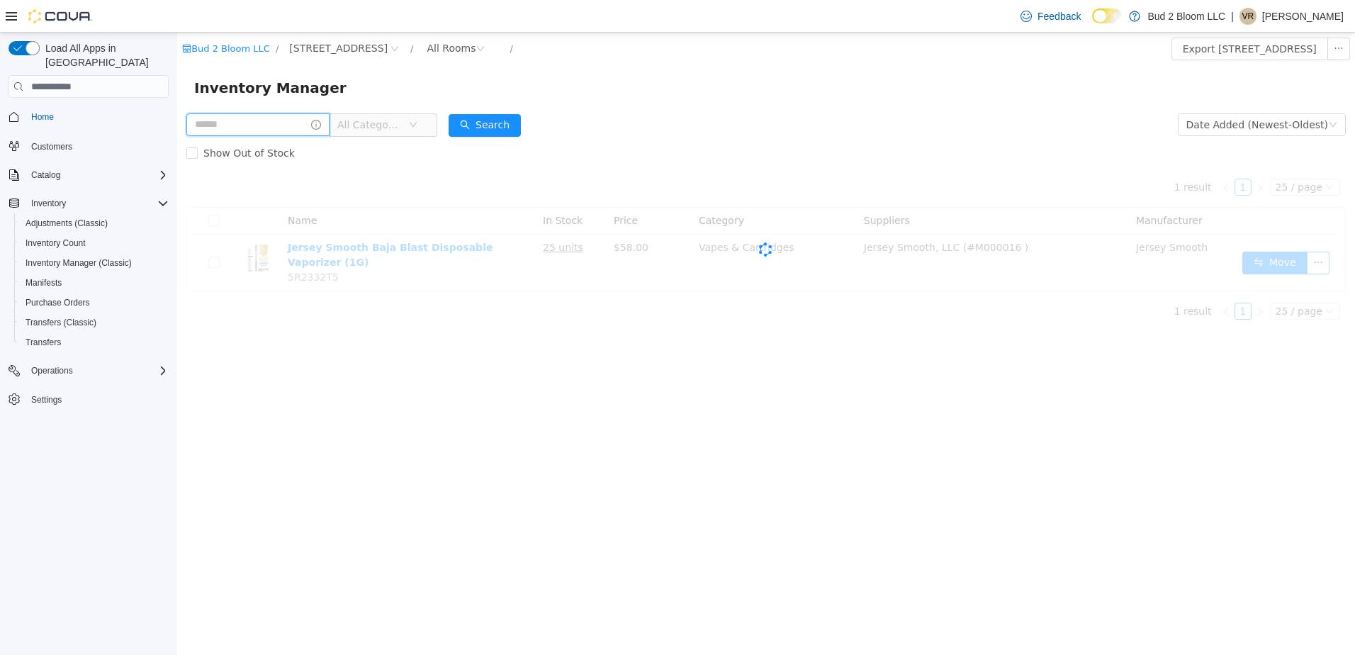
click at [301, 125] on input "text" at bounding box center [257, 124] width 143 height 23
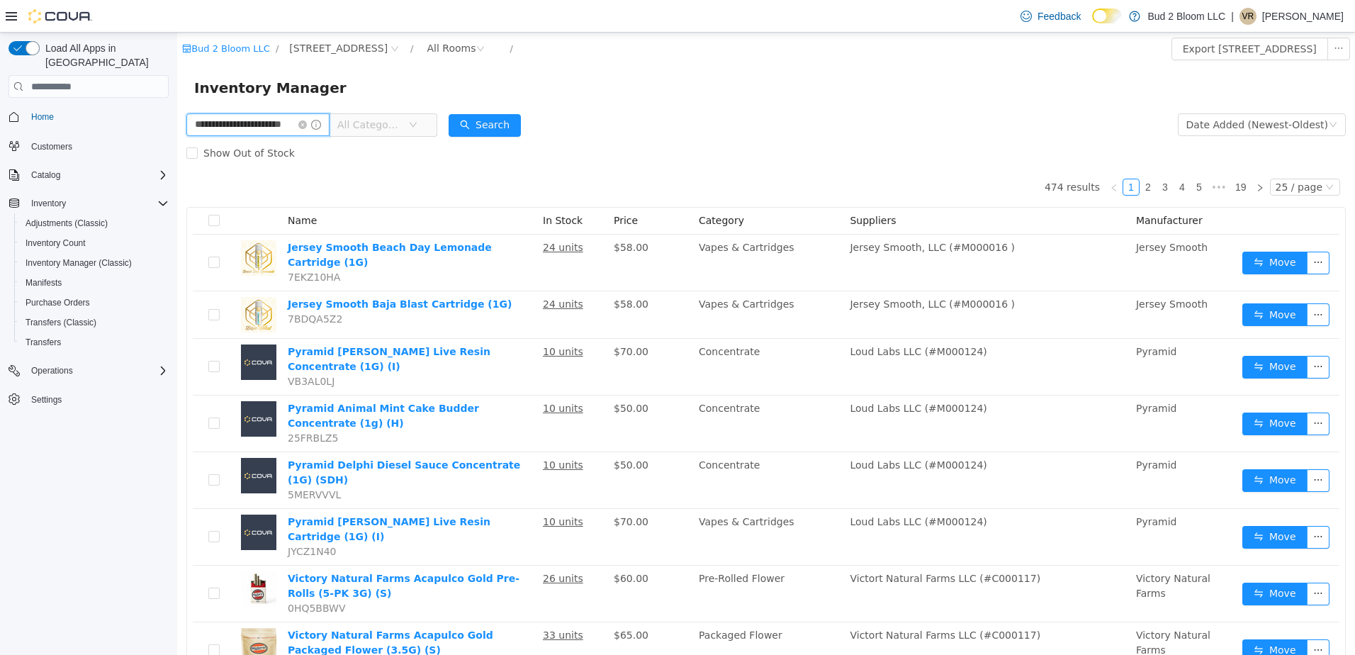
scroll to position [0, 18]
type input "**********"
click at [499, 118] on button "Search" at bounding box center [485, 125] width 72 height 23
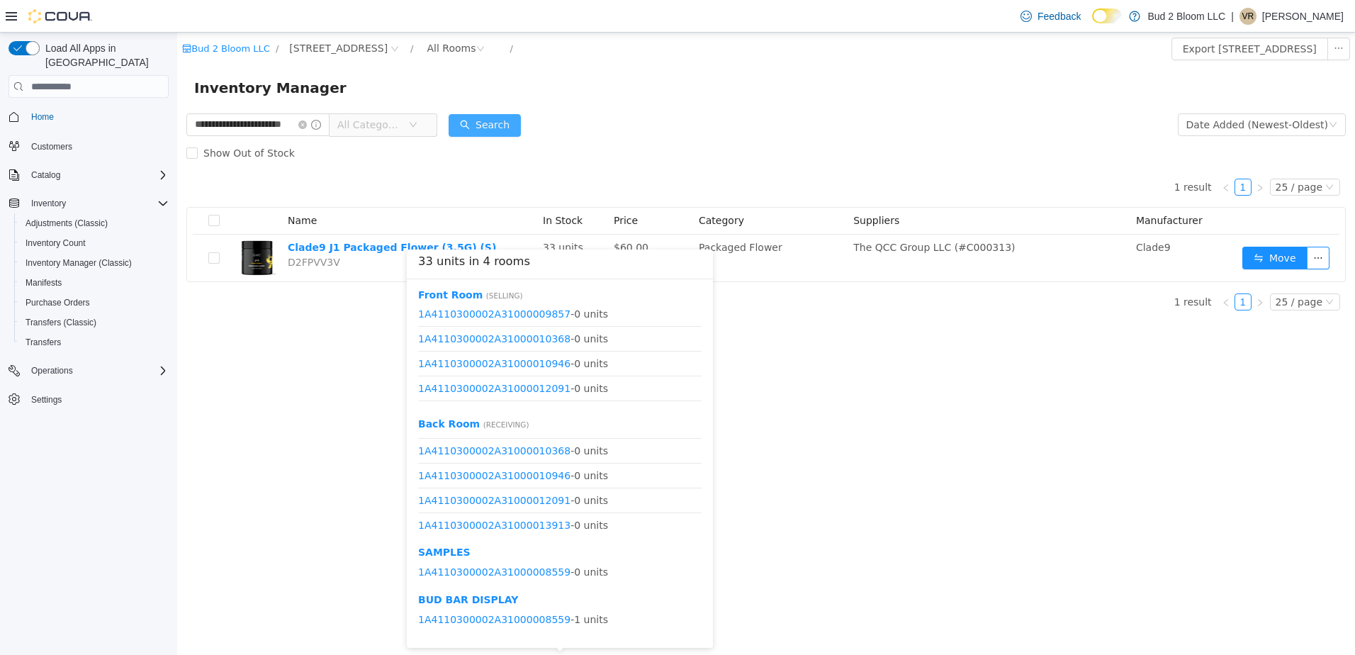
scroll to position [191, 0]
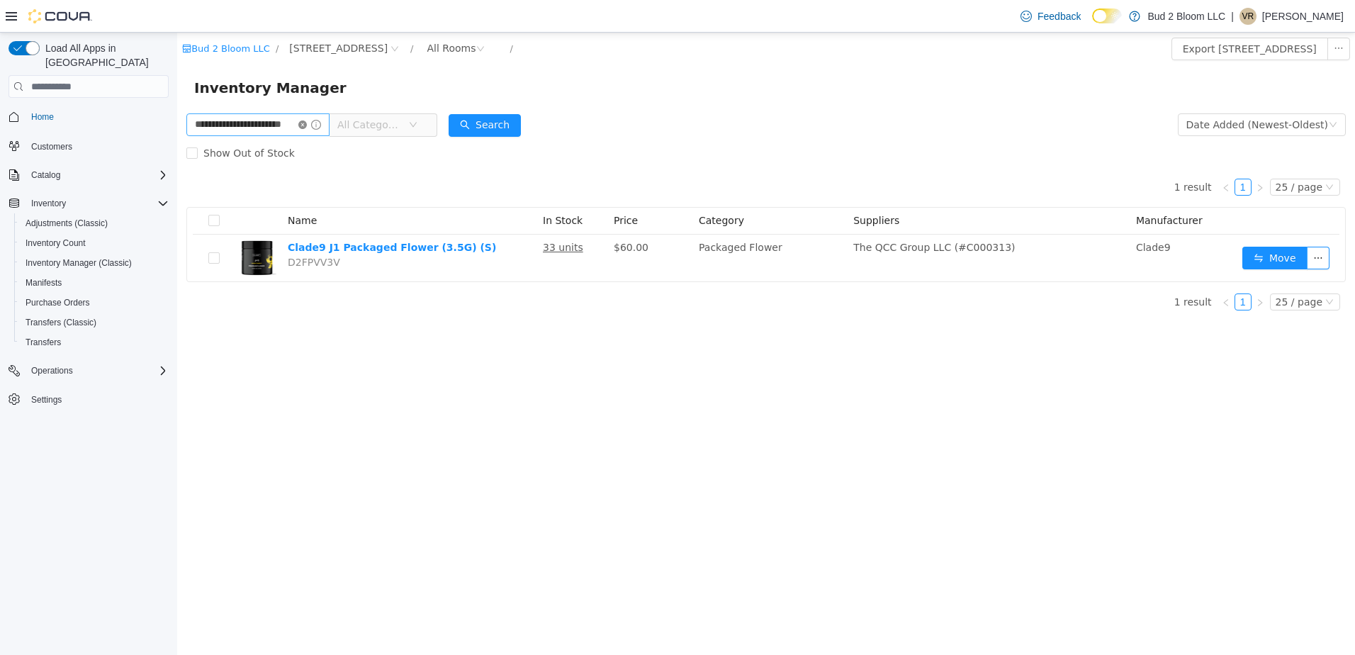
click at [307, 121] on icon "icon: close-circle" at bounding box center [302, 125] width 9 height 9
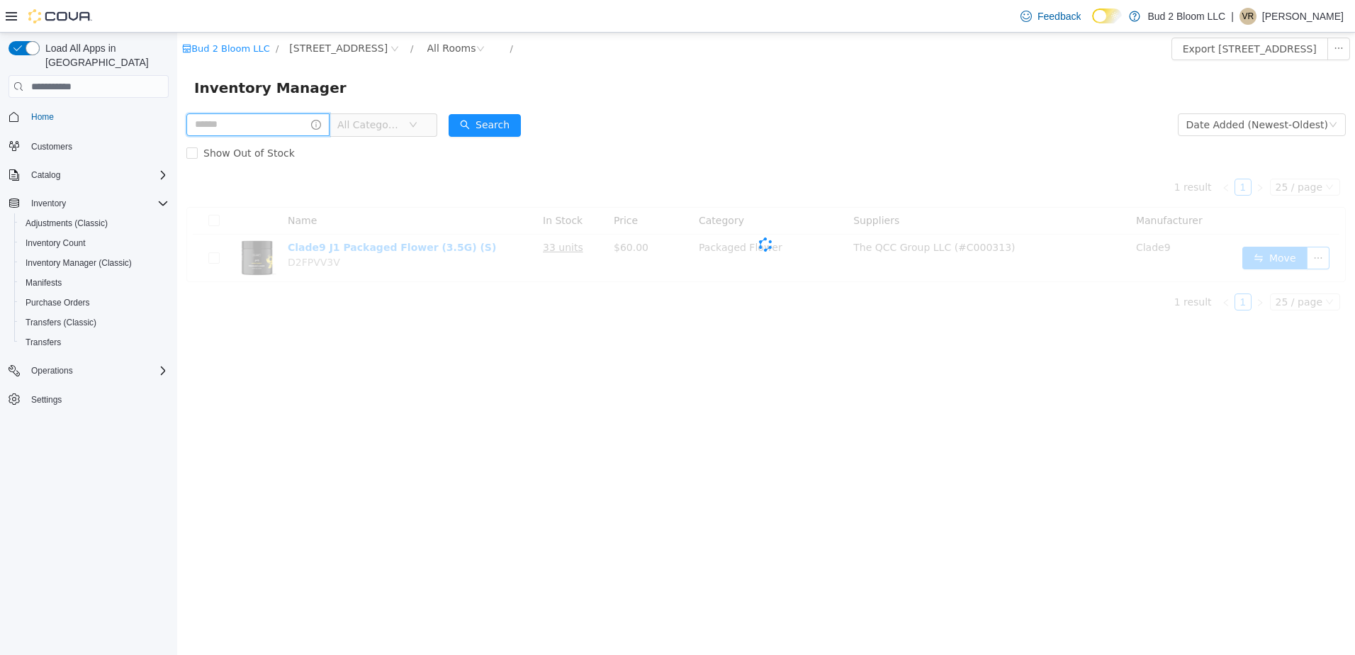
click at [279, 125] on input "text" at bounding box center [257, 124] width 143 height 23
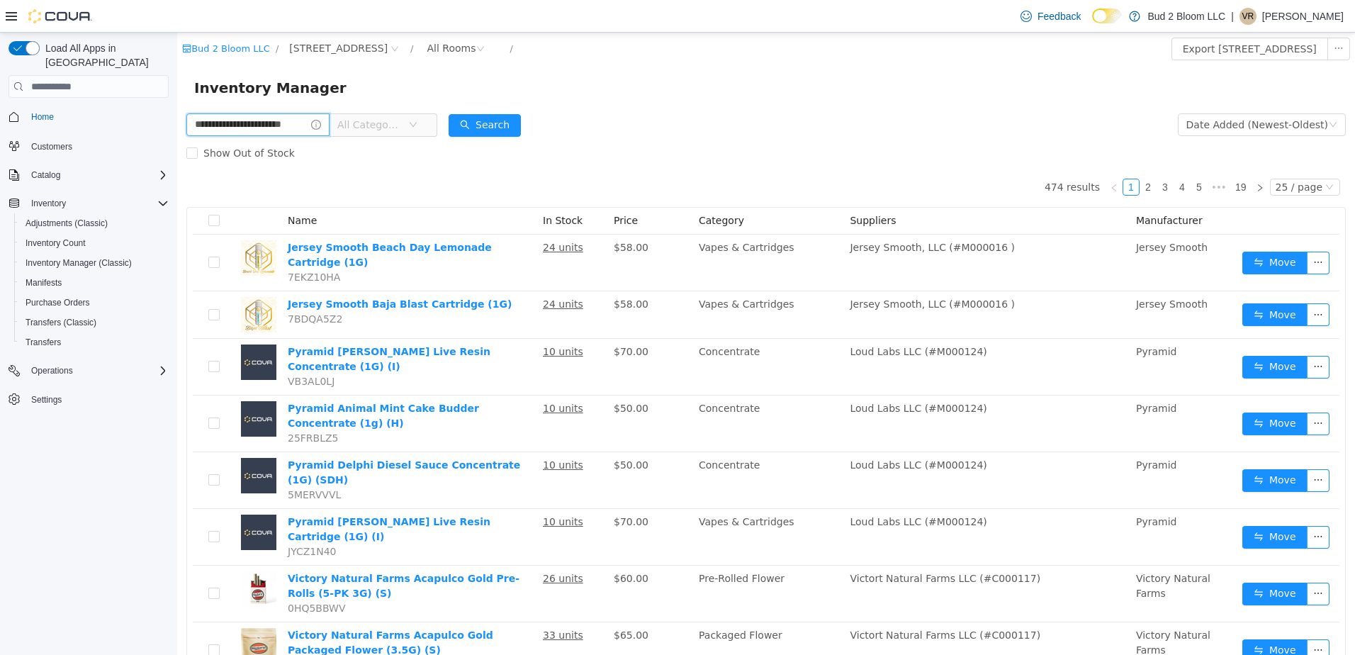
scroll to position [0, 17]
type input "**********"
click at [508, 123] on button "Search" at bounding box center [485, 125] width 72 height 23
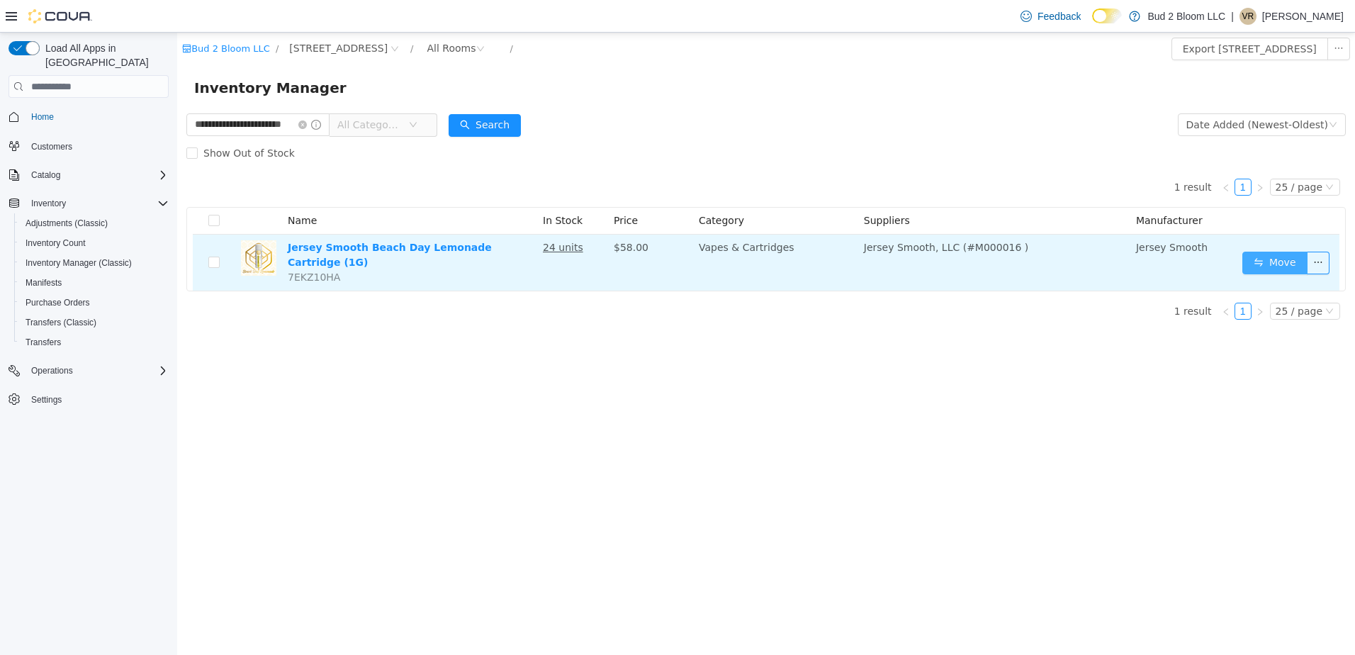
click at [1287, 257] on button "Move" at bounding box center [1275, 263] width 65 height 23
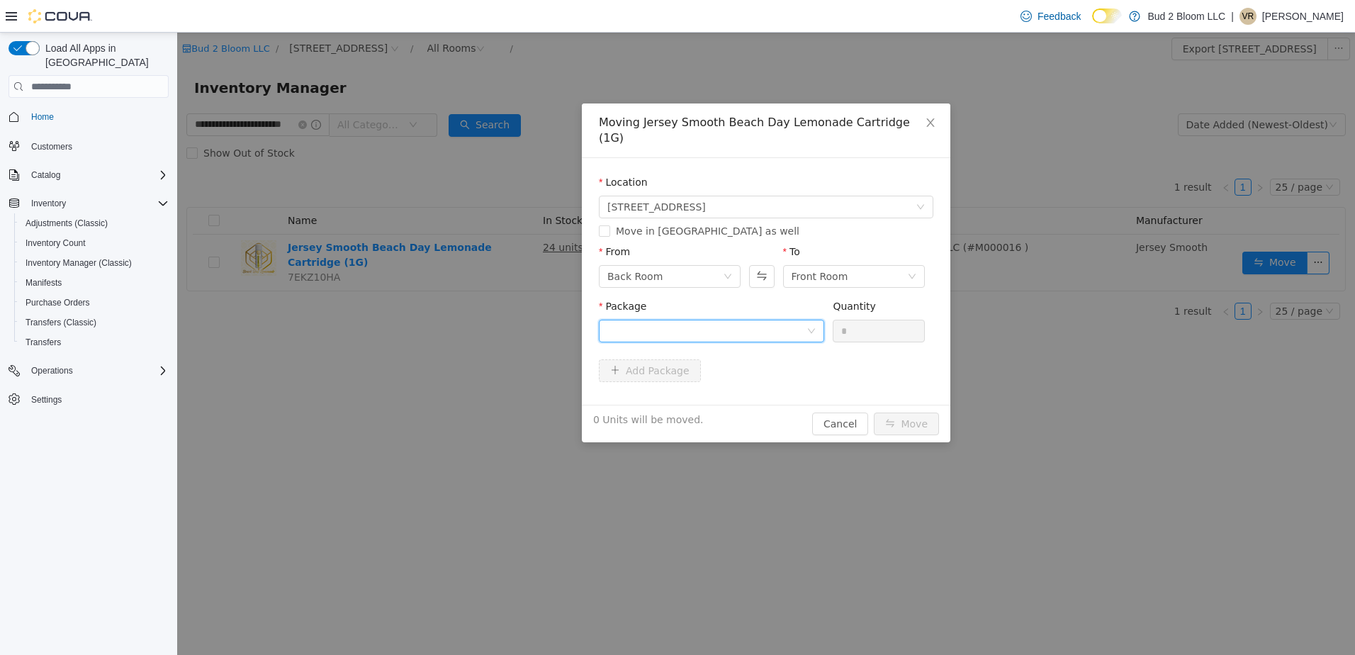
click at [703, 320] on div at bounding box center [707, 330] width 199 height 21
click at [711, 364] on strong "1A41103000046B5000005069" at bounding box center [691, 366] width 167 height 11
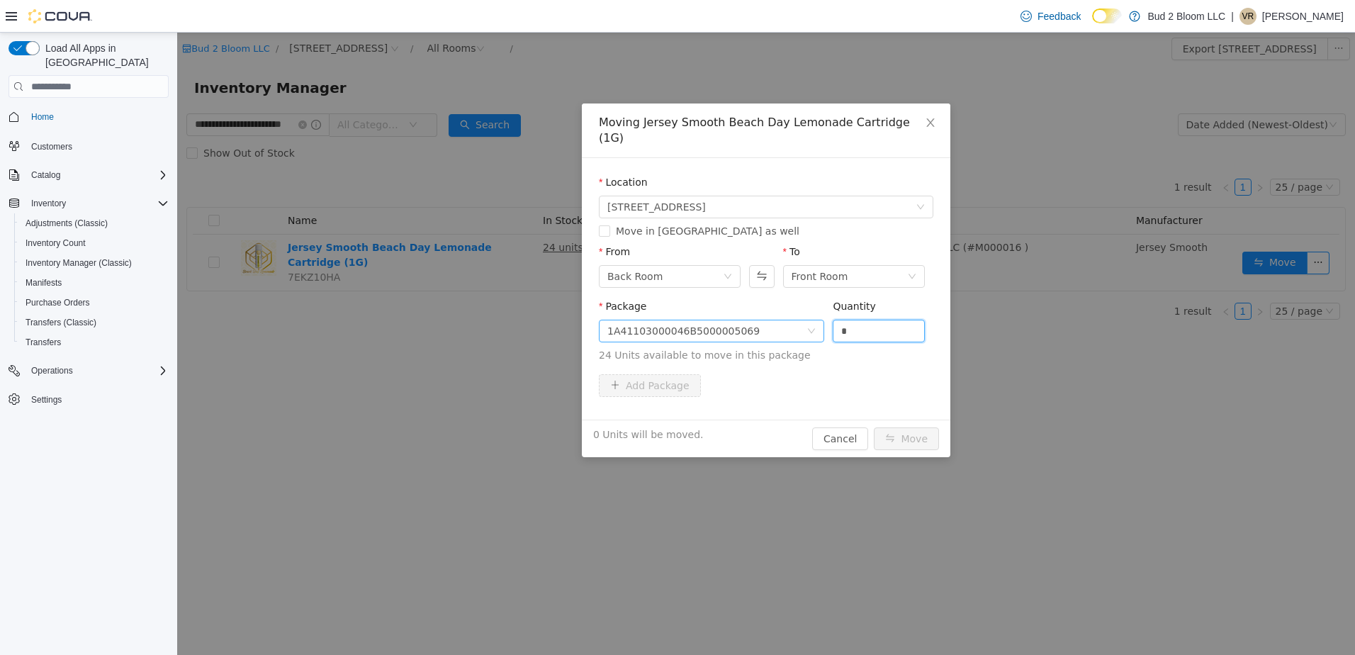
drag, startPoint x: 859, startPoint y: 323, endPoint x: 782, endPoint y: 310, distance: 77.6
click at [782, 310] on span "Package 1A41103000046B5000005069 Quantity * 24 Units available to move in this …" at bounding box center [766, 332] width 335 height 62
type input "**"
click at [874, 427] on button "Move" at bounding box center [906, 438] width 65 height 23
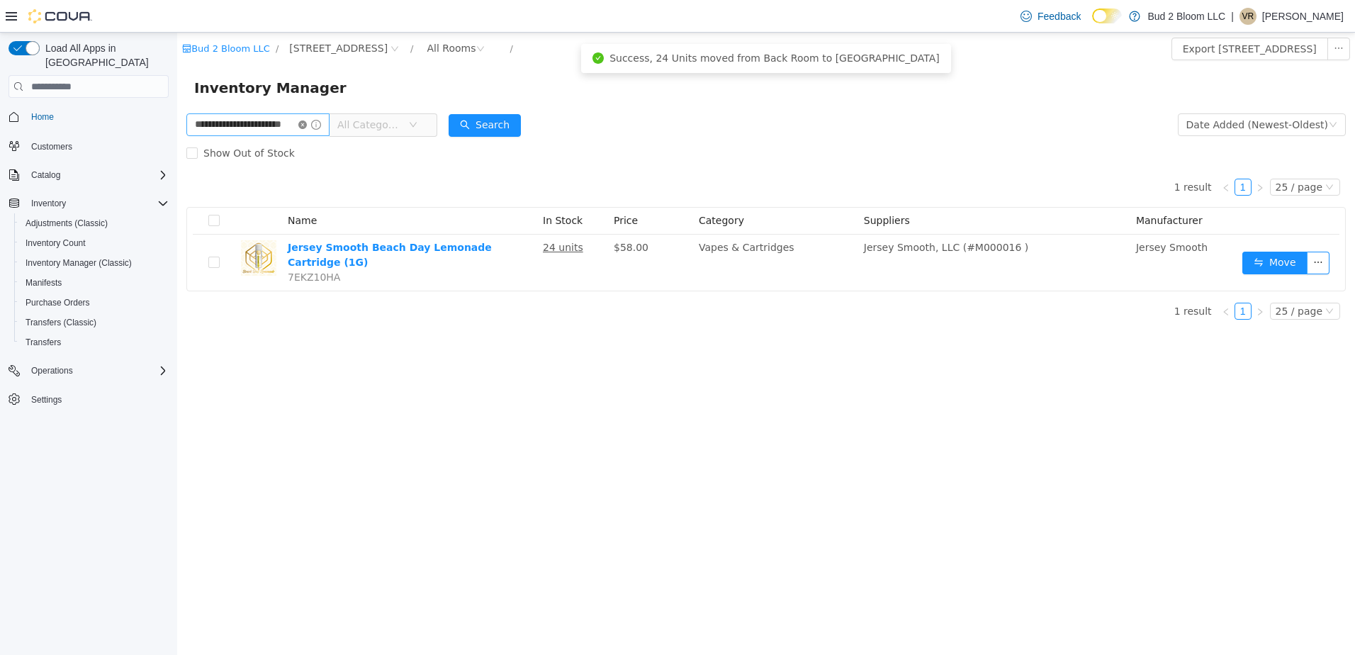
click at [307, 125] on icon "icon: close-circle" at bounding box center [302, 125] width 9 height 9
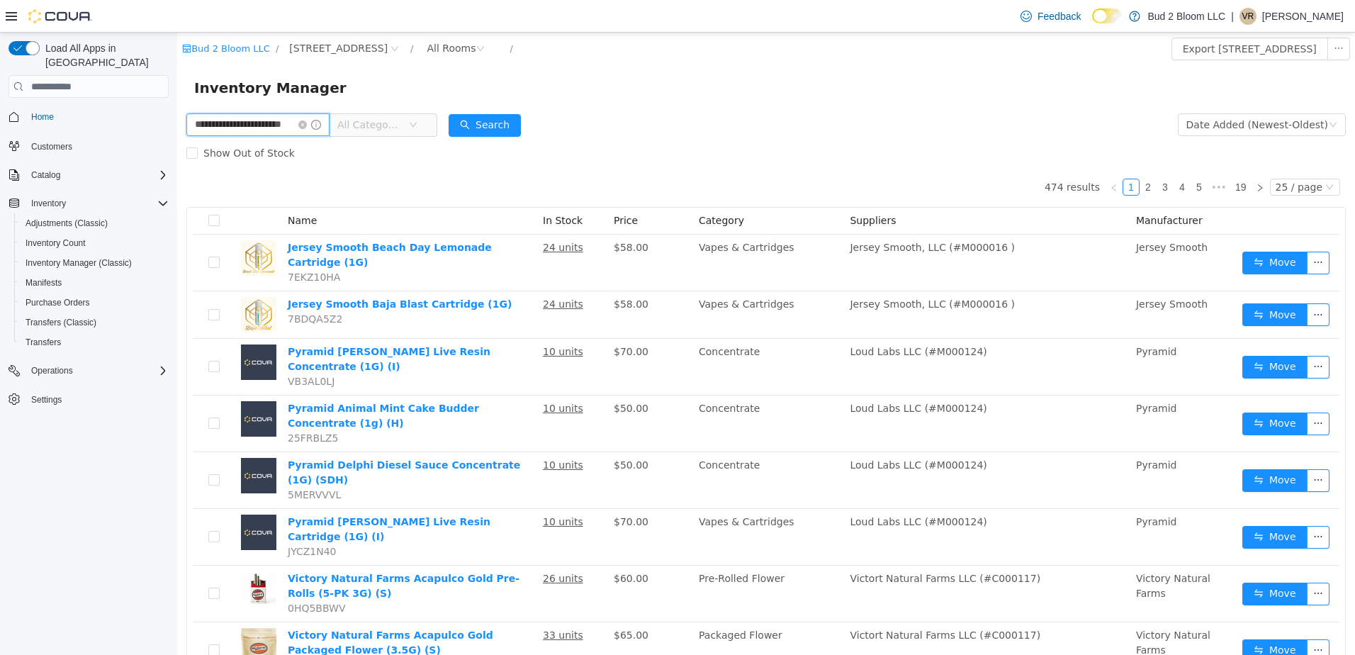
click at [257, 135] on input "**********" at bounding box center [257, 124] width 143 height 23
type input "**********"
click at [492, 121] on button "Search" at bounding box center [485, 125] width 72 height 23
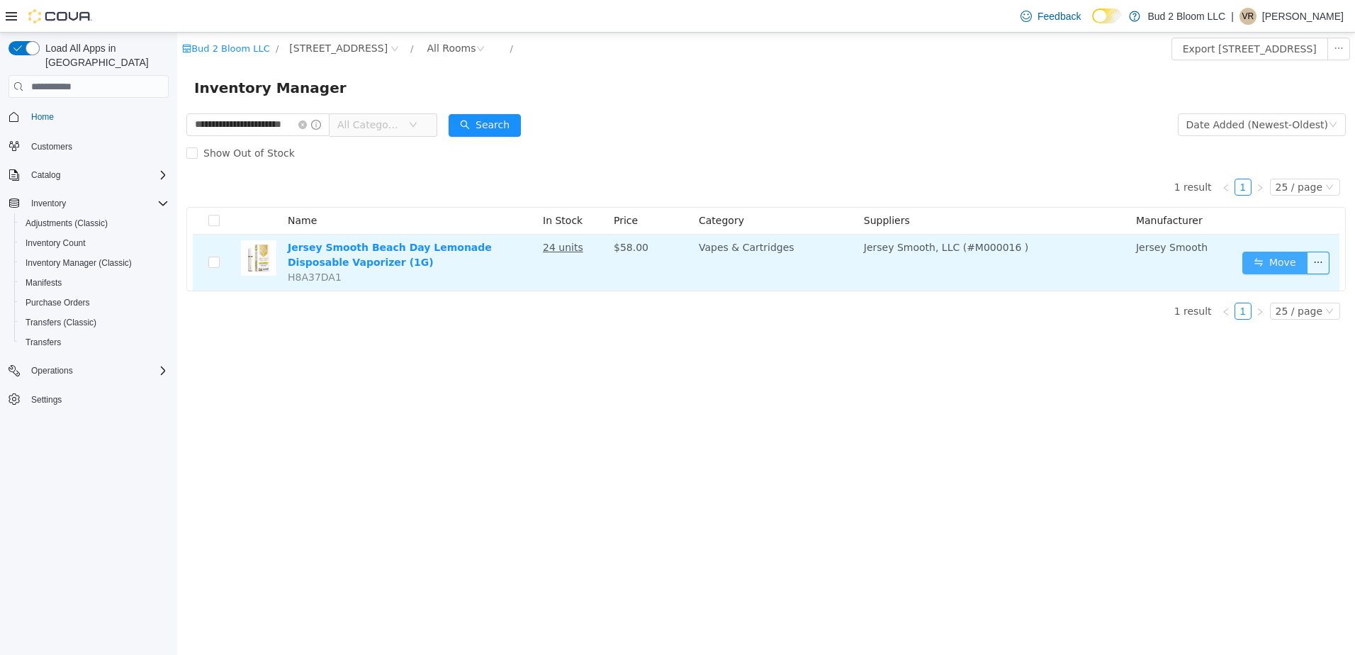
click at [1268, 266] on button "Move" at bounding box center [1275, 263] width 65 height 23
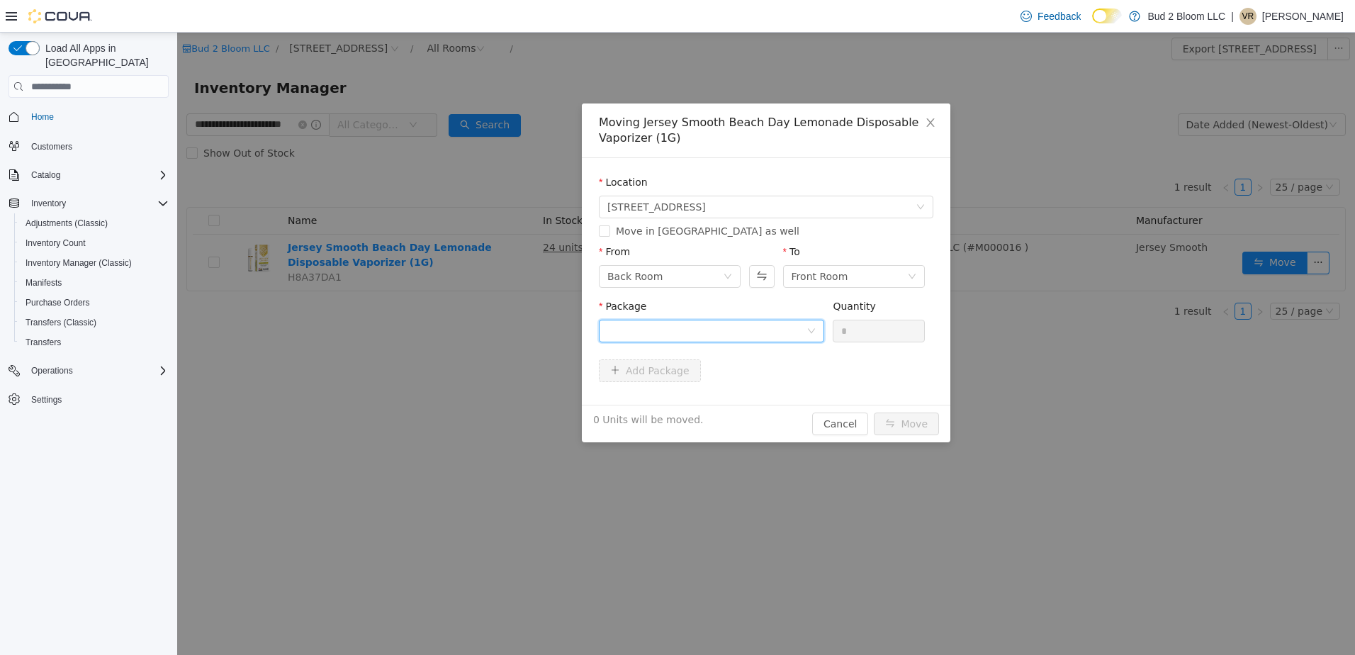
click at [688, 328] on div at bounding box center [707, 330] width 199 height 21
drag, startPoint x: 716, startPoint y: 384, endPoint x: 807, endPoint y: 357, distance: 95.5
click at [721, 383] on strong "1A41103000046B5000005063" at bounding box center [691, 381] width 167 height 11
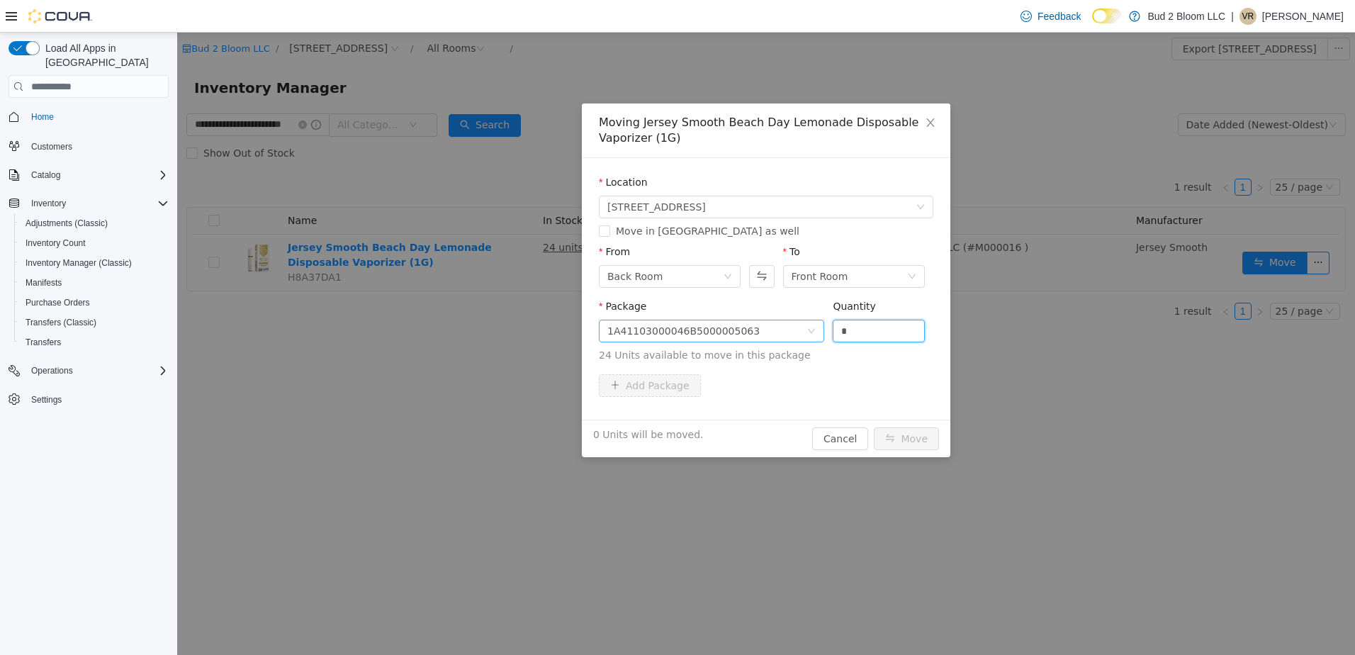
drag, startPoint x: 858, startPoint y: 337, endPoint x: 823, endPoint y: 330, distance: 35.3
click at [823, 330] on span "Package 1A41103000046B5000005063 Quantity * 24 Units available to move in this …" at bounding box center [766, 332] width 335 height 62
type input "**"
click at [874, 427] on button "Move" at bounding box center [906, 438] width 65 height 23
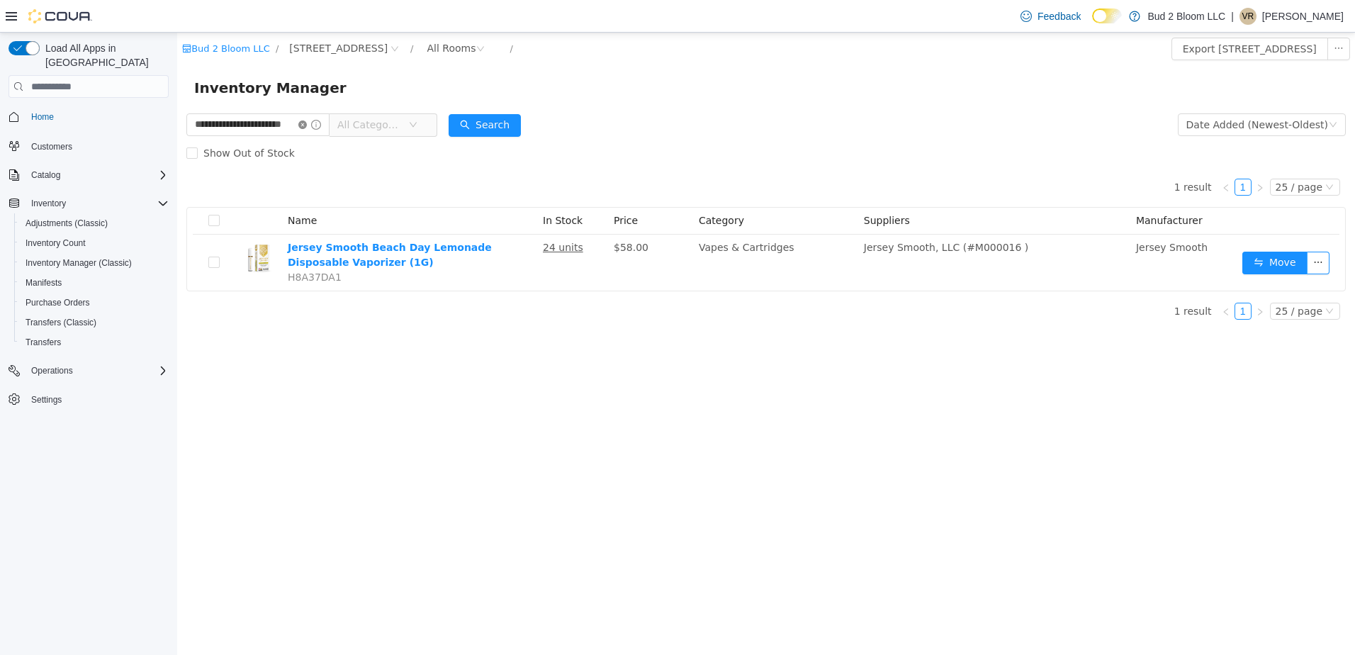
click at [307, 126] on icon "icon: close-circle" at bounding box center [302, 125] width 9 height 9
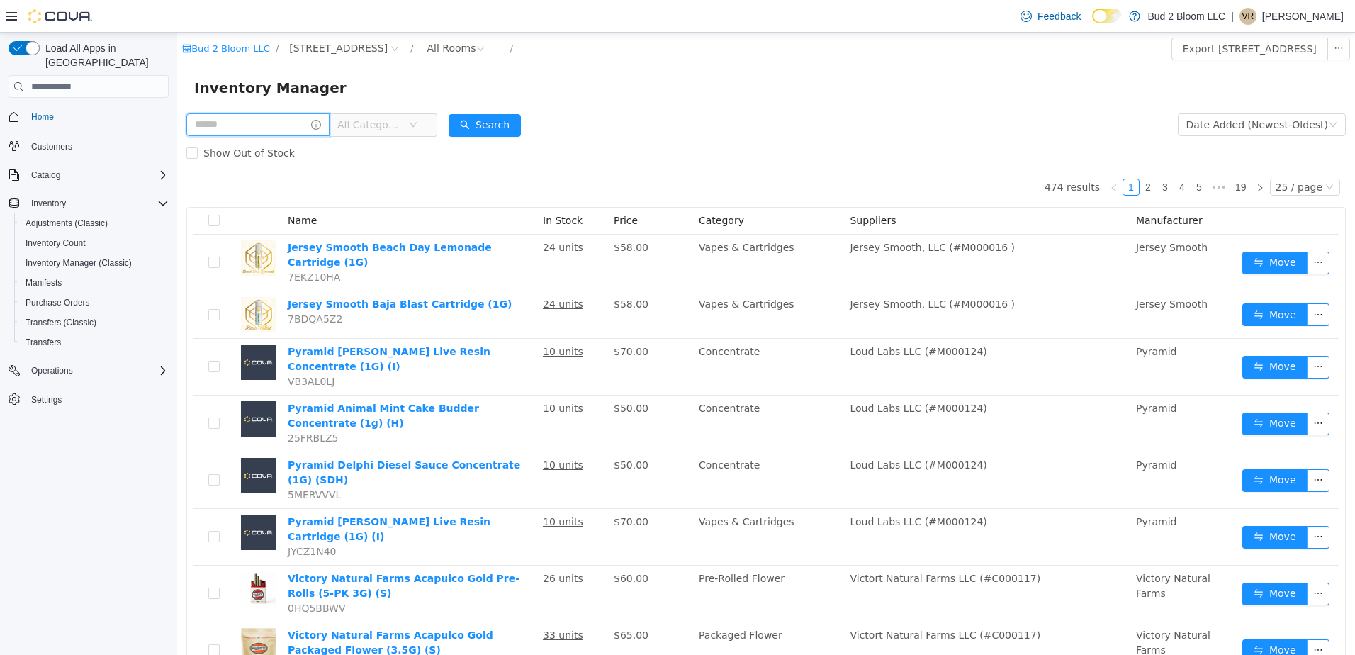
click at [269, 126] on input "text" at bounding box center [257, 124] width 143 height 23
type input "**********"
click at [485, 122] on button "Search" at bounding box center [485, 125] width 72 height 23
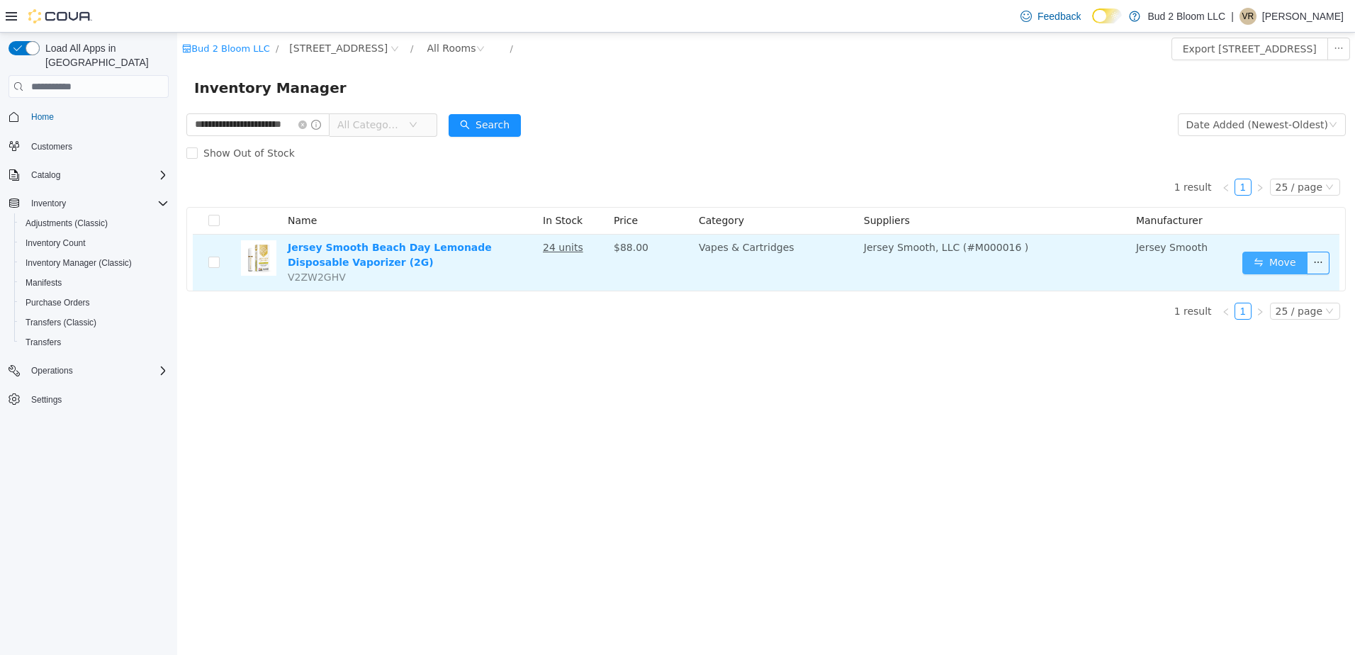
click at [1282, 268] on button "Move" at bounding box center [1275, 263] width 65 height 23
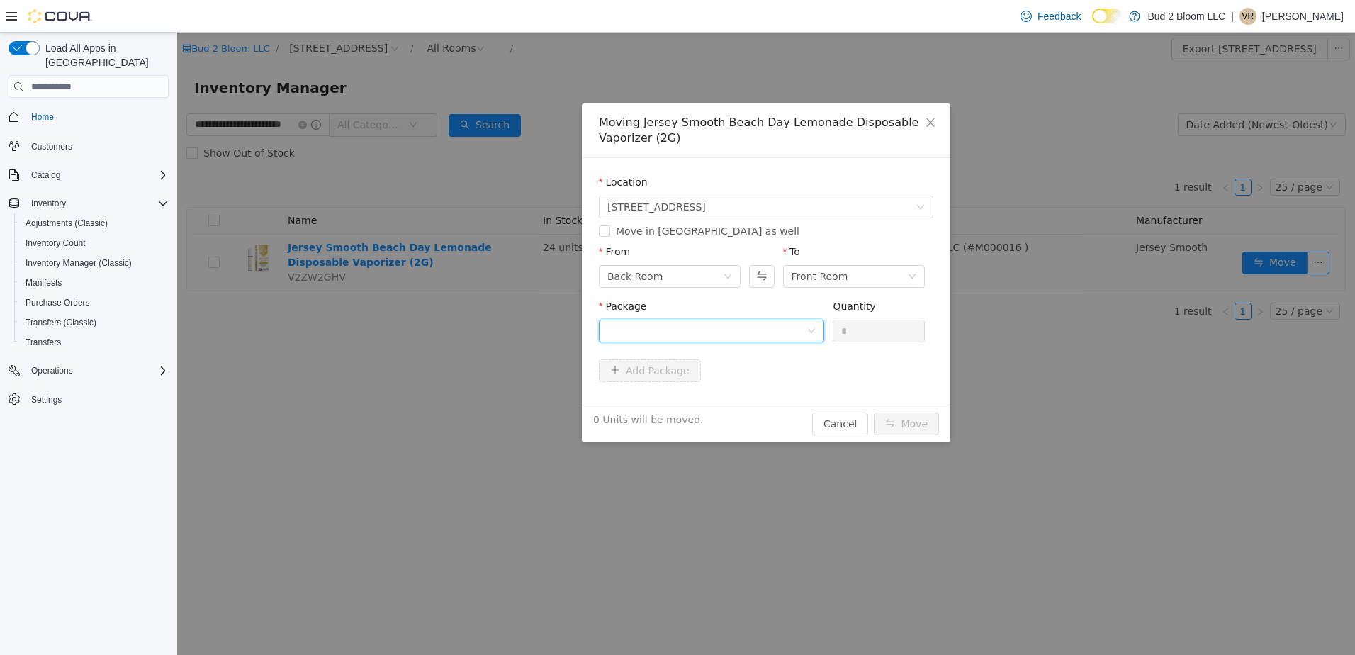
click at [720, 335] on div at bounding box center [707, 330] width 199 height 21
click at [699, 384] on strong "1A41103000046B5000005064" at bounding box center [691, 381] width 167 height 11
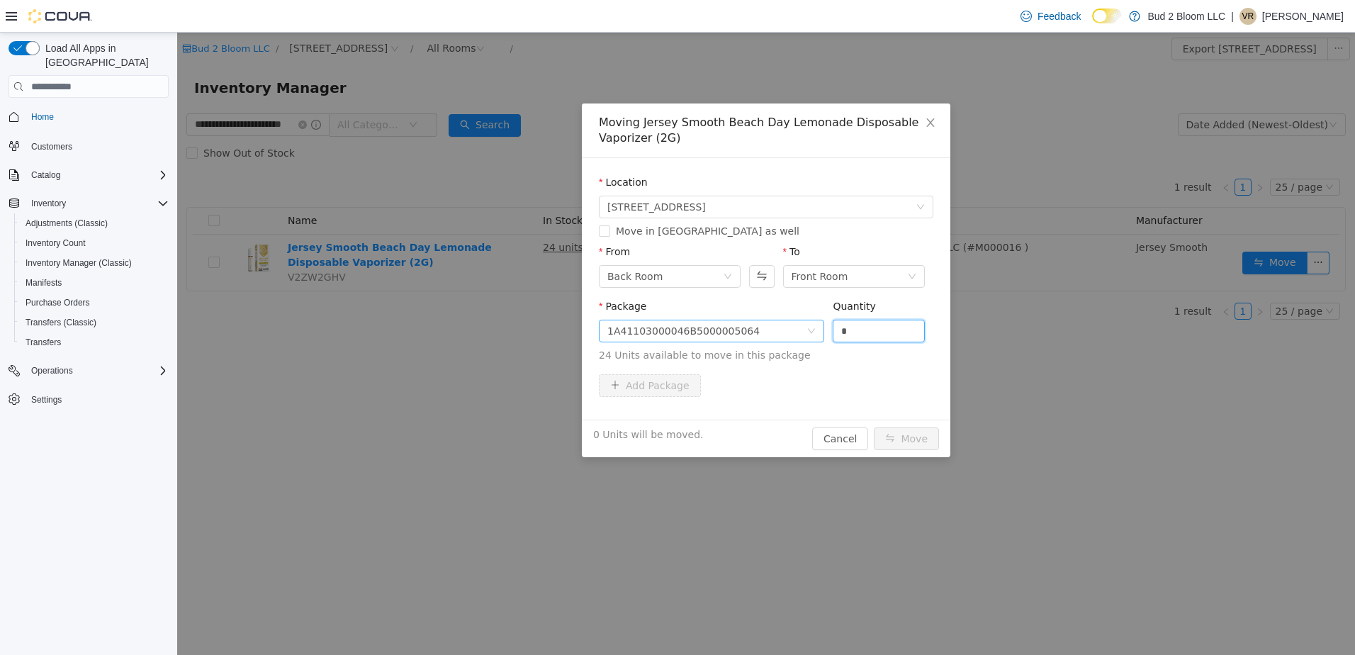
drag, startPoint x: 888, startPoint y: 336, endPoint x: 808, endPoint y: 325, distance: 80.1
click at [808, 325] on span "Package 1A41103000046B5000005064 Quantity * 24 Units available to move in this …" at bounding box center [766, 332] width 335 height 62
type input "**"
click at [874, 427] on button "Move" at bounding box center [906, 438] width 65 height 23
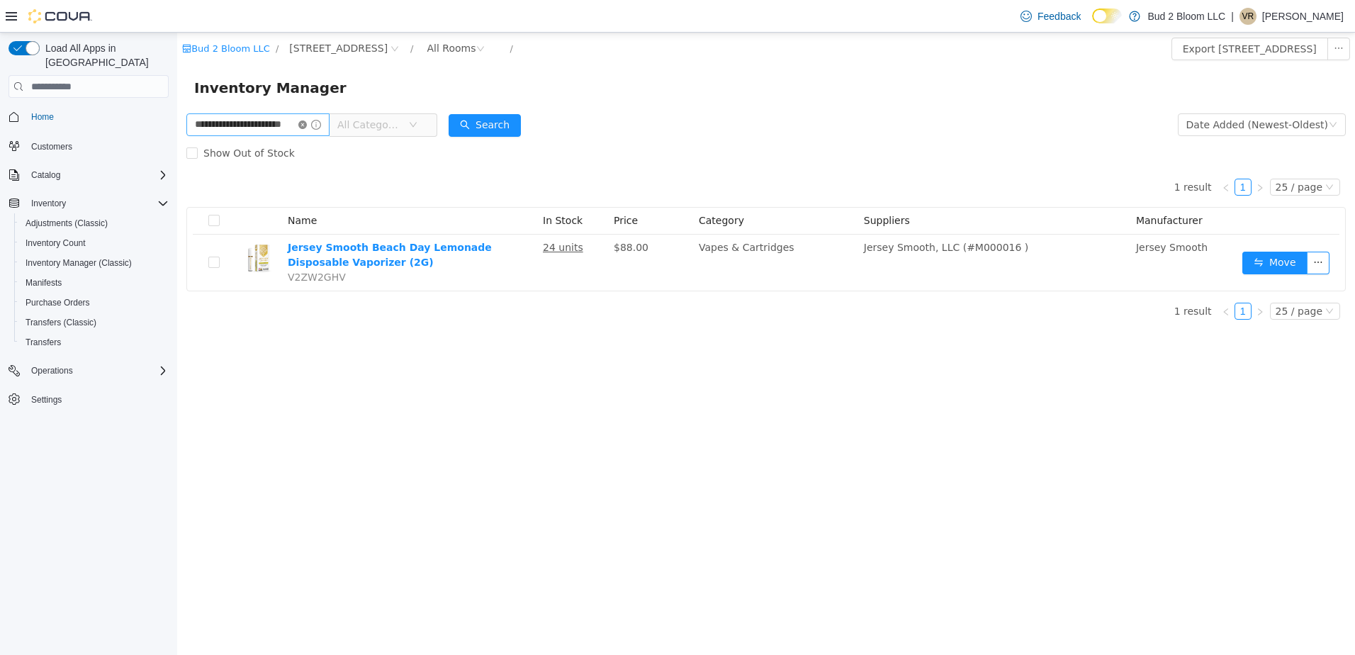
click at [307, 125] on icon "icon: close-circle" at bounding box center [302, 125] width 9 height 9
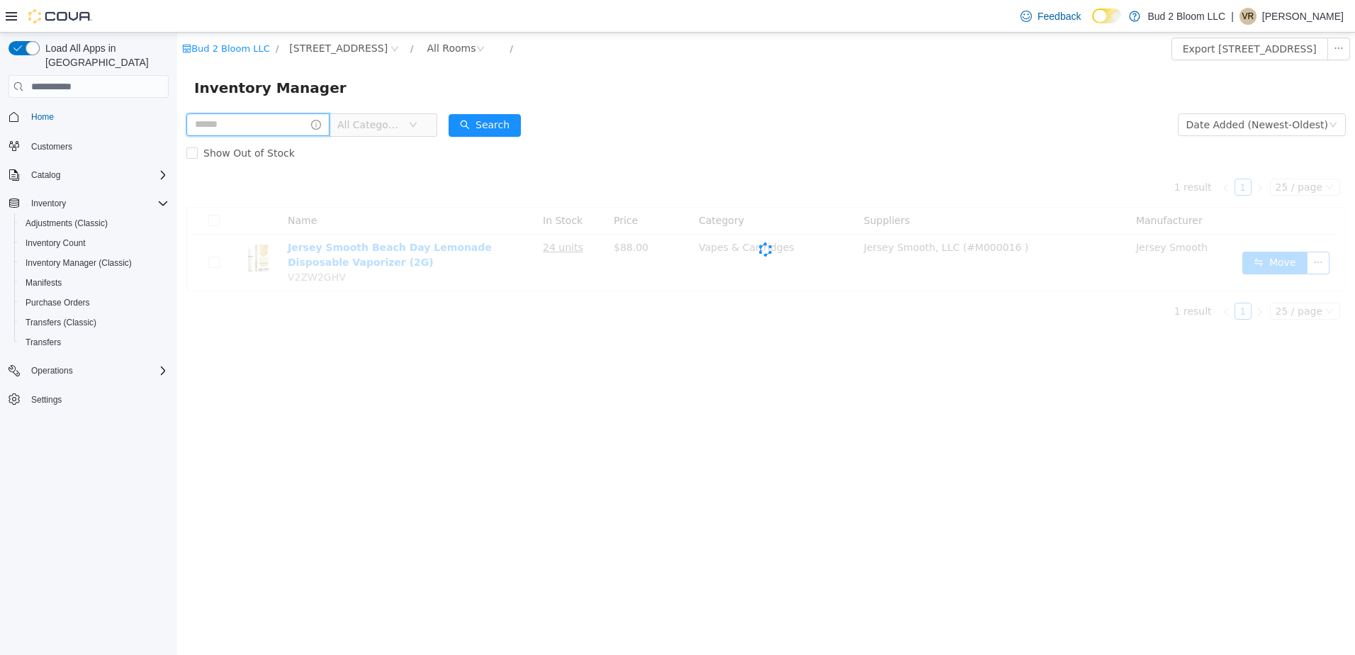
click at [266, 122] on input "text" at bounding box center [257, 124] width 143 height 23
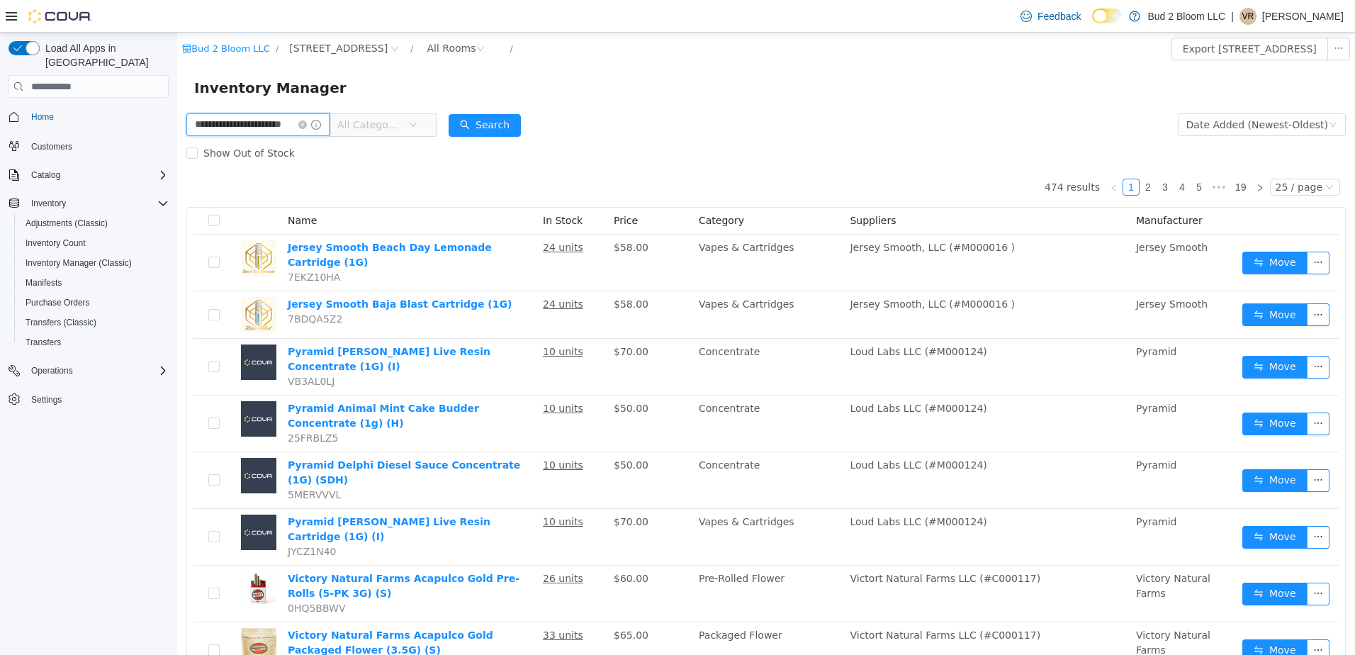
scroll to position [0, 18]
type input "**********"
click at [479, 128] on button "Search" at bounding box center [485, 125] width 72 height 23
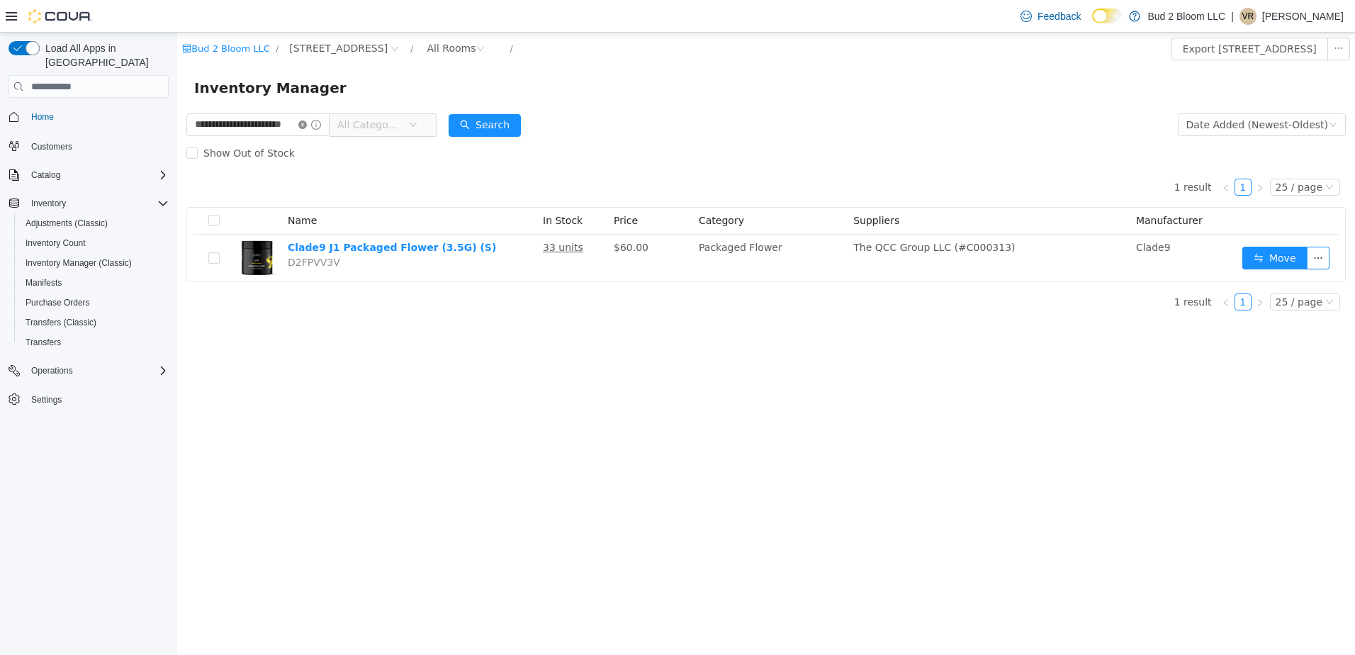
click at [307, 126] on icon "icon: close-circle" at bounding box center [302, 125] width 9 height 9
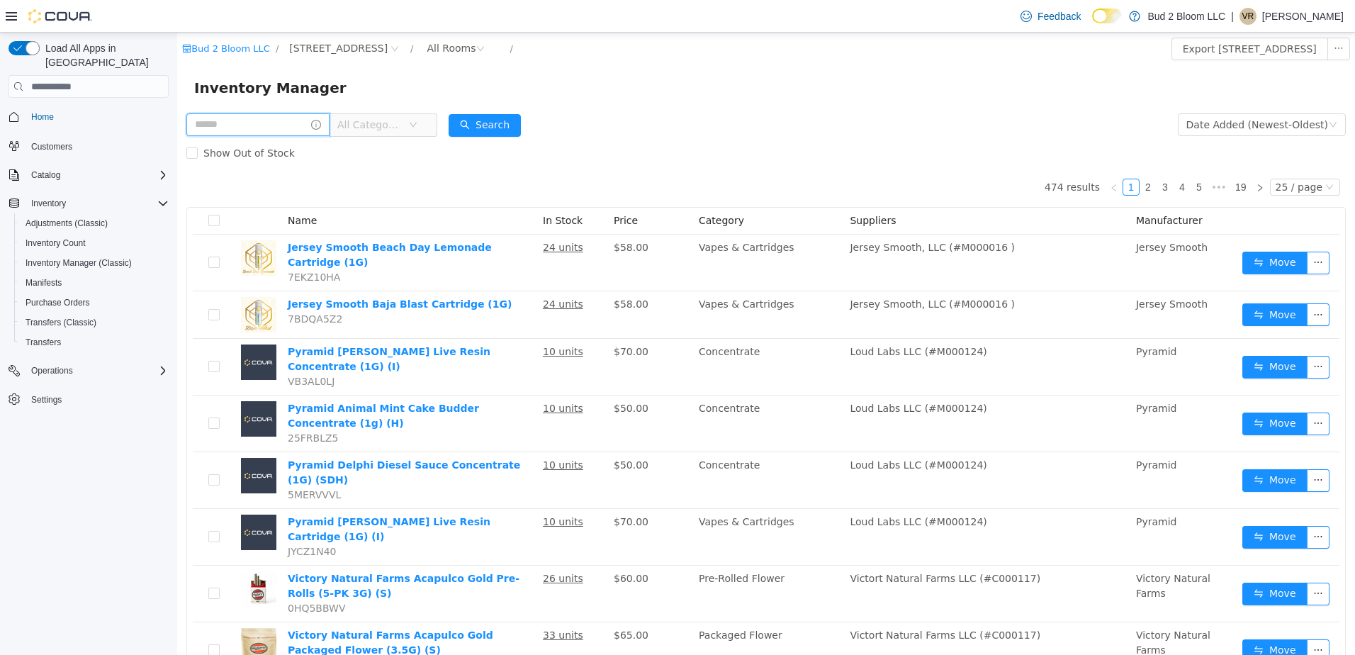
click at [284, 127] on input "text" at bounding box center [257, 124] width 143 height 23
type input "**********"
click at [494, 123] on button "Search" at bounding box center [485, 125] width 72 height 23
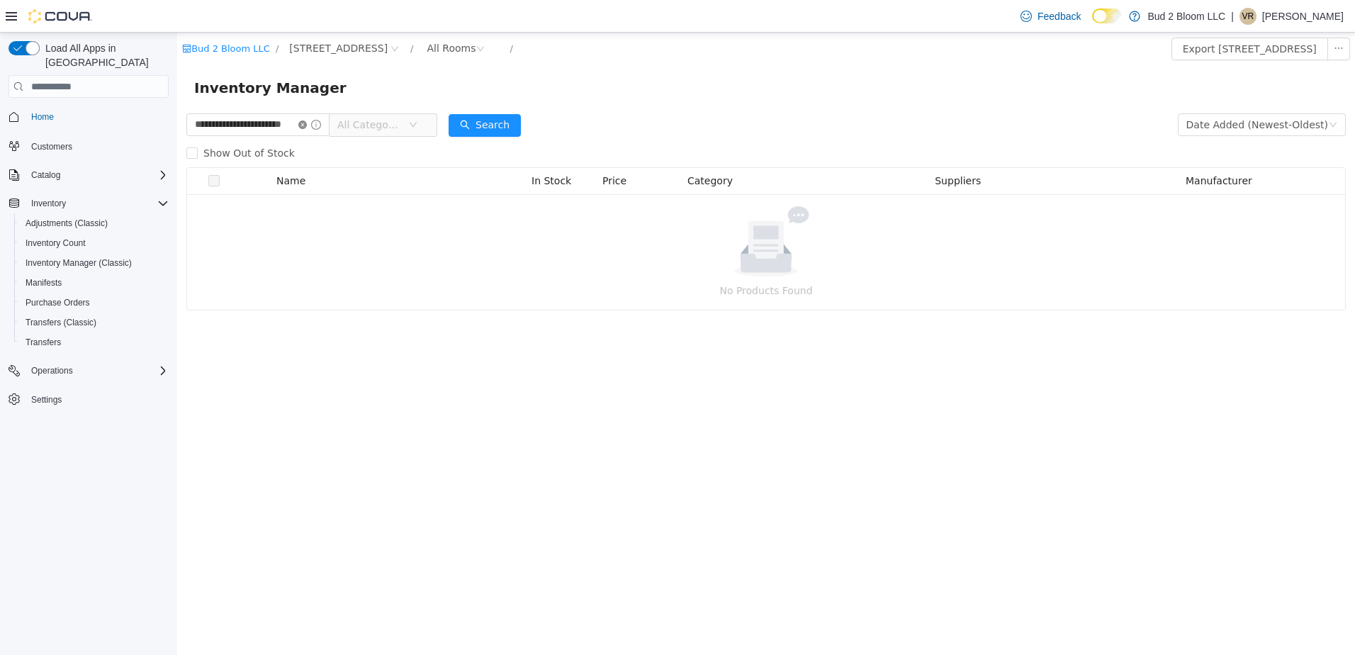
click at [307, 123] on icon "icon: close-circle" at bounding box center [302, 125] width 9 height 9
click at [285, 123] on input "text" at bounding box center [257, 124] width 143 height 23
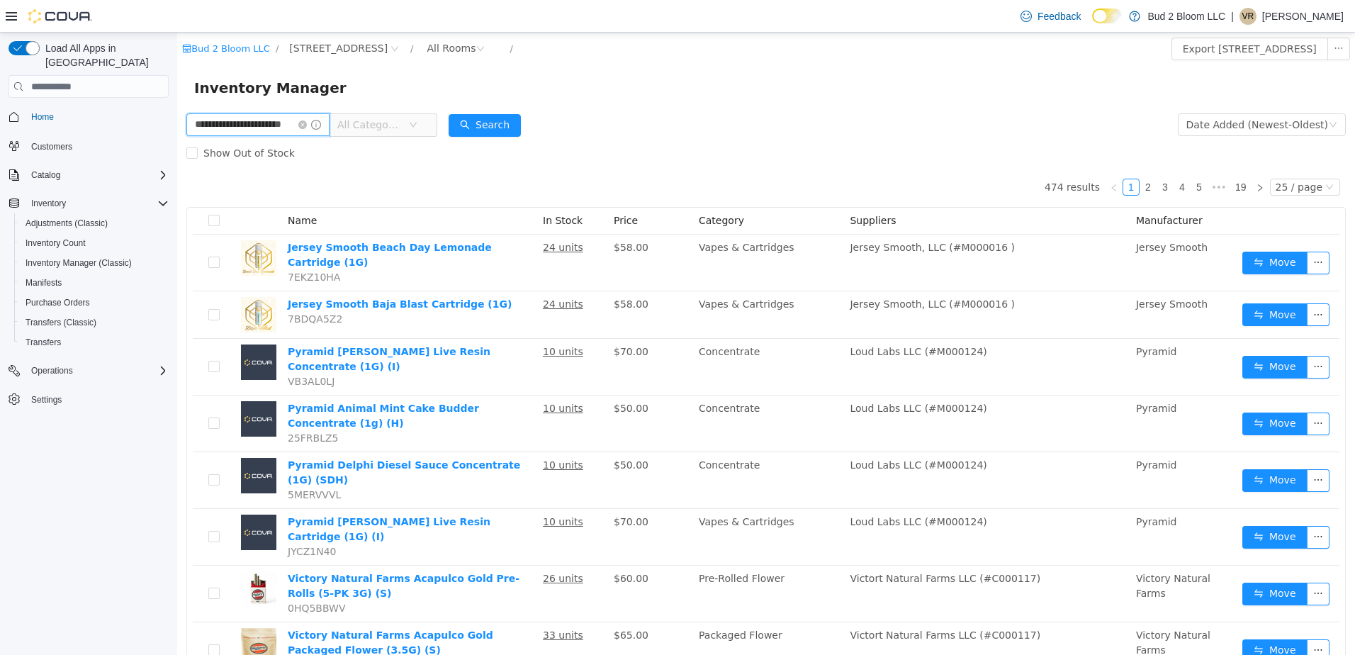
scroll to position [0, 17]
type input "**********"
click at [504, 123] on button "Search" at bounding box center [485, 125] width 72 height 23
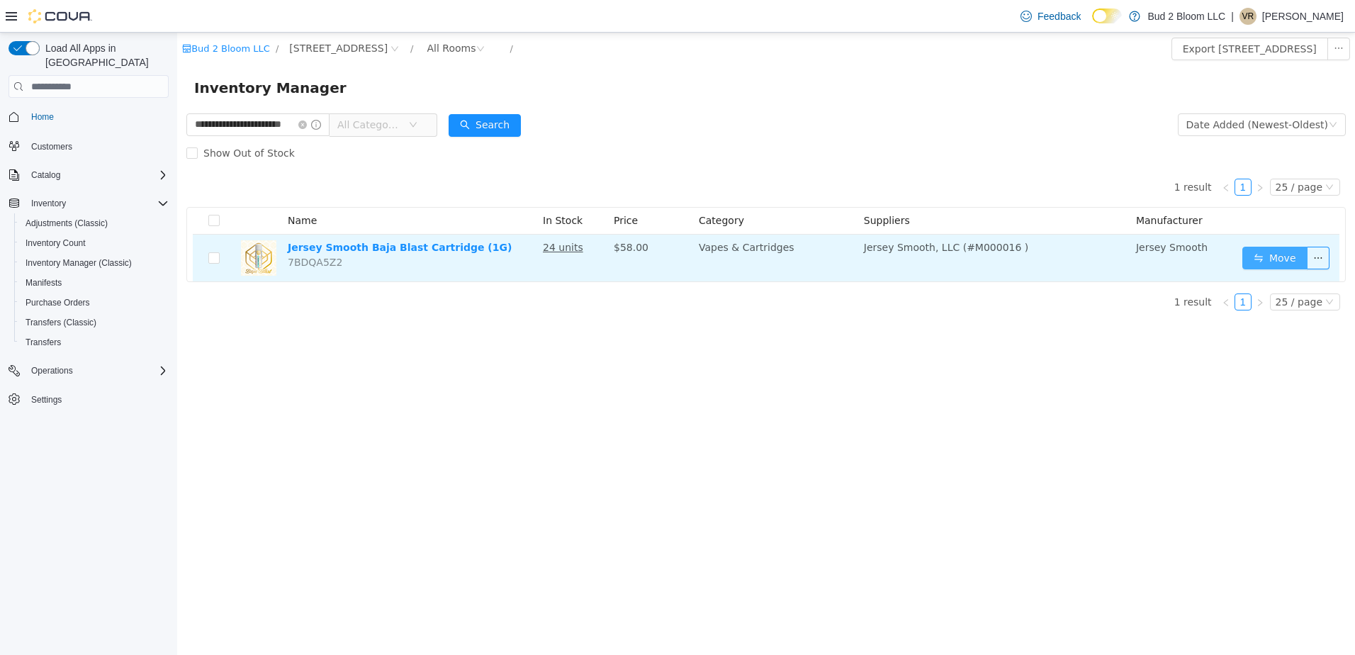
click at [1276, 258] on button "Move" at bounding box center [1275, 258] width 65 height 23
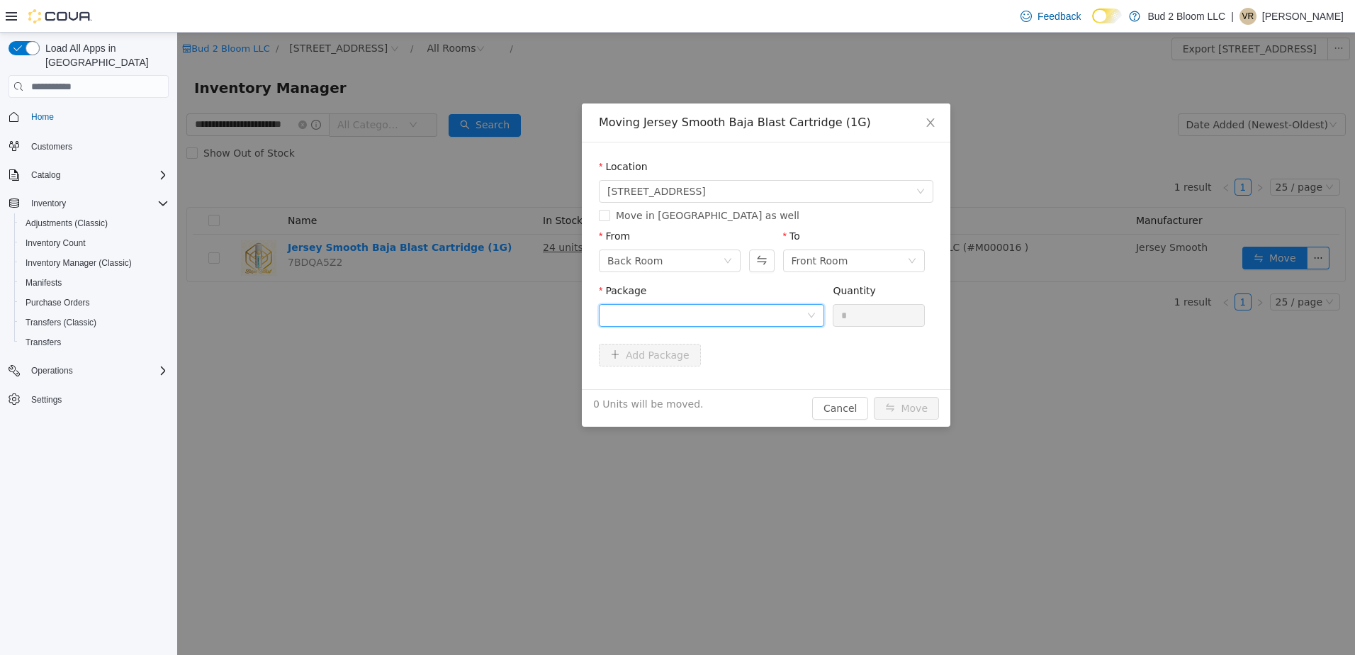
click at [715, 318] on div at bounding box center [707, 315] width 199 height 21
click at [678, 368] on strong "1A41103000046B5000005068" at bounding box center [691, 366] width 167 height 11
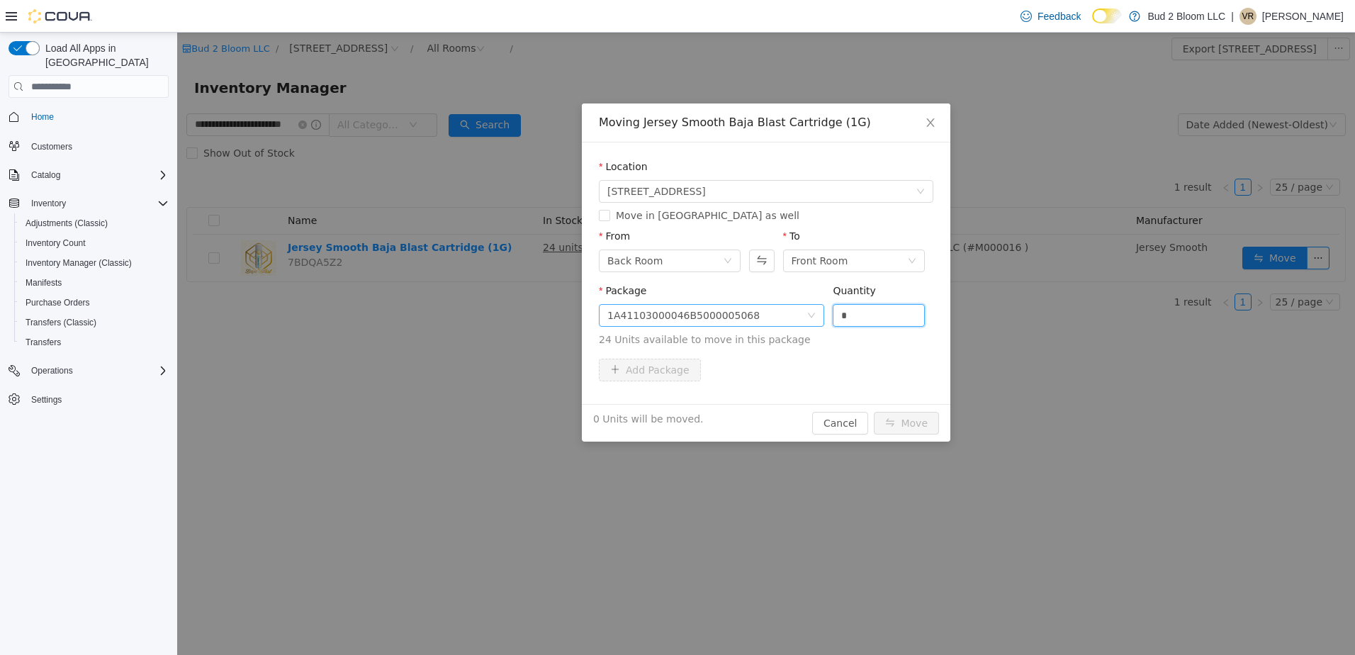
drag, startPoint x: 866, startPoint y: 318, endPoint x: 797, endPoint y: 315, distance: 69.6
click at [797, 315] on span "Package 1A41103000046B5000005068 Quantity * 24 Units available to move in this …" at bounding box center [766, 316] width 335 height 62
type input "**"
click at [874, 412] on button "Move" at bounding box center [906, 423] width 65 height 23
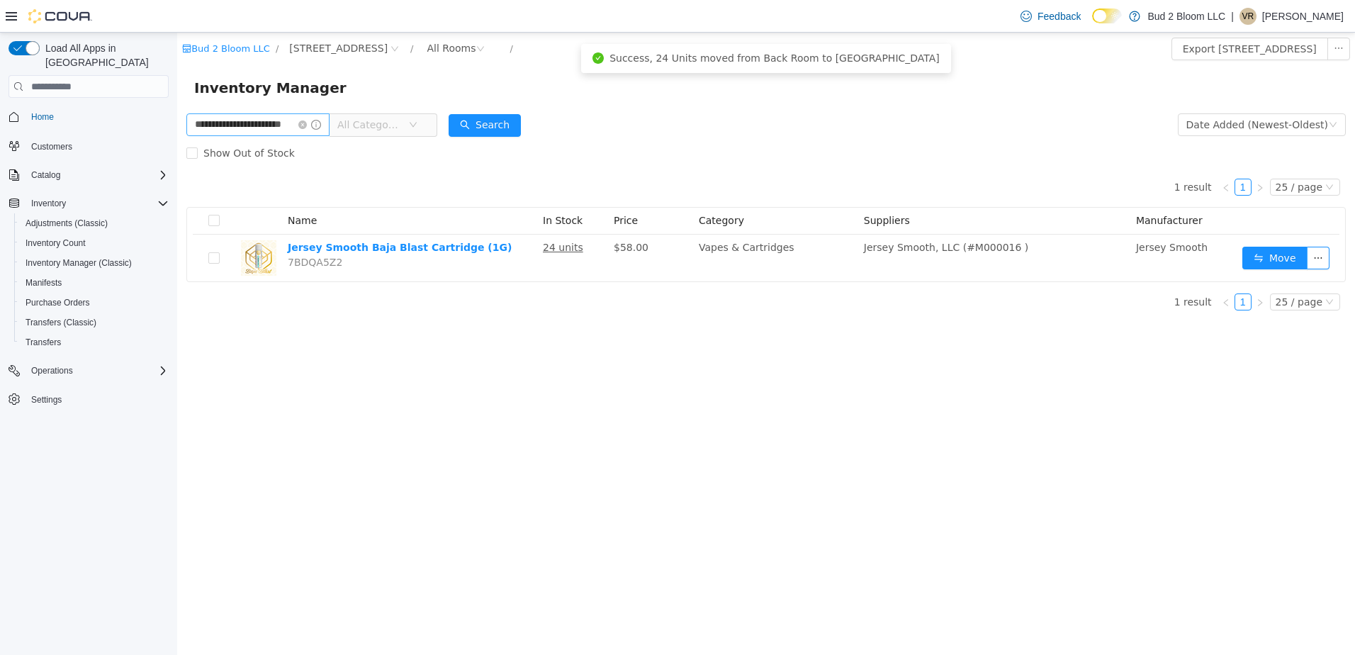
drag, startPoint x: 318, startPoint y: 125, endPoint x: 309, endPoint y: 125, distance: 9.2
click at [307, 125] on icon "icon: close-circle" at bounding box center [302, 125] width 9 height 9
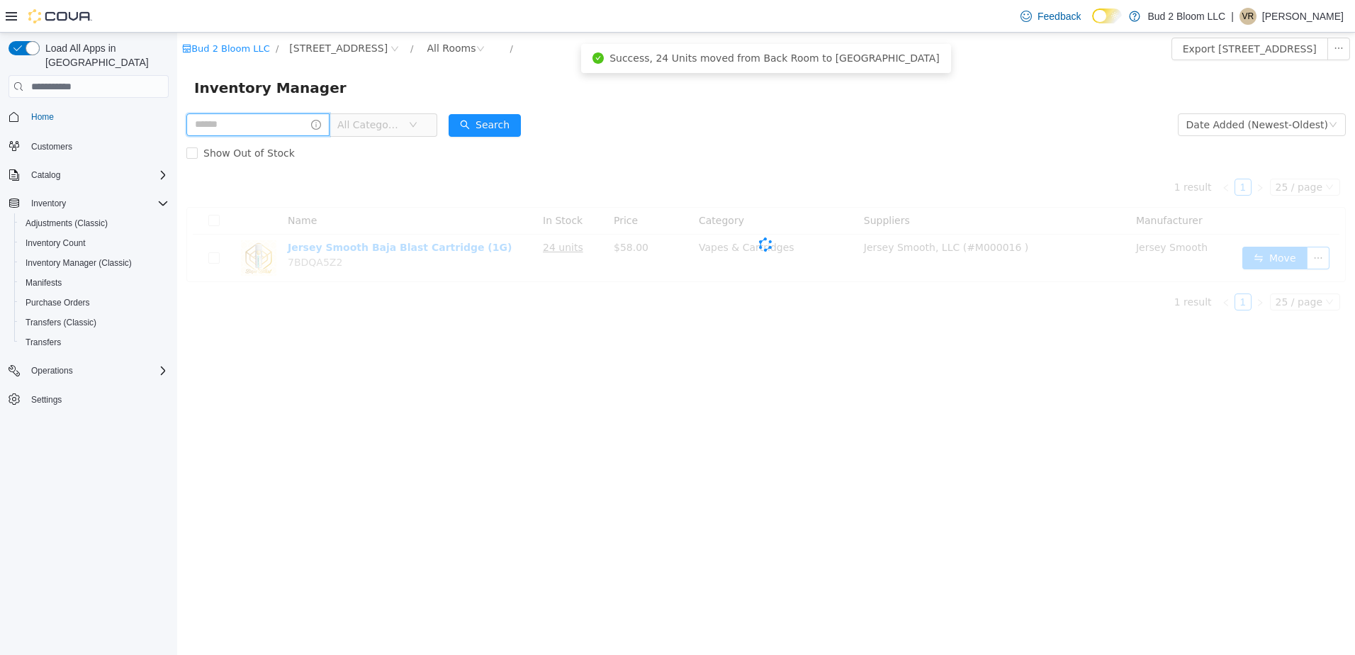
click at [281, 127] on input "text" at bounding box center [257, 124] width 143 height 23
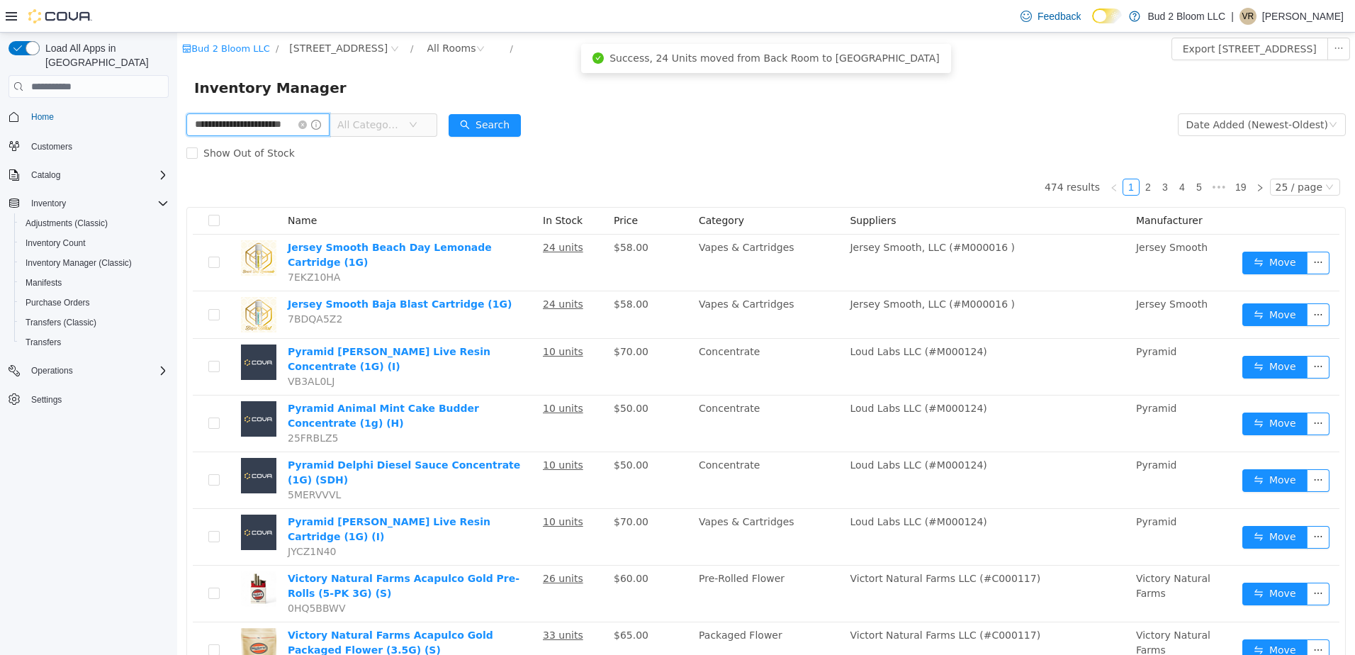
scroll to position [0, 17]
type input "**********"
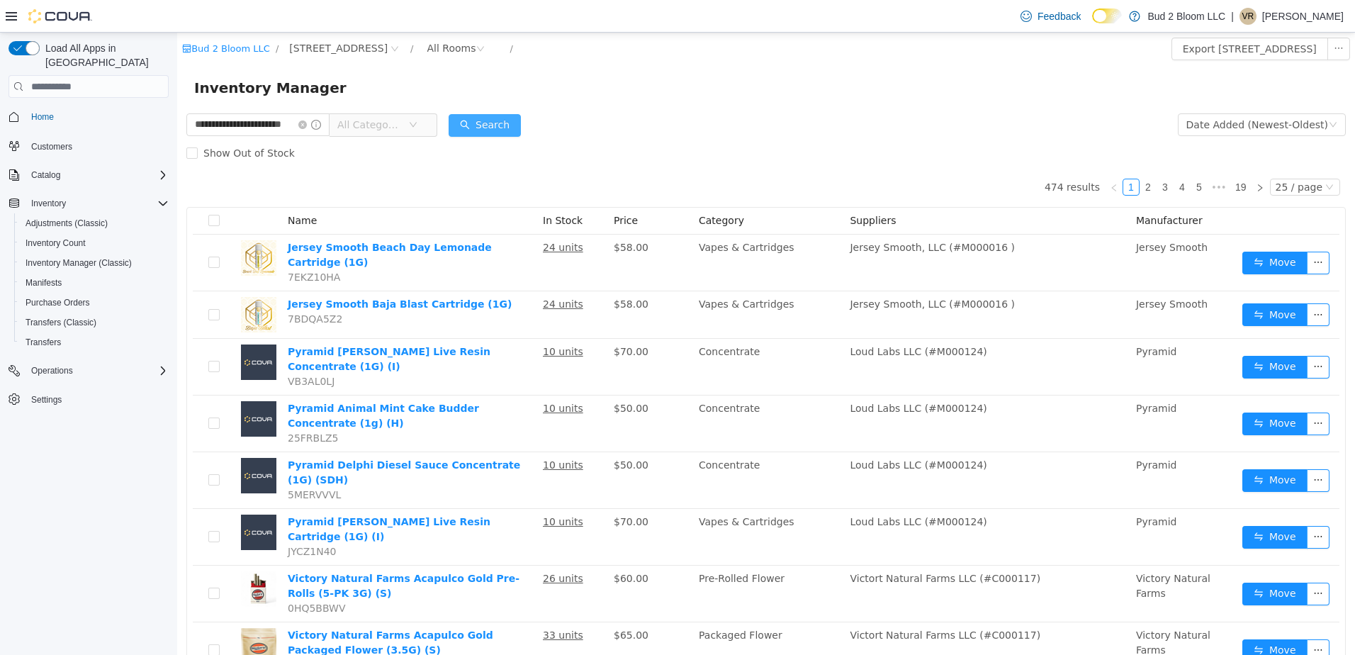
scroll to position [0, 0]
click at [508, 124] on button "Search" at bounding box center [485, 125] width 72 height 23
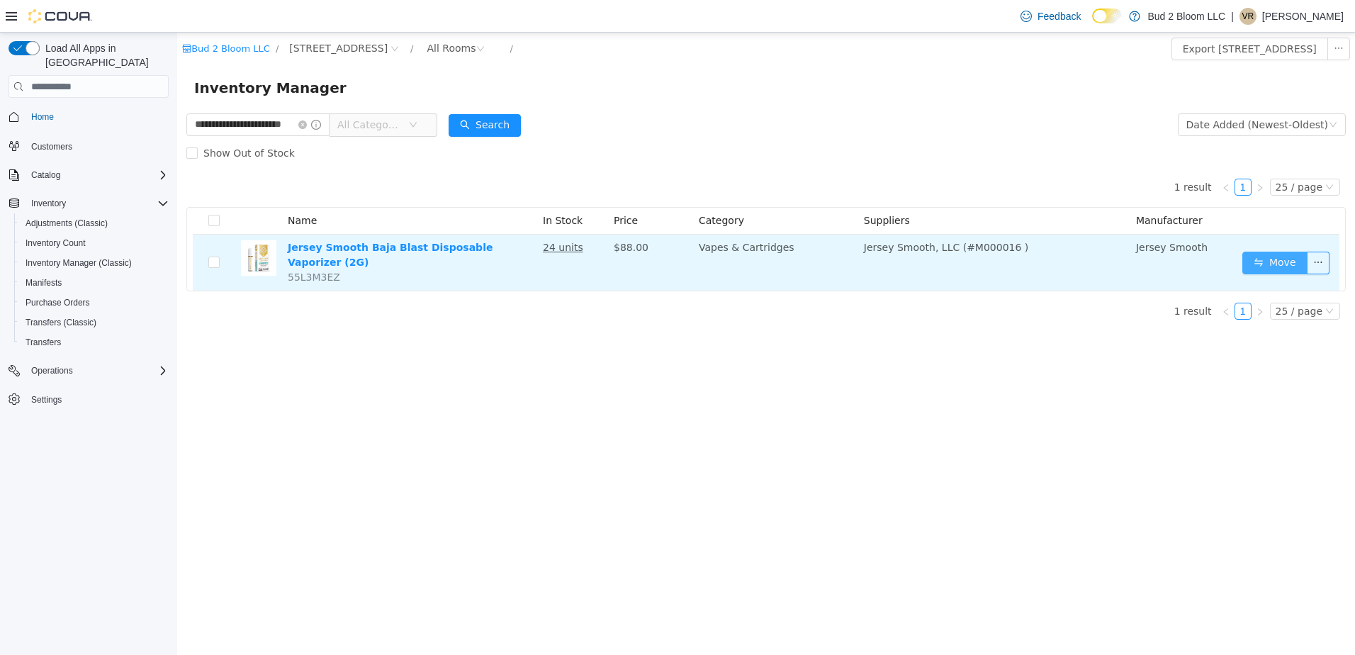
click at [1277, 258] on button "Move" at bounding box center [1275, 263] width 65 height 23
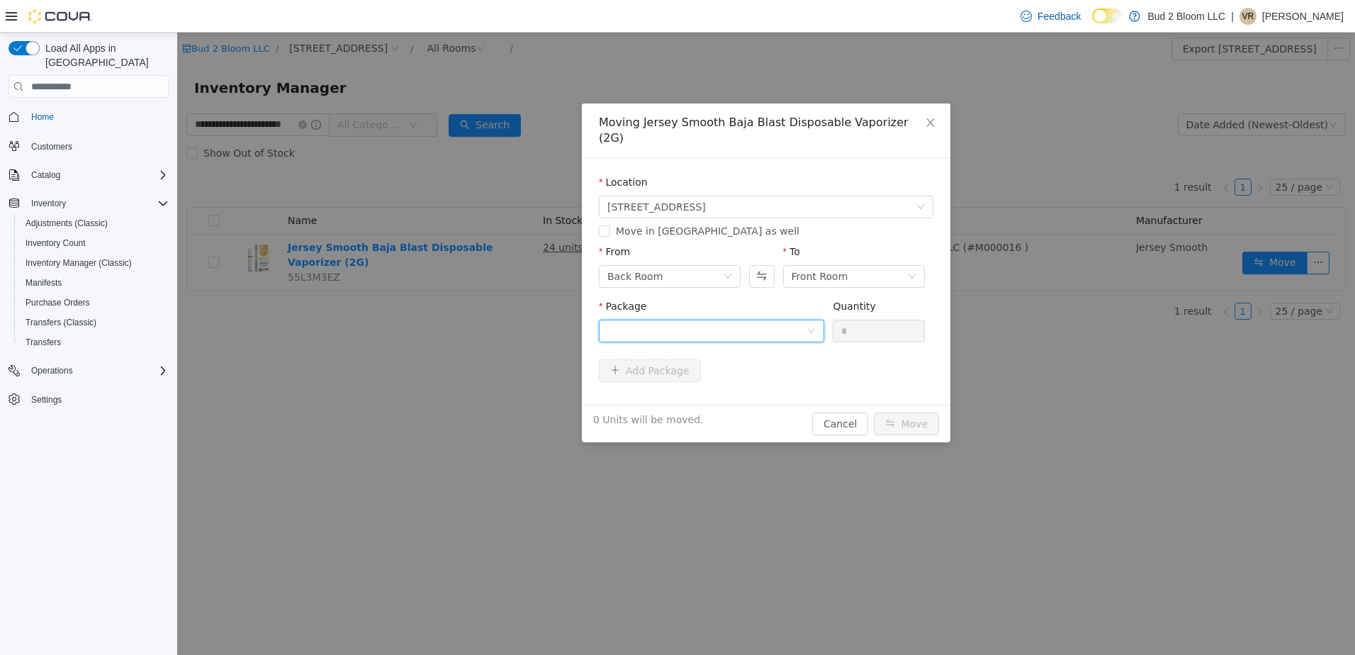
click at [715, 320] on div at bounding box center [707, 330] width 199 height 21
click at [707, 367] on strong "1A41103000046B5000005062" at bounding box center [691, 366] width 167 height 11
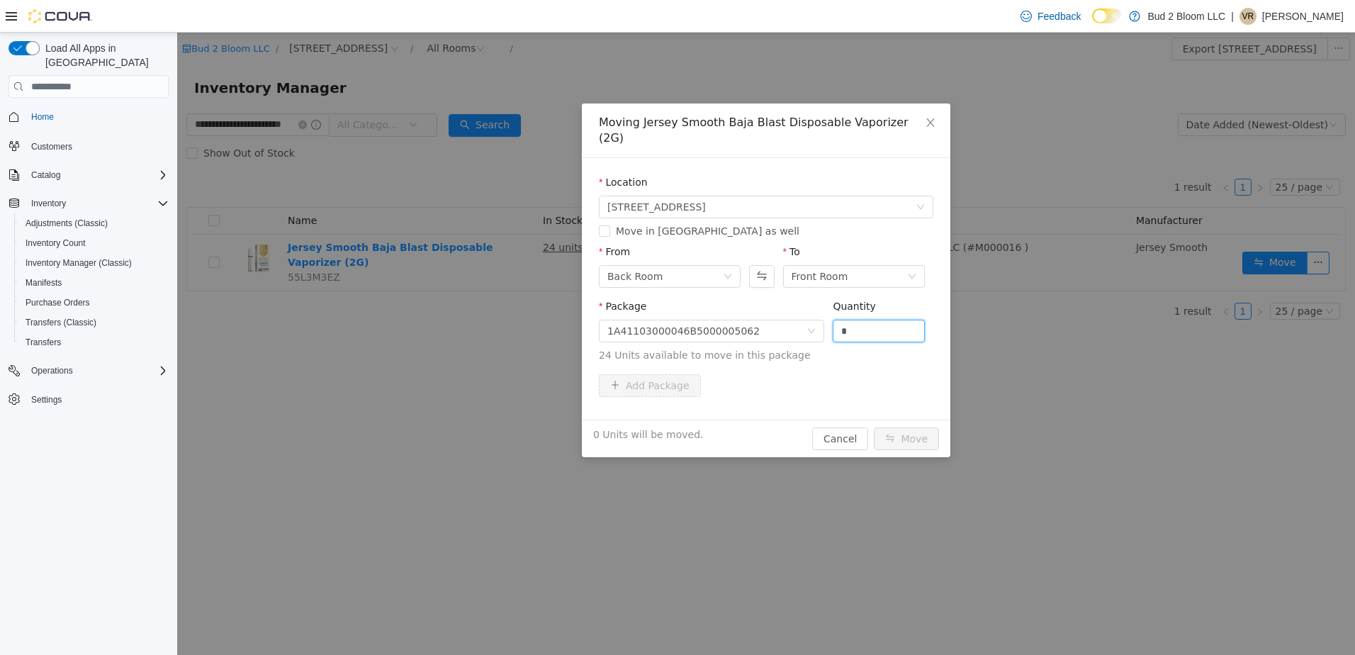
drag, startPoint x: 859, startPoint y: 315, endPoint x: 830, endPoint y: 315, distance: 28.4
click at [830, 315] on div "Package 1A41103000046B5000005062 Quantity * 24 Units available to move in this …" at bounding box center [766, 331] width 335 height 64
type input "**"
click at [874, 427] on button "Move" at bounding box center [906, 438] width 65 height 23
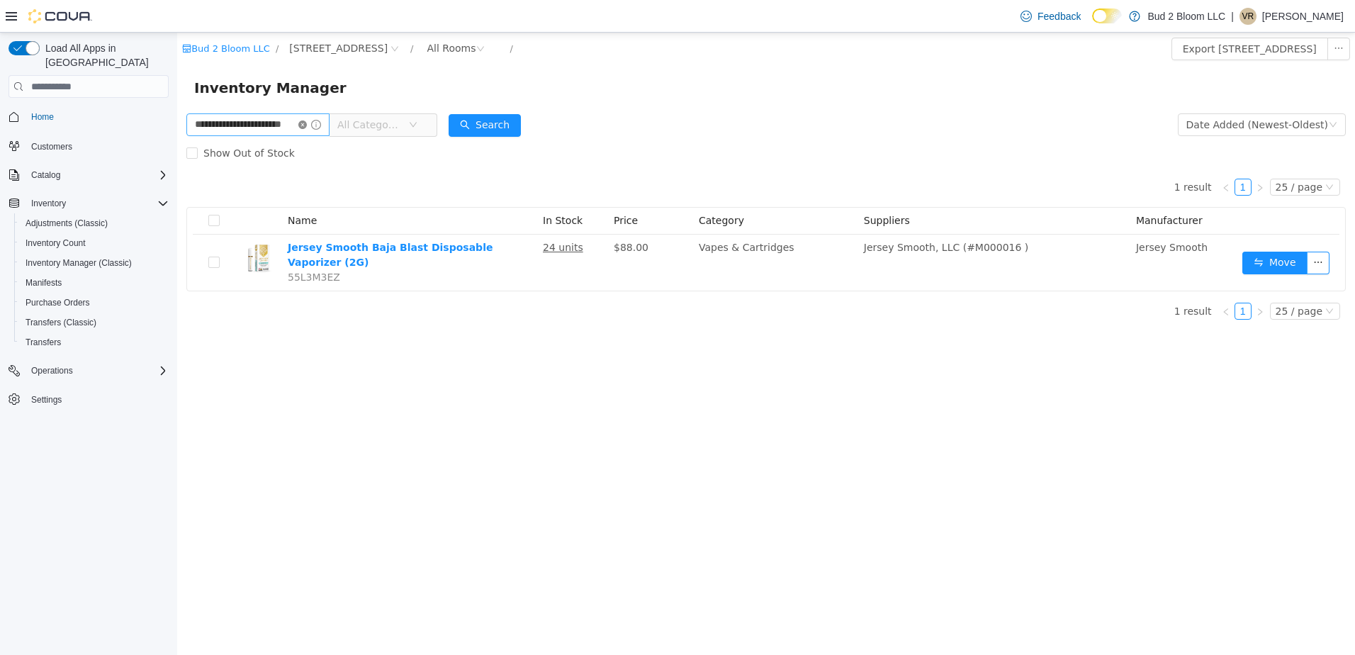
click at [307, 122] on icon "icon: close-circle" at bounding box center [302, 125] width 9 height 9
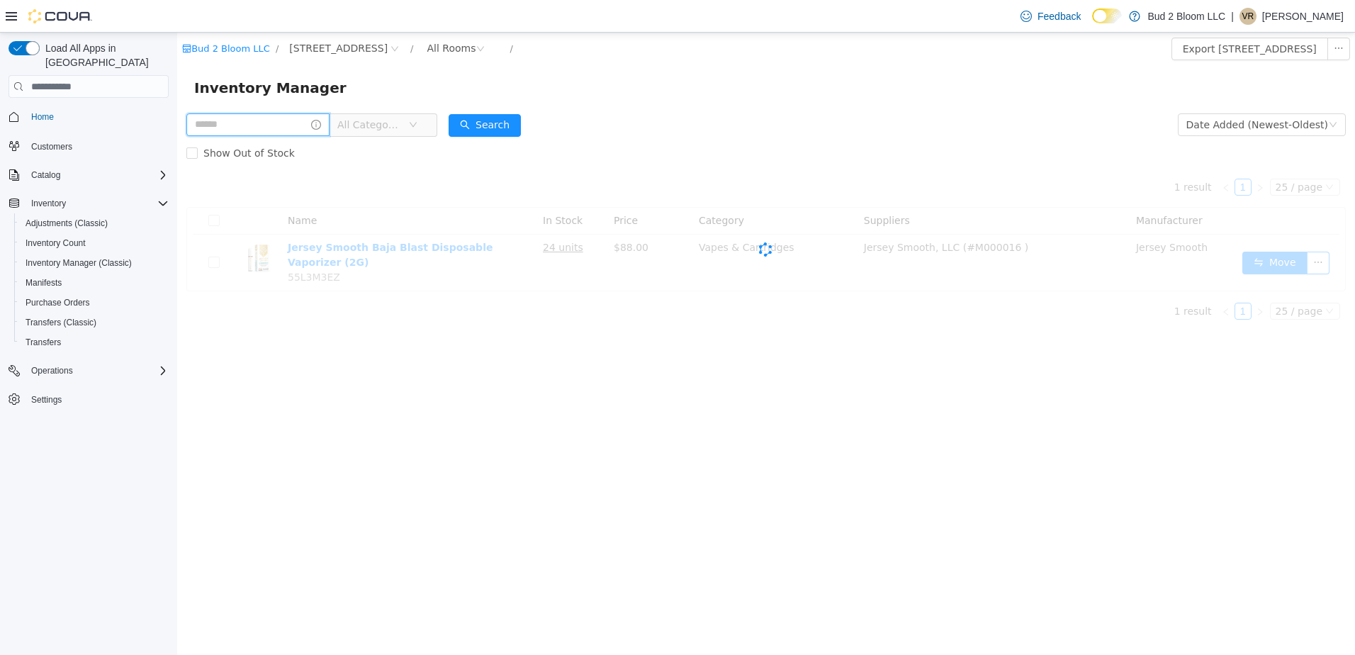
click at [285, 124] on input "text" at bounding box center [257, 124] width 143 height 23
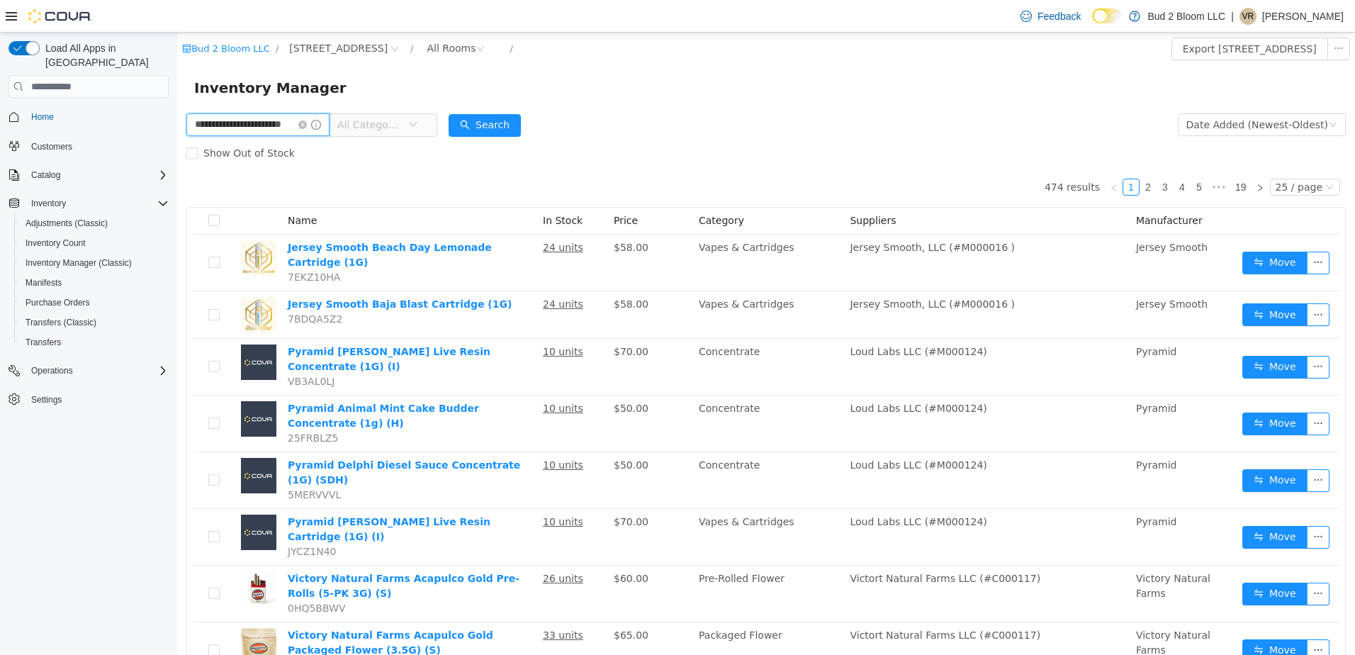
scroll to position [0, 17]
type input "**********"
click at [511, 129] on button "Search" at bounding box center [485, 125] width 72 height 23
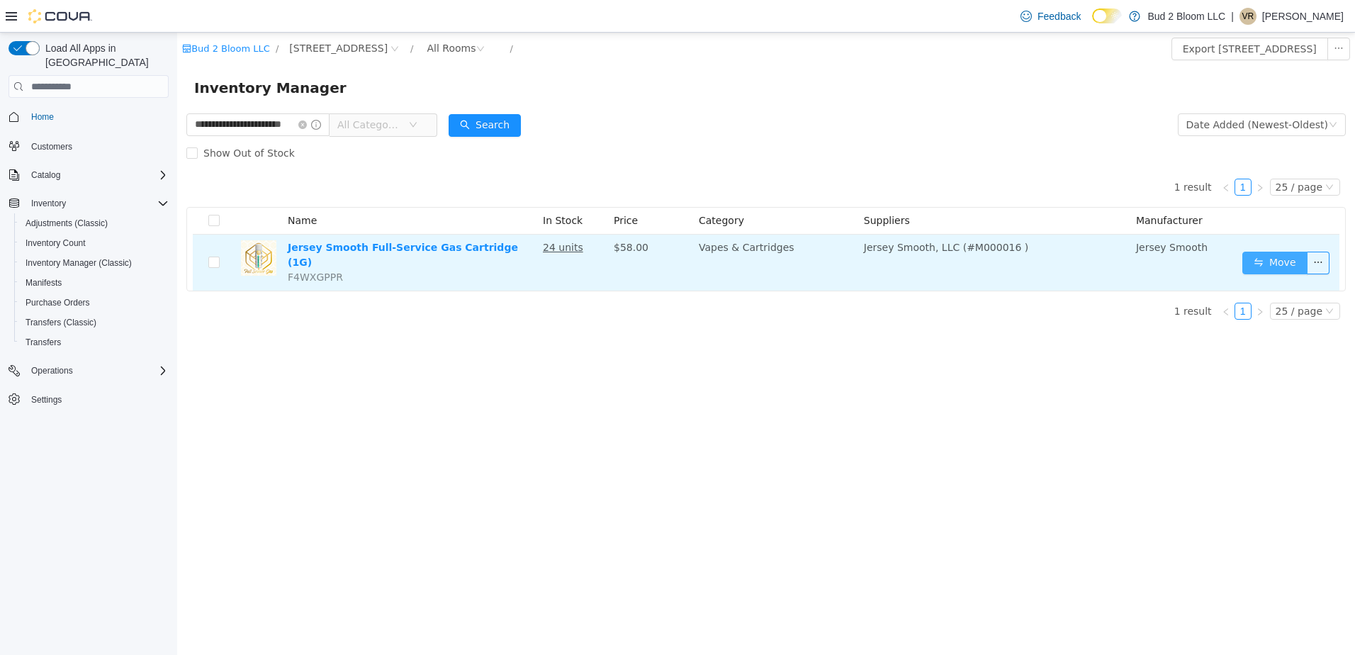
click at [1269, 255] on button "Move" at bounding box center [1275, 263] width 65 height 23
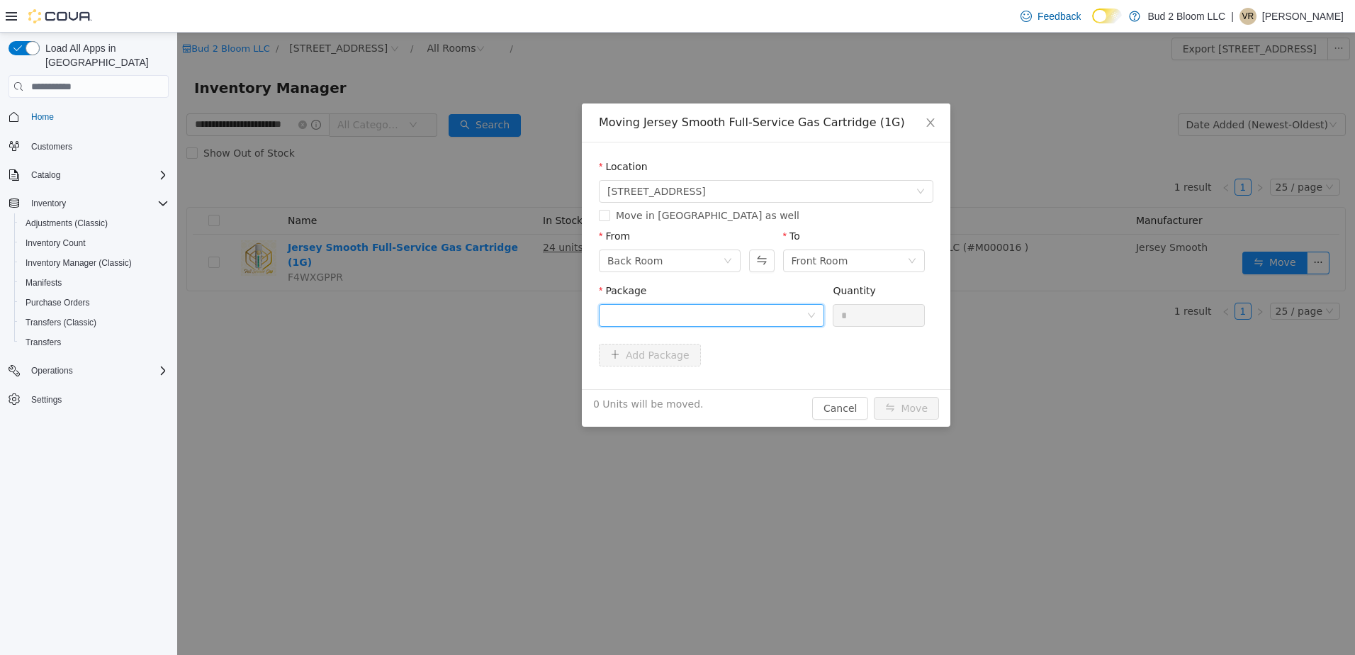
click at [689, 316] on div at bounding box center [707, 315] width 199 height 21
click at [685, 366] on strong "1A41103000046B5000005071" at bounding box center [691, 366] width 167 height 11
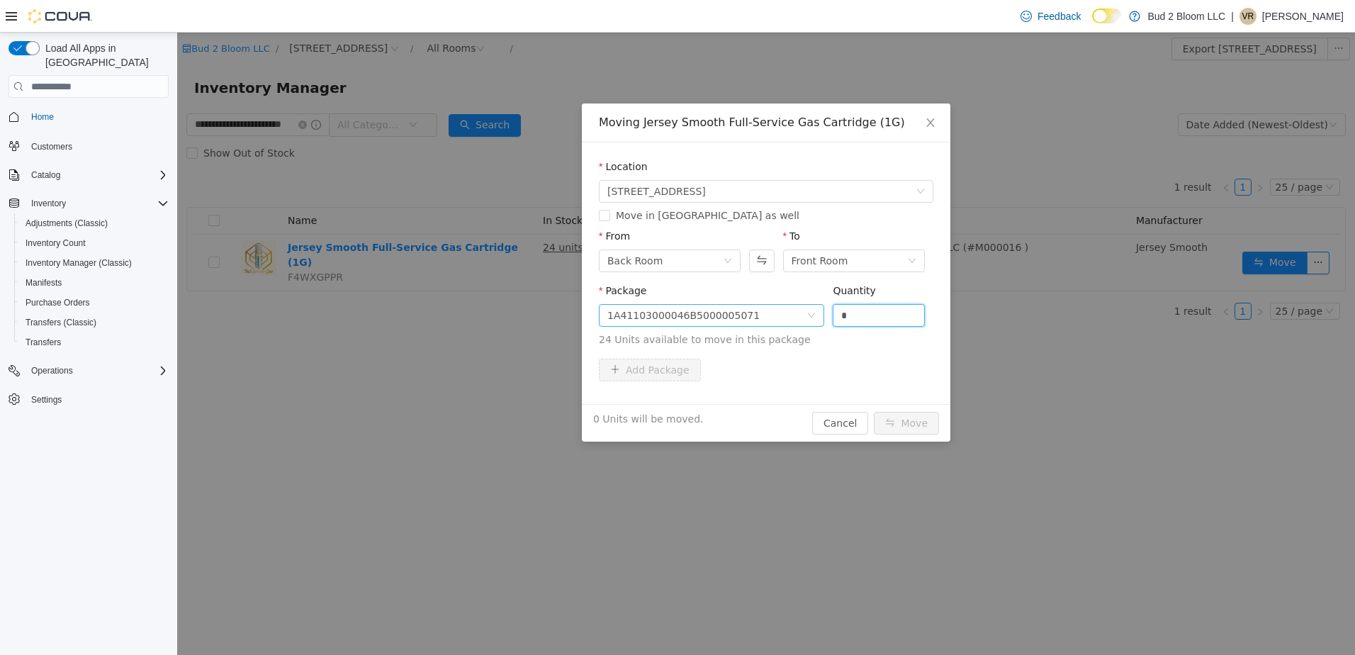
drag, startPoint x: 866, startPoint y: 322, endPoint x: 821, endPoint y: 315, distance: 45.1
click at [821, 315] on span "Package 1A41103000046B5000005071 Quantity * 24 Units available to move in this …" at bounding box center [766, 316] width 335 height 62
type input "**"
click at [874, 412] on button "Move" at bounding box center [906, 423] width 65 height 23
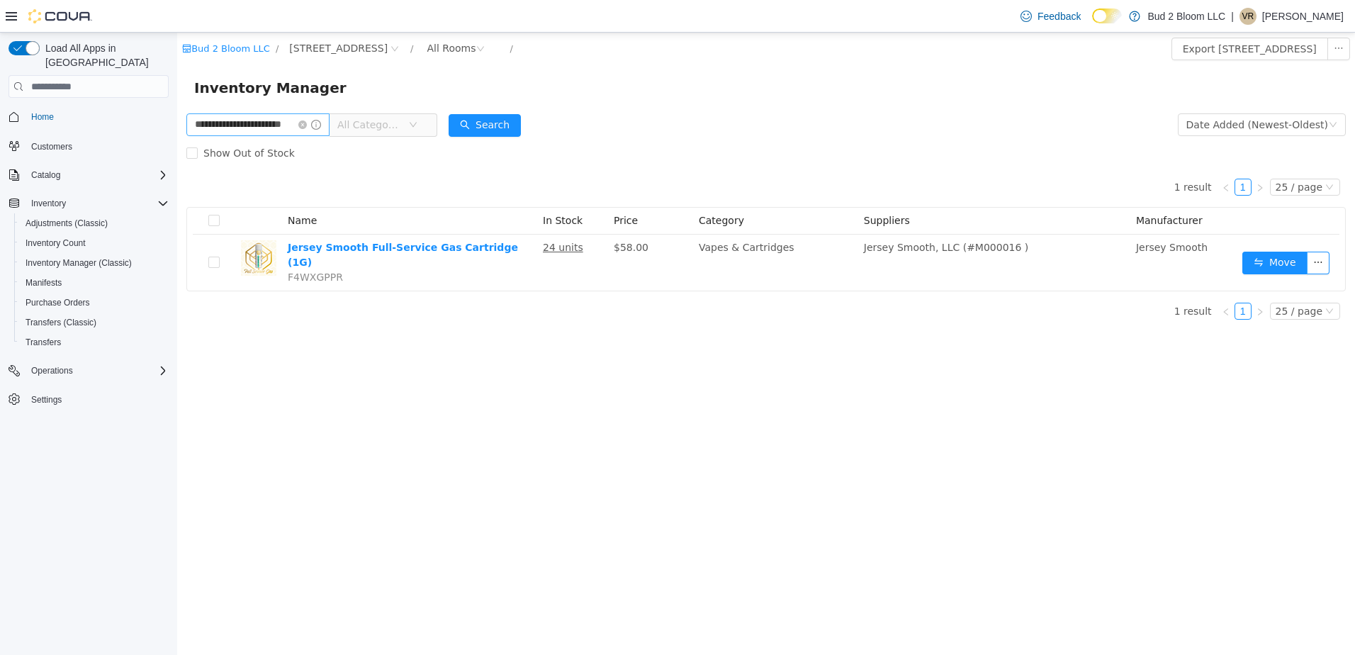
click at [307, 126] on icon "icon: close-circle" at bounding box center [302, 125] width 9 height 9
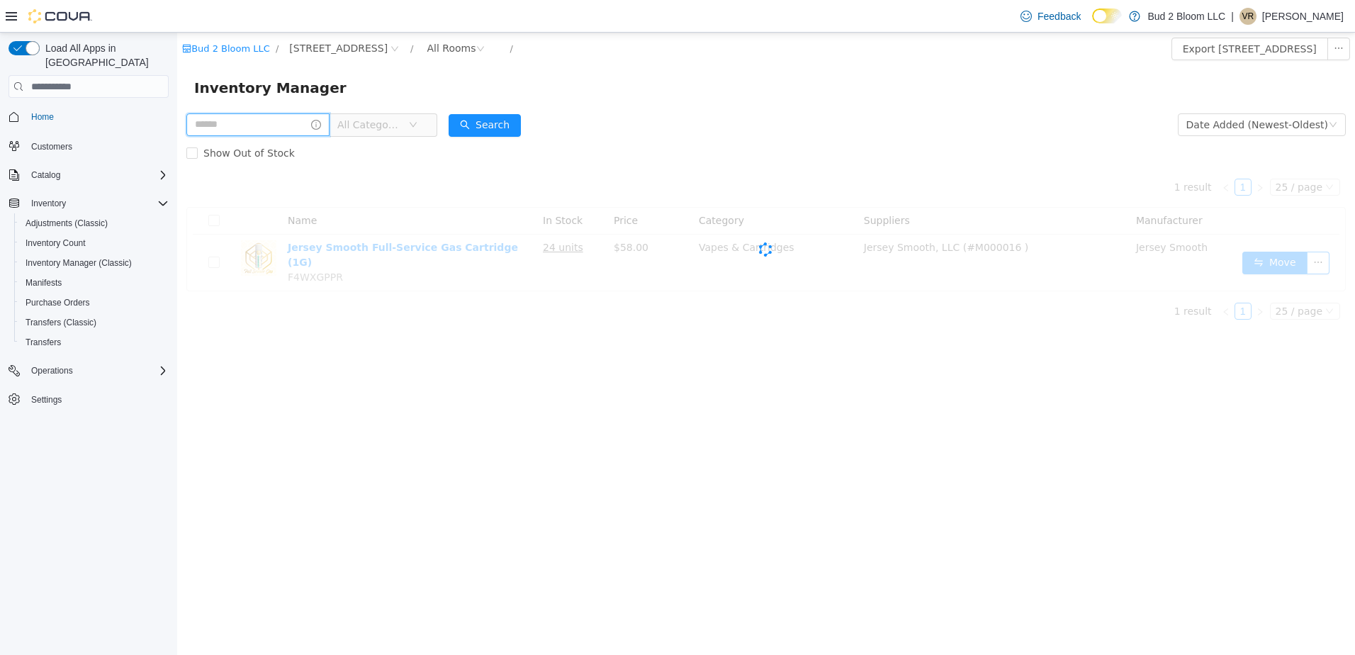
click at [284, 123] on input "text" at bounding box center [257, 124] width 143 height 23
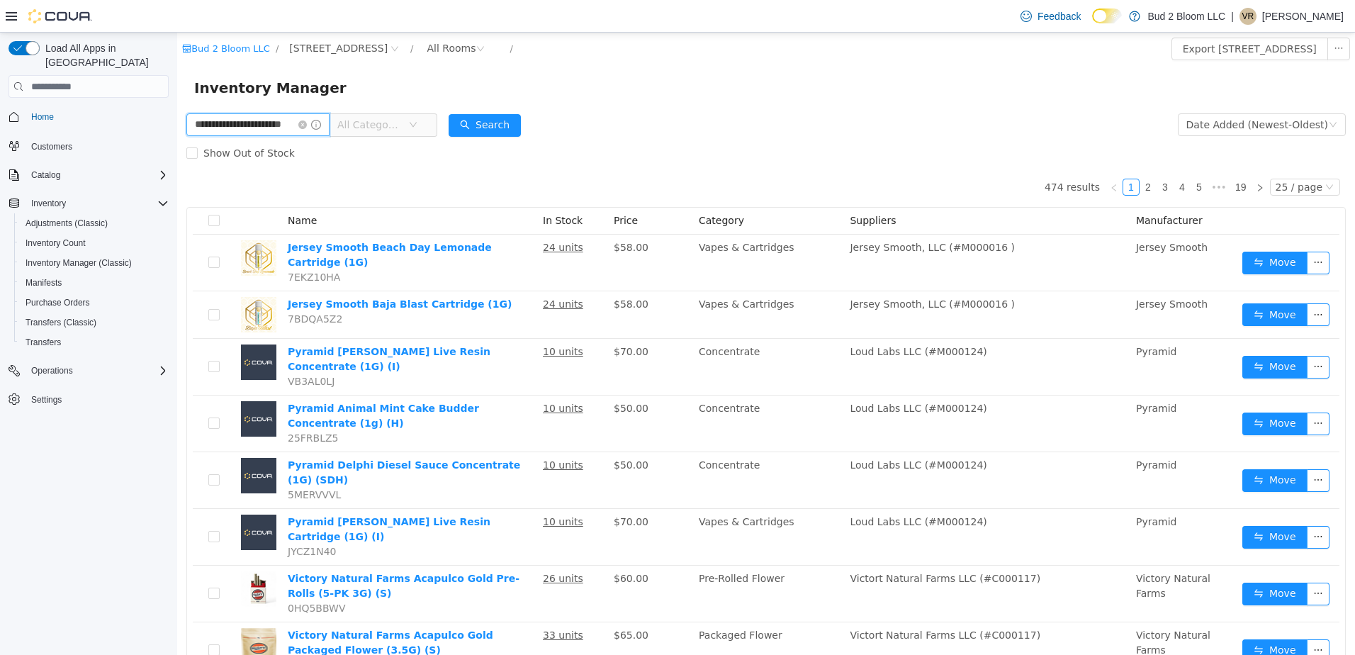
scroll to position [0, 17]
type input "**********"
click at [507, 124] on button "Search" at bounding box center [485, 125] width 72 height 23
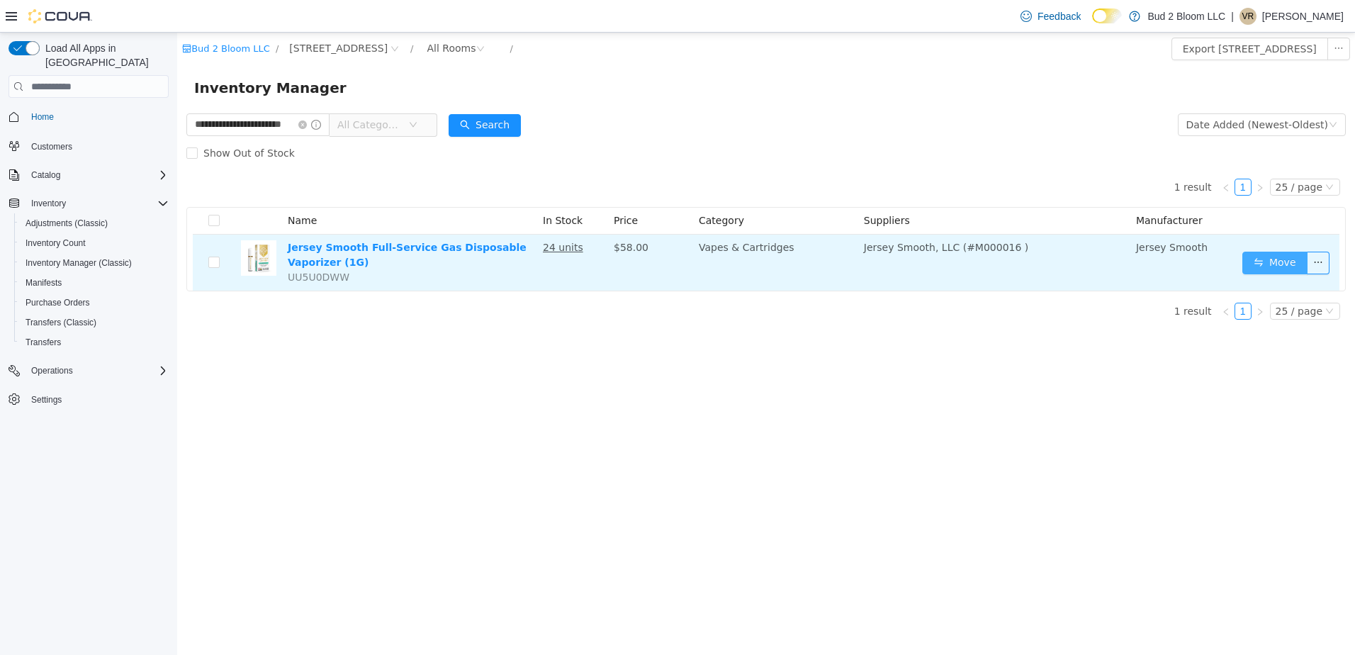
click at [1271, 270] on button "Move" at bounding box center [1275, 263] width 65 height 23
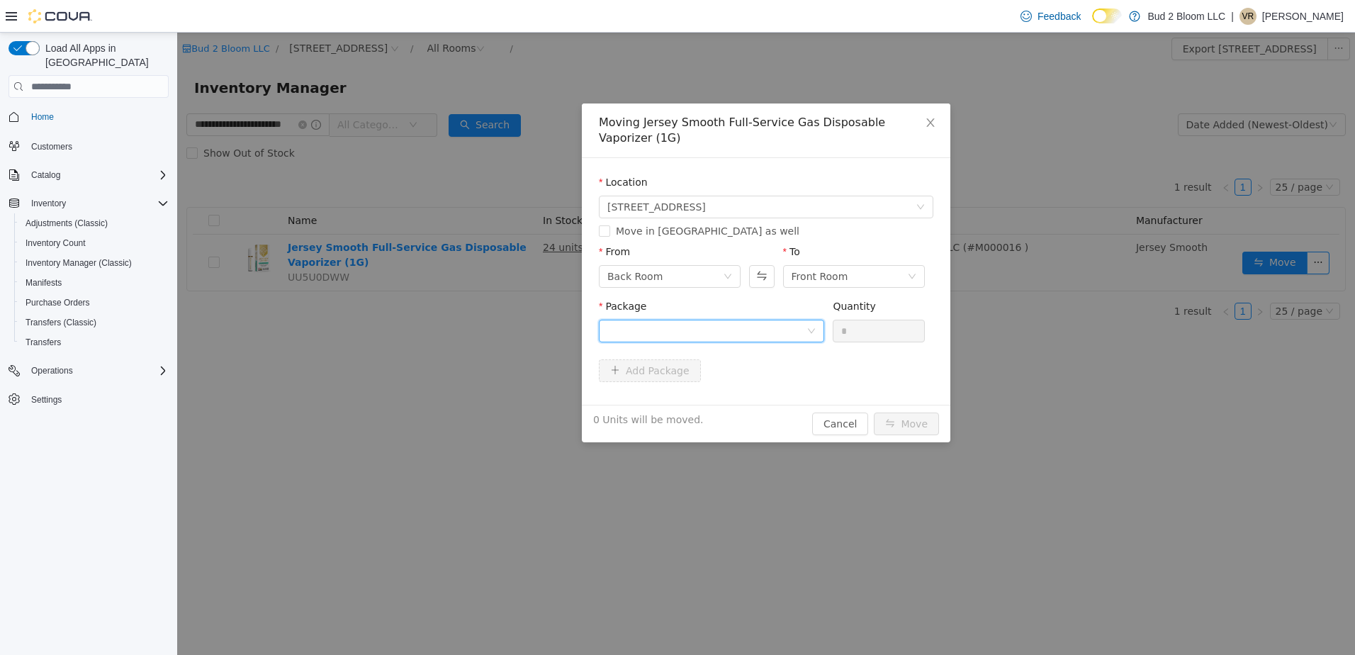
click at [686, 331] on div at bounding box center [707, 330] width 199 height 21
click at [684, 382] on strong "1A41103000046B5000005065" at bounding box center [691, 381] width 167 height 11
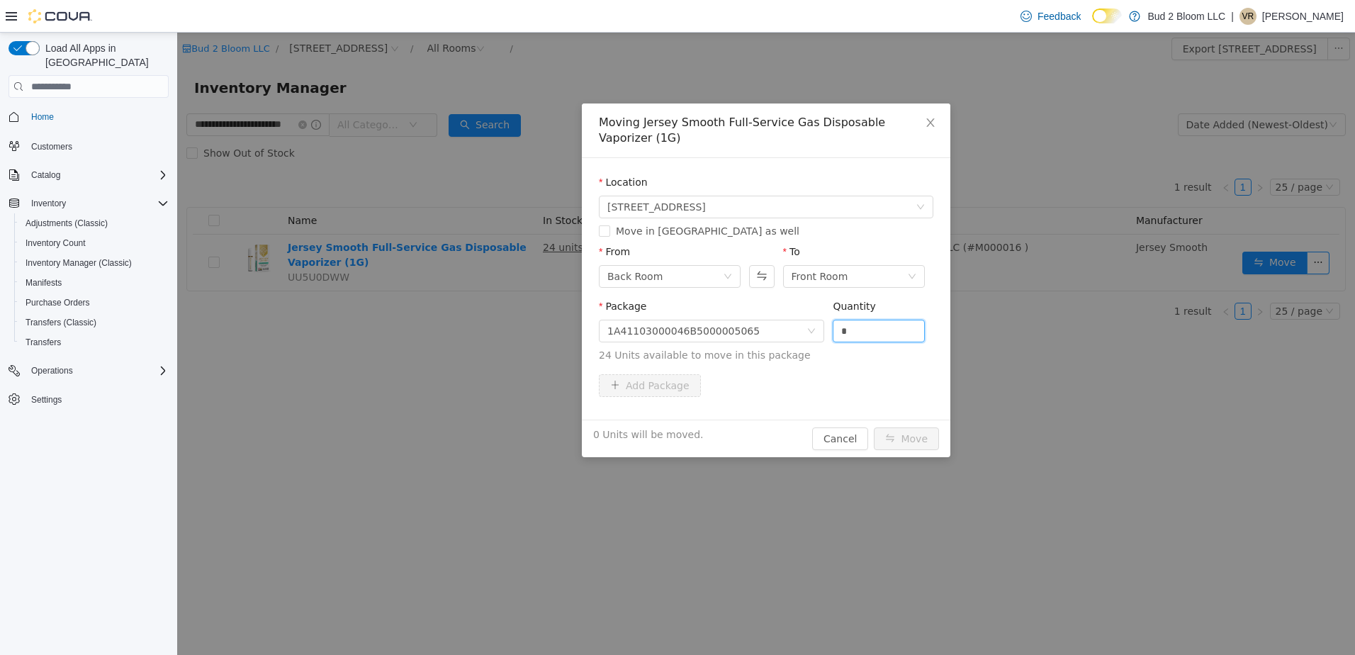
drag, startPoint x: 873, startPoint y: 335, endPoint x: 832, endPoint y: 330, distance: 41.4
click at [832, 330] on div "Package 1A41103000046B5000005065 Quantity * 24 Units available to move in this …" at bounding box center [766, 331] width 335 height 64
type input "**"
click at [874, 427] on button "Move" at bounding box center [906, 438] width 65 height 23
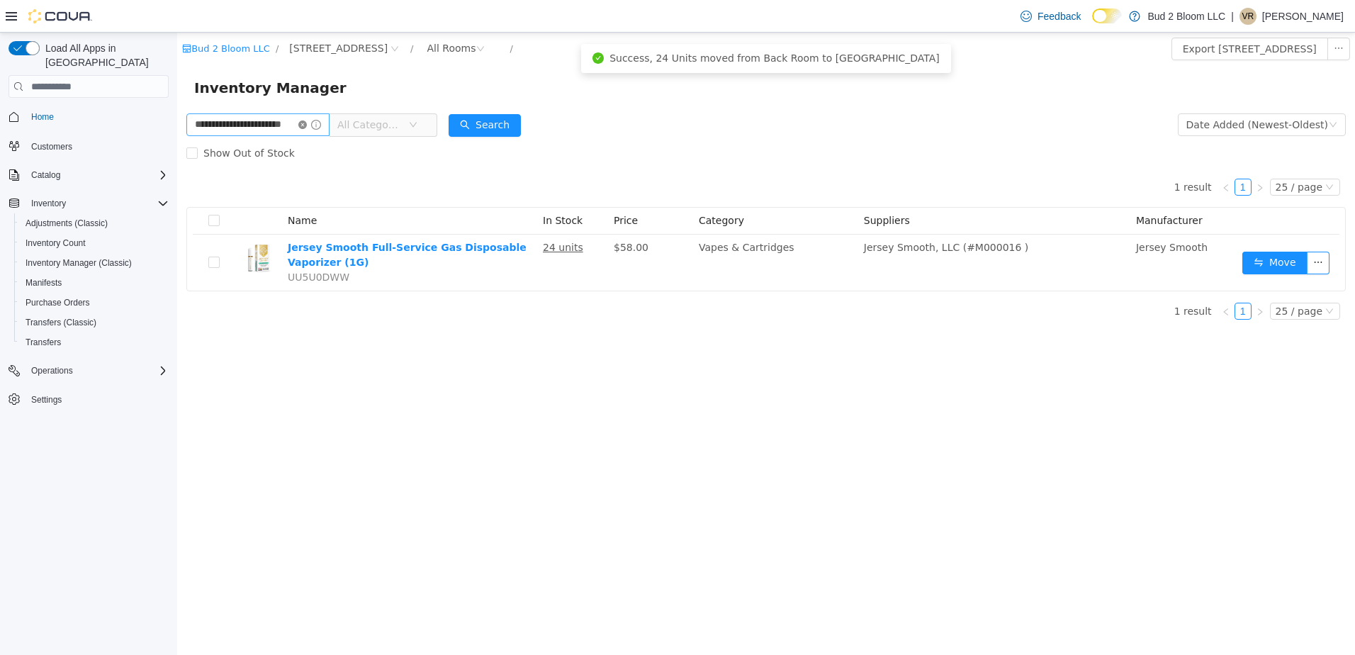
click at [307, 126] on icon "icon: close-circle" at bounding box center [302, 125] width 9 height 9
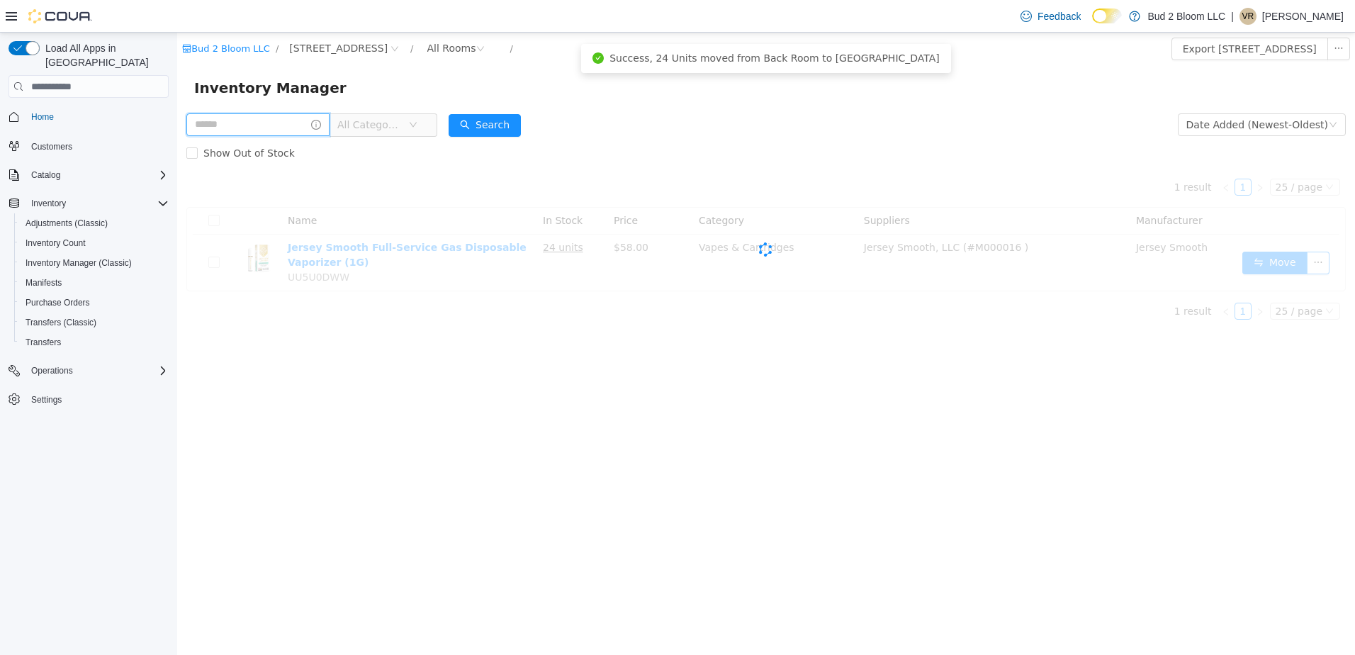
click at [277, 125] on input "text" at bounding box center [257, 124] width 143 height 23
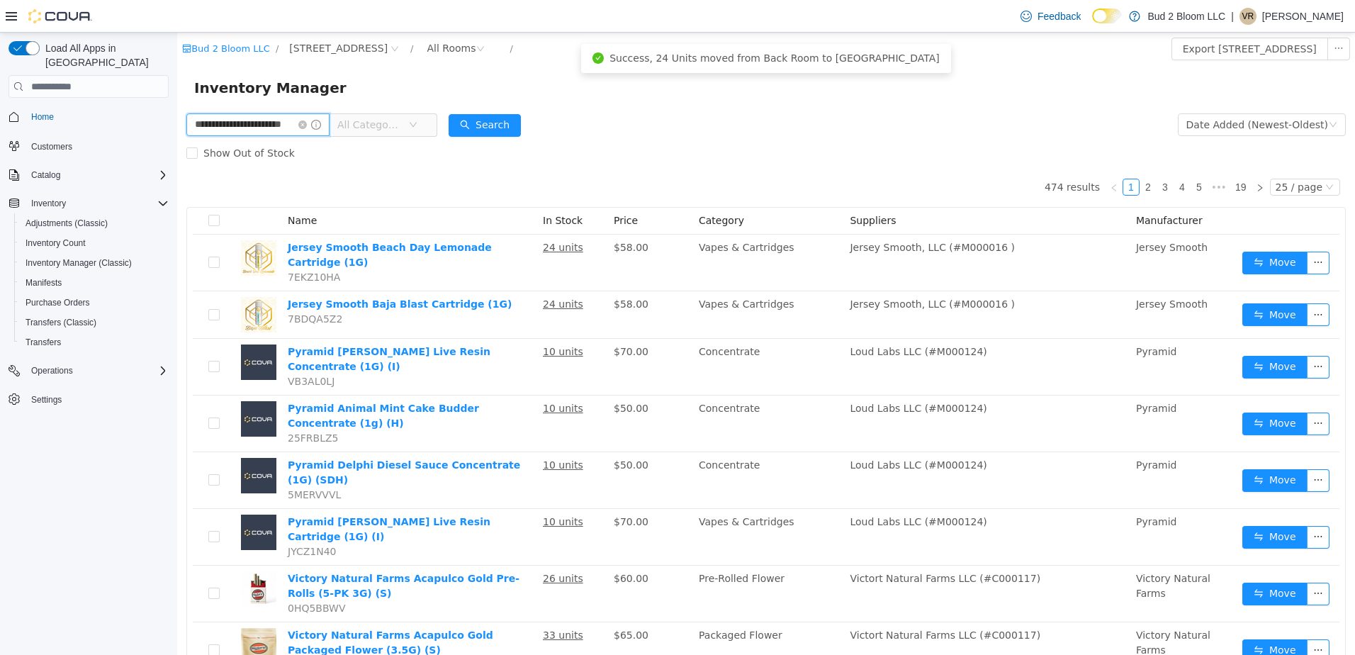
scroll to position [0, 17]
type input "**********"
click at [497, 132] on button "Search" at bounding box center [485, 125] width 72 height 23
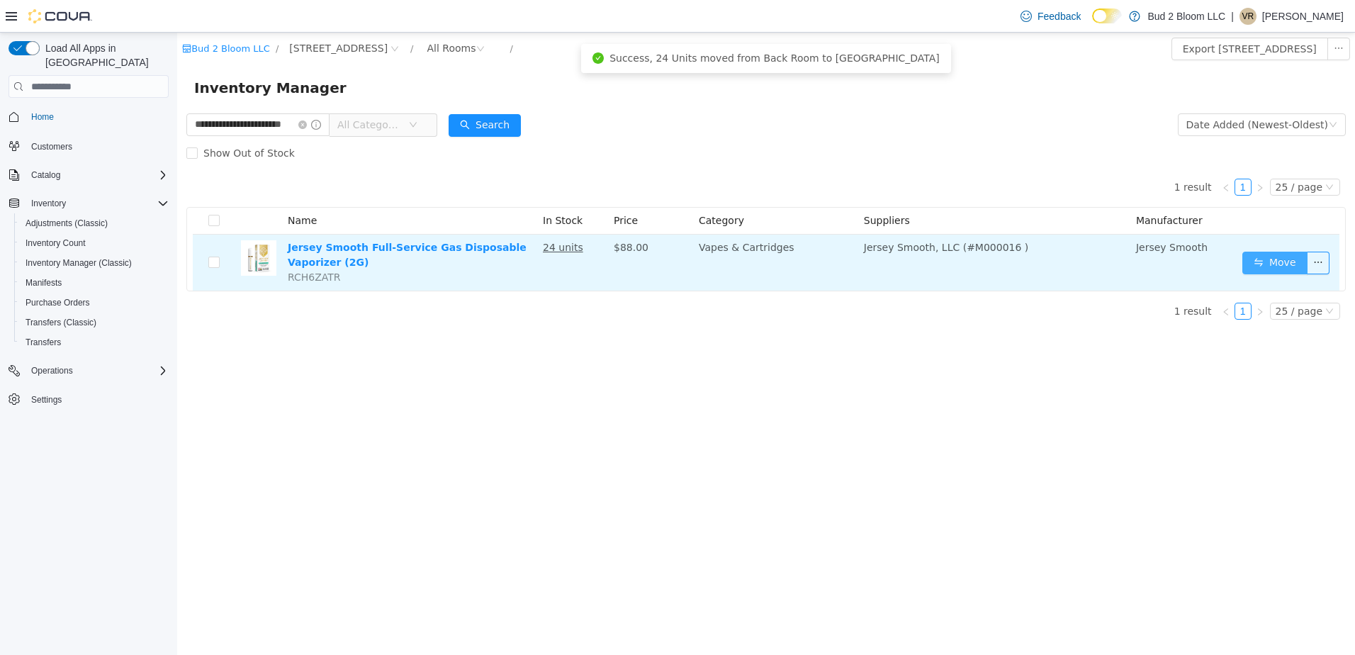
click at [1266, 259] on button "Move" at bounding box center [1275, 263] width 65 height 23
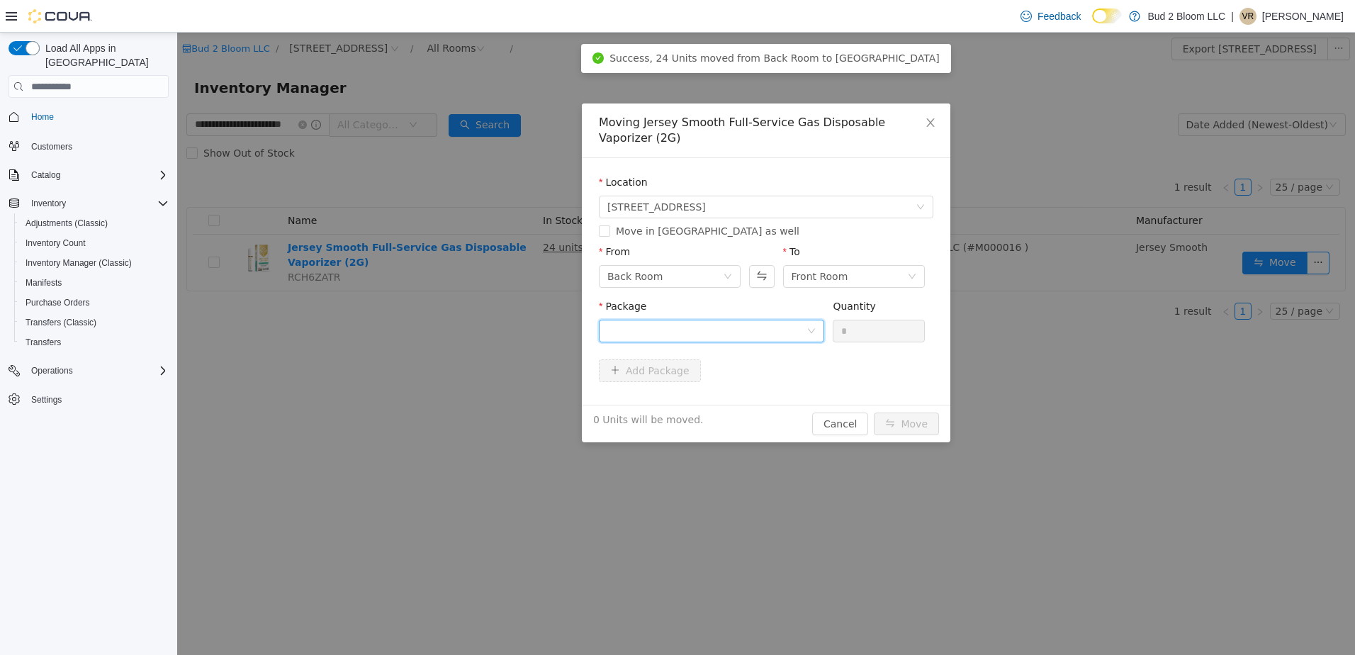
click at [692, 329] on div at bounding box center [707, 330] width 199 height 21
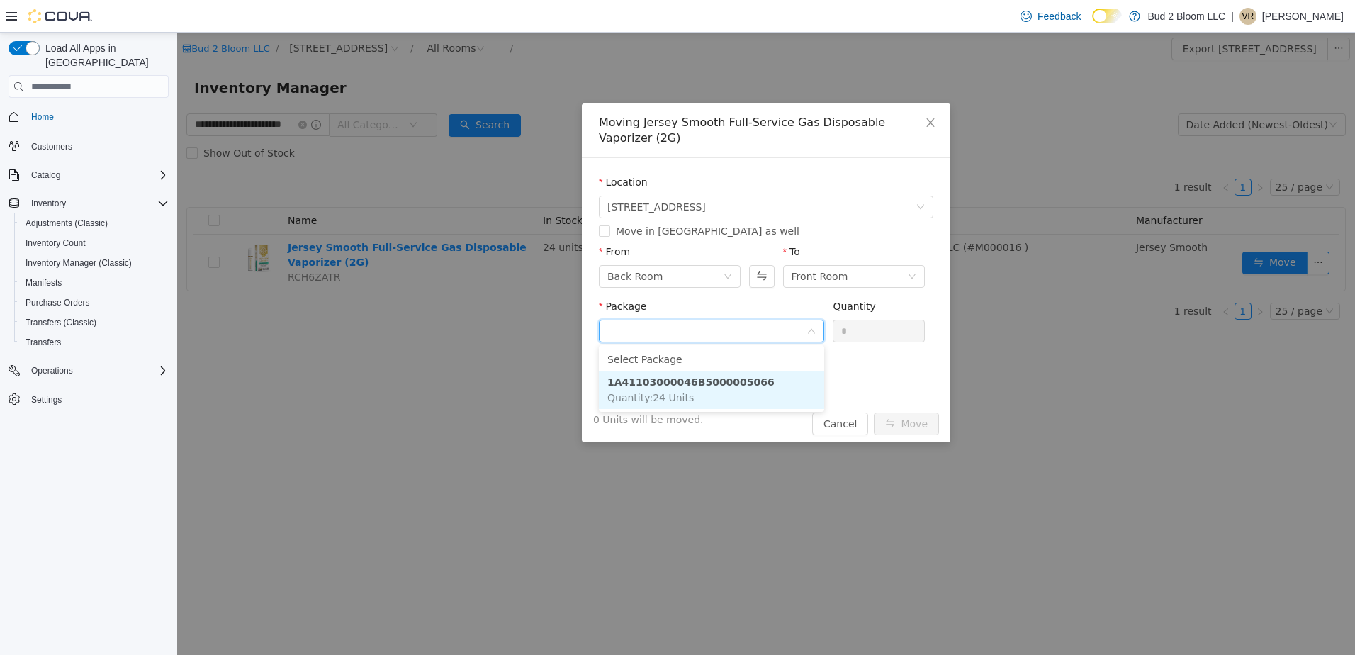
click at [687, 382] on strong "1A41103000046B5000005066" at bounding box center [691, 381] width 167 height 11
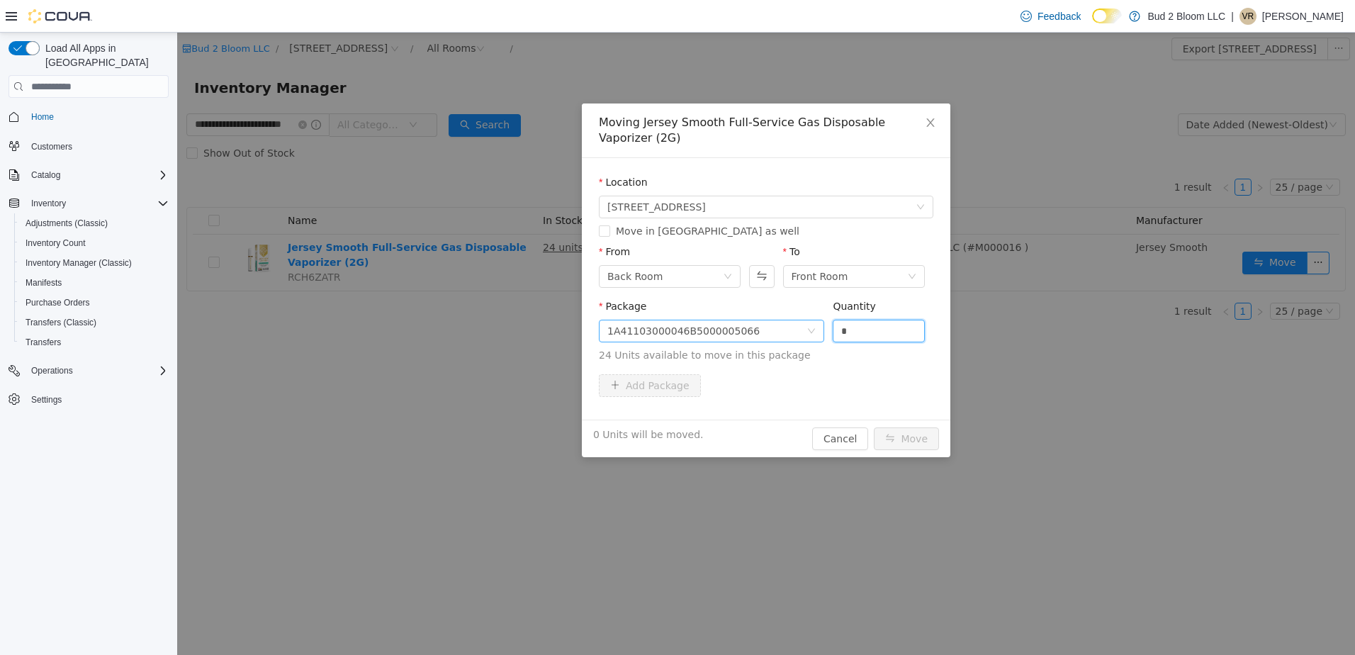
drag, startPoint x: 812, startPoint y: 325, endPoint x: 795, endPoint y: 322, distance: 17.2
click at [795, 322] on span "Package 1A41103000046B5000005066 Quantity * 24 Units available to move in this …" at bounding box center [766, 332] width 335 height 62
type input "**"
click at [874, 427] on button "Move" at bounding box center [906, 438] width 65 height 23
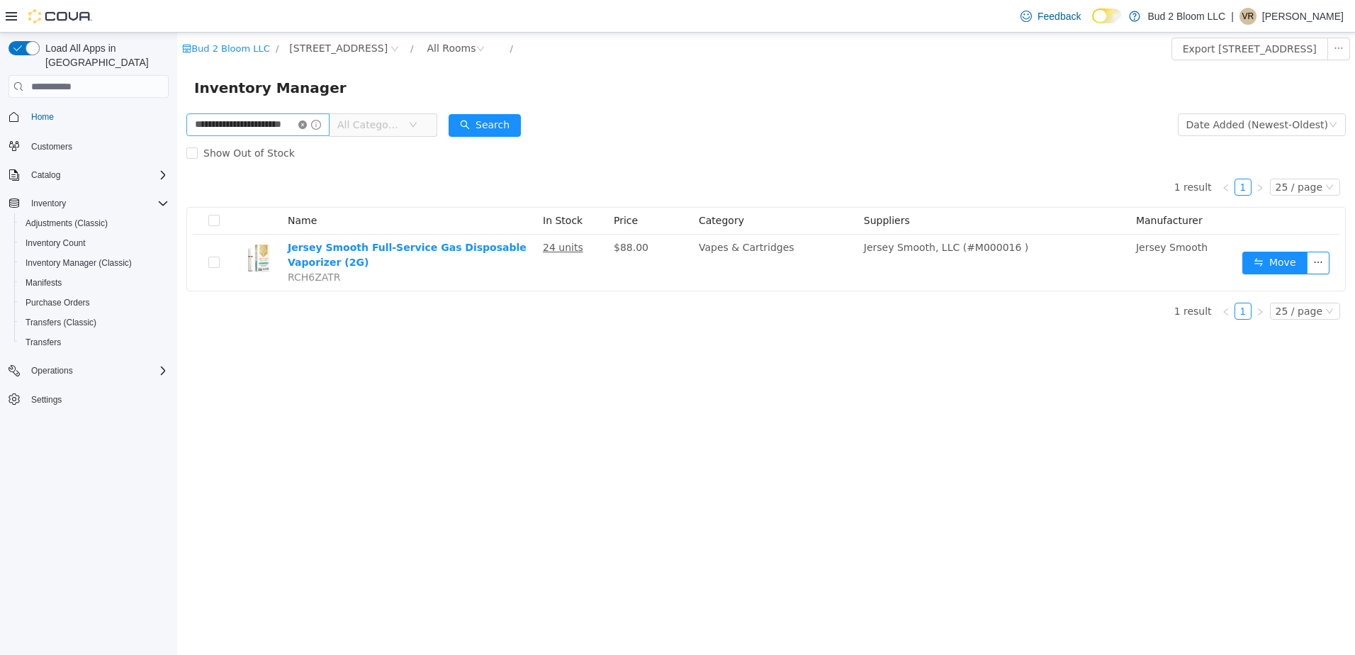
click at [307, 128] on icon "icon: close-circle" at bounding box center [302, 125] width 9 height 9
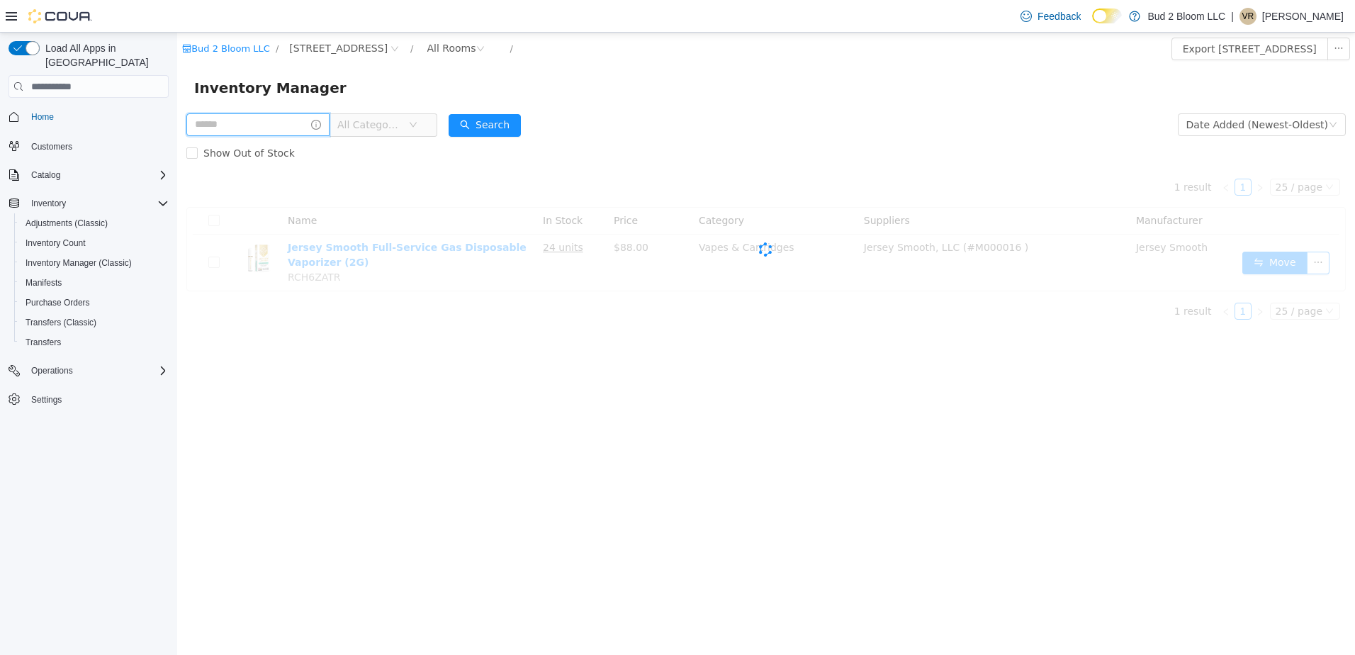
click at [300, 128] on input "text" at bounding box center [257, 124] width 143 height 23
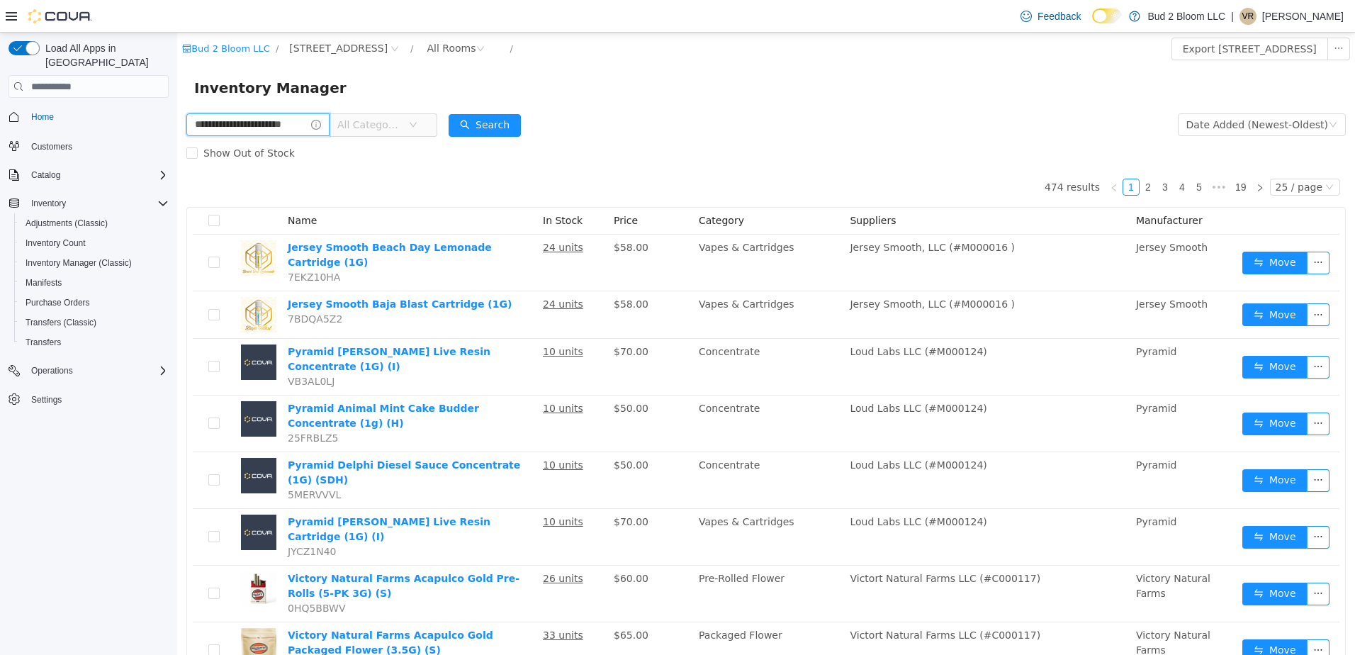
scroll to position [0, 18]
type input "**********"
click at [498, 121] on button "Search" at bounding box center [485, 125] width 72 height 23
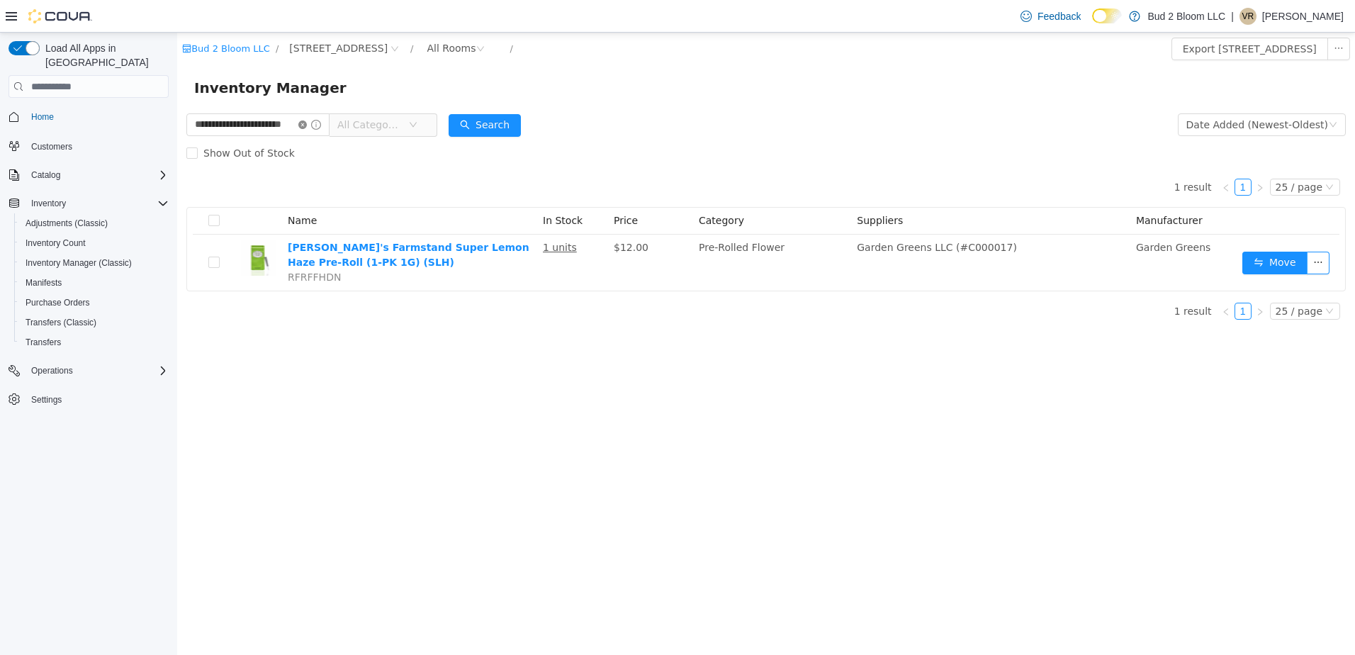
click at [307, 121] on icon "icon: close-circle" at bounding box center [302, 125] width 9 height 9
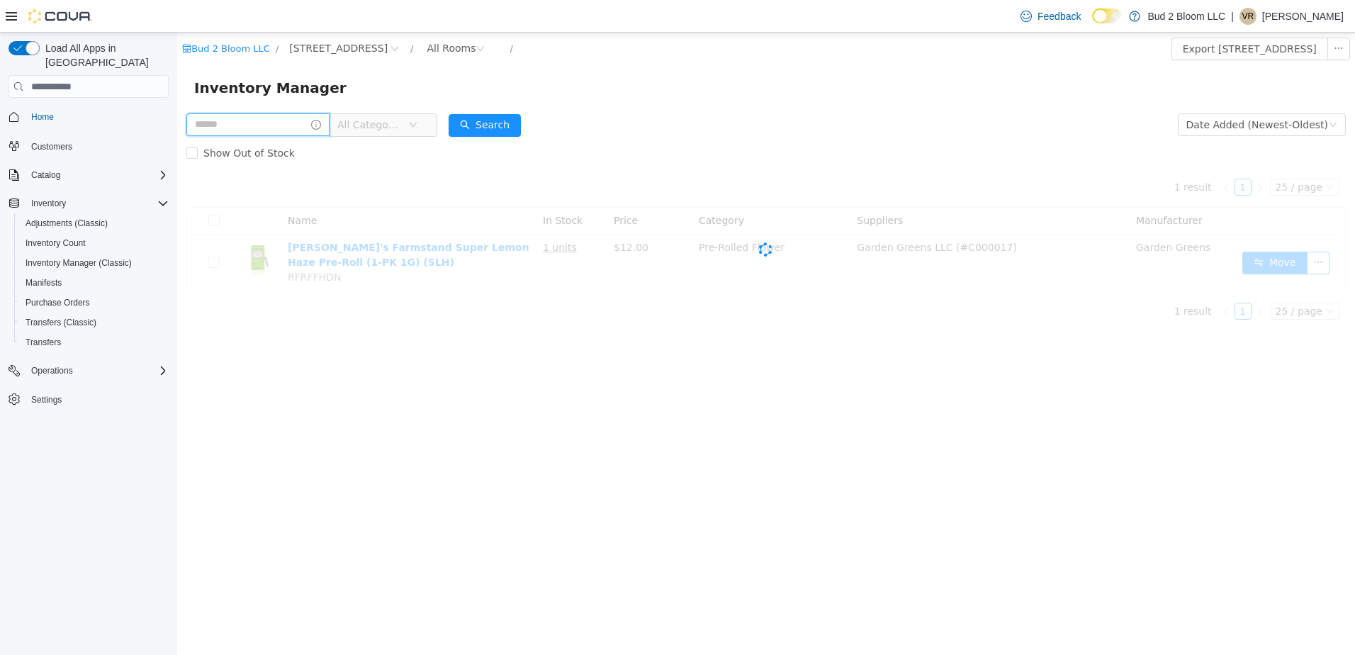
click at [293, 121] on input "text" at bounding box center [257, 124] width 143 height 23
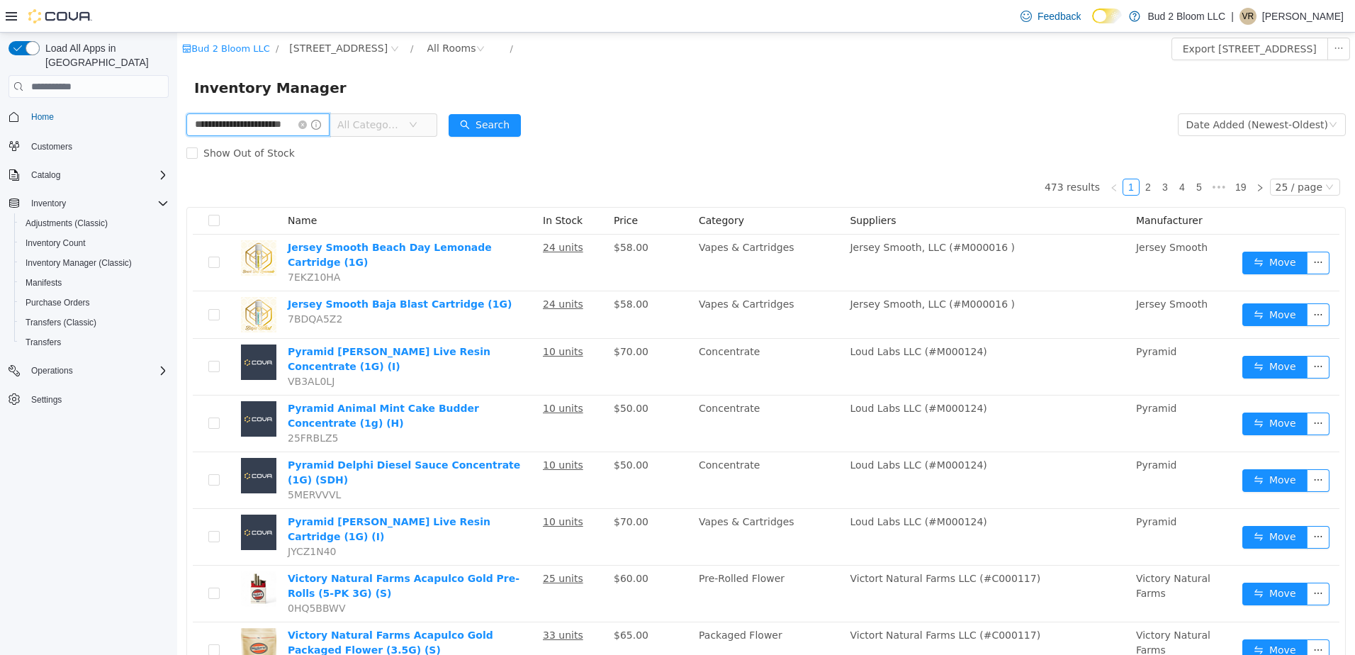
scroll to position [0, 18]
type input "**********"
click at [485, 121] on button "Search" at bounding box center [485, 125] width 72 height 23
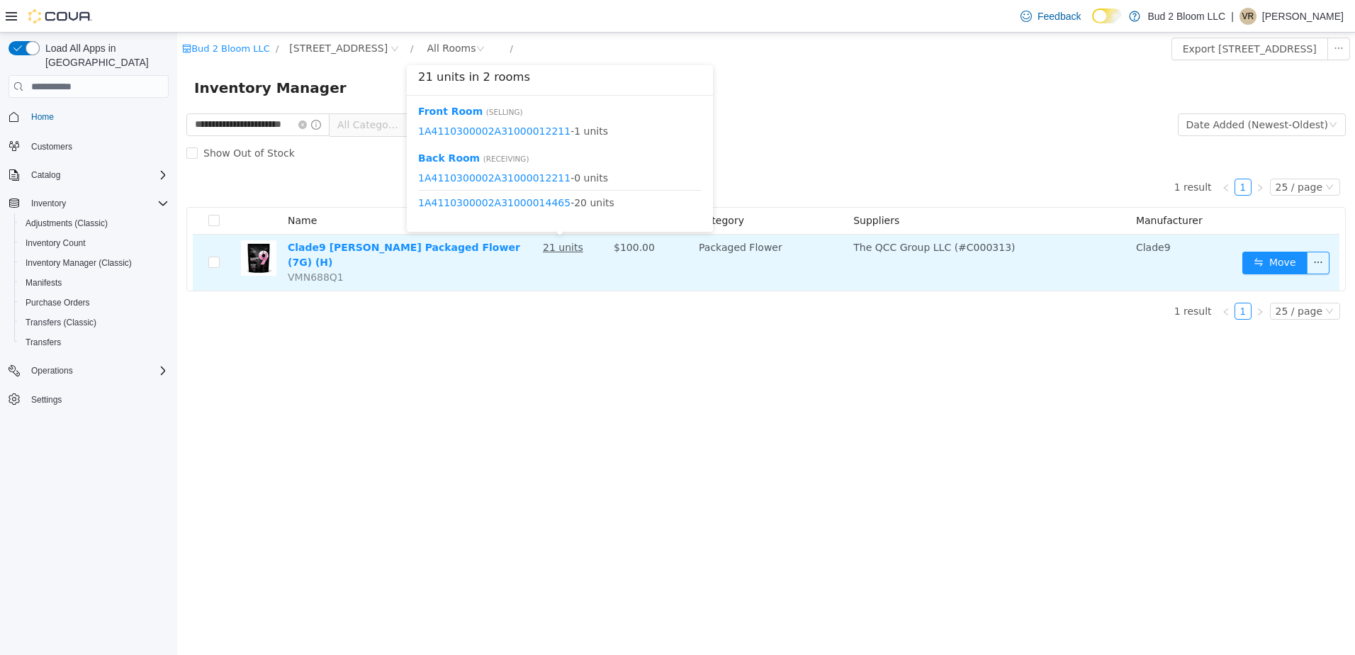
click at [565, 250] on u "21 units" at bounding box center [563, 247] width 40 height 11
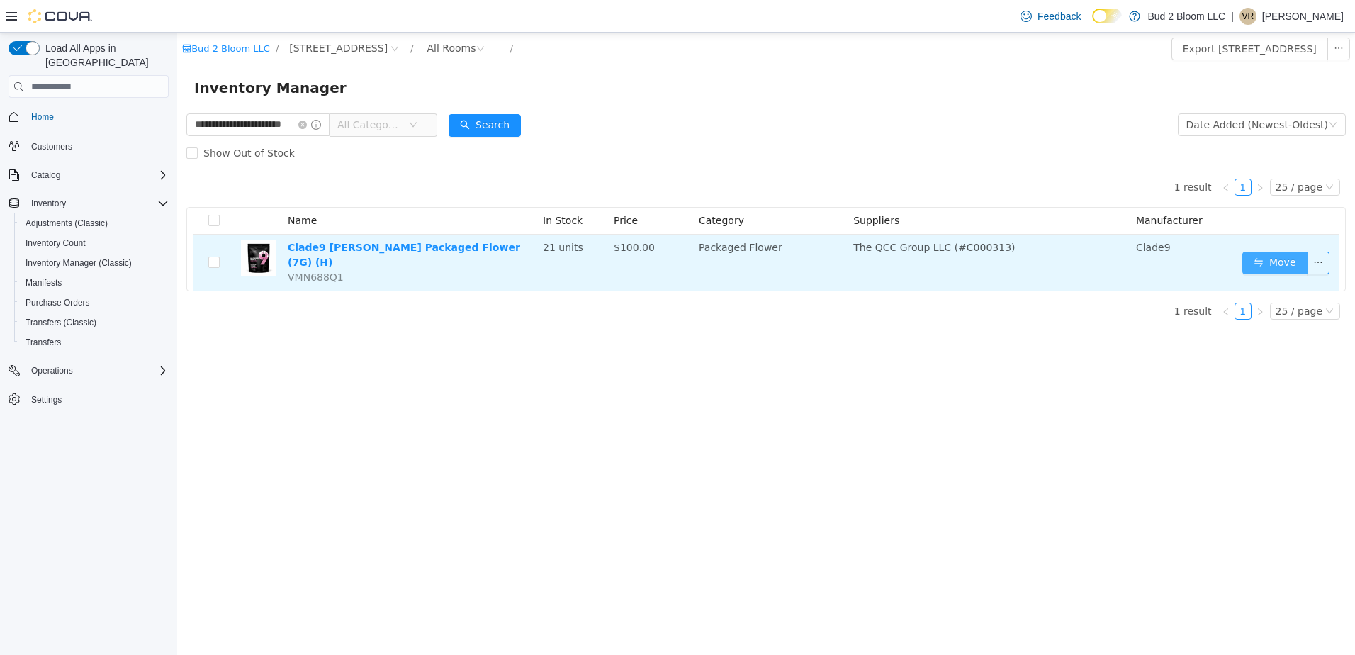
click at [1278, 252] on button "Move" at bounding box center [1275, 263] width 65 height 23
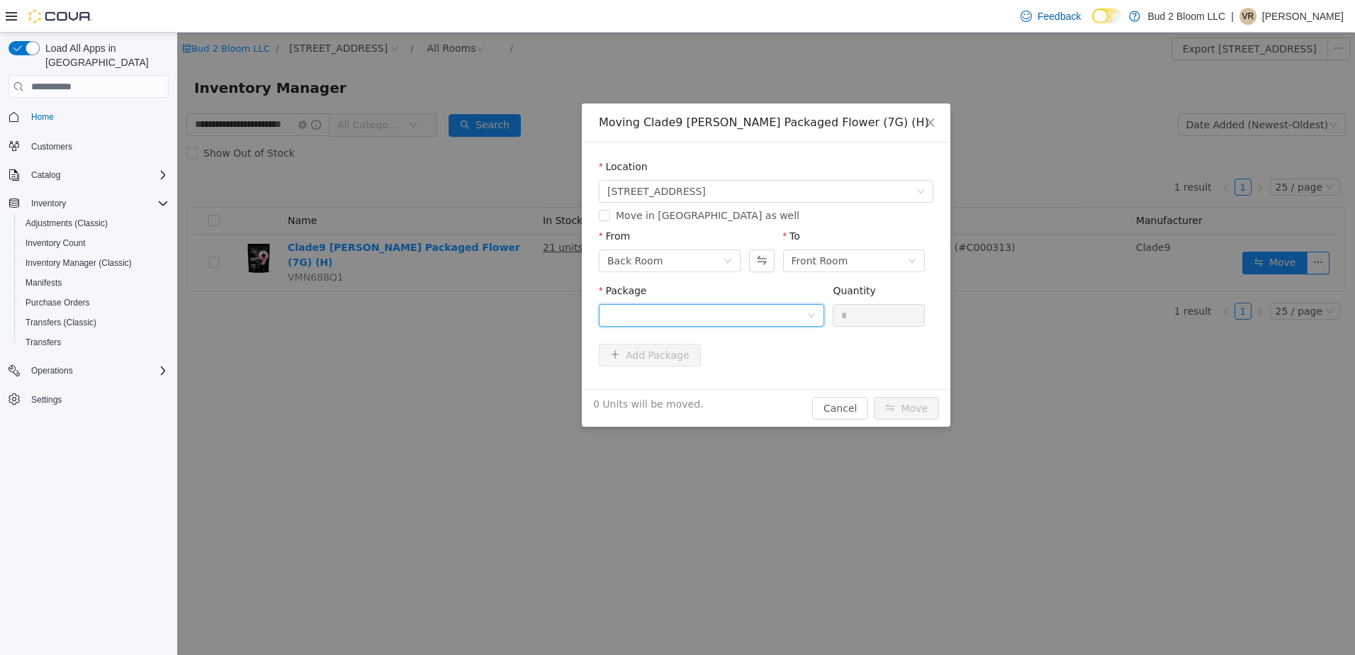
click at [692, 312] on div at bounding box center [707, 315] width 199 height 21
drag, startPoint x: 701, startPoint y: 364, endPoint x: 773, endPoint y: 360, distance: 72.4
click at [703, 364] on strong "1A4110300002A31000014465" at bounding box center [691, 366] width 167 height 11
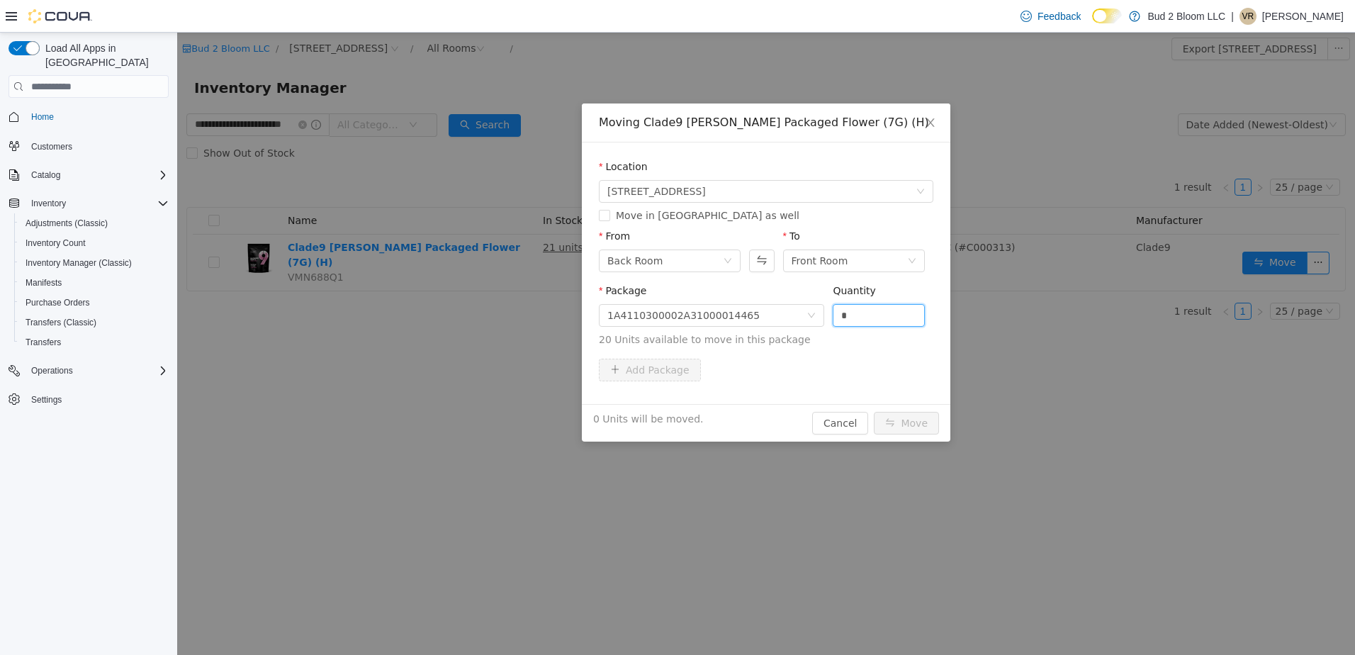
drag, startPoint x: 867, startPoint y: 313, endPoint x: 826, endPoint y: 313, distance: 41.1
click at [826, 313] on div "Package 1A4110300002A31000014465 Quantity * 20 Units available to move in this …" at bounding box center [766, 316] width 335 height 64
type input "**"
click at [874, 412] on button "Move" at bounding box center [906, 423] width 65 height 23
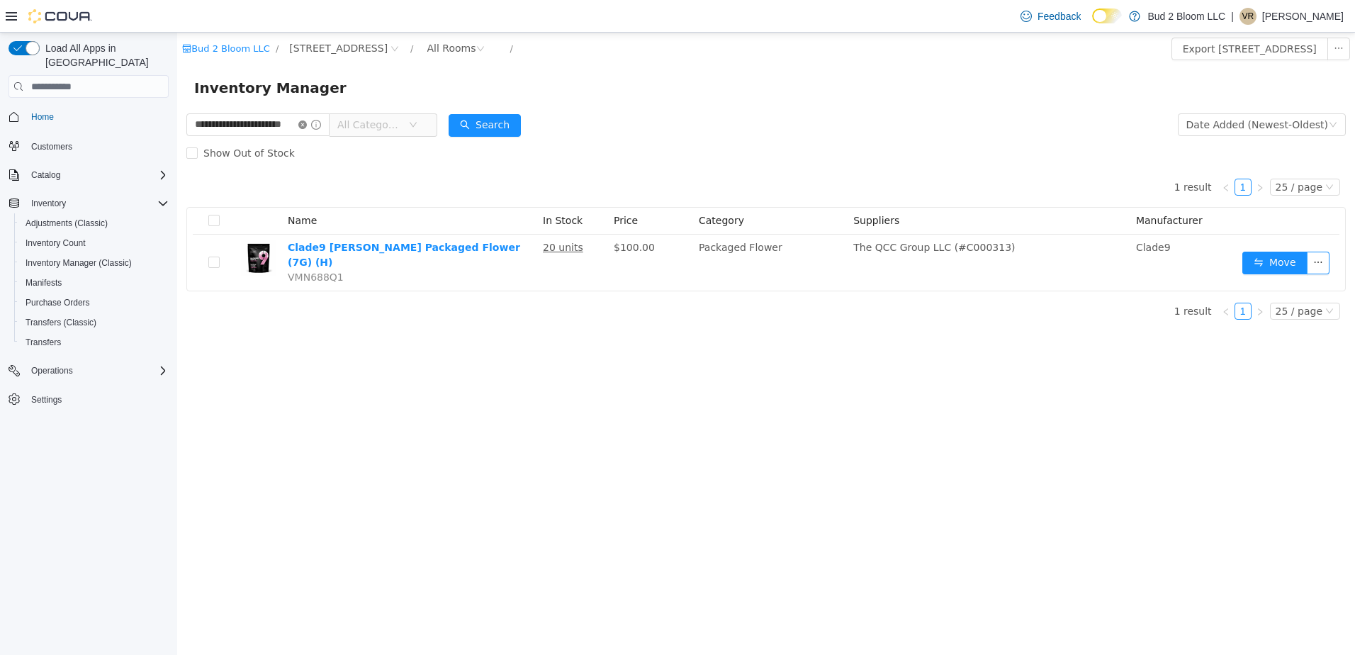
click at [307, 125] on icon "icon: close-circle" at bounding box center [302, 125] width 9 height 9
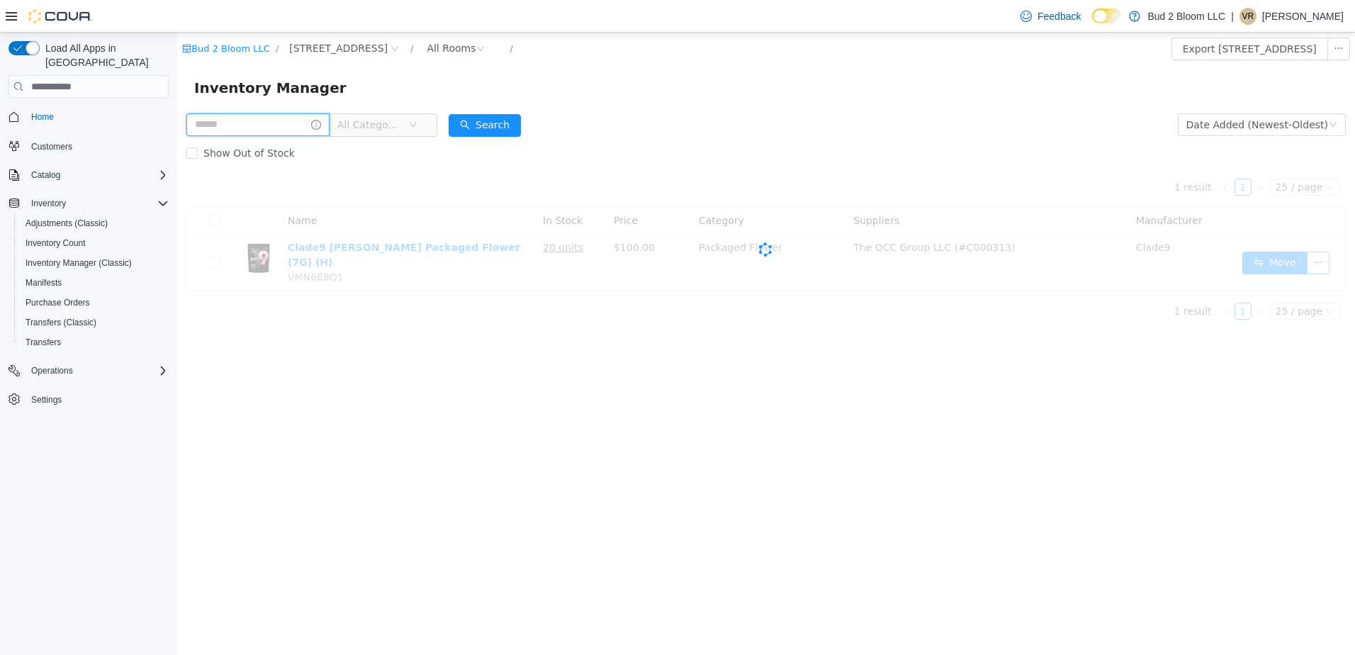
click at [298, 128] on input "text" at bounding box center [257, 124] width 143 height 23
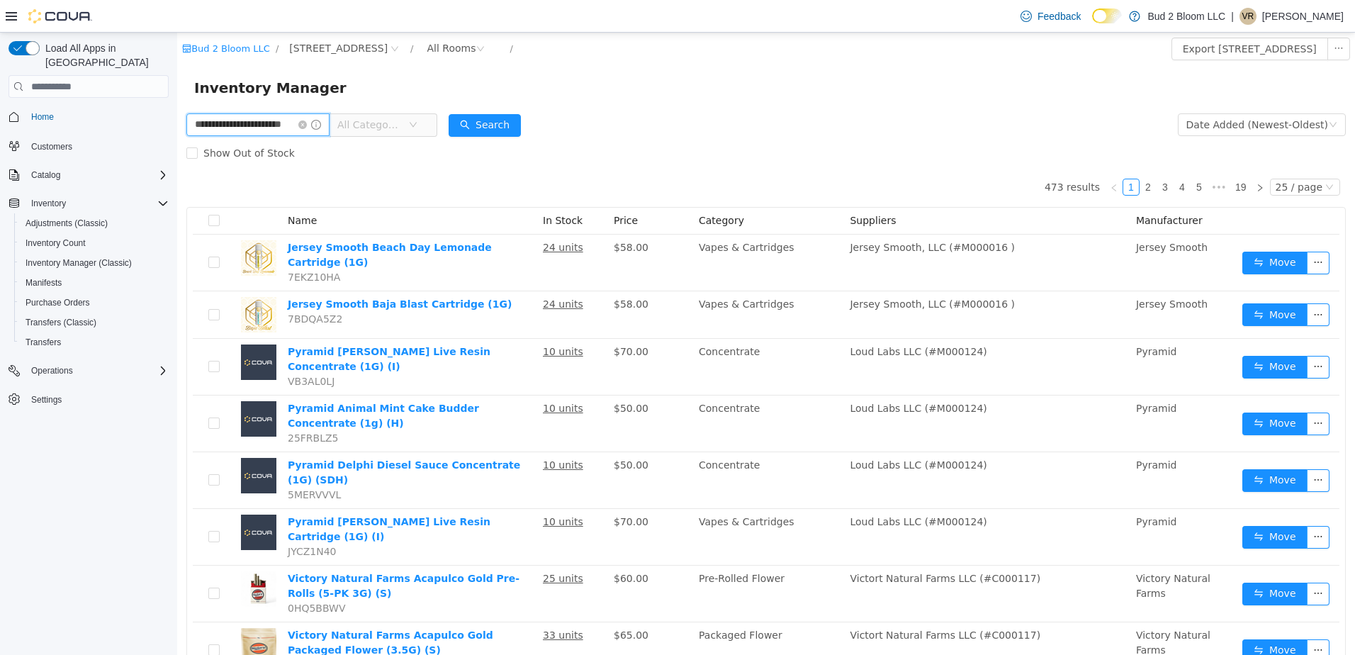
scroll to position [0, 16]
type input "**********"
click at [488, 130] on button "Search" at bounding box center [485, 125] width 72 height 23
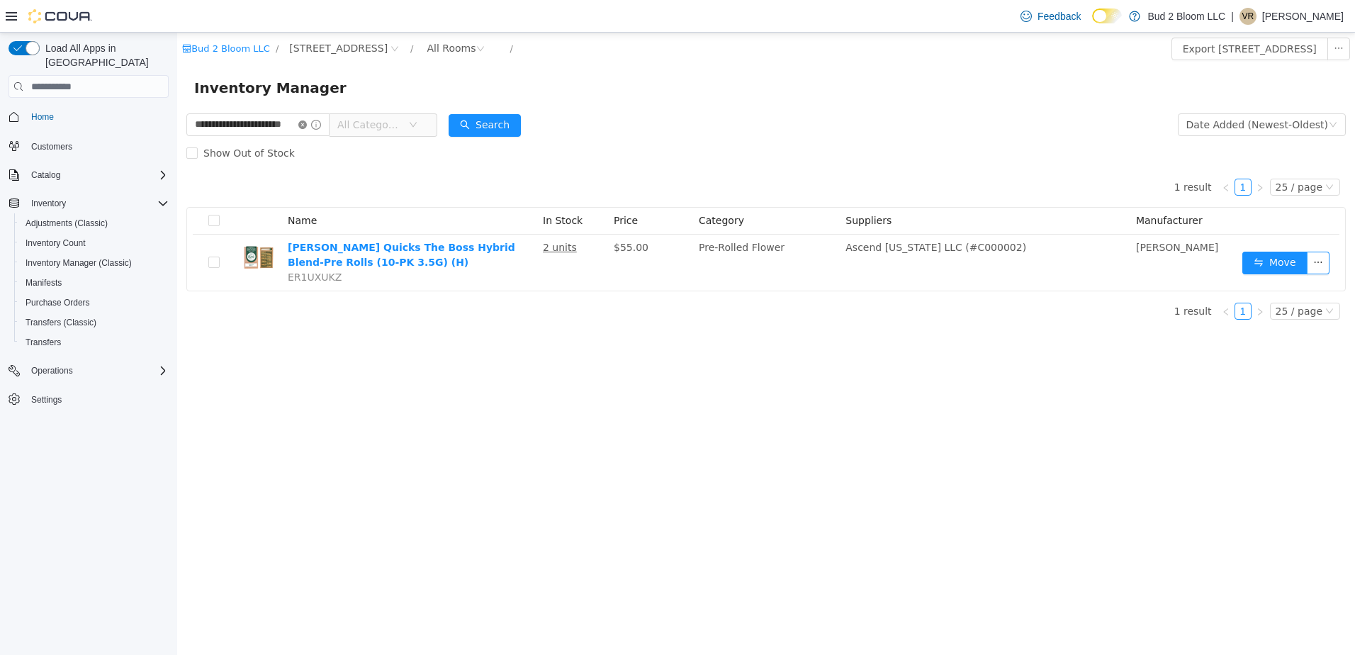
click at [307, 123] on icon "icon: close-circle" at bounding box center [302, 125] width 9 height 9
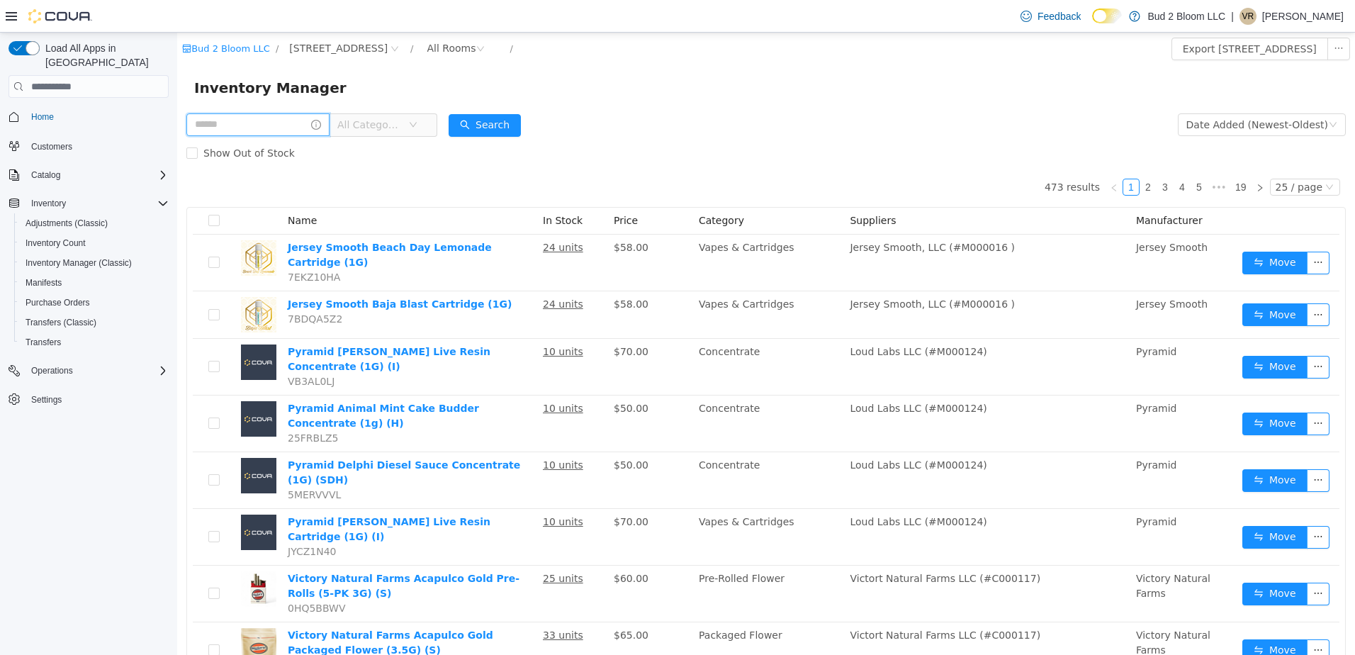
click at [289, 124] on input "text" at bounding box center [257, 124] width 143 height 23
type input "**********"
click at [493, 127] on button "Search" at bounding box center [485, 125] width 72 height 23
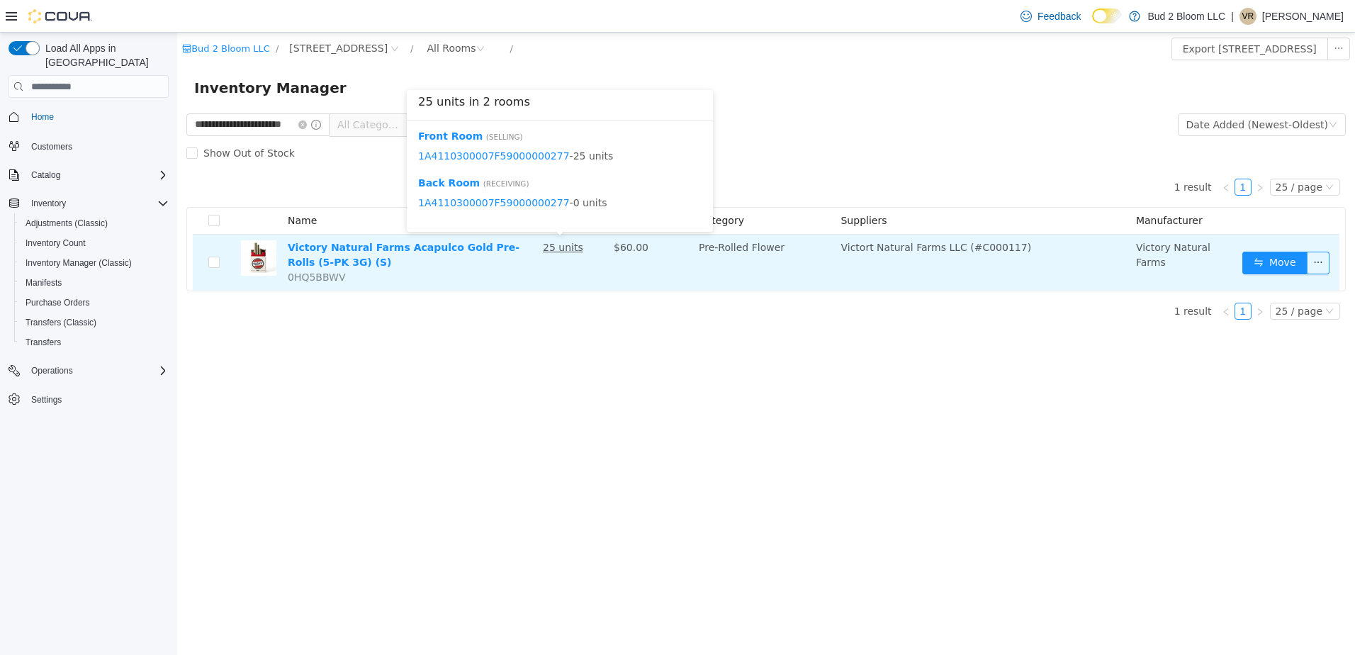
click at [557, 252] on u "25 units" at bounding box center [563, 247] width 40 height 11
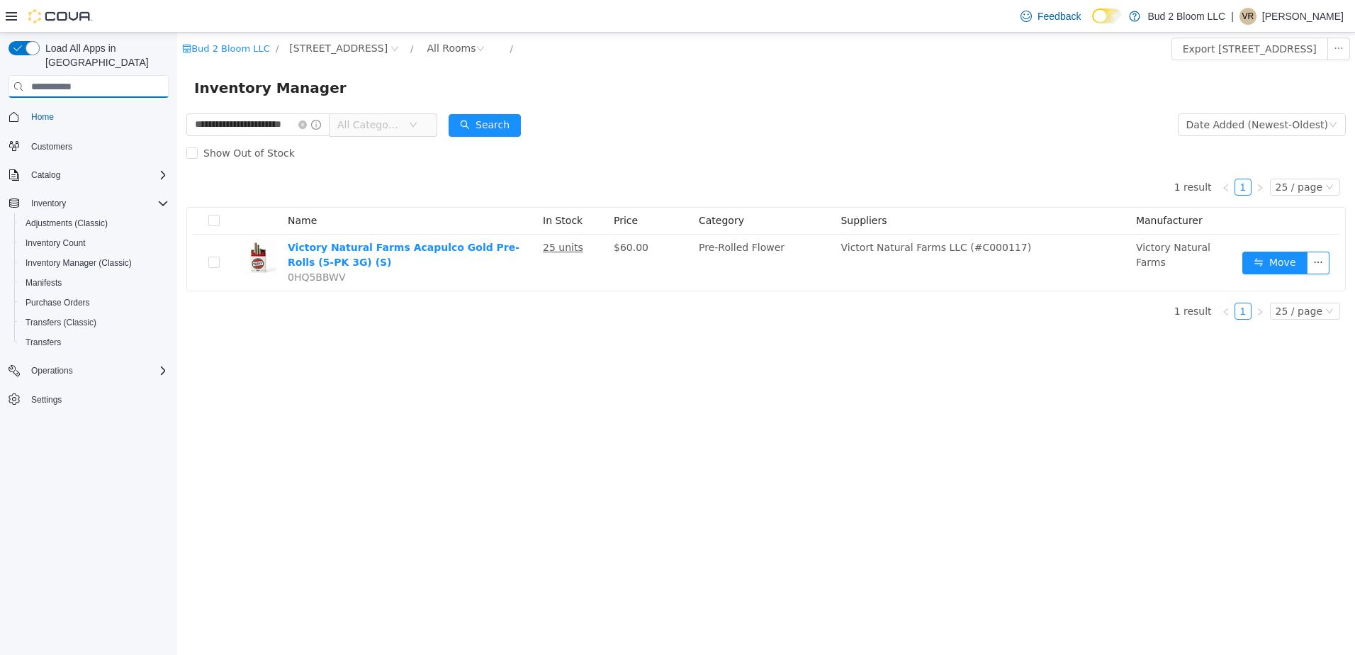
click at [141, 75] on input "search" at bounding box center [89, 86] width 160 height 23
click at [68, 257] on span "Inventory Manager (Classic)" at bounding box center [79, 262] width 106 height 11
click at [307, 123] on icon "icon: close-circle" at bounding box center [302, 125] width 9 height 9
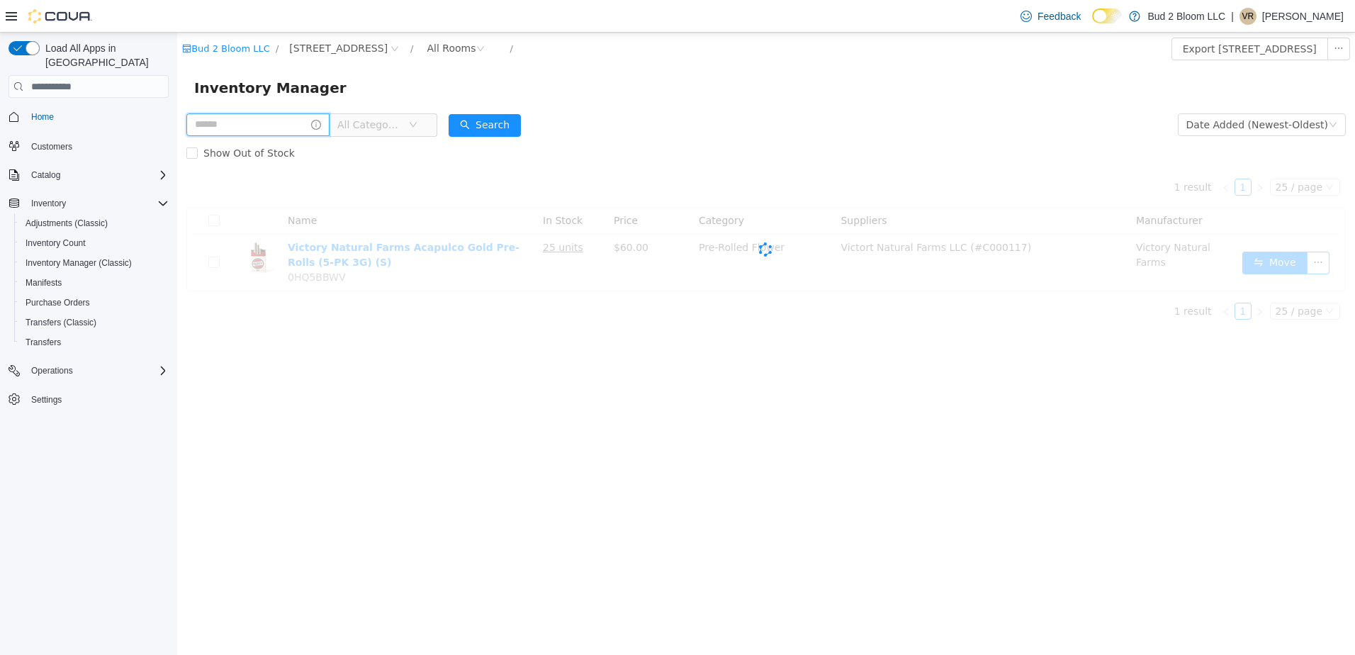
click at [270, 121] on input "text" at bounding box center [257, 124] width 143 height 23
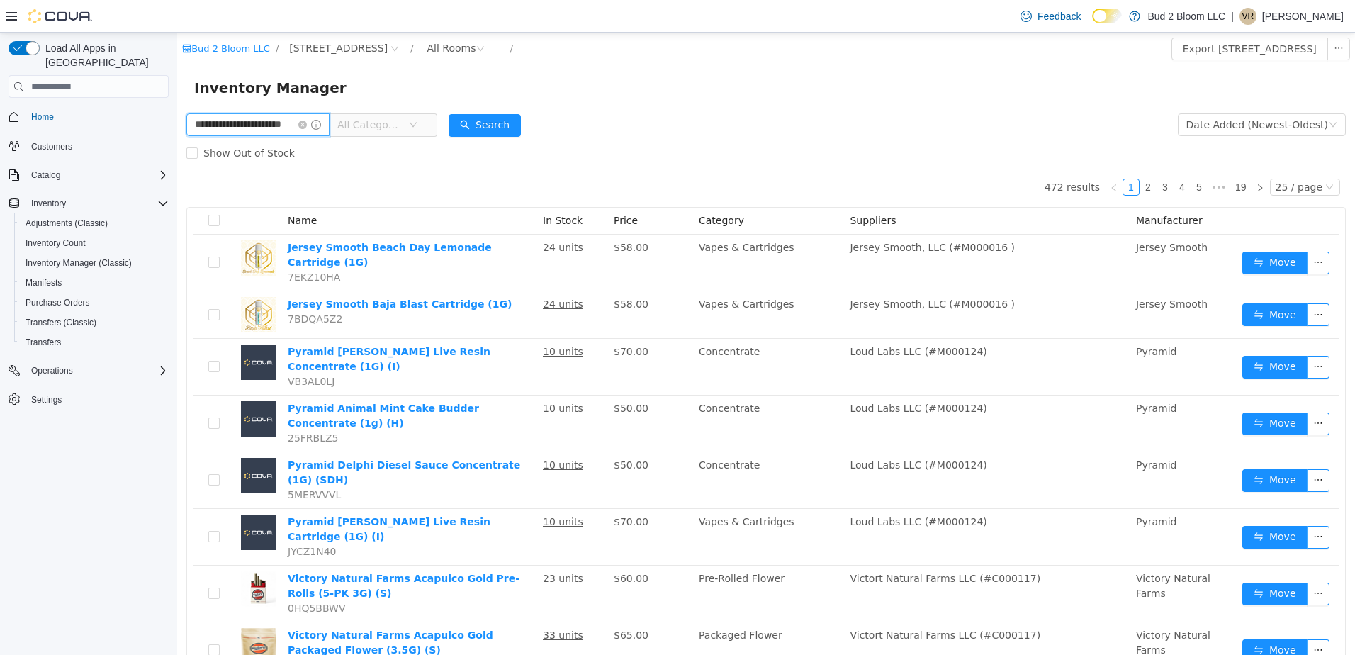
scroll to position [0, 18]
type input "**********"
click at [488, 126] on button "Search" at bounding box center [485, 125] width 72 height 23
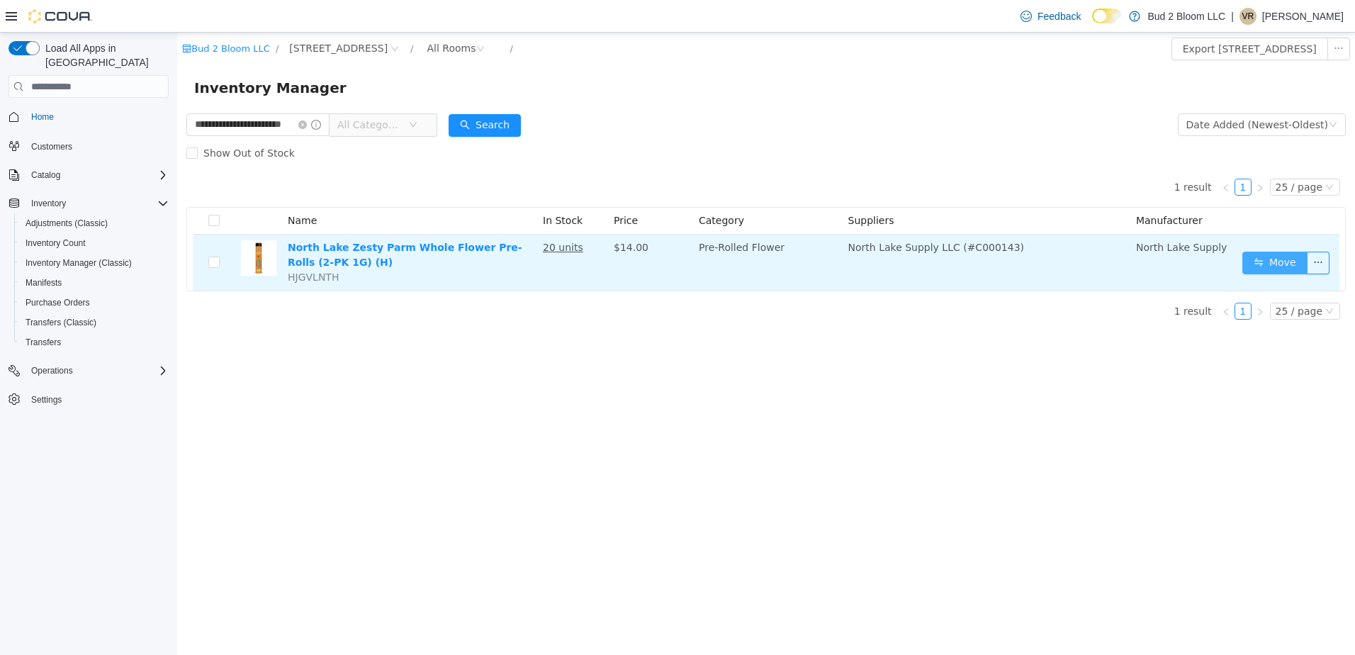
click at [1259, 263] on button "Move" at bounding box center [1275, 263] width 65 height 23
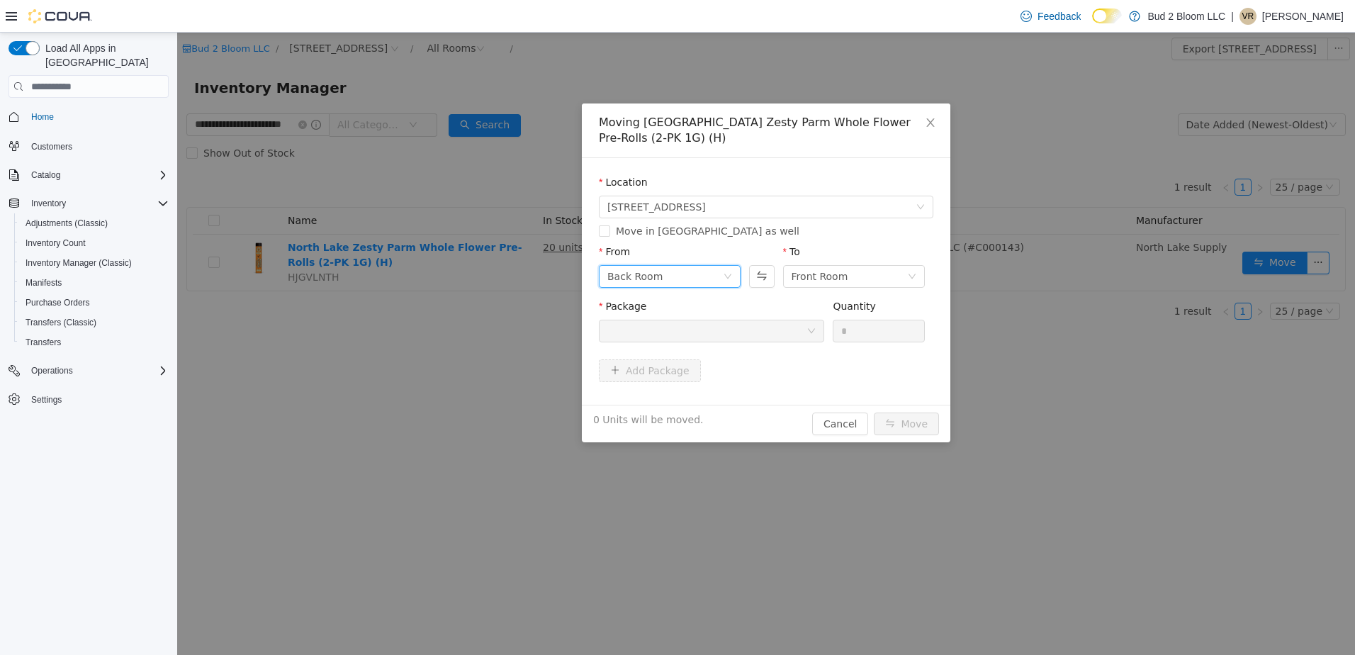
click at [691, 279] on div "Back Room" at bounding box center [666, 276] width 116 height 21
click at [681, 382] on li "SAMPLES" at bounding box center [670, 373] width 142 height 23
click at [757, 332] on div at bounding box center [707, 330] width 199 height 21
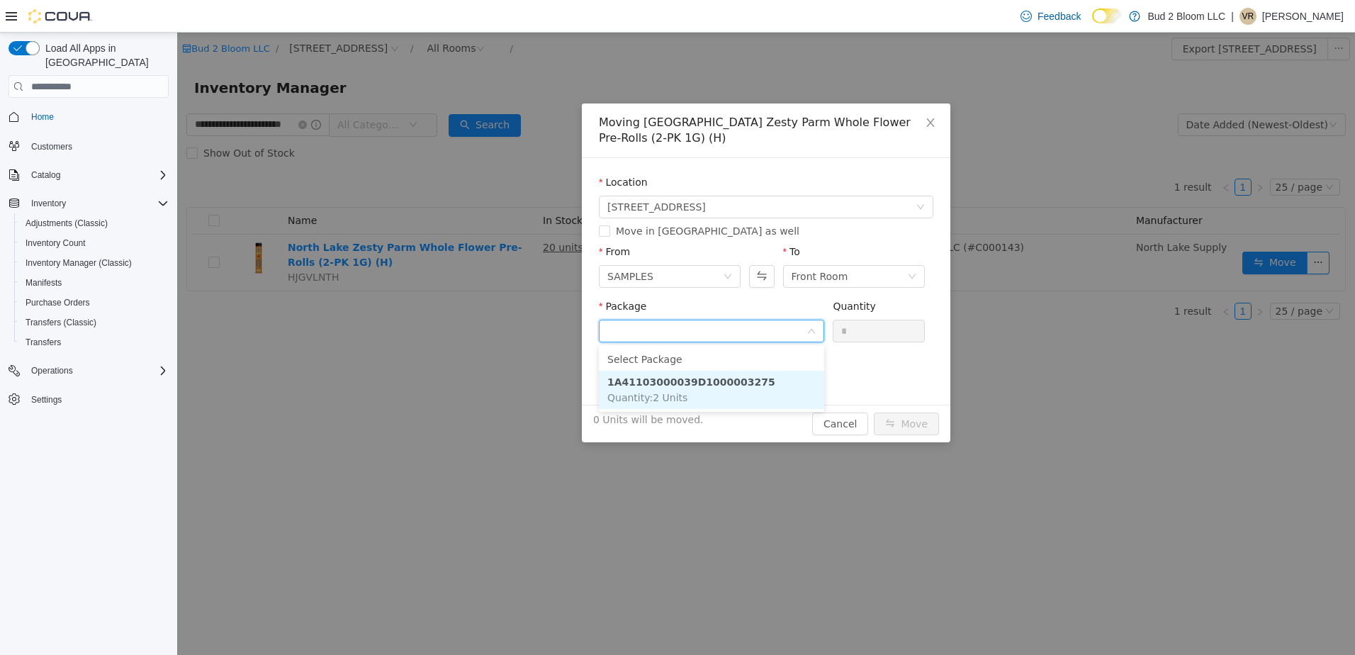
click at [742, 386] on strong "1A41103000039D1000003275" at bounding box center [692, 381] width 168 height 11
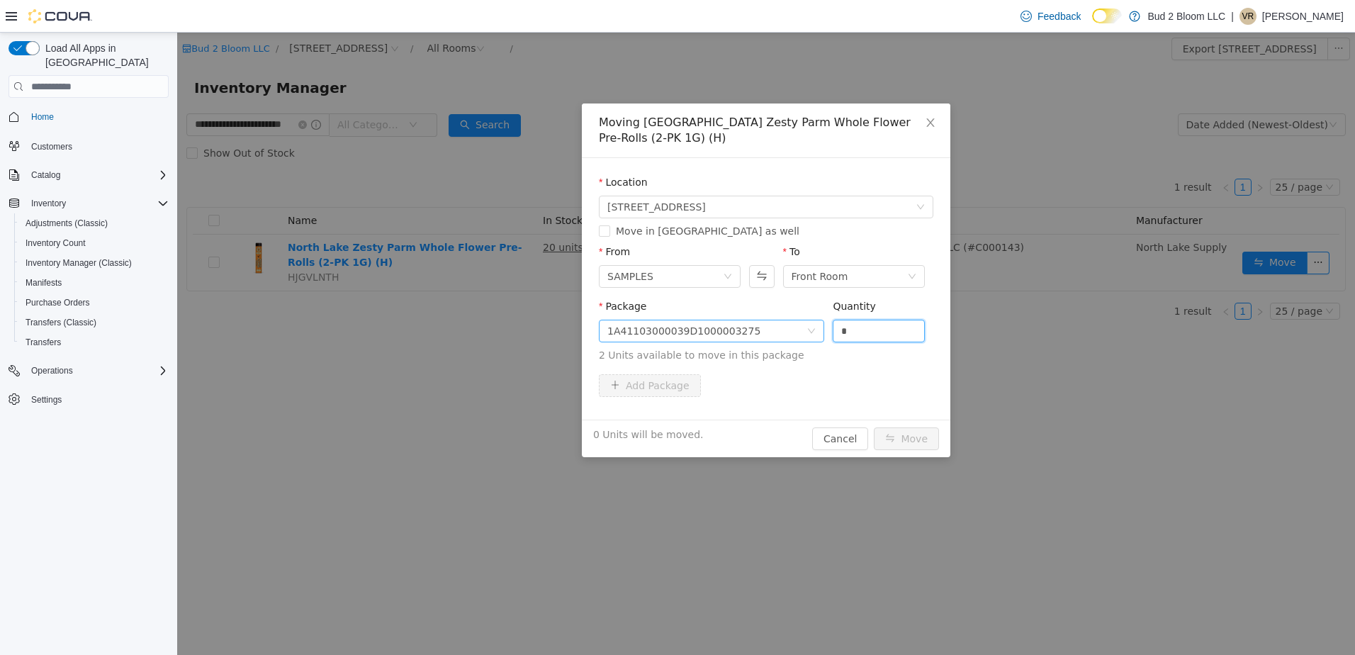
drag, startPoint x: 863, startPoint y: 328, endPoint x: 794, endPoint y: 327, distance: 69.5
click at [800, 327] on span "Package 1A41103000039D1000003275 Quantity * 2 Units available to move in this p…" at bounding box center [766, 332] width 335 height 62
type input "*"
click at [874, 427] on button "Move" at bounding box center [906, 438] width 65 height 23
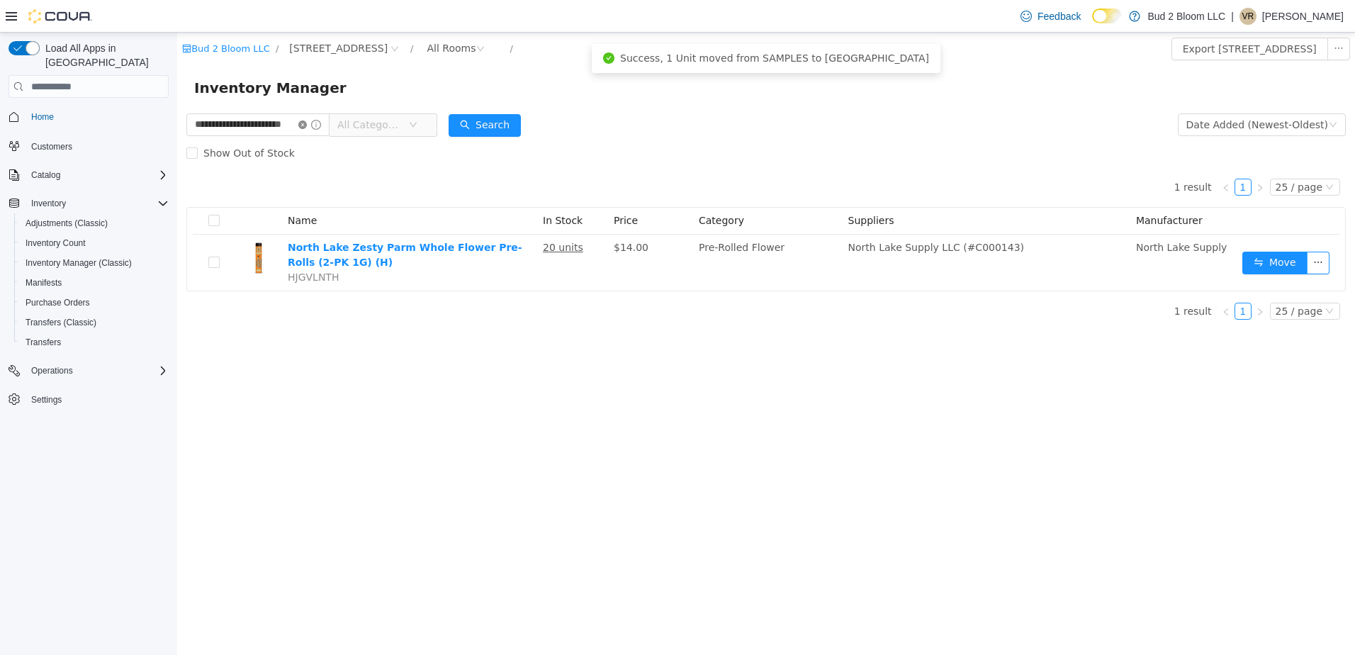
click at [307, 125] on icon "icon: close-circle" at bounding box center [302, 125] width 9 height 9
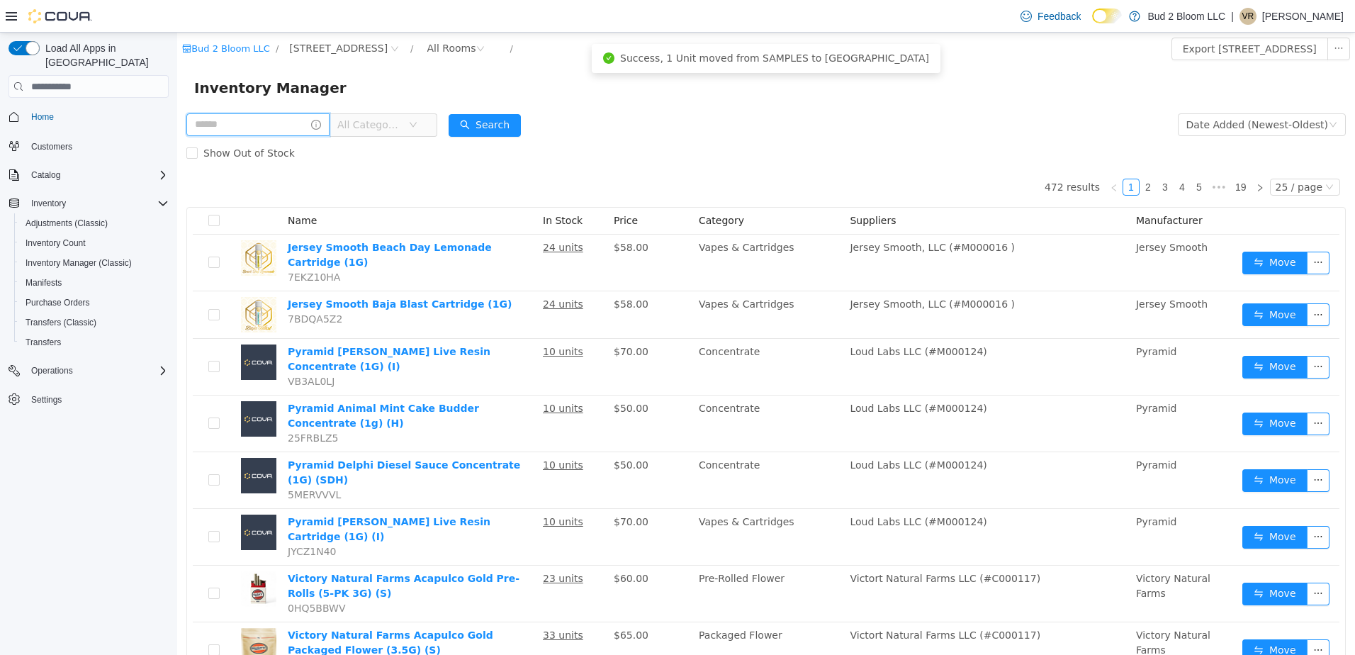
click at [266, 127] on input "text" at bounding box center [257, 124] width 143 height 23
type input "**********"
click at [480, 124] on button "Search" at bounding box center [485, 125] width 72 height 23
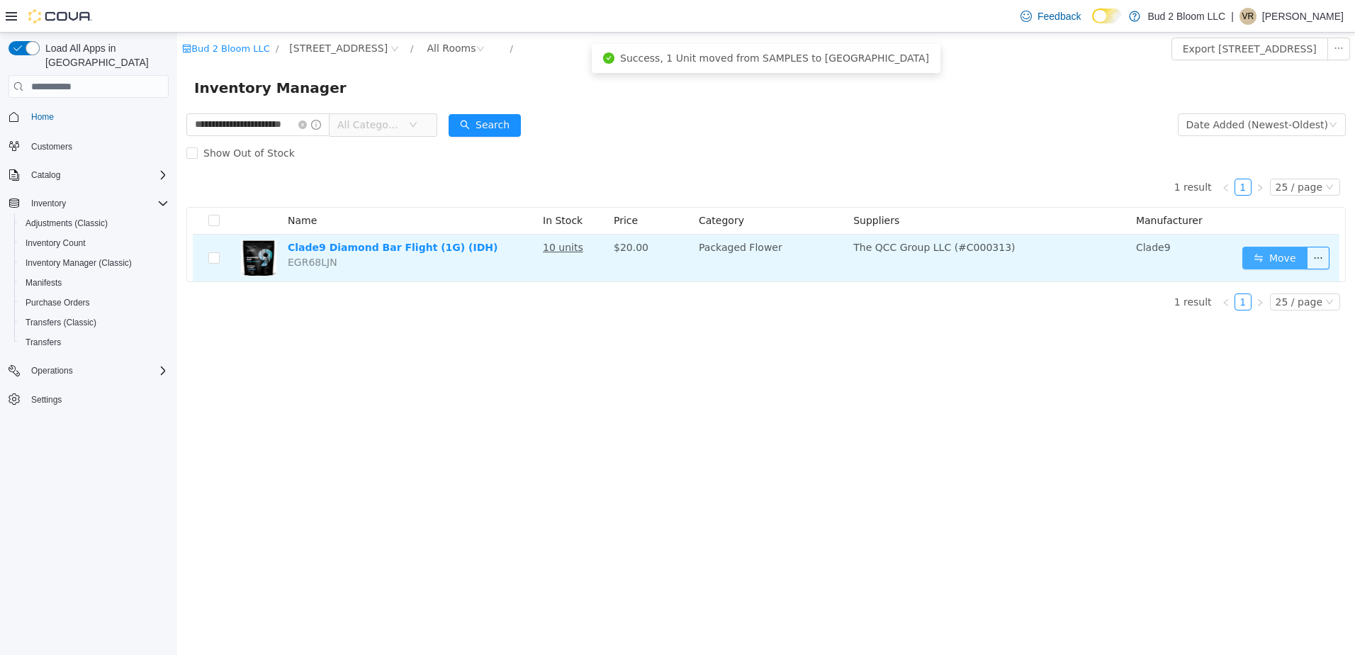
click at [1263, 257] on button "Move" at bounding box center [1275, 258] width 65 height 23
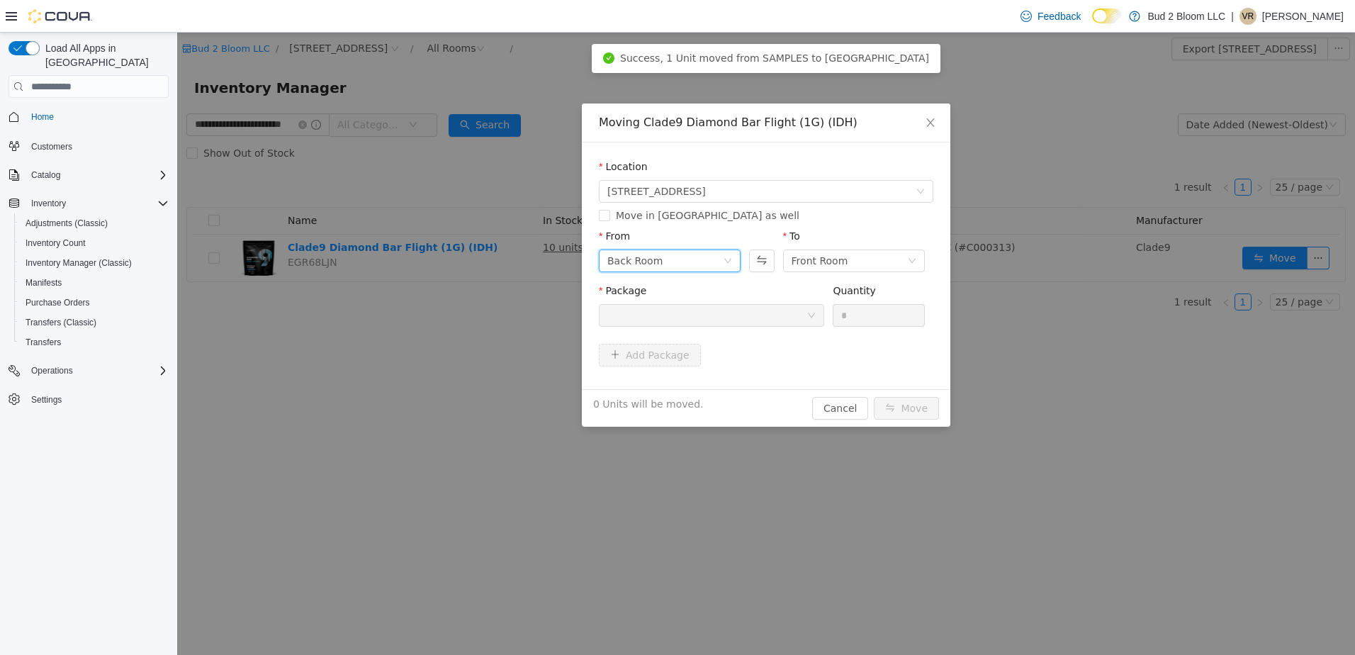
click at [702, 262] on div "Back Room" at bounding box center [666, 260] width 116 height 21
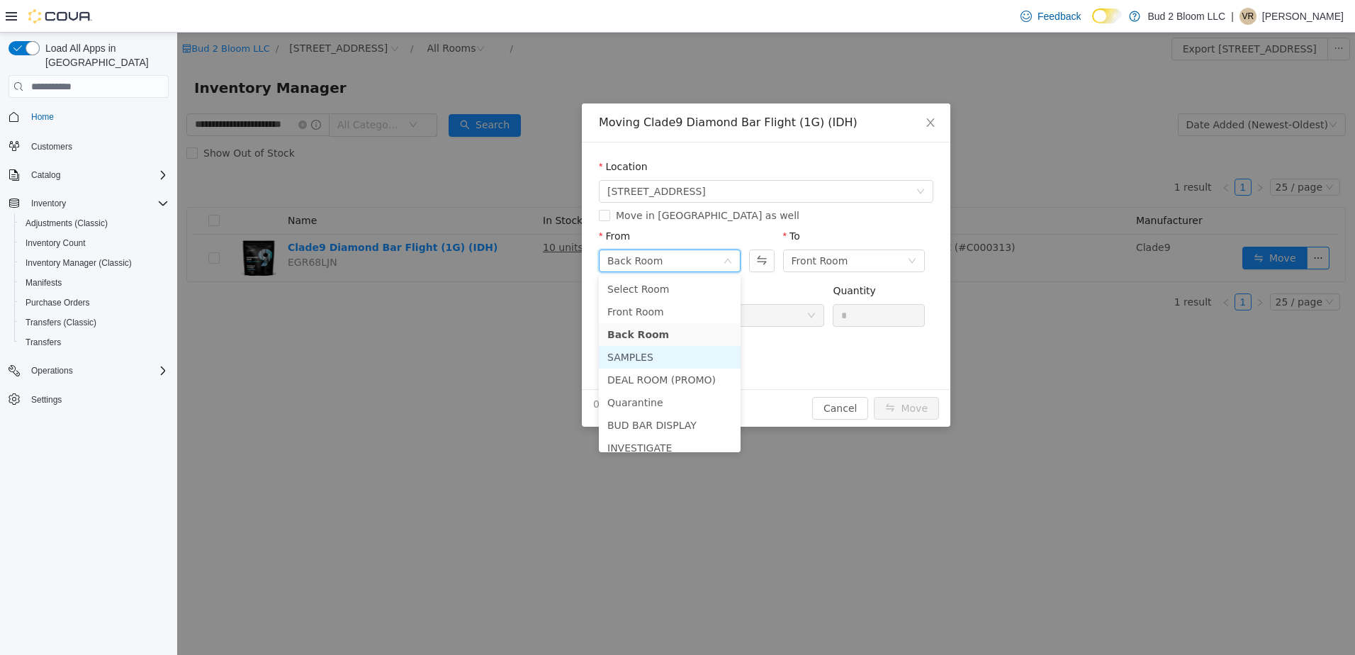
click at [707, 360] on li "SAMPLES" at bounding box center [670, 357] width 142 height 23
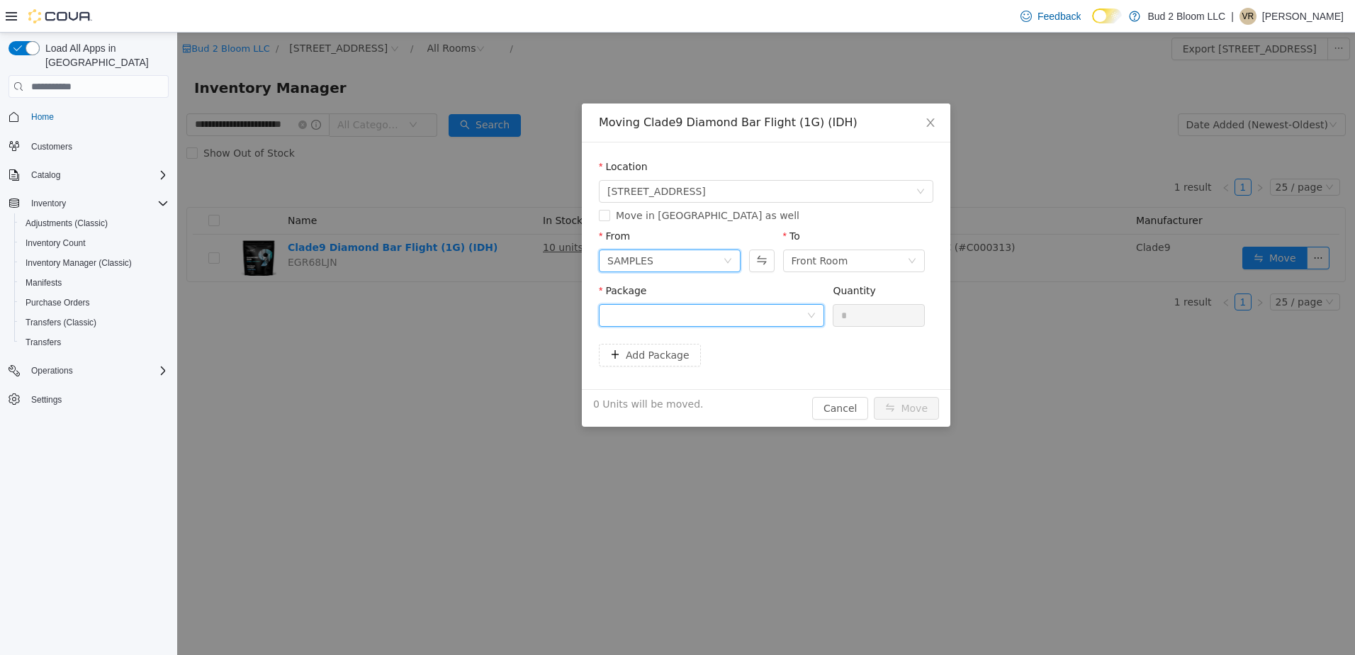
click at [765, 313] on div at bounding box center [707, 315] width 199 height 21
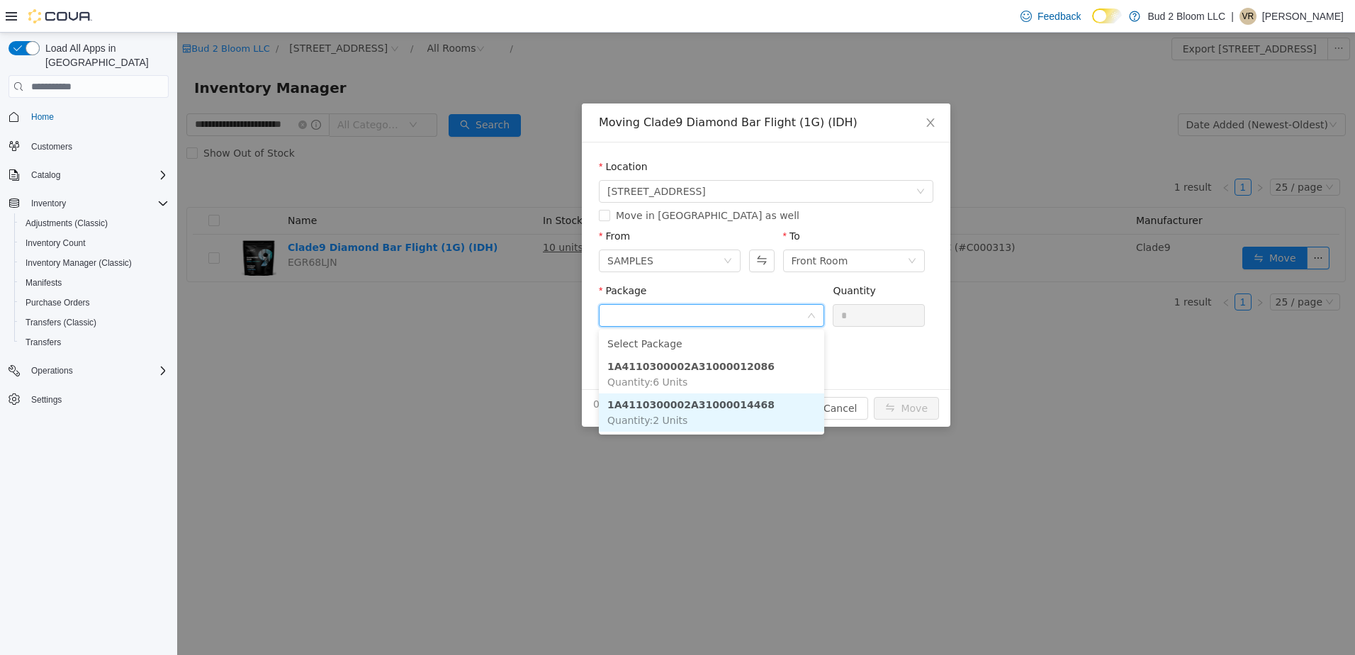
click at [747, 406] on li "1A4110300002A31000014468 Quantity : 2 Units" at bounding box center [711, 412] width 225 height 38
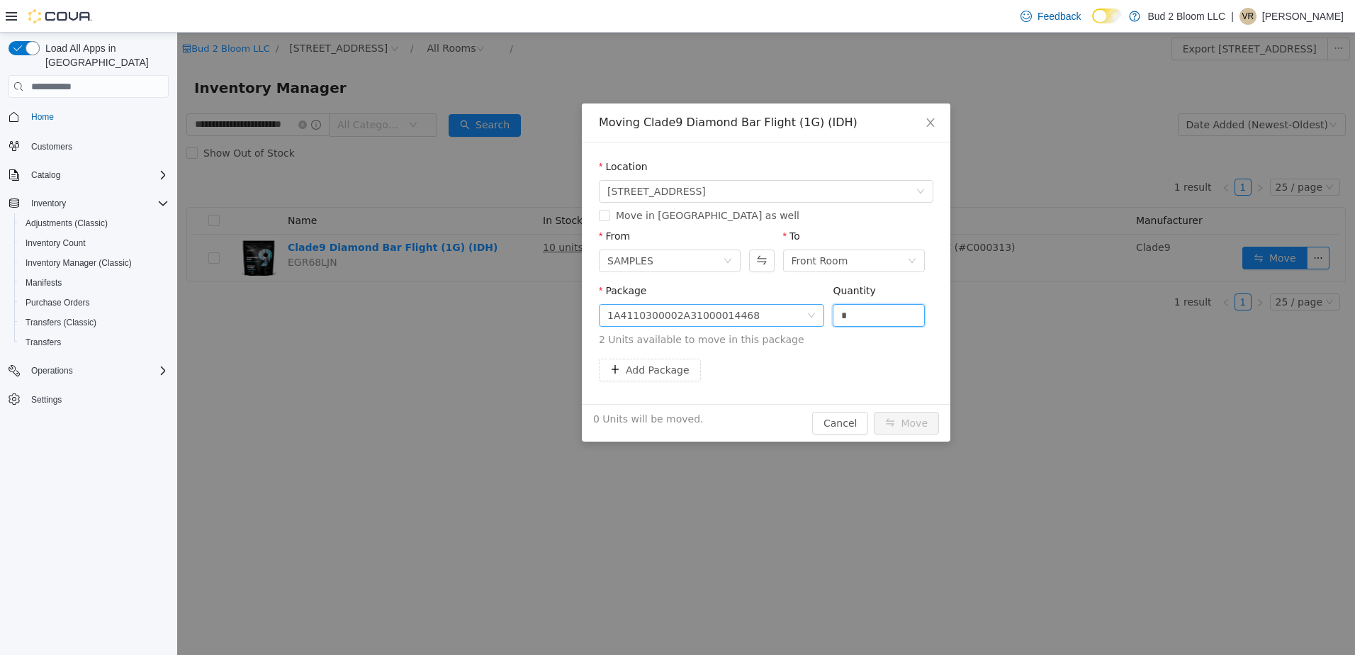
drag, startPoint x: 871, startPoint y: 313, endPoint x: 783, endPoint y: 306, distance: 88.1
click at [789, 307] on span "Package 1A4110300002A31000014468 Quantity * 2 Units available to move in this p…" at bounding box center [766, 316] width 335 height 62
type input "*"
click at [874, 412] on button "Move" at bounding box center [906, 423] width 65 height 23
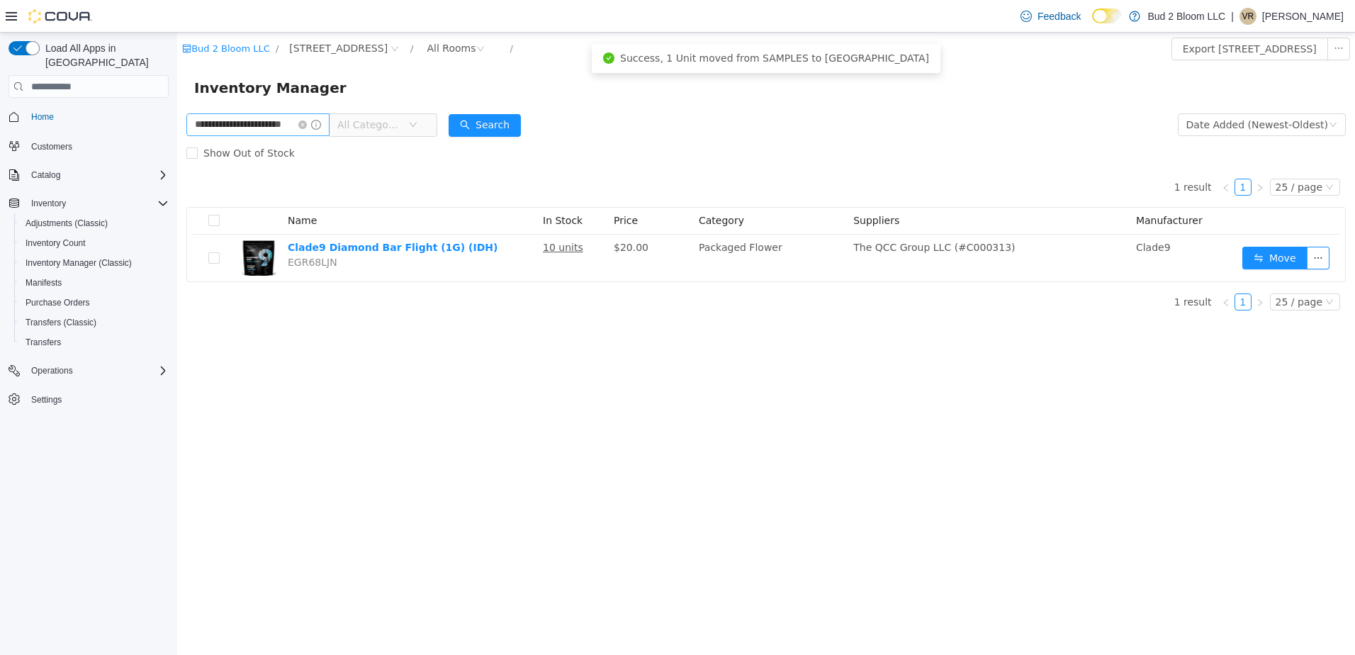
click at [307, 123] on icon "icon: close-circle" at bounding box center [302, 125] width 9 height 9
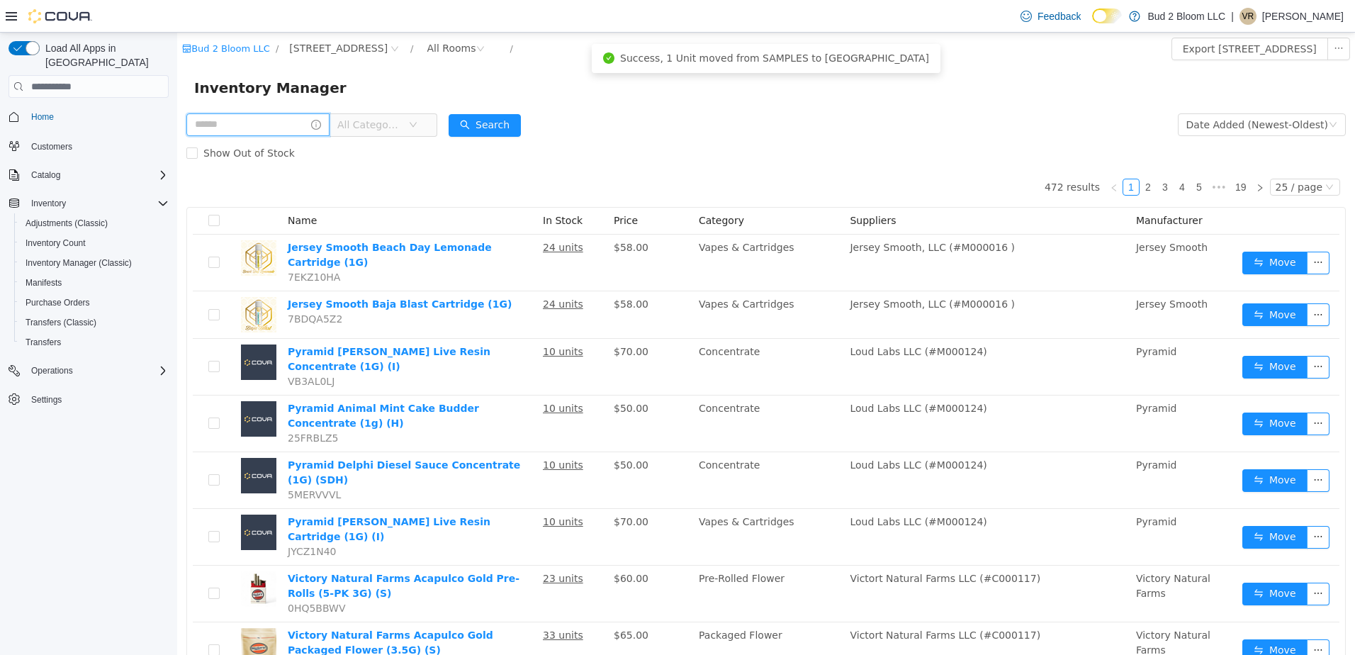
click at [283, 122] on input "text" at bounding box center [257, 124] width 143 height 23
type input "**********"
click at [488, 133] on button "Search" at bounding box center [485, 125] width 72 height 23
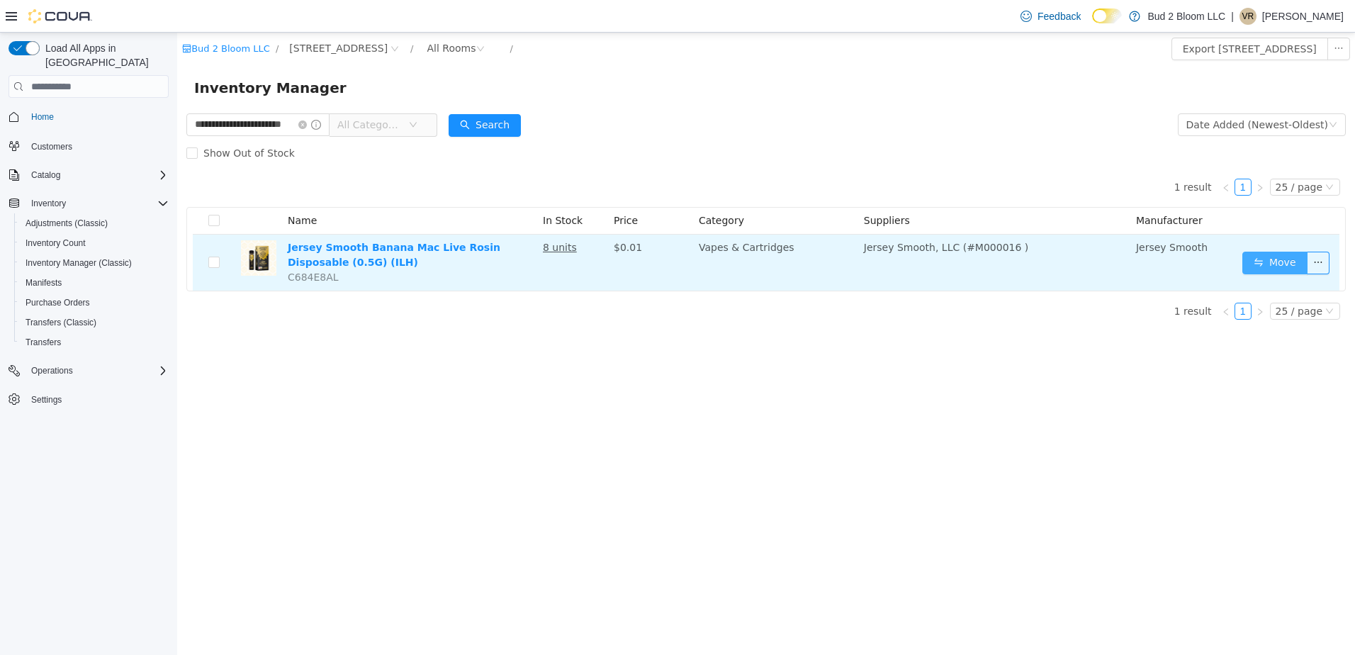
click at [1253, 266] on button "Move" at bounding box center [1275, 263] width 65 height 23
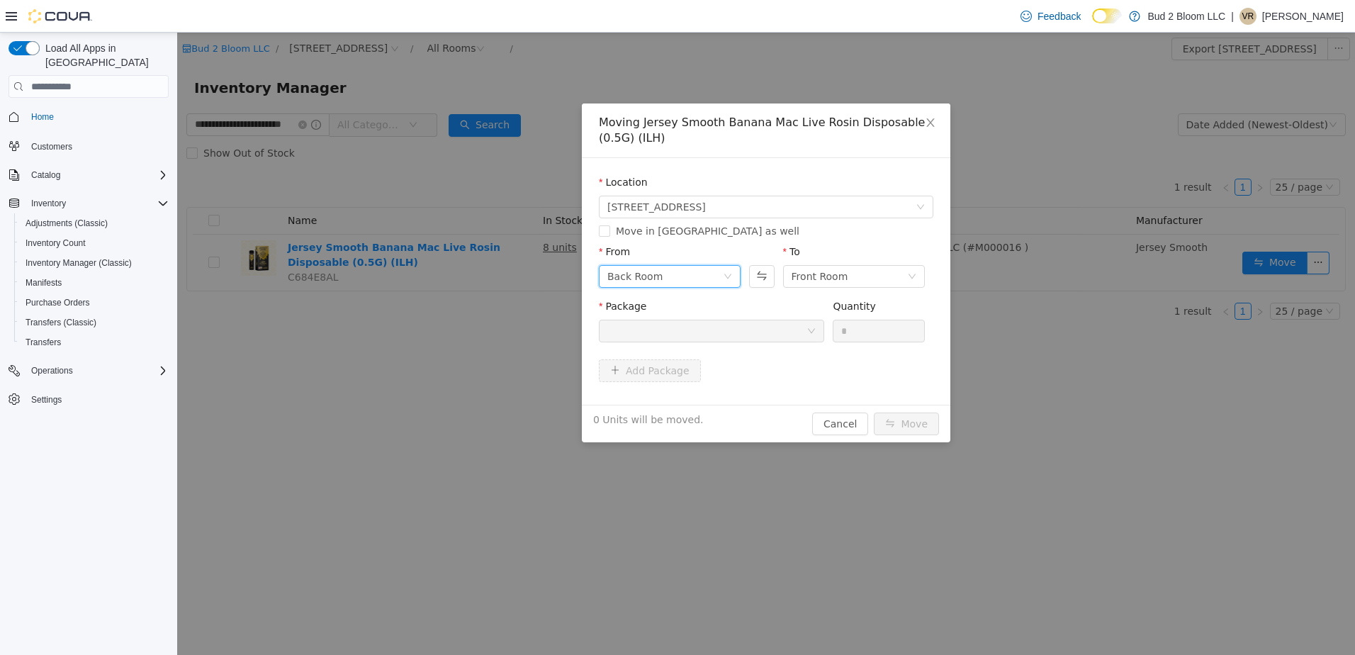
click at [709, 276] on div "Back Room" at bounding box center [666, 276] width 116 height 21
click at [690, 374] on li "SAMPLES" at bounding box center [670, 373] width 142 height 23
click at [772, 327] on div at bounding box center [707, 330] width 199 height 21
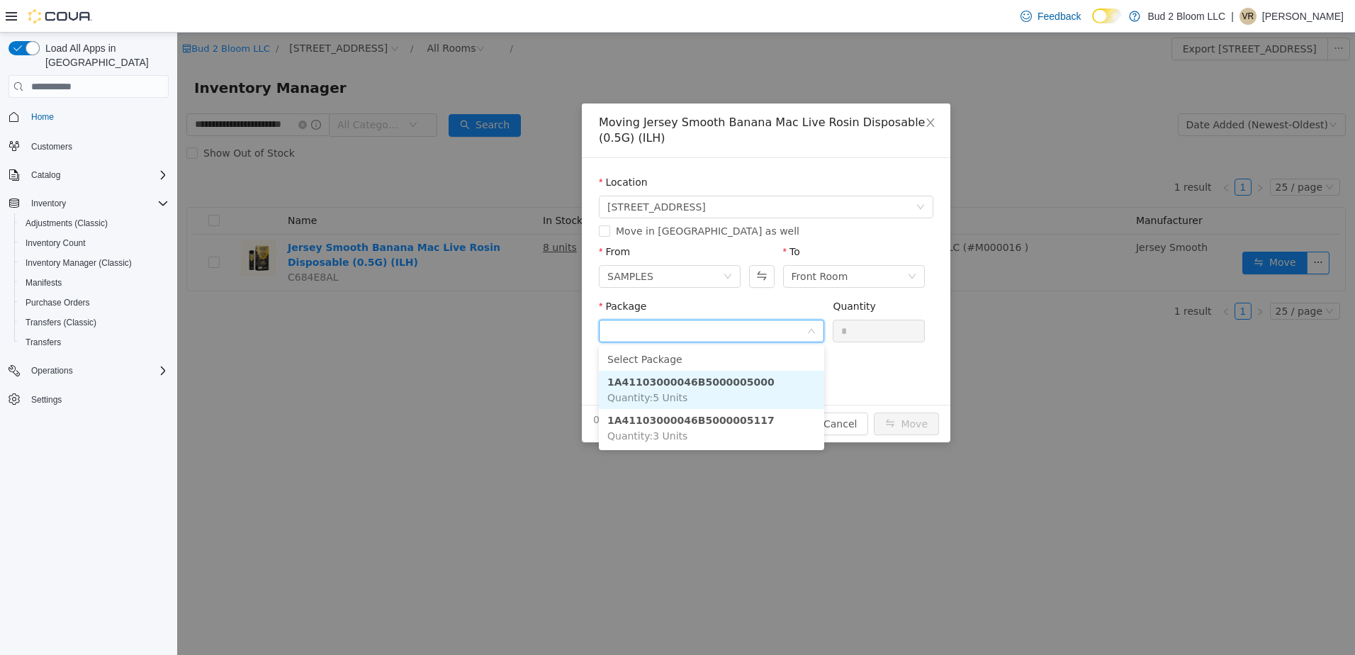
click at [755, 379] on li "1A41103000046B5000005000 Quantity : 5 Units" at bounding box center [711, 390] width 225 height 38
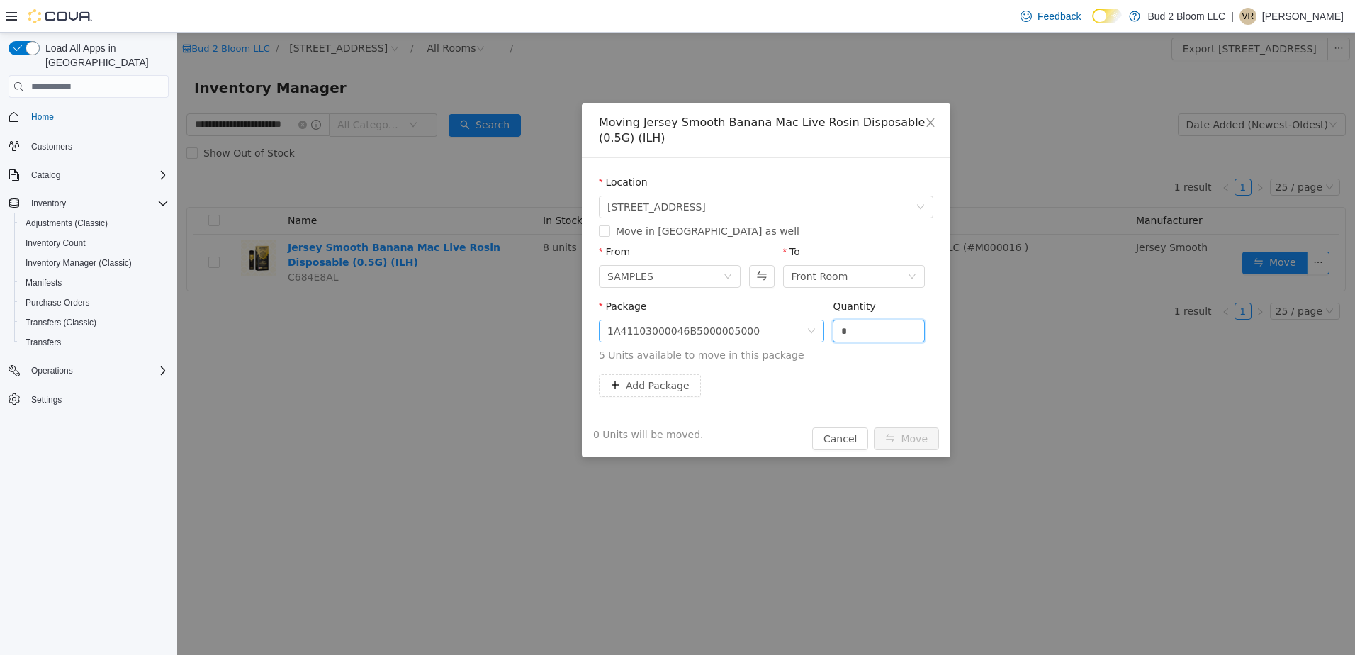
drag, startPoint x: 863, startPoint y: 332, endPoint x: 795, endPoint y: 328, distance: 68.2
click at [795, 328] on span "Package 1A41103000046B5000005000 Quantity * 5 Units available to move in this p…" at bounding box center [766, 332] width 335 height 62
type input "*"
click at [874, 427] on button "Move" at bounding box center [906, 438] width 65 height 23
